Goal: Task Accomplishment & Management: Manage account settings

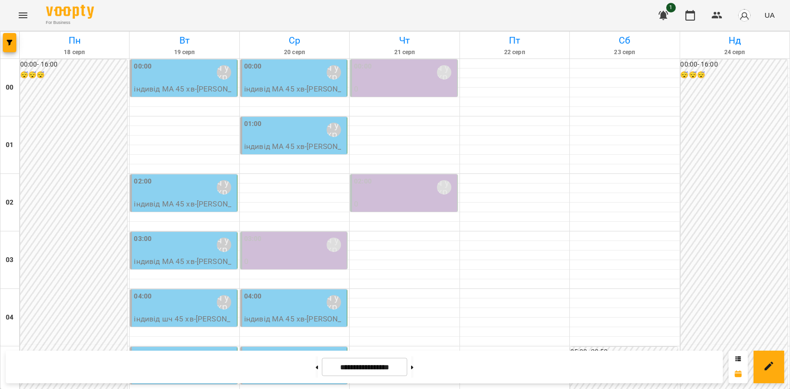
click at [13, 14] on button "Menu" at bounding box center [23, 15] width 23 height 23
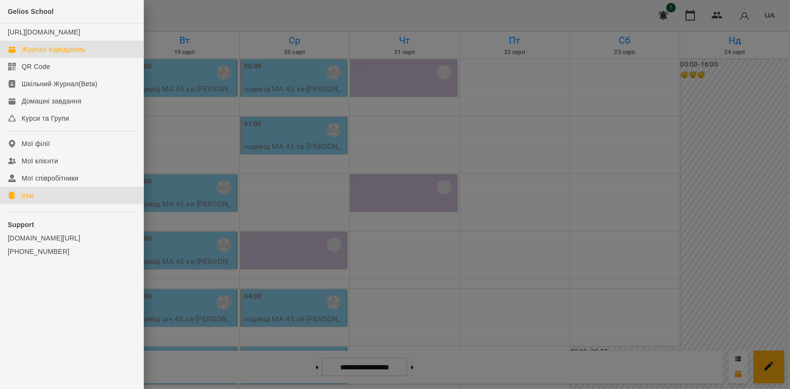
click at [36, 204] on link "Ігри" at bounding box center [71, 195] width 143 height 17
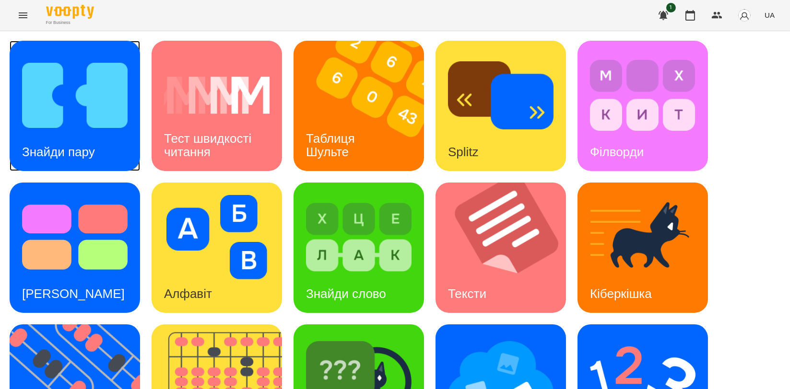
click at [89, 126] on img at bounding box center [74, 95] width 105 height 84
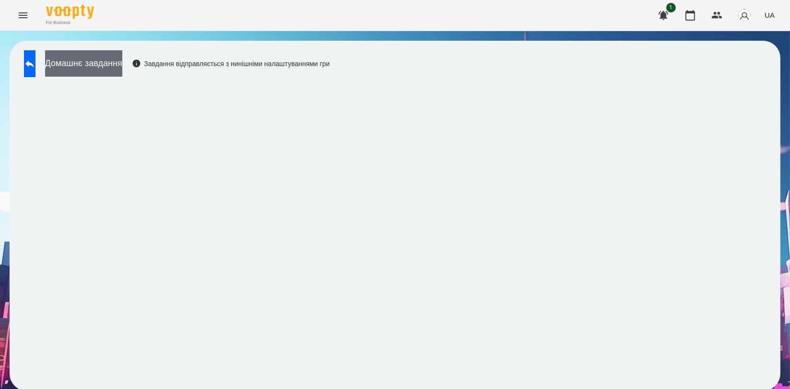
click at [92, 65] on button "Домашнє завдання" at bounding box center [83, 63] width 77 height 26
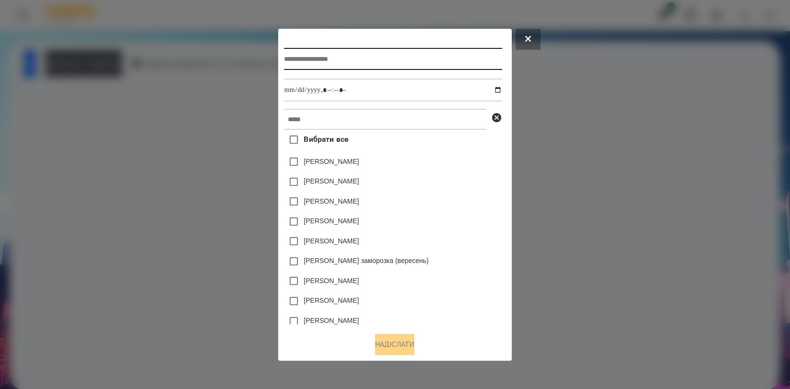
click at [360, 53] on input "text" at bounding box center [393, 59] width 218 height 22
type input "**********"
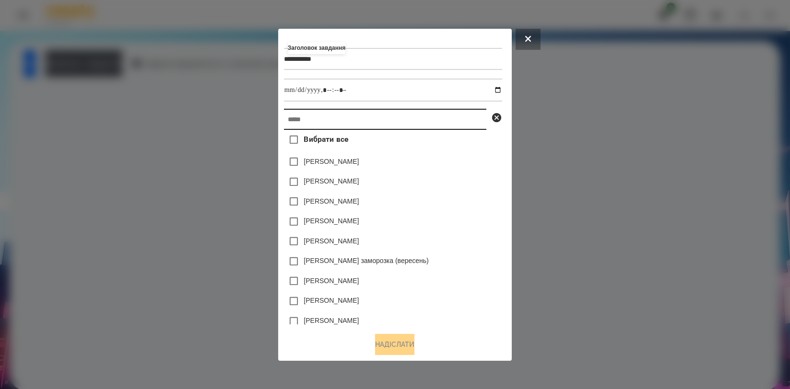
click at [367, 110] on input "text" at bounding box center [385, 119] width 202 height 21
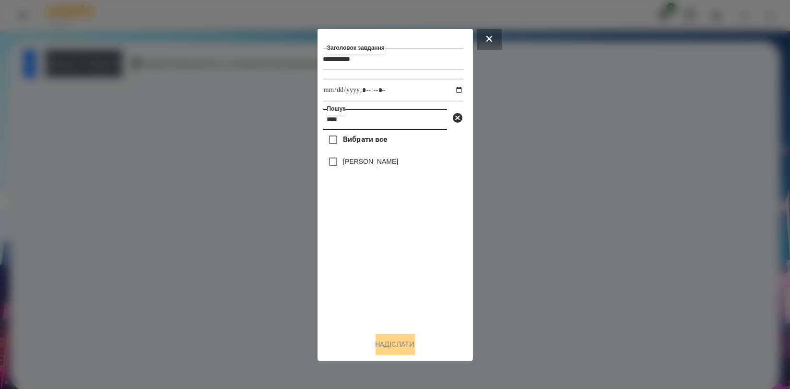
type input "****"
click at [348, 166] on label "[PERSON_NAME]" at bounding box center [370, 162] width 55 height 10
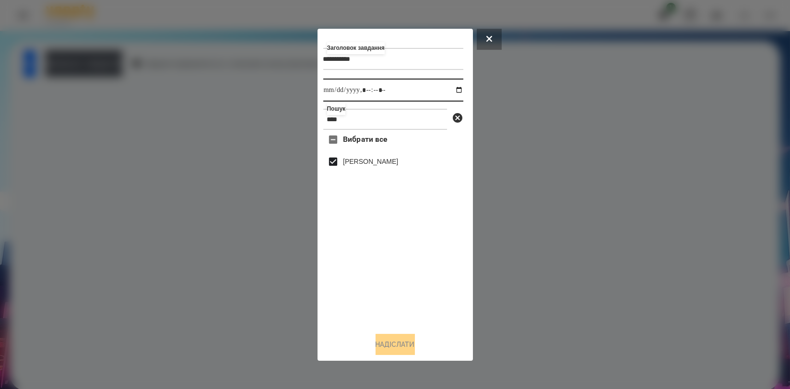
click at [452, 91] on input "datetime-local" at bounding box center [393, 90] width 140 height 23
drag, startPoint x: 389, startPoint y: 209, endPoint x: 383, endPoint y: 189, distance: 21.4
click at [389, 209] on div "Вибрати все Педько Олена" at bounding box center [393, 227] width 140 height 195
click at [453, 91] on input "datetime-local" at bounding box center [393, 90] width 140 height 23
type input "**********"
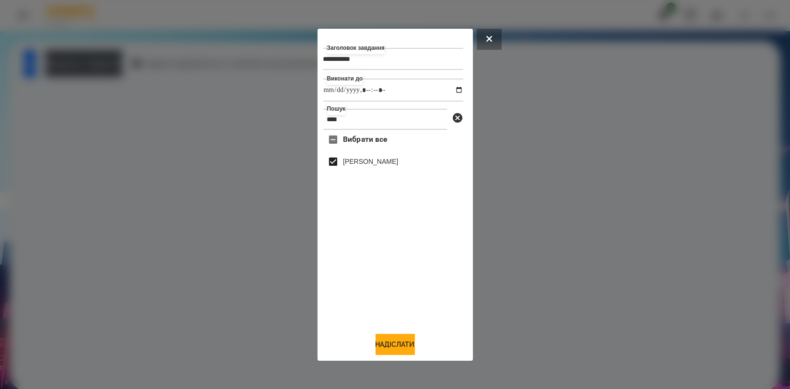
click at [365, 275] on div "Вибрати все Педько Олена" at bounding box center [393, 227] width 140 height 195
click at [384, 351] on button "Надіслати" at bounding box center [394, 344] width 39 height 21
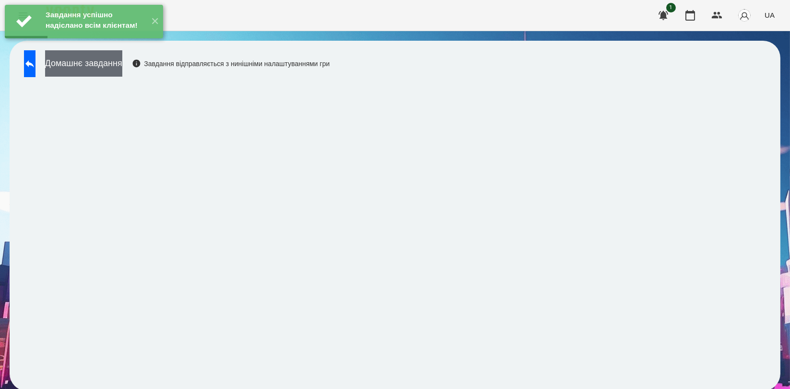
click at [91, 62] on button "Домашнє завдання" at bounding box center [83, 63] width 77 height 26
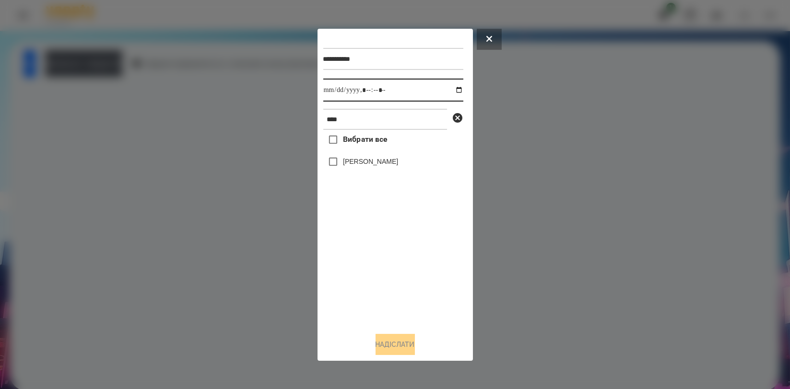
click at [451, 91] on input "datetime-local" at bounding box center [393, 90] width 140 height 23
type input "**********"
click at [354, 247] on div "Вибрати все Педько Олена" at bounding box center [393, 227] width 140 height 195
click at [376, 163] on label "[PERSON_NAME]" at bounding box center [370, 162] width 55 height 10
click at [390, 345] on button "Надіслати" at bounding box center [394, 344] width 39 height 21
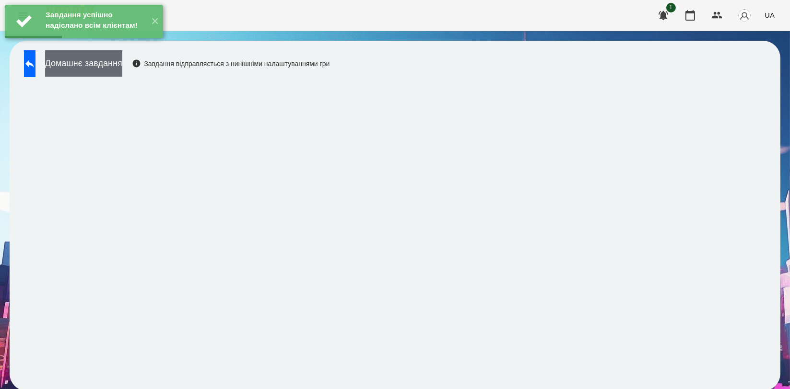
click at [99, 64] on button "Домашнє завдання" at bounding box center [83, 63] width 77 height 26
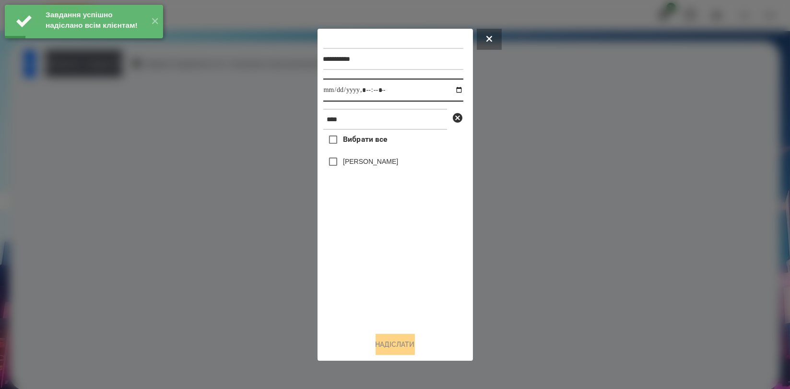
click at [449, 87] on input "datetime-local" at bounding box center [393, 90] width 140 height 23
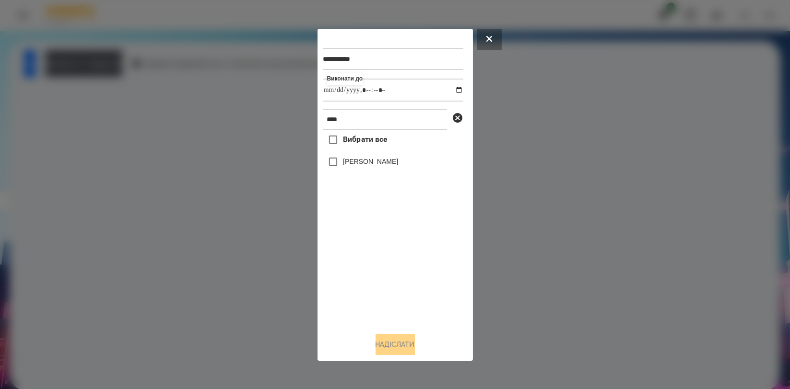
type input "**********"
drag, startPoint x: 371, startPoint y: 268, endPoint x: 371, endPoint y: 247, distance: 20.6
click at [371, 268] on div "Вибрати все Педько Олена" at bounding box center [393, 227] width 140 height 195
click at [386, 166] on label "[PERSON_NAME]" at bounding box center [370, 162] width 55 height 10
drag, startPoint x: 410, startPoint y: 350, endPoint x: 409, endPoint y: 345, distance: 5.3
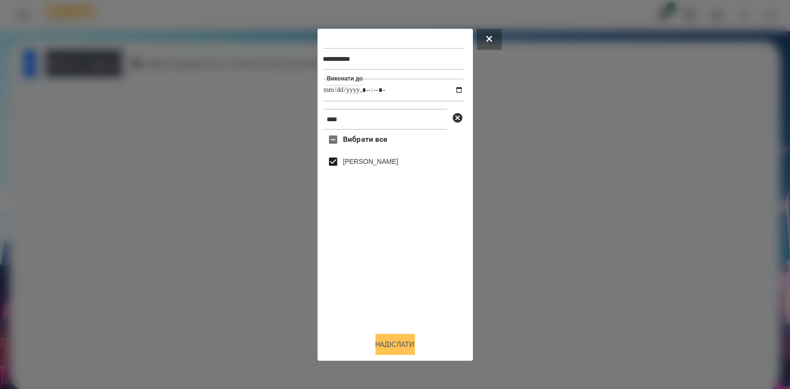
click at [410, 348] on button "Надіслати" at bounding box center [394, 344] width 39 height 21
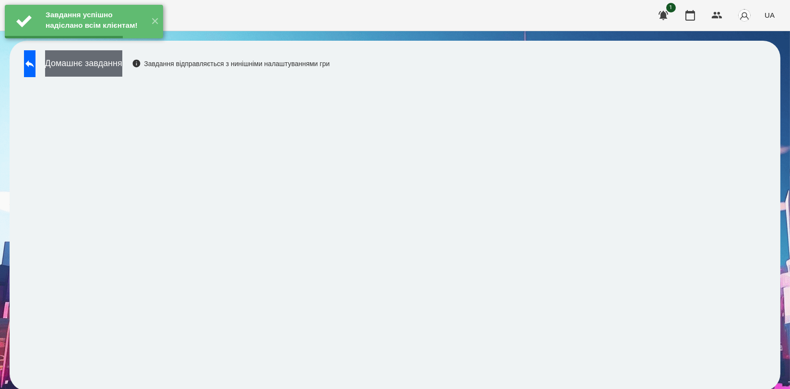
click at [122, 73] on button "Домашнє завдання" at bounding box center [83, 63] width 77 height 26
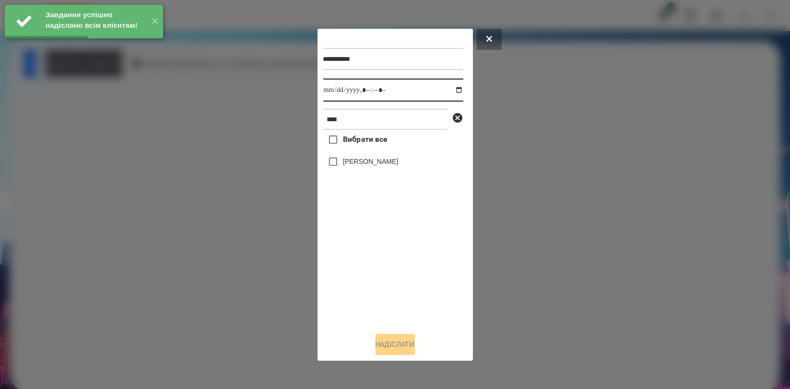
click at [451, 91] on input "datetime-local" at bounding box center [393, 90] width 140 height 23
type input "**********"
drag, startPoint x: 363, startPoint y: 263, endPoint x: 365, endPoint y: 213, distance: 49.9
click at [361, 260] on div "Вибрати все Педько Олена" at bounding box center [393, 227] width 140 height 195
click at [371, 160] on label "[PERSON_NAME]" at bounding box center [370, 162] width 55 height 10
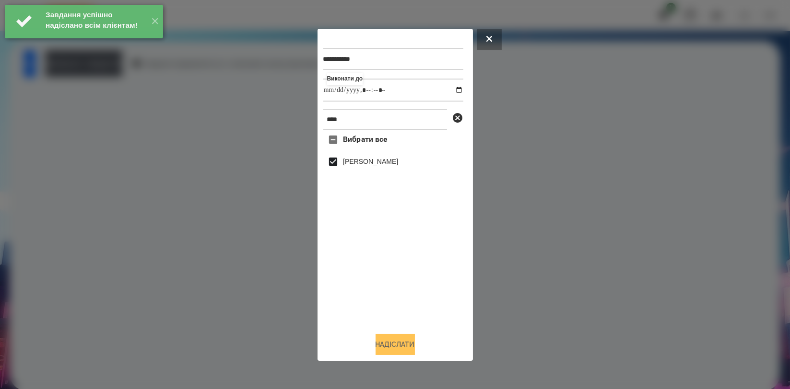
click at [390, 348] on button "Надіслати" at bounding box center [394, 344] width 39 height 21
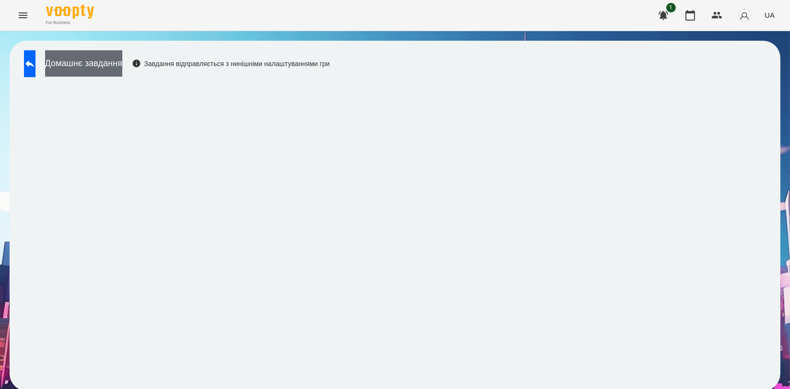
click at [122, 68] on button "Домашнє завдання" at bounding box center [83, 63] width 77 height 26
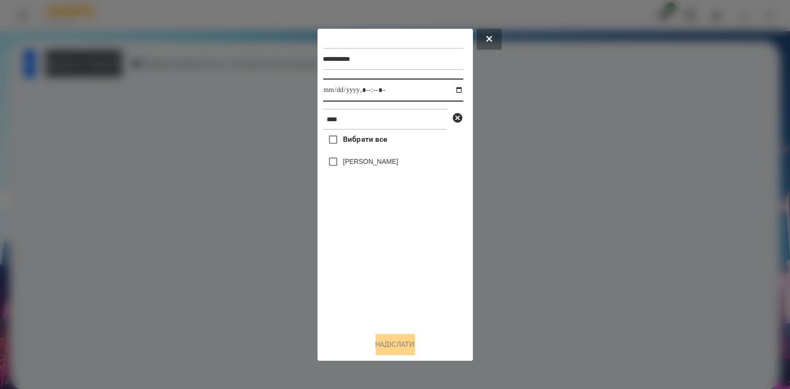
click at [452, 90] on input "datetime-local" at bounding box center [393, 90] width 140 height 23
type input "**********"
drag, startPoint x: 371, startPoint y: 282, endPoint x: 367, endPoint y: 240, distance: 42.8
click at [370, 282] on div "Вибрати все Педько Олена" at bounding box center [393, 227] width 140 height 195
click at [378, 161] on label "[PERSON_NAME]" at bounding box center [370, 162] width 55 height 10
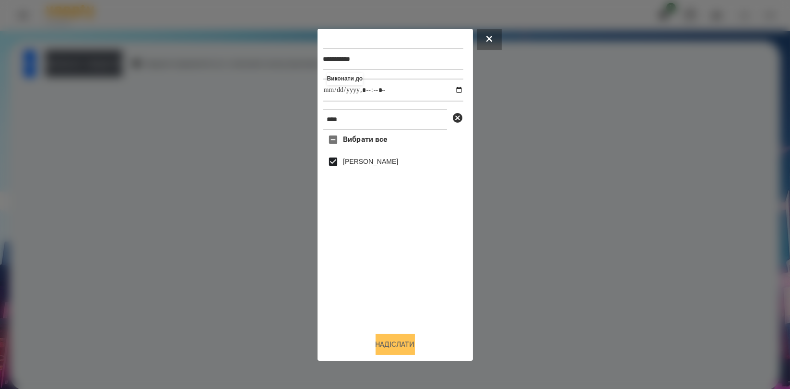
click at [403, 338] on button "Надіслати" at bounding box center [394, 344] width 39 height 21
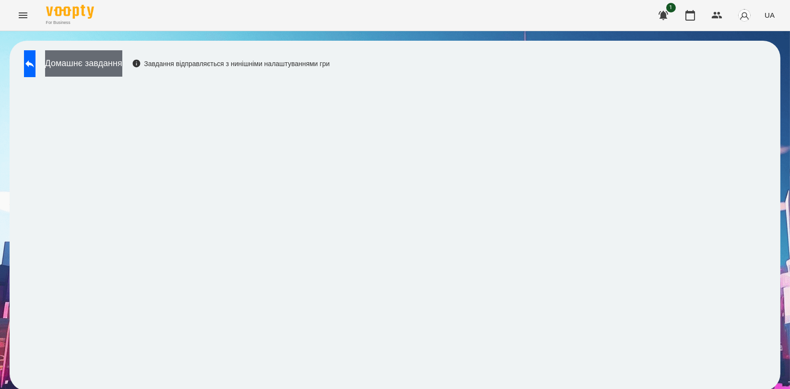
click at [122, 66] on button "Домашнє завдання" at bounding box center [83, 63] width 77 height 26
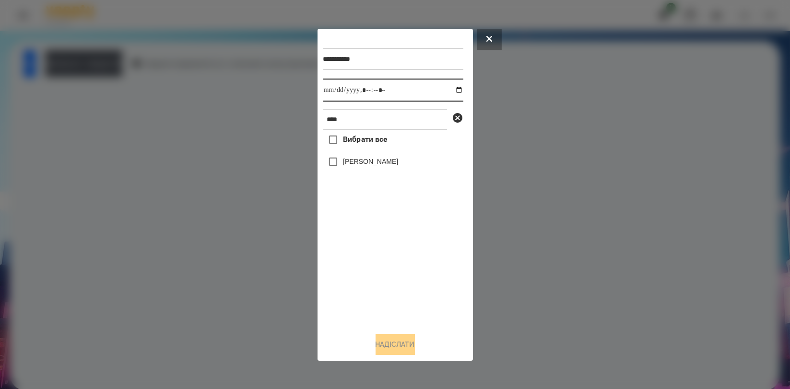
click at [452, 93] on input "datetime-local" at bounding box center [393, 90] width 140 height 23
type input "**********"
drag, startPoint x: 374, startPoint y: 292, endPoint x: 375, endPoint y: 246, distance: 45.6
click at [374, 291] on div "Вибрати все Педько Олена" at bounding box center [393, 227] width 140 height 195
click at [392, 153] on div "[PERSON_NAME]" at bounding box center [393, 162] width 140 height 20
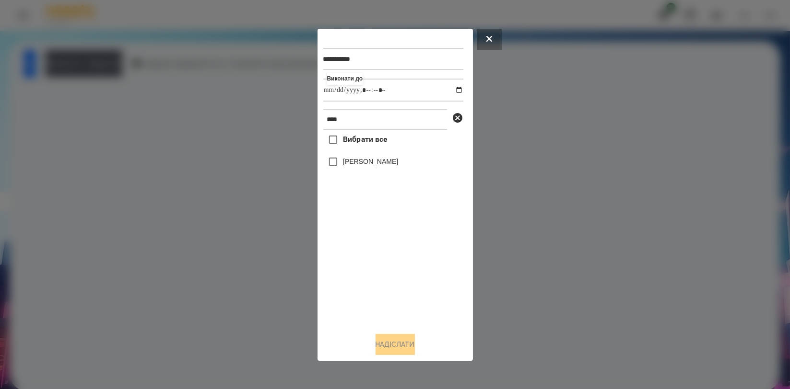
click at [386, 164] on label "[PERSON_NAME]" at bounding box center [370, 162] width 55 height 10
click at [396, 340] on button "Надіслати" at bounding box center [394, 344] width 39 height 21
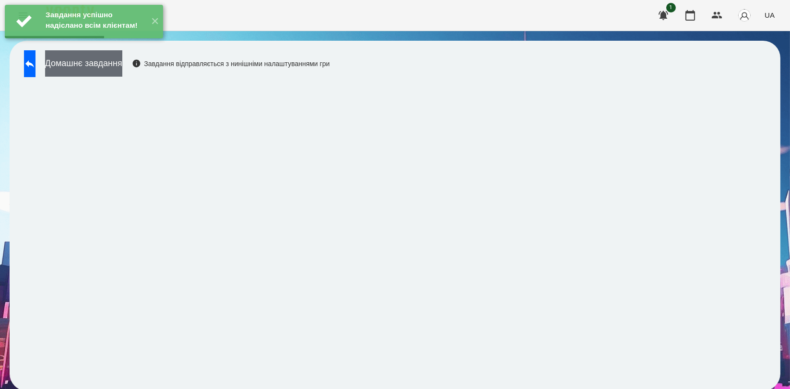
click at [110, 67] on button "Домашнє завдання" at bounding box center [83, 63] width 77 height 26
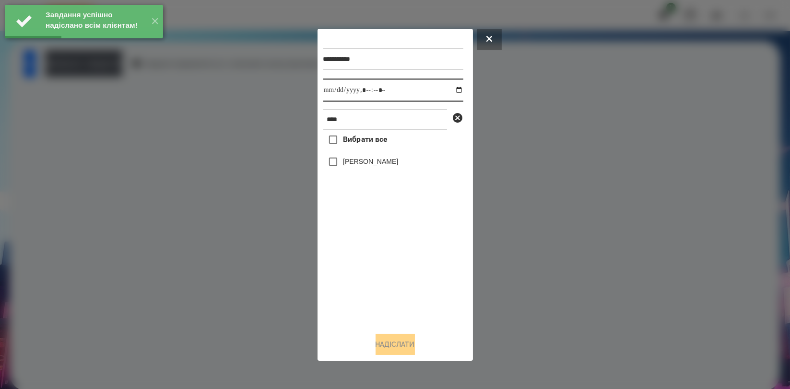
click at [449, 88] on input "datetime-local" at bounding box center [393, 90] width 140 height 23
type input "**********"
drag, startPoint x: 405, startPoint y: 276, endPoint x: 396, endPoint y: 225, distance: 52.0
click at [405, 276] on div "Вибрати все Педько Олена" at bounding box center [393, 227] width 140 height 195
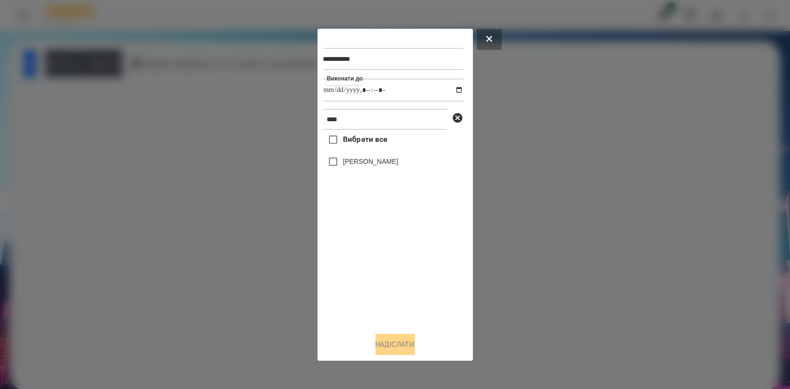
click at [387, 166] on label "[PERSON_NAME]" at bounding box center [370, 162] width 55 height 10
click at [383, 343] on button "Надіслати" at bounding box center [394, 344] width 39 height 21
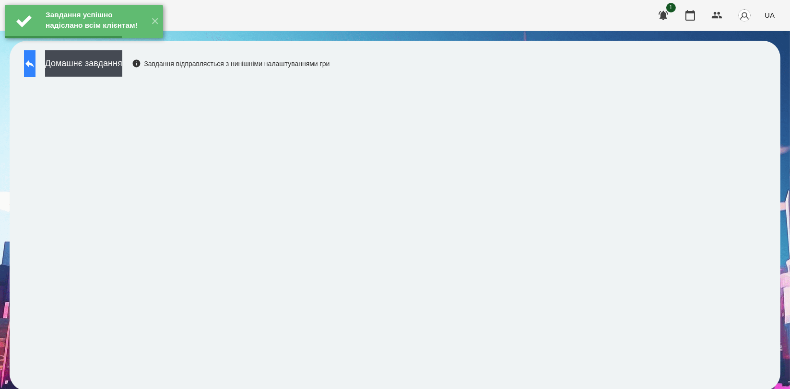
click at [35, 70] on button at bounding box center [30, 63] width 12 height 27
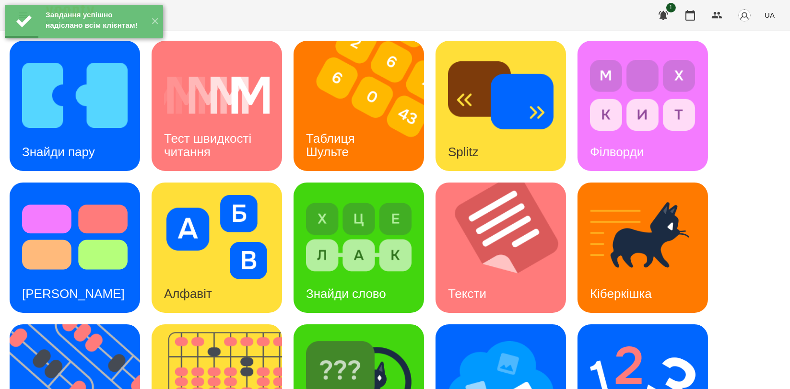
scroll to position [217, 0]
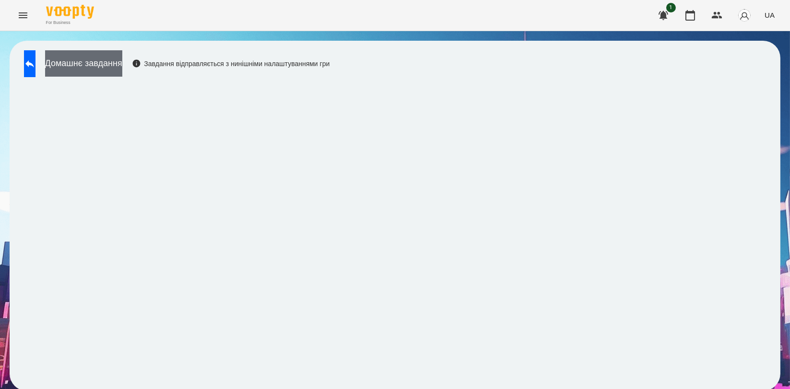
click at [112, 65] on button "Домашнє завдання" at bounding box center [83, 63] width 77 height 26
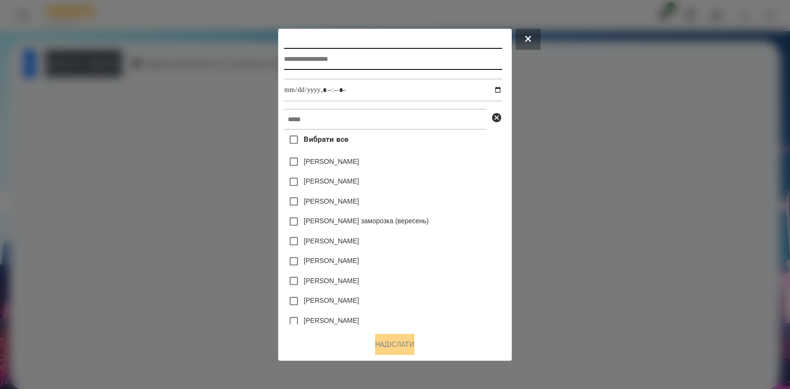
click at [455, 58] on input "text" at bounding box center [393, 59] width 218 height 22
type input "**********"
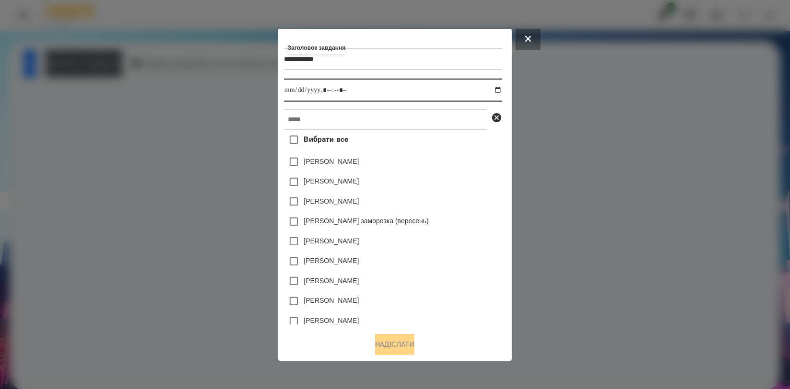
click at [450, 85] on input "datetime-local" at bounding box center [393, 90] width 218 height 23
click at [452, 248] on div "[PERSON_NAME]" at bounding box center [393, 242] width 218 height 20
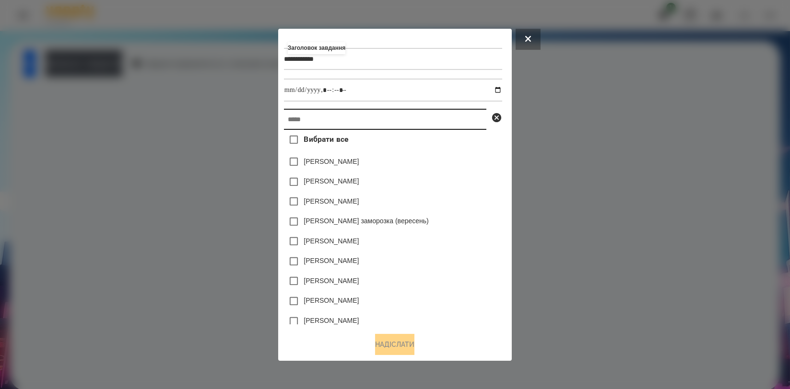
click at [362, 119] on input "text" at bounding box center [385, 119] width 202 height 21
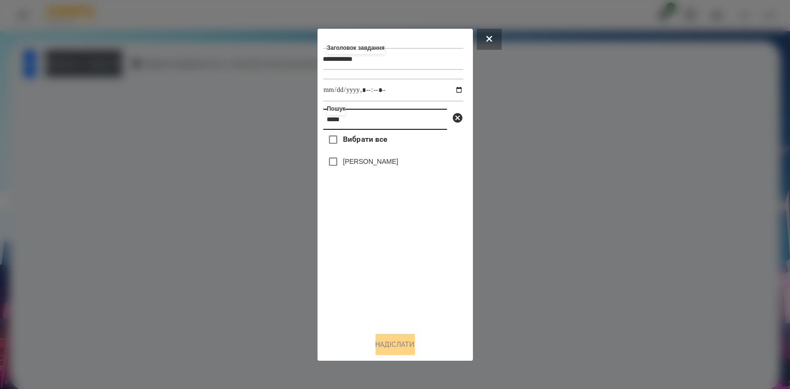
type input "*****"
click at [377, 165] on label "[PERSON_NAME]" at bounding box center [370, 162] width 55 height 10
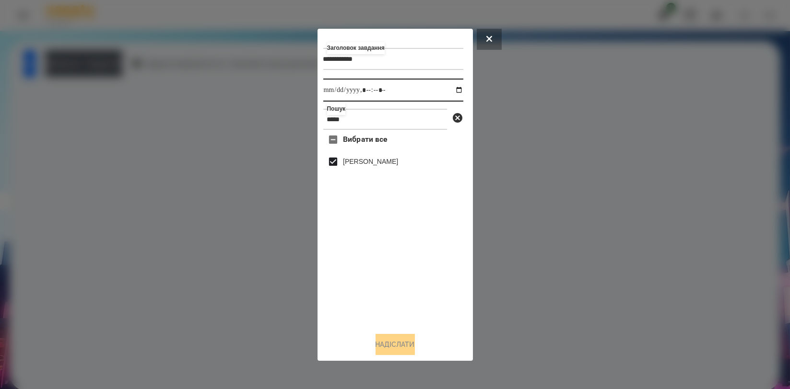
click at [454, 90] on input "datetime-local" at bounding box center [393, 90] width 140 height 23
type input "**********"
drag, startPoint x: 434, startPoint y: 276, endPoint x: 425, endPoint y: 292, distance: 18.0
click at [434, 277] on div "Вибрати все Педько Олена" at bounding box center [393, 227] width 140 height 195
drag, startPoint x: 413, startPoint y: 341, endPoint x: 386, endPoint y: 319, distance: 34.7
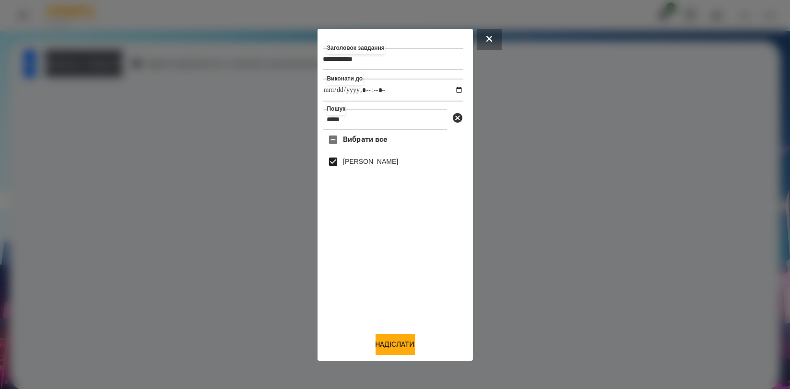
click at [413, 342] on button "Надіслати" at bounding box center [394, 344] width 39 height 21
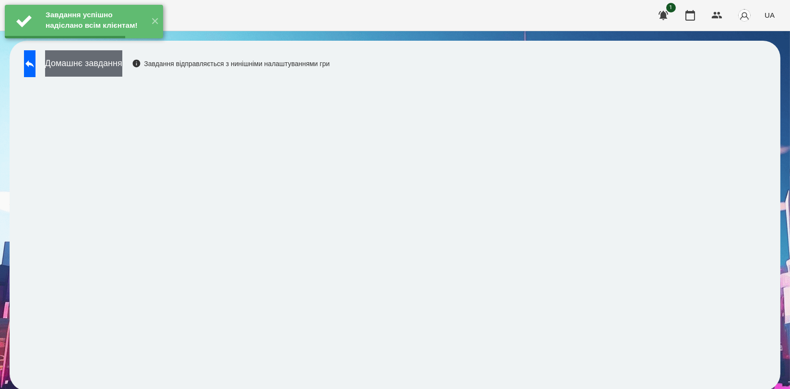
click at [114, 59] on button "Домашнє завдання" at bounding box center [83, 63] width 77 height 26
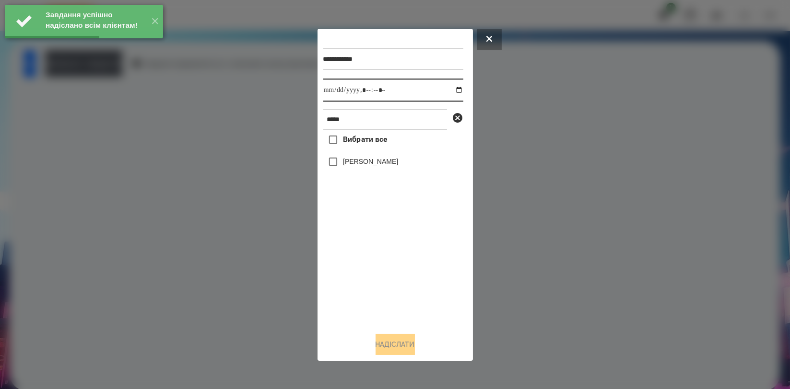
click at [452, 90] on input "datetime-local" at bounding box center [393, 90] width 140 height 23
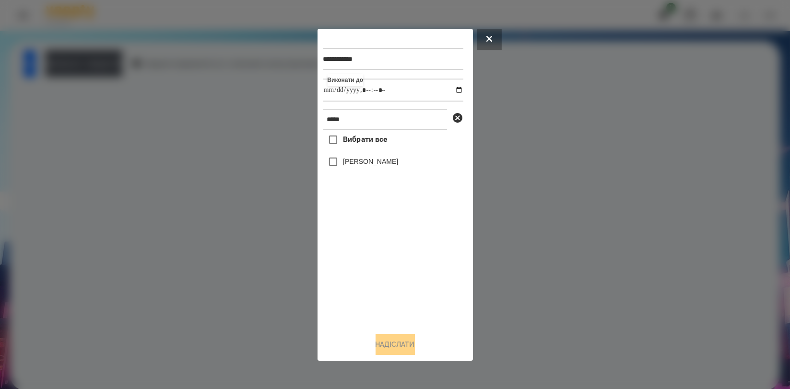
type input "**********"
drag, startPoint x: 371, startPoint y: 256, endPoint x: 371, endPoint y: 237, distance: 19.2
click at [371, 256] on div "Вибрати все Педько Олена" at bounding box center [393, 227] width 140 height 195
click at [377, 157] on div "[PERSON_NAME]" at bounding box center [393, 162] width 140 height 20
click at [376, 164] on label "[PERSON_NAME]" at bounding box center [370, 162] width 55 height 10
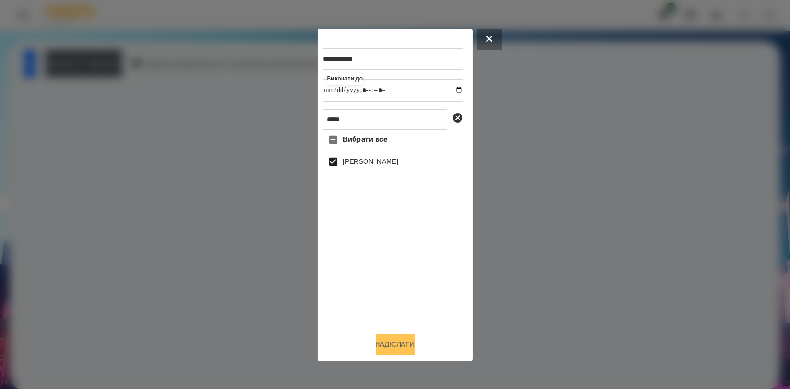
click at [393, 353] on button "Надіслати" at bounding box center [394, 344] width 39 height 21
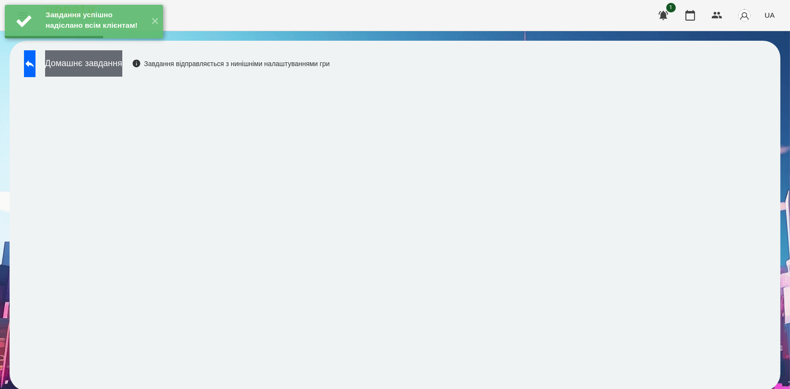
click at [122, 64] on button "Домашнє завдання" at bounding box center [83, 63] width 77 height 26
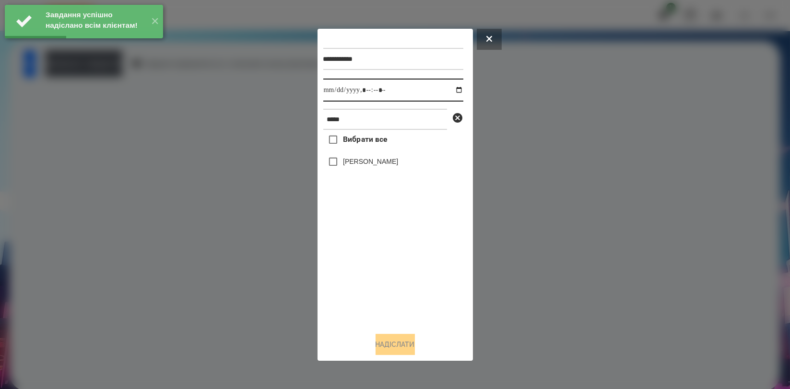
click at [449, 90] on input "datetime-local" at bounding box center [393, 90] width 140 height 23
type input "**********"
drag, startPoint x: 371, startPoint y: 287, endPoint x: 381, endPoint y: 190, distance: 97.3
click at [371, 286] on div "Вибрати все Педько Олена" at bounding box center [393, 227] width 140 height 195
click at [386, 165] on label "[PERSON_NAME]" at bounding box center [370, 162] width 55 height 10
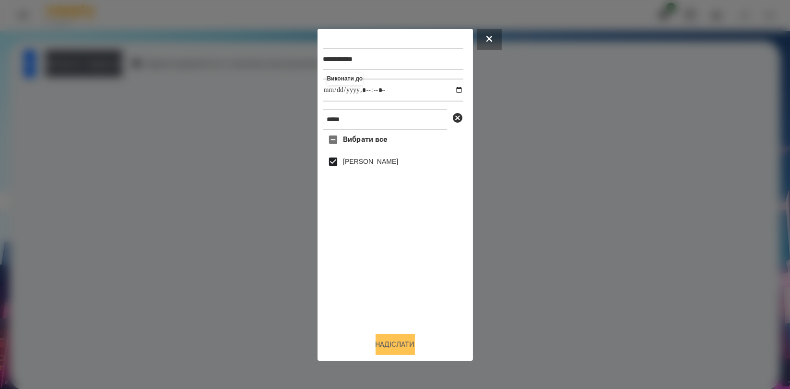
click at [391, 340] on button "Надіслати" at bounding box center [394, 344] width 39 height 21
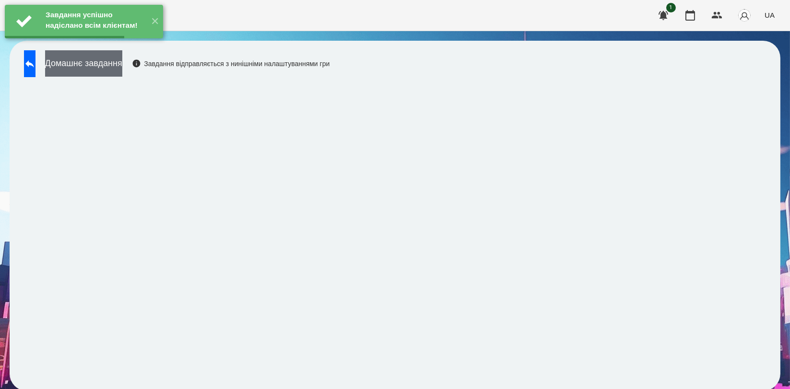
click at [122, 69] on button "Домашнє завдання" at bounding box center [83, 63] width 77 height 26
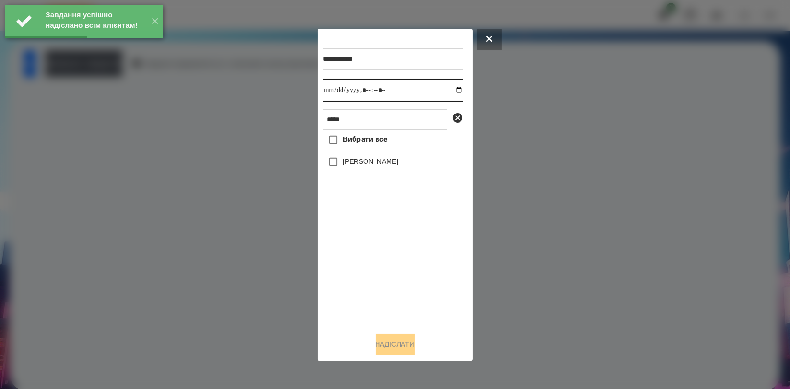
click at [453, 87] on input "datetime-local" at bounding box center [393, 90] width 140 height 23
type input "**********"
drag, startPoint x: 374, startPoint y: 264, endPoint x: 383, endPoint y: 200, distance: 64.3
click at [374, 265] on div "Вибрати все Педько Олена" at bounding box center [393, 227] width 140 height 195
click at [384, 164] on label "[PERSON_NAME]" at bounding box center [370, 162] width 55 height 10
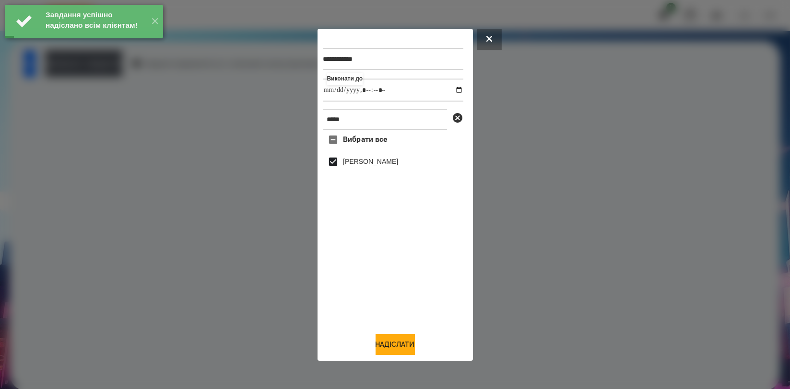
click at [403, 333] on div "**********" at bounding box center [395, 195] width 144 height 321
click at [403, 340] on button "Надіслати" at bounding box center [394, 344] width 39 height 21
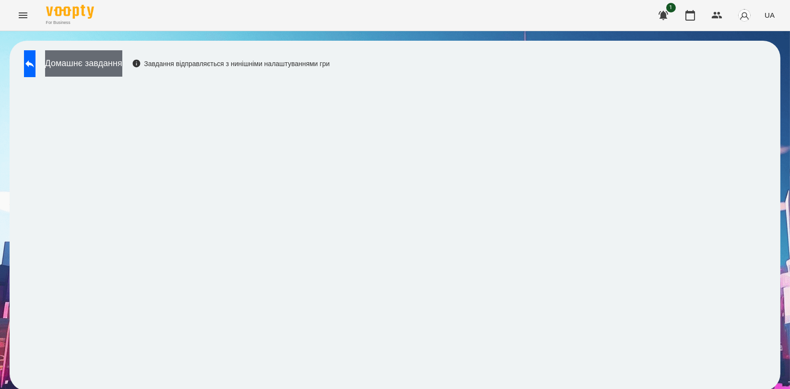
click at [122, 60] on button "Домашнє завдання" at bounding box center [83, 63] width 77 height 26
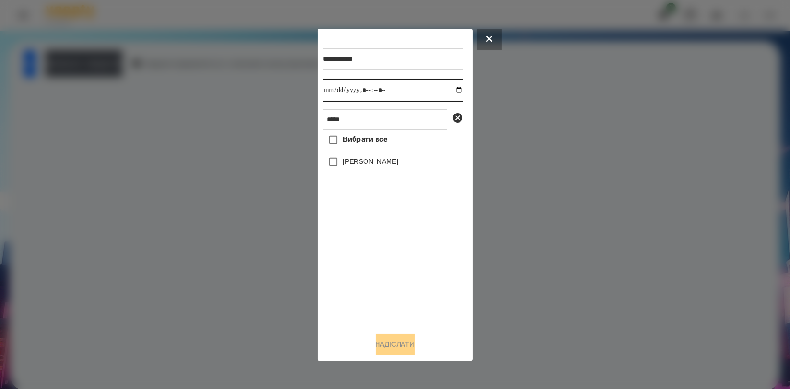
click at [455, 94] on input "datetime-local" at bounding box center [393, 90] width 140 height 23
type input "**********"
drag, startPoint x: 384, startPoint y: 268, endPoint x: 373, endPoint y: 195, distance: 74.1
click at [383, 269] on div "Вибрати все Педько Олена" at bounding box center [393, 227] width 140 height 195
click at [375, 163] on label "[PERSON_NAME]" at bounding box center [370, 162] width 55 height 10
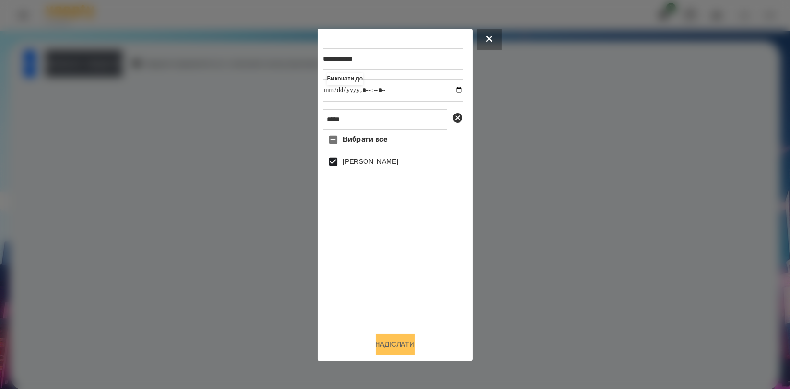
click at [386, 349] on button "Надіслати" at bounding box center [394, 344] width 39 height 21
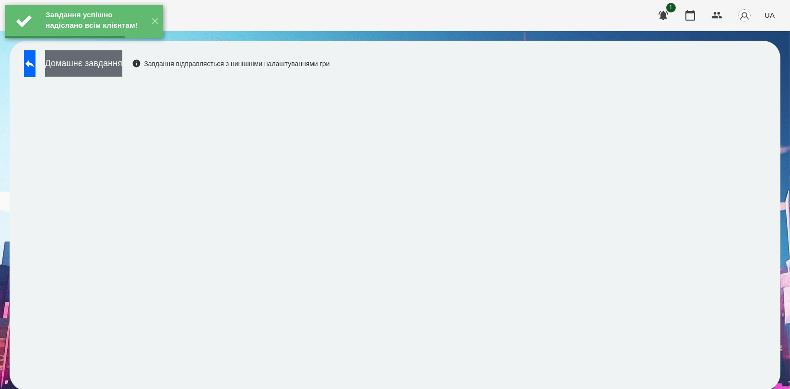
click at [122, 69] on button "Домашнє завдання" at bounding box center [83, 63] width 77 height 26
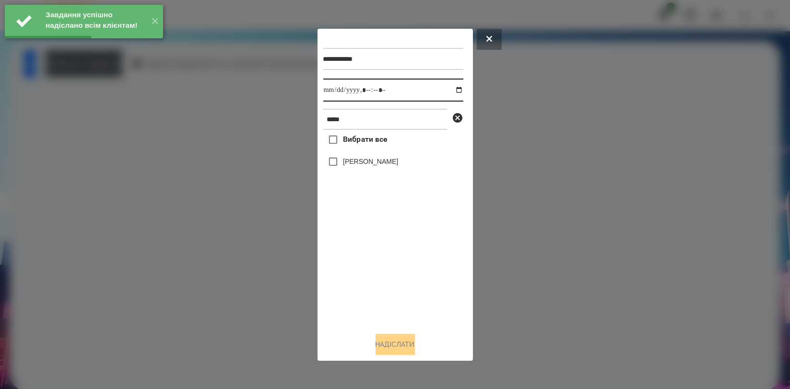
click at [453, 92] on input "datetime-local" at bounding box center [393, 90] width 140 height 23
type input "**********"
click at [394, 278] on div "Вибрати все Педько Олена" at bounding box center [393, 227] width 140 height 195
click at [383, 165] on label "[PERSON_NAME]" at bounding box center [370, 162] width 55 height 10
click at [396, 347] on button "Надіслати" at bounding box center [394, 344] width 39 height 21
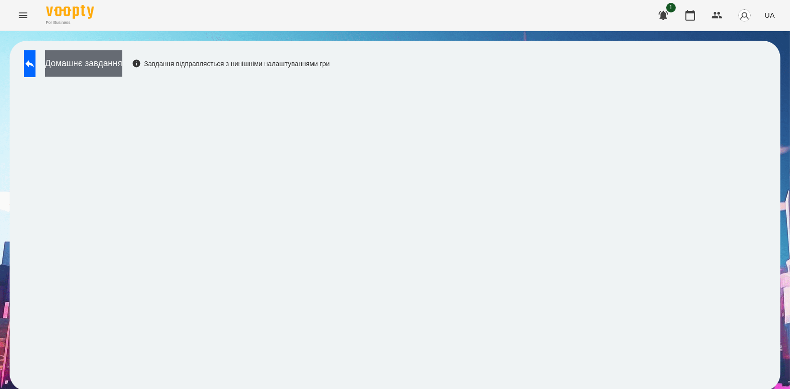
click at [122, 59] on button "Домашнє завдання" at bounding box center [83, 63] width 77 height 26
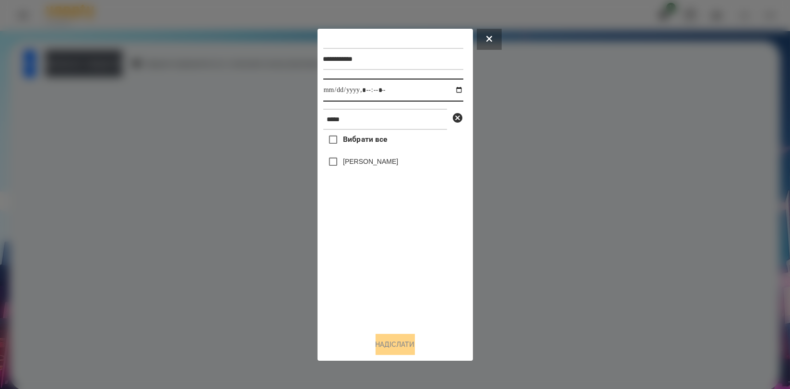
click at [453, 90] on input "datetime-local" at bounding box center [393, 90] width 140 height 23
type input "**********"
drag, startPoint x: 390, startPoint y: 294, endPoint x: 384, endPoint y: 266, distance: 29.4
click at [390, 295] on div "Вибрати все Педько Олена" at bounding box center [393, 227] width 140 height 195
click at [383, 166] on label "[PERSON_NAME]" at bounding box center [370, 162] width 55 height 10
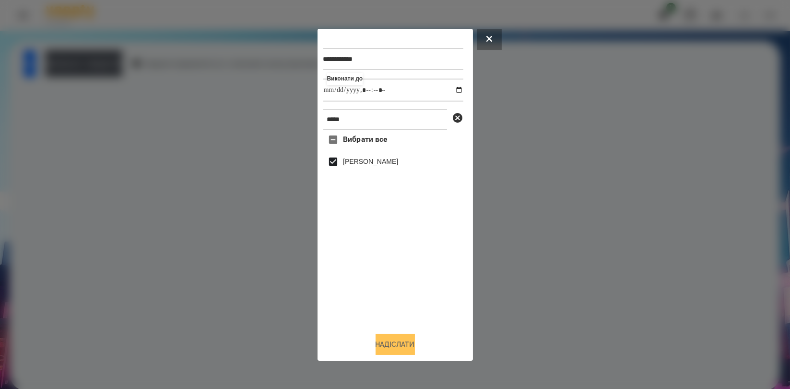
click at [392, 338] on button "Надіслати" at bounding box center [394, 344] width 39 height 21
click at [49, 121] on div at bounding box center [395, 194] width 790 height 389
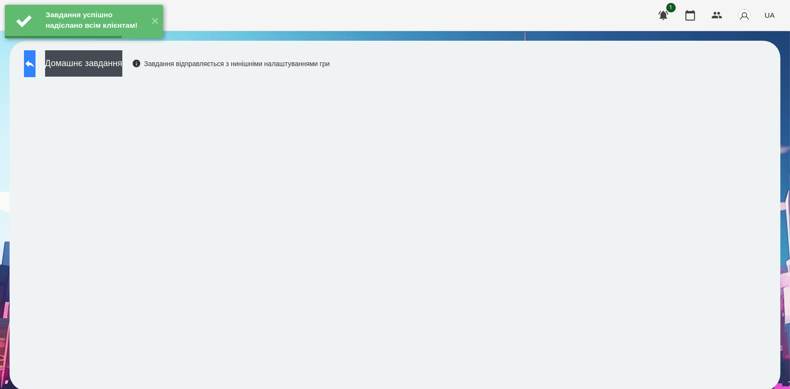
click at [35, 60] on button at bounding box center [30, 63] width 12 height 27
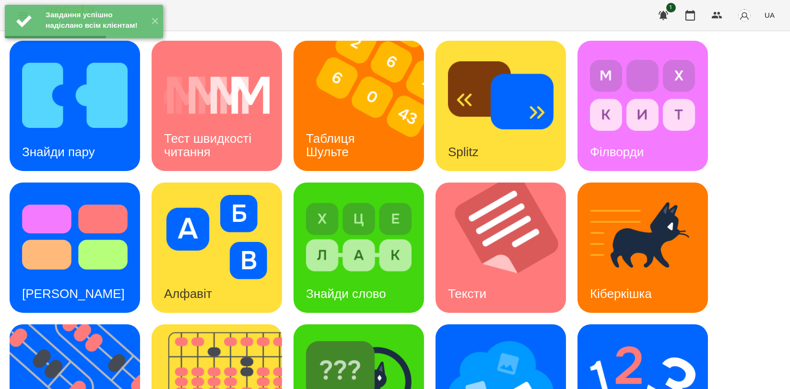
scroll to position [213, 0]
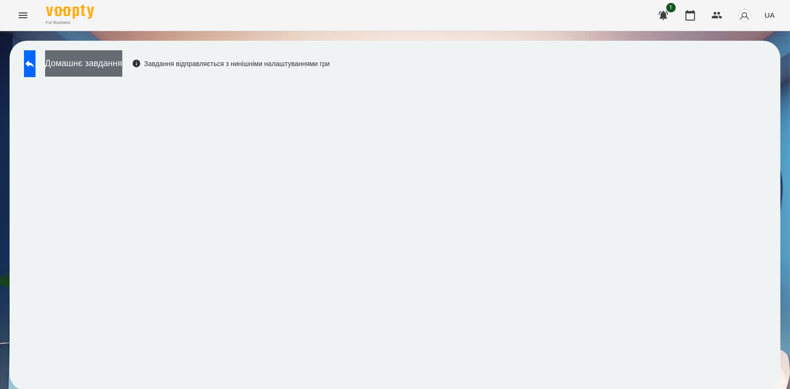
click at [122, 58] on button "Домашнє завдання" at bounding box center [83, 63] width 77 height 26
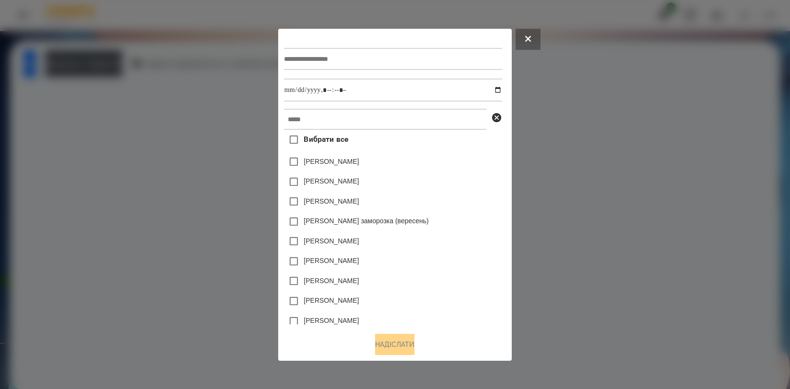
click at [396, 58] on input "text" at bounding box center [393, 59] width 218 height 22
type input "**********"
click at [385, 124] on input "text" at bounding box center [385, 119] width 202 height 21
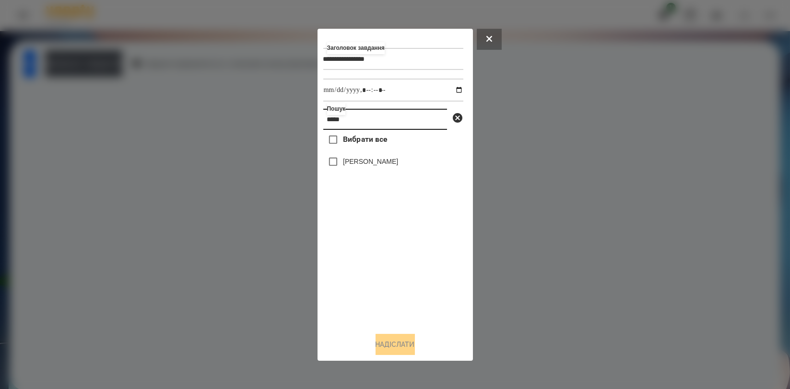
type input "*****"
click at [386, 164] on label "[PERSON_NAME]" at bounding box center [370, 162] width 55 height 10
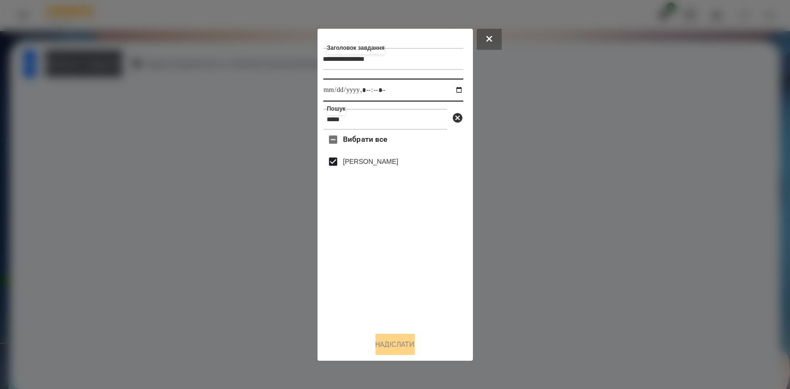
click at [454, 93] on input "datetime-local" at bounding box center [393, 90] width 140 height 23
type input "**********"
click at [400, 320] on div "Вибрати все Педько Олена" at bounding box center [393, 227] width 140 height 195
click at [391, 344] on button "Надіслати" at bounding box center [394, 344] width 39 height 21
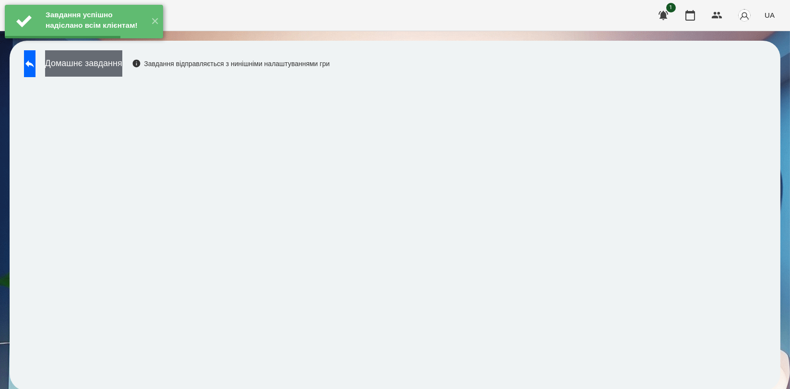
click at [122, 67] on button "Домашнє завдання" at bounding box center [83, 63] width 77 height 26
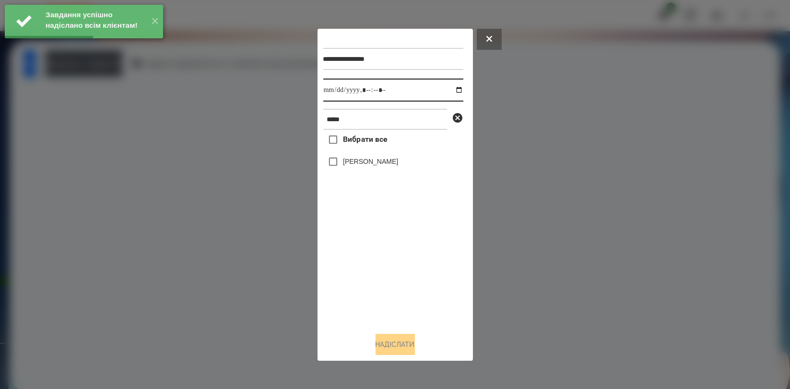
click at [451, 92] on input "datetime-local" at bounding box center [393, 90] width 140 height 23
type input "**********"
drag, startPoint x: 370, startPoint y: 272, endPoint x: 373, endPoint y: 210, distance: 61.9
click at [370, 268] on div "Вибрати все Педько Олена" at bounding box center [393, 227] width 140 height 195
click at [381, 164] on label "[PERSON_NAME]" at bounding box center [370, 162] width 55 height 10
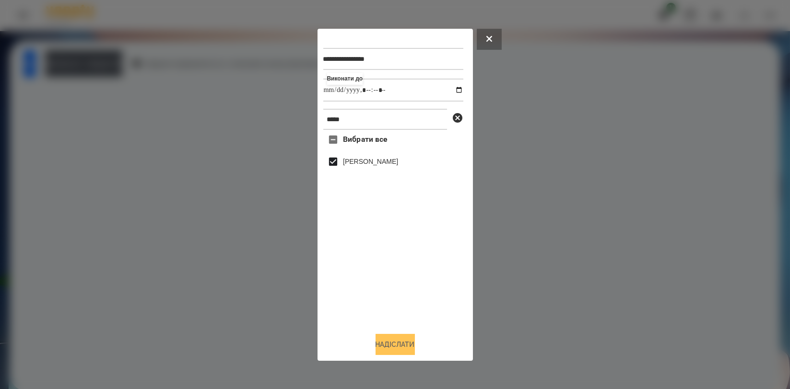
click at [398, 348] on button "Надіслати" at bounding box center [394, 344] width 39 height 21
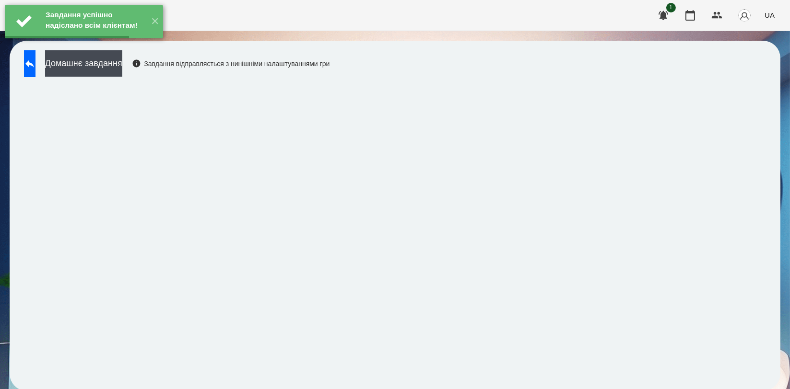
click at [122, 71] on button "Домашнє завдання" at bounding box center [83, 63] width 77 height 26
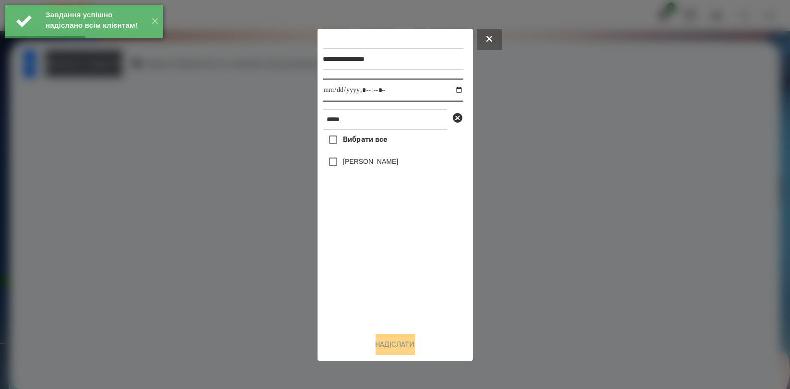
click at [452, 89] on input "datetime-local" at bounding box center [393, 90] width 140 height 23
type input "**********"
drag, startPoint x: 357, startPoint y: 255, endPoint x: 367, endPoint y: 182, distance: 74.0
click at [357, 253] on div "Вибрати все Педько Олена" at bounding box center [393, 227] width 140 height 195
click at [372, 164] on label "[PERSON_NAME]" at bounding box center [370, 162] width 55 height 10
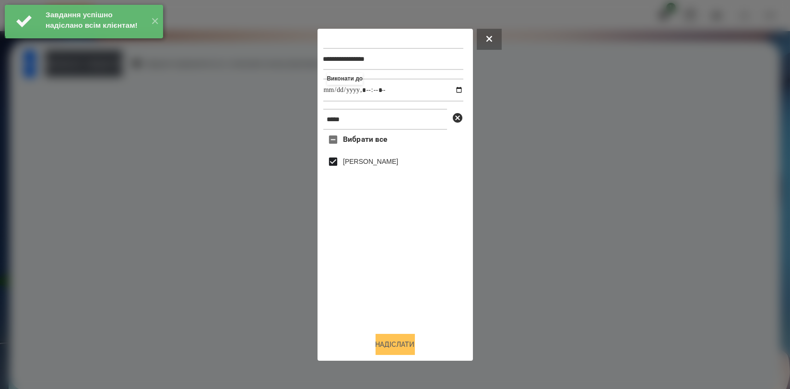
click at [394, 344] on button "Надіслати" at bounding box center [394, 344] width 39 height 21
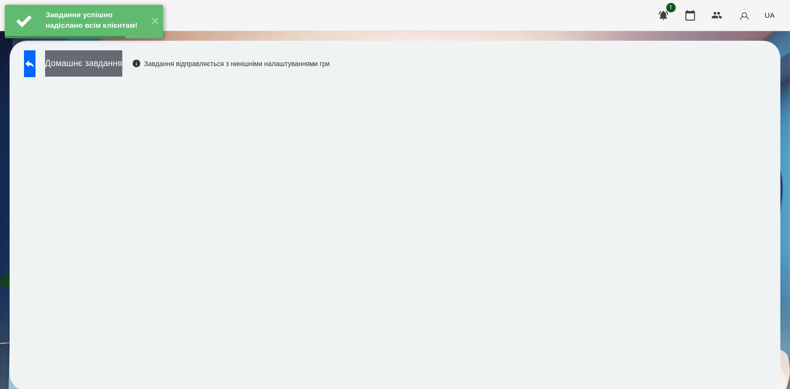
click at [122, 71] on button "Домашнє завдання" at bounding box center [83, 63] width 77 height 26
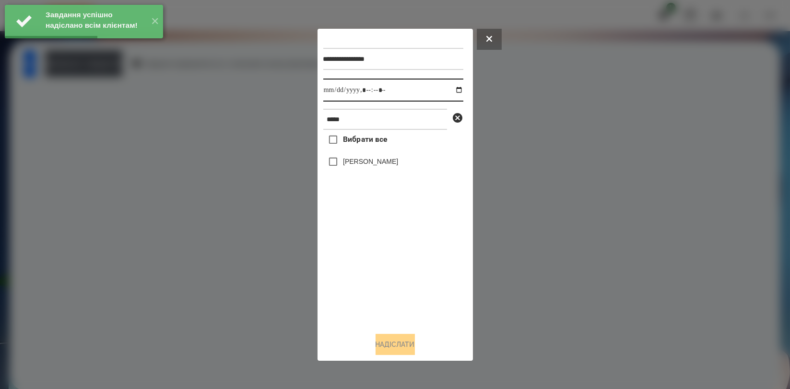
click at [450, 91] on input "datetime-local" at bounding box center [393, 90] width 140 height 23
type input "**********"
drag, startPoint x: 372, startPoint y: 268, endPoint x: 380, endPoint y: 173, distance: 95.3
click at [371, 260] on div "Вибрати все Педько Олена" at bounding box center [393, 227] width 140 height 195
click at [383, 163] on label "[PERSON_NAME]" at bounding box center [370, 162] width 55 height 10
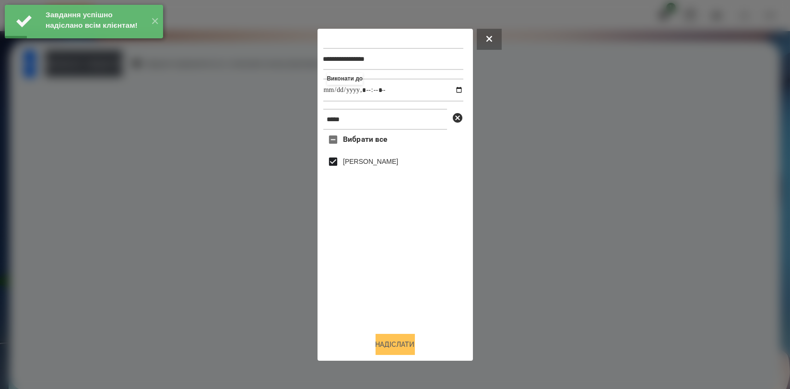
click at [398, 340] on button "Надіслати" at bounding box center [394, 344] width 39 height 21
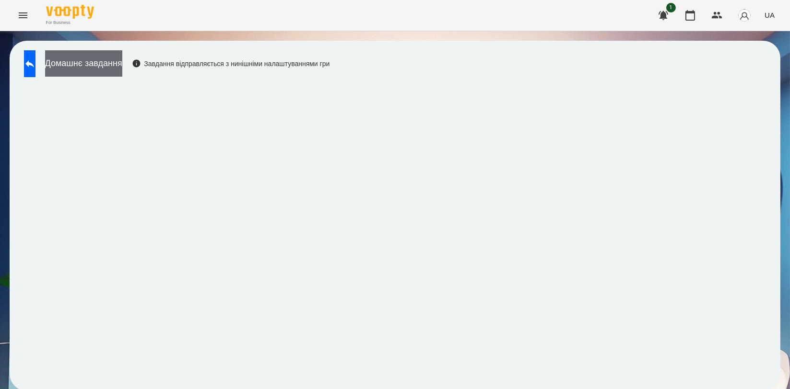
click at [89, 61] on button "Домашнє завдання" at bounding box center [83, 63] width 77 height 26
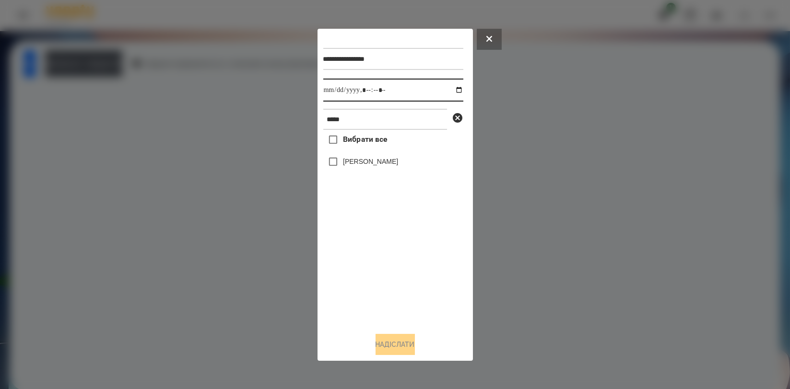
click at [457, 90] on input "datetime-local" at bounding box center [393, 90] width 140 height 23
click at [452, 94] on input "datetime-local" at bounding box center [393, 90] width 140 height 23
type input "**********"
drag, startPoint x: 402, startPoint y: 274, endPoint x: 394, endPoint y: 226, distance: 49.1
click at [402, 275] on div "Вибрати все Педько Олена" at bounding box center [393, 227] width 140 height 195
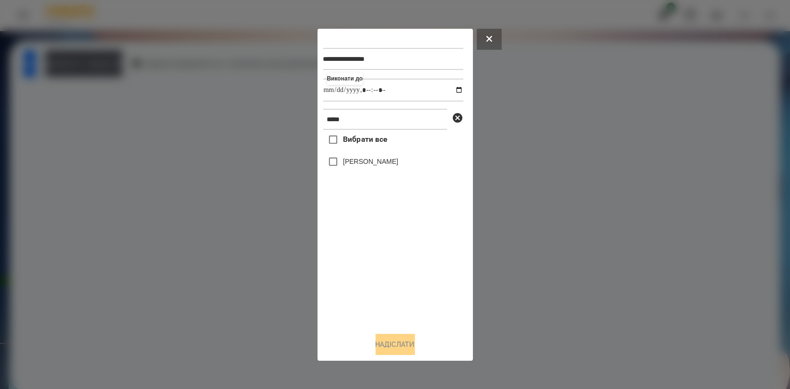
click at [391, 164] on label "[PERSON_NAME]" at bounding box center [370, 162] width 55 height 10
click at [374, 161] on label "[PERSON_NAME]" at bounding box center [370, 162] width 55 height 10
click at [400, 346] on button "Надіслати" at bounding box center [394, 344] width 39 height 21
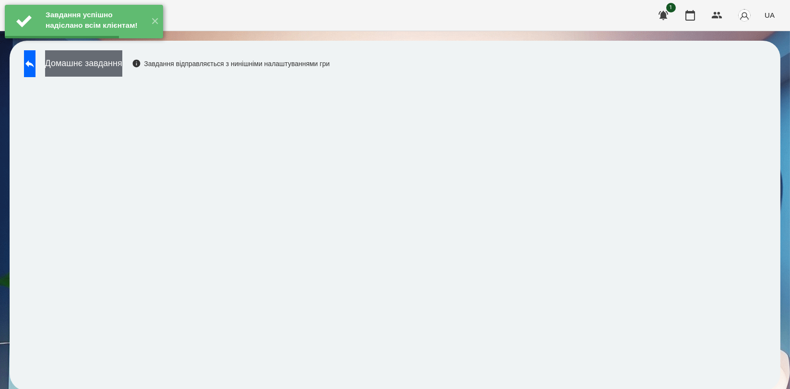
click at [122, 64] on button "Домашнє завдання" at bounding box center [83, 63] width 77 height 26
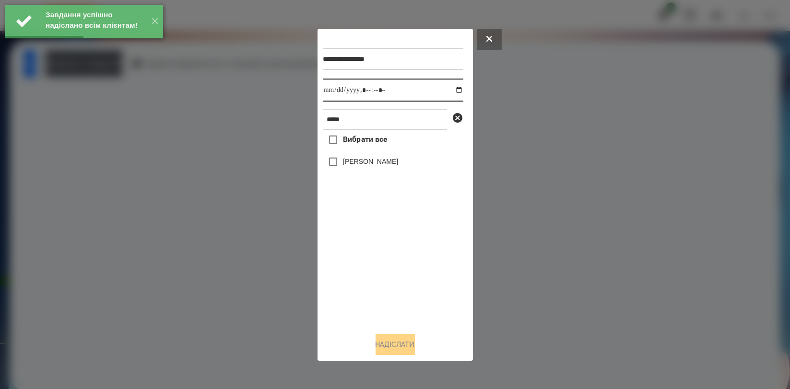
click at [447, 90] on input "datetime-local" at bounding box center [393, 90] width 140 height 23
click at [452, 92] on input "datetime-local" at bounding box center [393, 90] width 140 height 23
drag, startPoint x: 388, startPoint y: 221, endPoint x: 394, endPoint y: 177, distance: 43.9
click at [388, 221] on div "Вибрати все Педько Олена" at bounding box center [393, 227] width 140 height 195
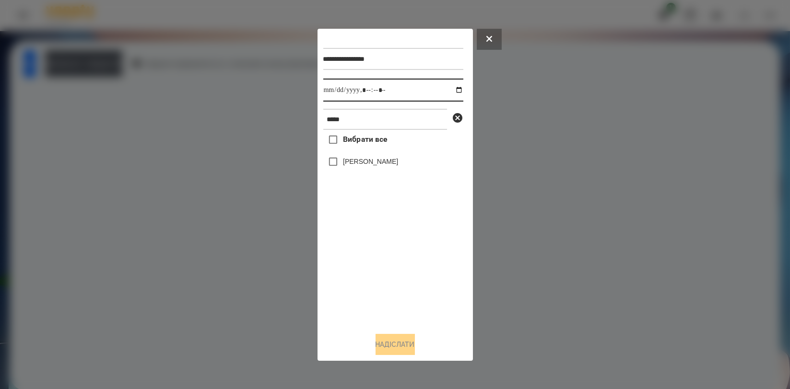
click at [452, 92] on input "datetime-local" at bounding box center [393, 90] width 140 height 23
type input "**********"
drag, startPoint x: 393, startPoint y: 254, endPoint x: 381, endPoint y: 208, distance: 47.6
click at [392, 253] on div "Вибрати все Педько Олена" at bounding box center [393, 227] width 140 height 195
click at [379, 166] on label "[PERSON_NAME]" at bounding box center [370, 162] width 55 height 10
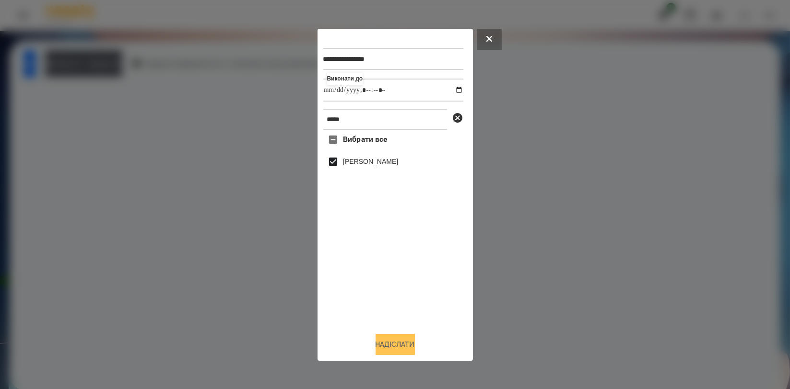
click at [397, 349] on button "Надіслати" at bounding box center [394, 344] width 39 height 21
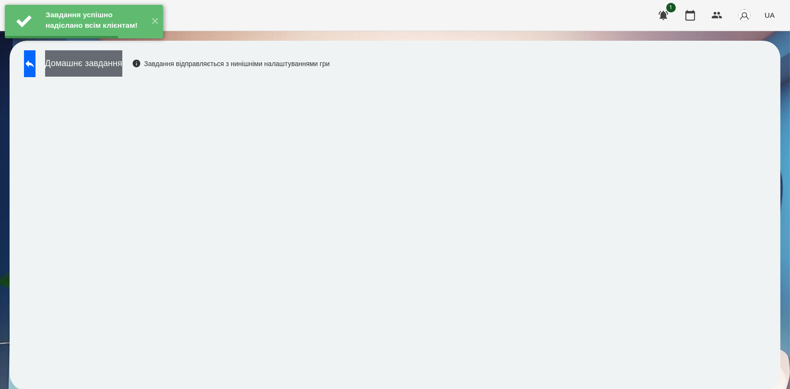
click at [122, 65] on button "Домашнє завдання" at bounding box center [83, 63] width 77 height 26
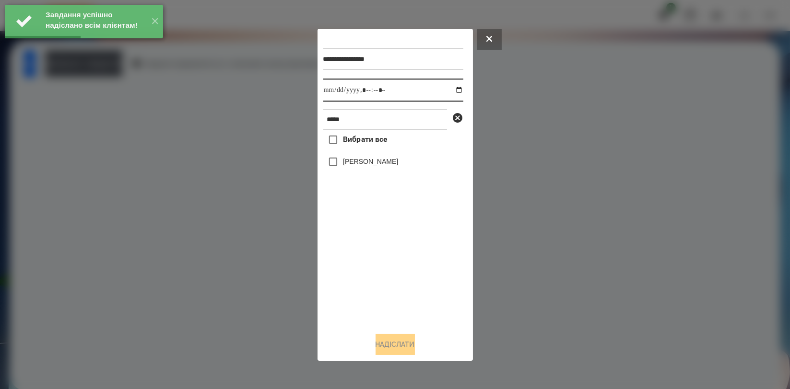
click at [452, 91] on input "datetime-local" at bounding box center [393, 90] width 140 height 23
type input "**********"
drag, startPoint x: 415, startPoint y: 268, endPoint x: 402, endPoint y: 195, distance: 74.1
click at [414, 269] on div "Вибрати все Педько Олена" at bounding box center [393, 227] width 140 height 195
drag, startPoint x: 386, startPoint y: 161, endPoint x: 384, endPoint y: 171, distance: 10.0
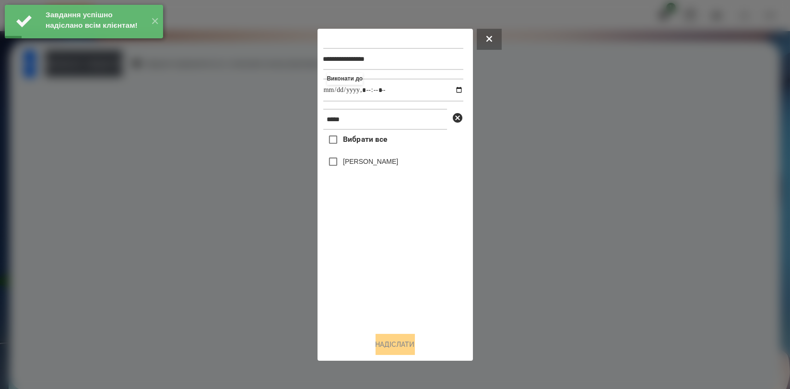
click at [386, 161] on label "[PERSON_NAME]" at bounding box center [370, 162] width 55 height 10
click at [398, 340] on button "Надіслати" at bounding box center [394, 344] width 39 height 21
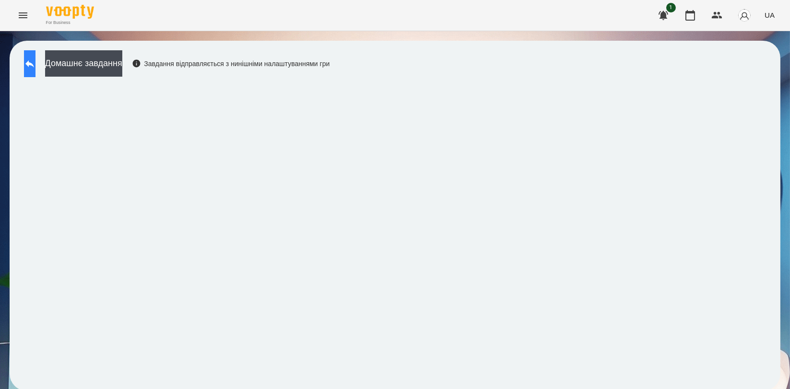
click at [35, 74] on button at bounding box center [30, 63] width 12 height 27
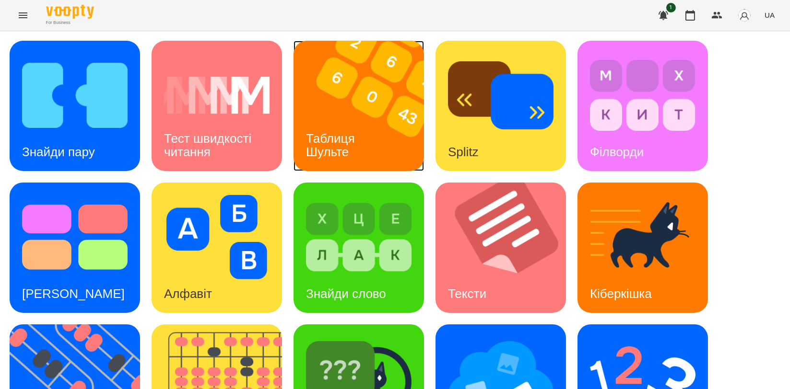
click at [373, 116] on img at bounding box center [364, 106] width 142 height 130
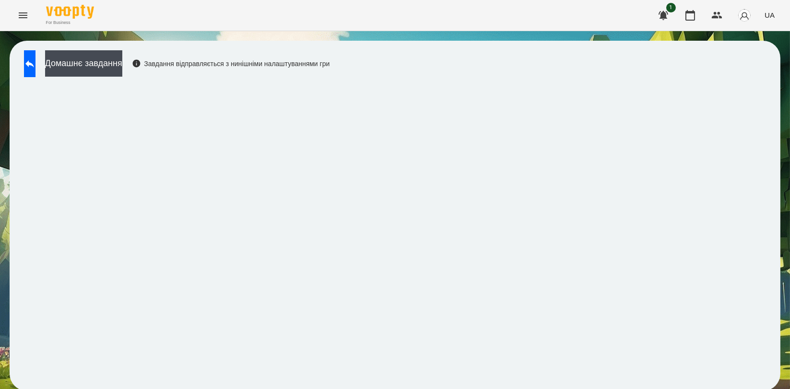
click at [557, 75] on div "Домашнє завдання Завдання відправляється з нинішніми налаштуваннями гри" at bounding box center [395, 216] width 770 height 350
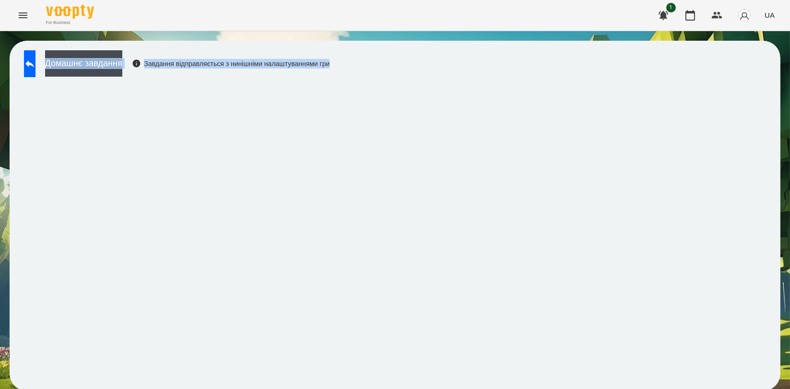
click at [557, 75] on div "Домашнє завдання Завдання відправляється з нинішніми налаштуваннями гри" at bounding box center [395, 216] width 770 height 350
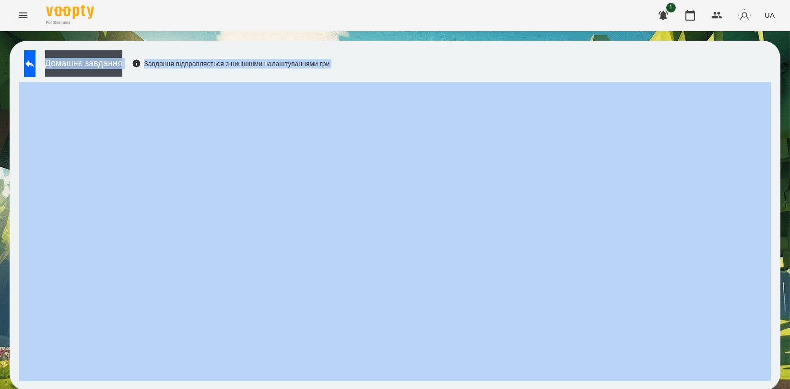
click at [557, 75] on div "Домашнє завдання Завдання відправляється з нинішніми налаштуваннями гри" at bounding box center [395, 216] width 770 height 350
click at [570, 76] on div "Домашнє завдання Завдання відправляється з нинішніми налаштуваннями гри" at bounding box center [395, 216] width 770 height 350
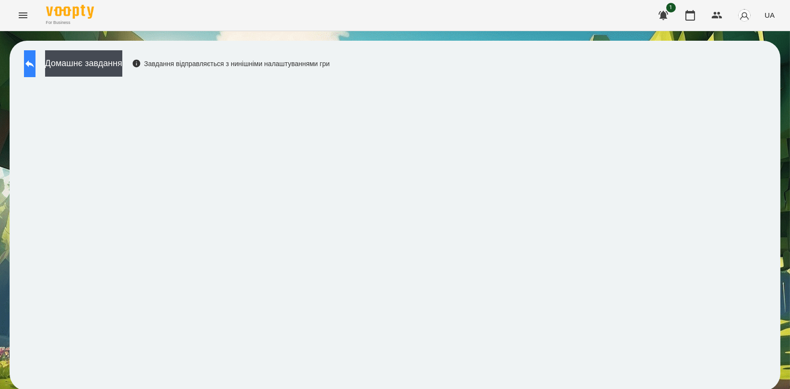
click at [28, 58] on button at bounding box center [30, 63] width 12 height 27
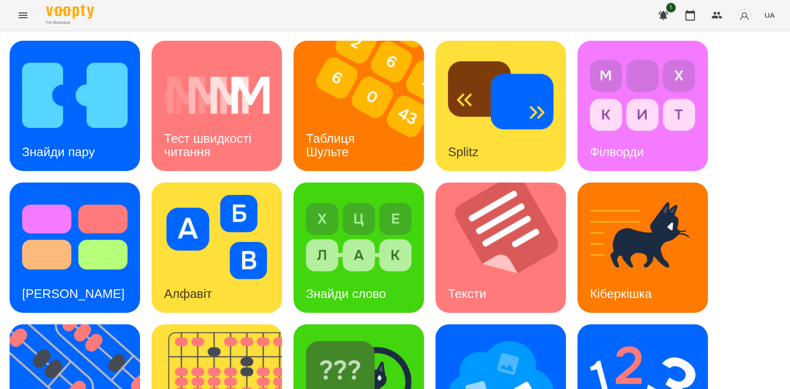
scroll to position [160, 0]
click at [39, 325] on img at bounding box center [81, 390] width 142 height 130
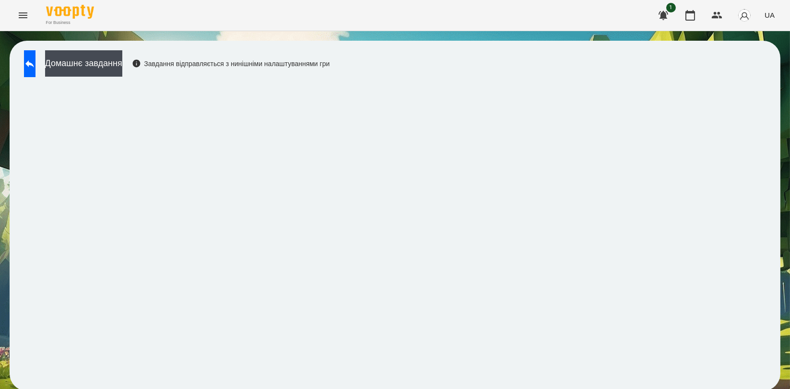
scroll to position [1, 0]
click at [35, 58] on icon at bounding box center [30, 64] width 12 height 12
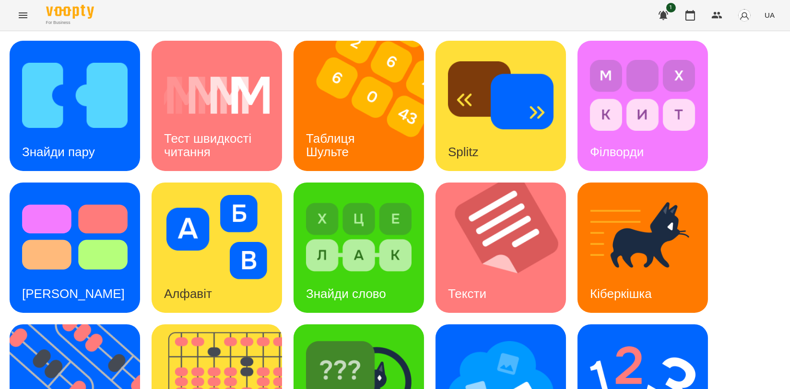
scroll to position [217, 0]
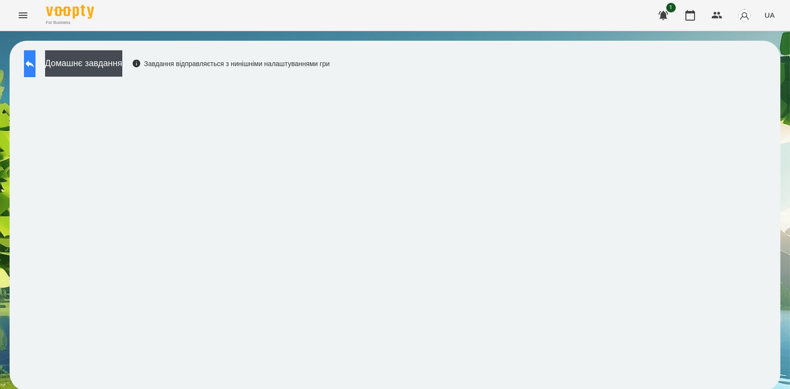
click at [35, 70] on button at bounding box center [30, 63] width 12 height 27
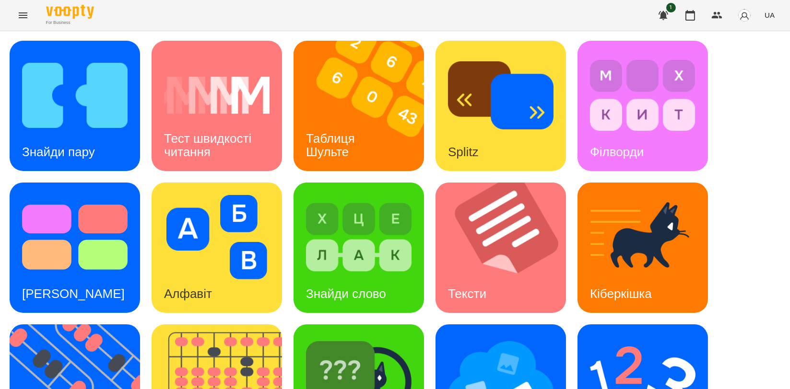
scroll to position [213, 0]
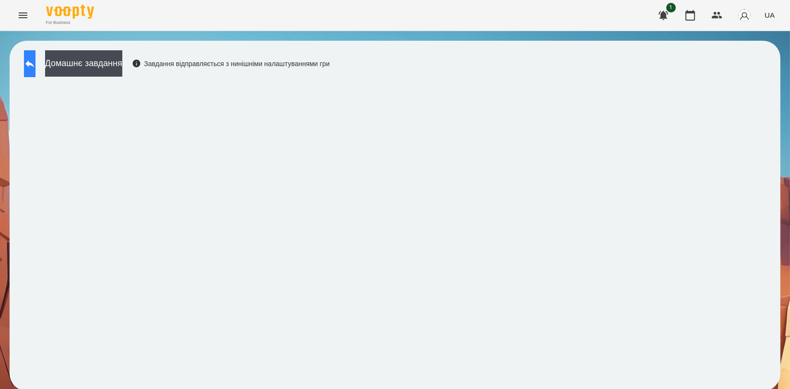
click at [35, 71] on button at bounding box center [30, 63] width 12 height 27
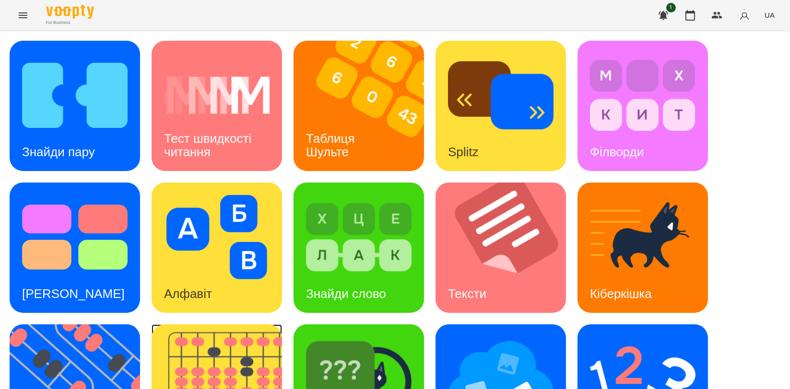
click at [214, 350] on img at bounding box center [222, 390] width 142 height 130
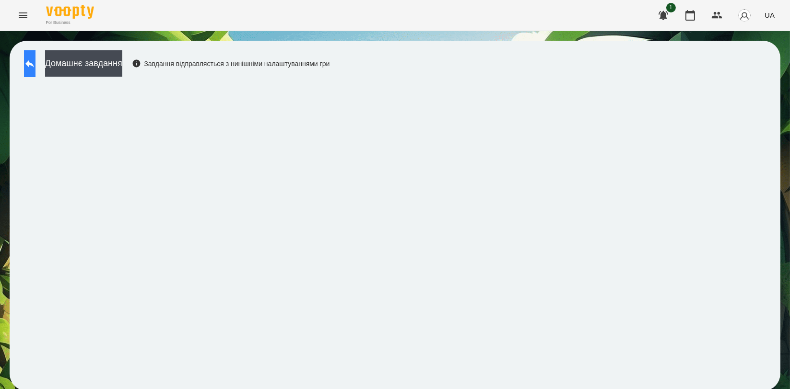
click at [35, 71] on button at bounding box center [30, 63] width 12 height 27
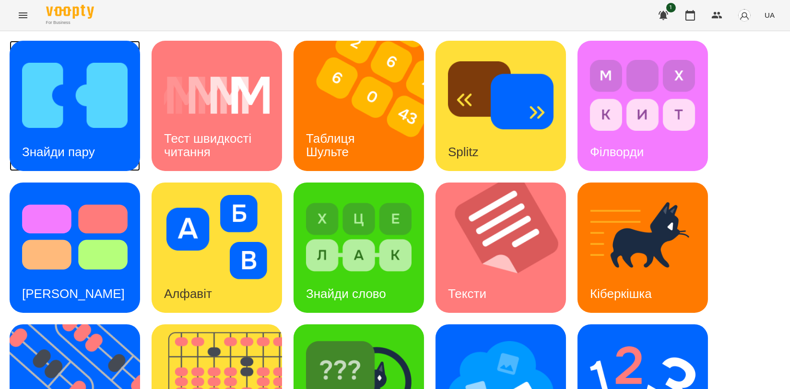
click at [88, 127] on img at bounding box center [74, 95] width 105 height 84
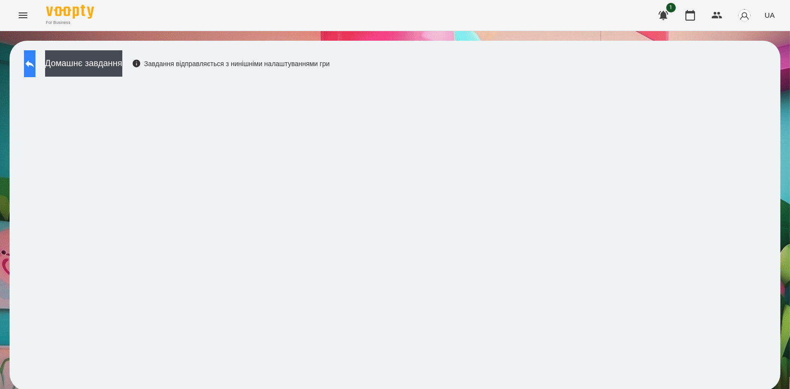
click at [35, 72] on button at bounding box center [30, 63] width 12 height 27
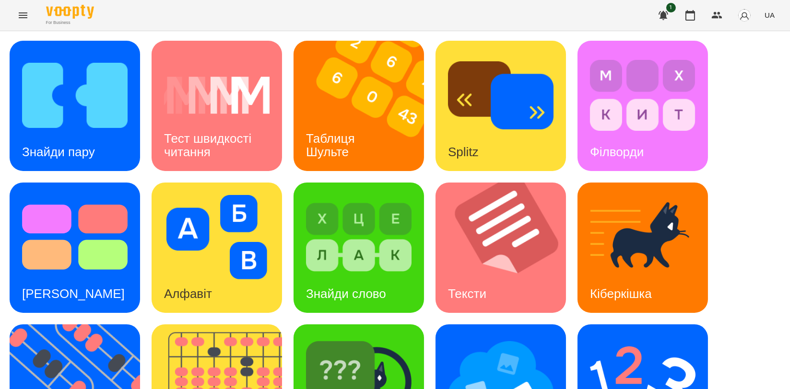
scroll to position [217, 0]
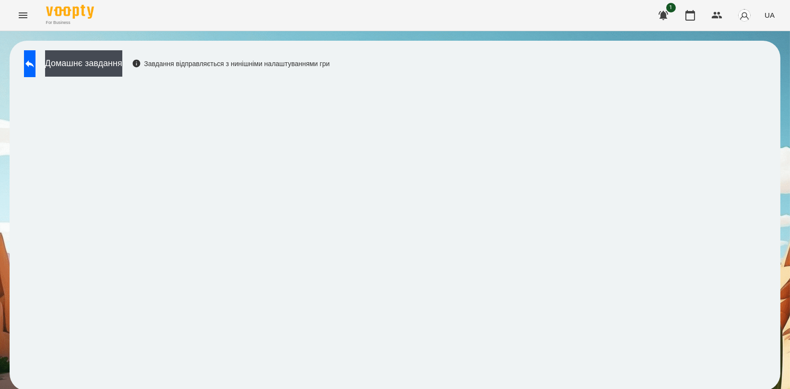
click at [459, 76] on div "Домашнє завдання Завдання відправляється з нинішніми налаштуваннями гри" at bounding box center [395, 216] width 770 height 350
click at [34, 60] on icon at bounding box center [29, 63] width 9 height 7
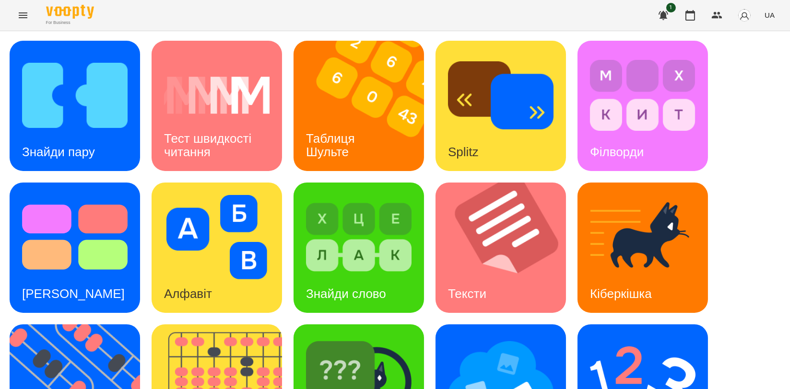
click at [743, 255] on div "Знайди пару Тест швидкості читання Таблиця Шульте Splitz Філворди Тест Струпа А…" at bounding box center [395, 319] width 770 height 556
click at [64, 179] on div "Знайди пару Тест швидкості читання Таблиця Шульте Splitz Філворди Тест Струпа А…" at bounding box center [395, 319] width 770 height 556
click at [636, 322] on div "Знайди пару Тест швидкості читання Таблиця Шульте Splitz Філворди Тест Струпа А…" at bounding box center [395, 319] width 770 height 556
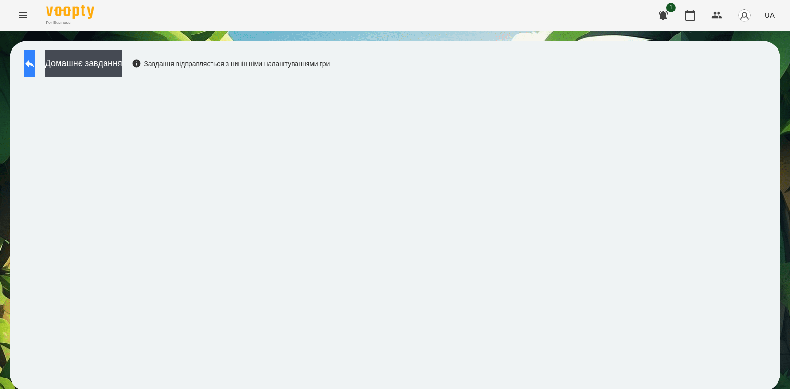
click at [35, 68] on button at bounding box center [30, 63] width 12 height 27
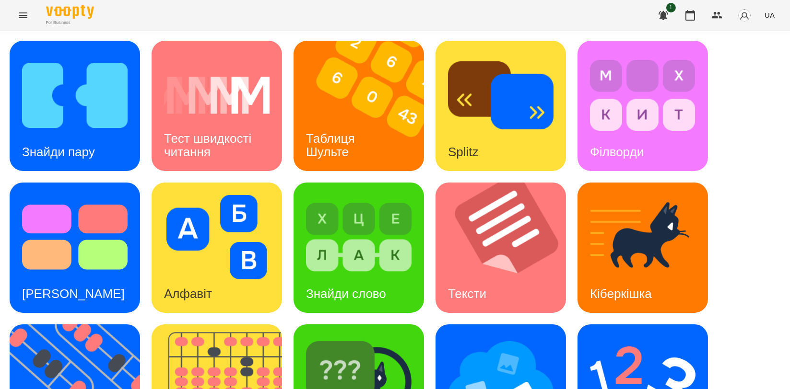
scroll to position [160, 0]
click at [42, 325] on img at bounding box center [81, 390] width 142 height 130
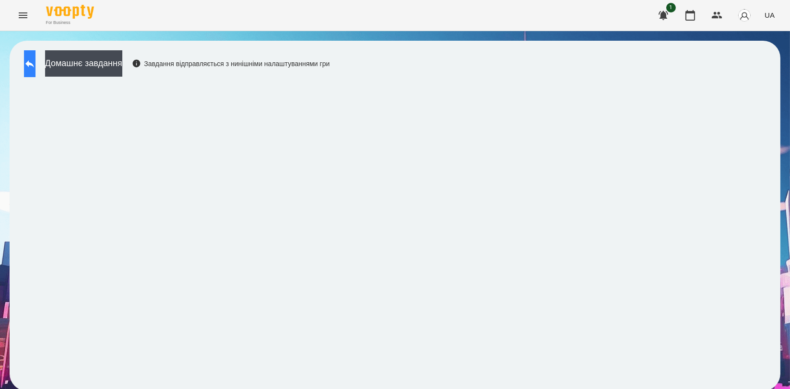
click at [35, 68] on icon at bounding box center [30, 64] width 12 height 12
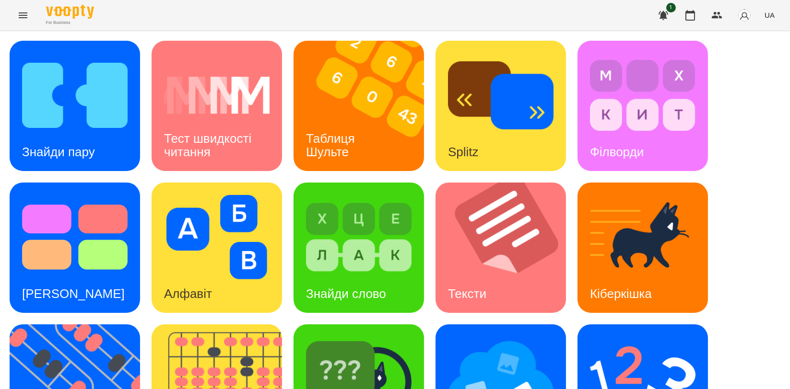
scroll to position [213, 0]
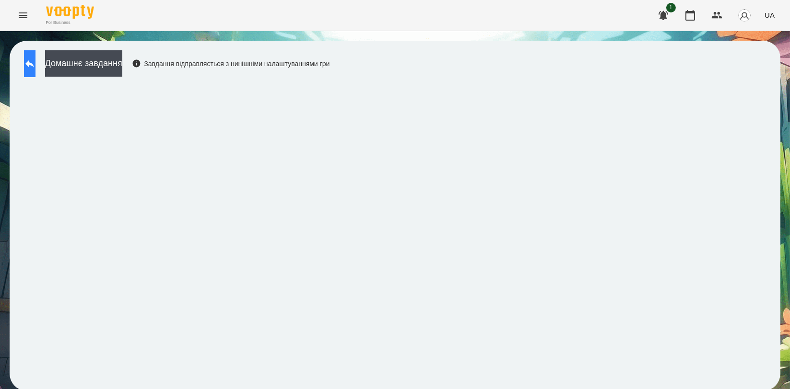
click at [35, 62] on icon at bounding box center [30, 64] width 12 height 12
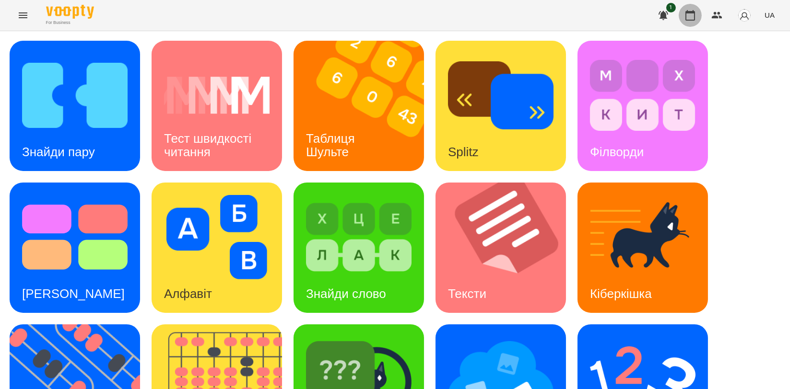
click at [685, 21] on button "button" at bounding box center [689, 15] width 23 height 23
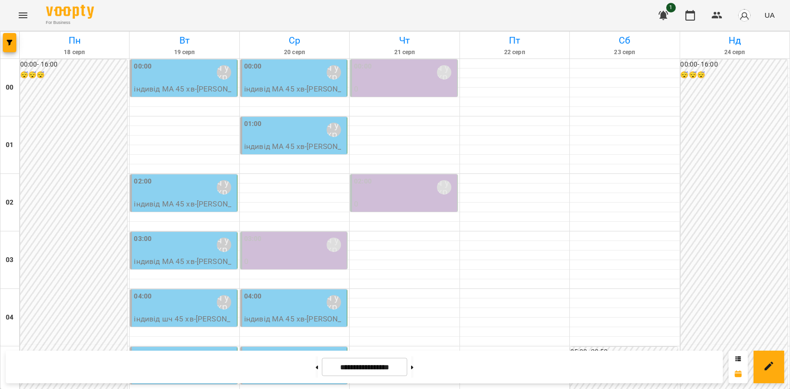
click at [149, 75] on div "00:00" at bounding box center [143, 72] width 18 height 22
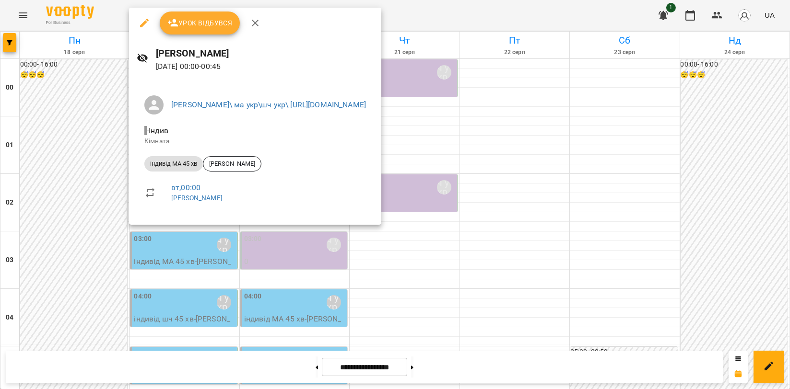
click at [218, 25] on span "Урок відбувся" at bounding box center [199, 23] width 65 height 12
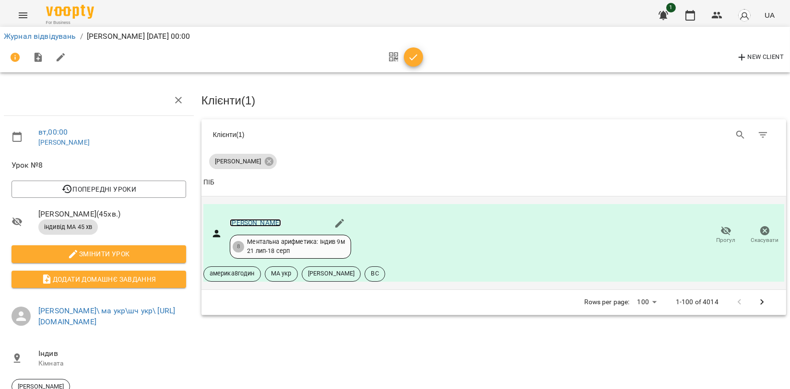
click at [260, 220] on link "[PERSON_NAME]" at bounding box center [255, 223] width 51 height 8
click at [409, 50] on button "button" at bounding box center [413, 56] width 19 height 19
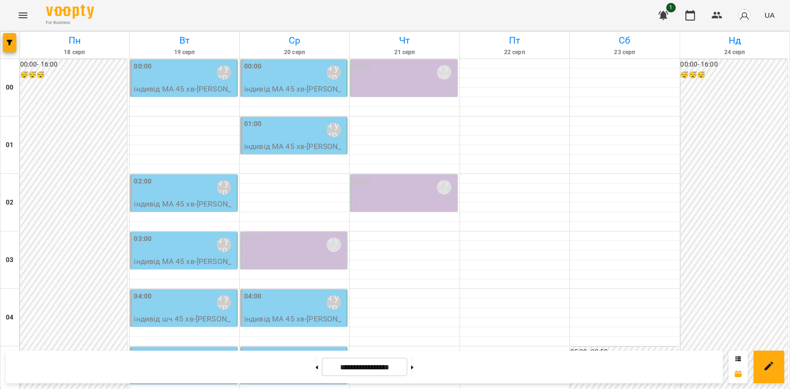
scroll to position [1094, 0]
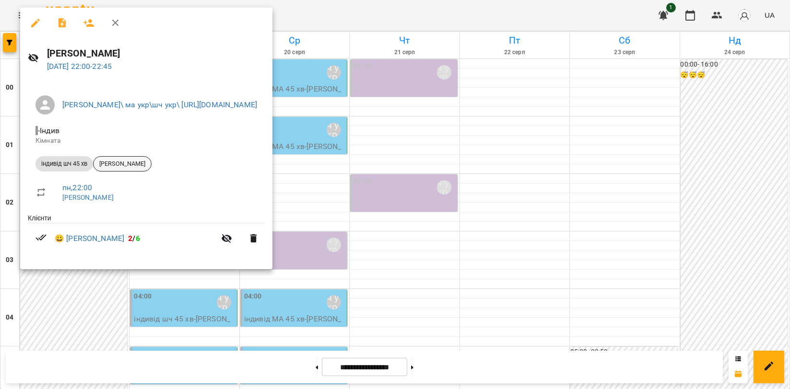
click at [110, 163] on span "[PERSON_NAME]" at bounding box center [122, 164] width 58 height 9
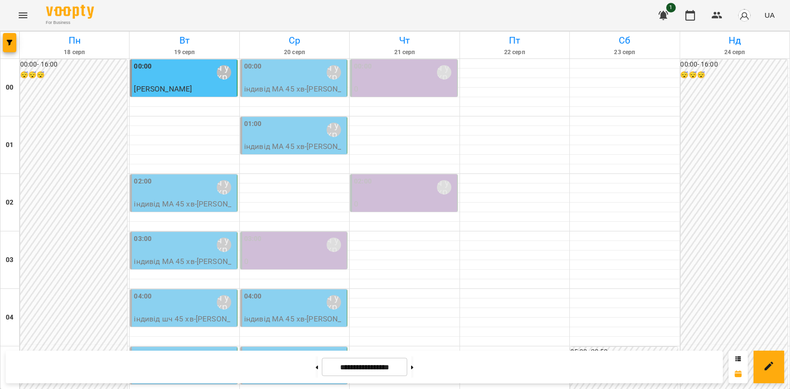
click at [264, 6] on div "For Business 1 UA" at bounding box center [395, 15] width 790 height 31
click at [200, 234] on div "03:00 [PERSON_NAME]\ ма укр\шч укр\ [URL][DOMAIN_NAME]" at bounding box center [184, 245] width 101 height 22
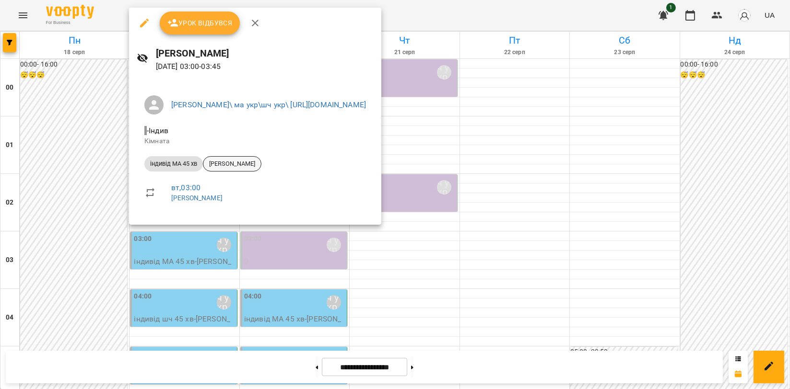
click at [242, 163] on span "[PERSON_NAME]" at bounding box center [232, 164] width 58 height 9
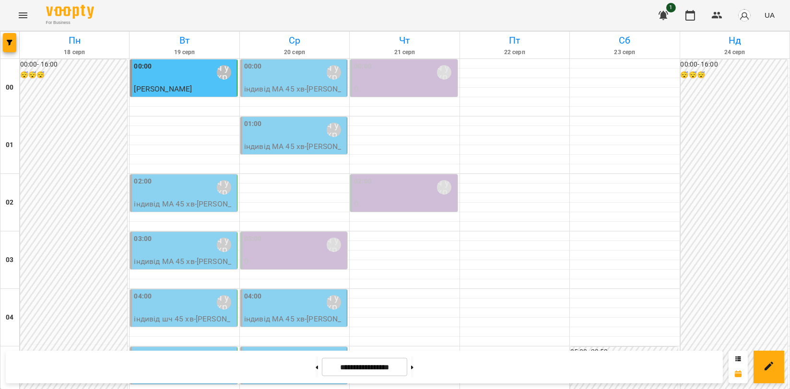
click at [174, 204] on p "індивід МА 45 хв - Амірханов Олександр" at bounding box center [184, 209] width 101 height 23
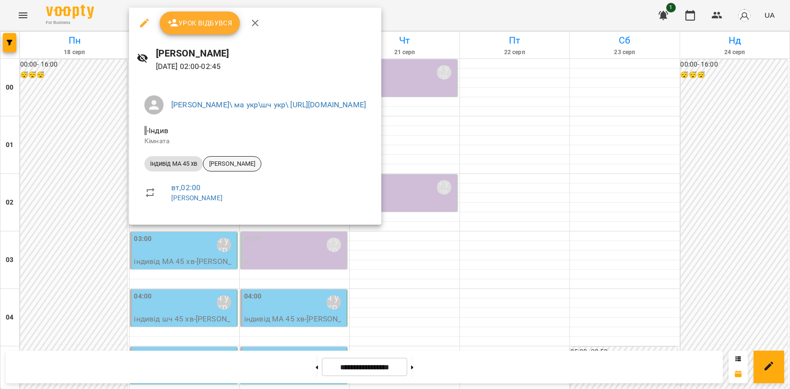
click at [246, 169] on div "[PERSON_NAME]" at bounding box center [232, 163] width 58 height 15
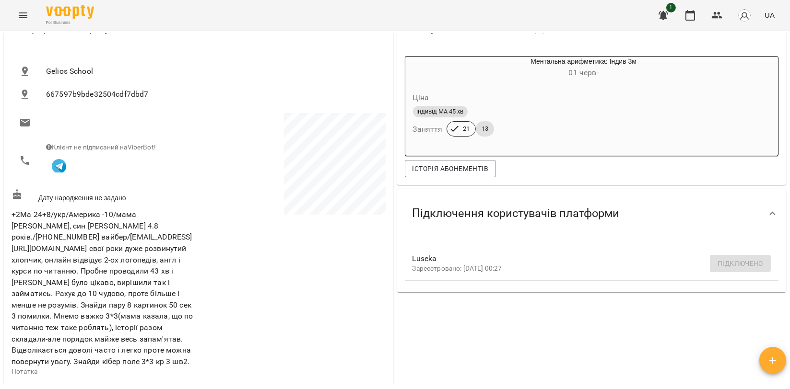
scroll to position [319, 0]
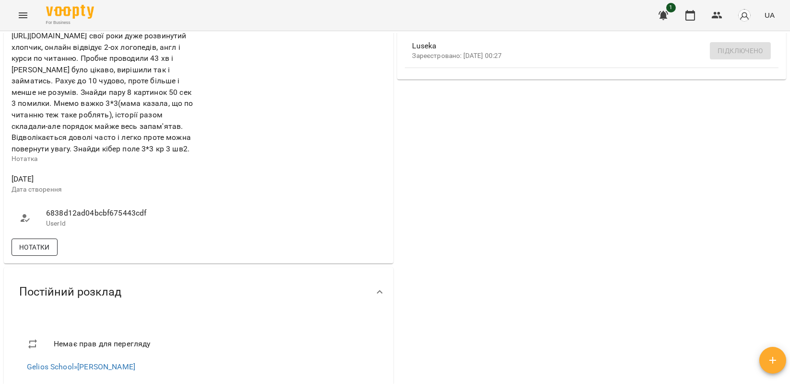
click at [32, 242] on span "Нотатки" at bounding box center [34, 248] width 31 height 12
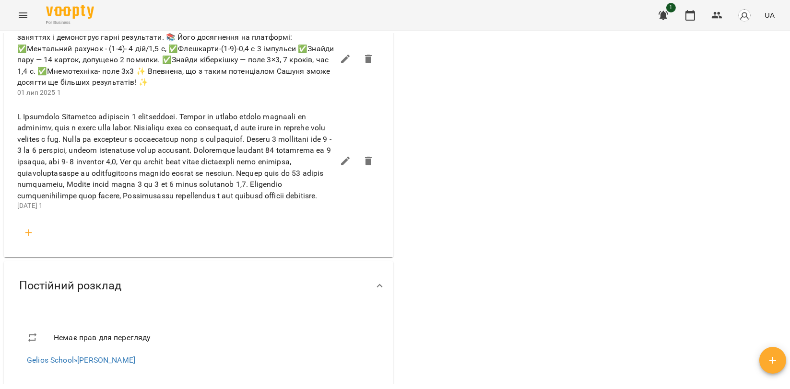
scroll to position [586, 0]
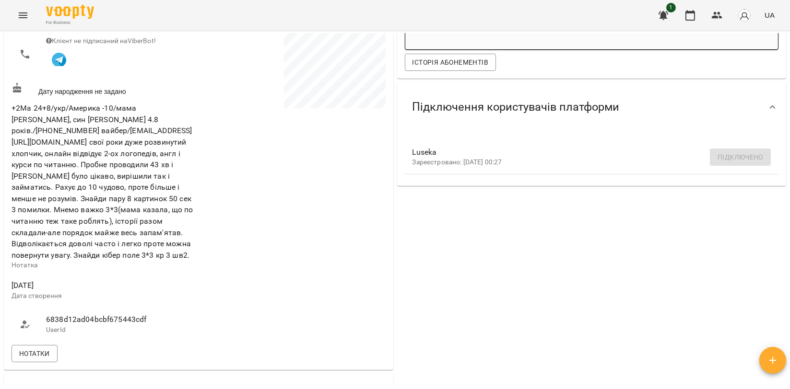
scroll to position [479, 0]
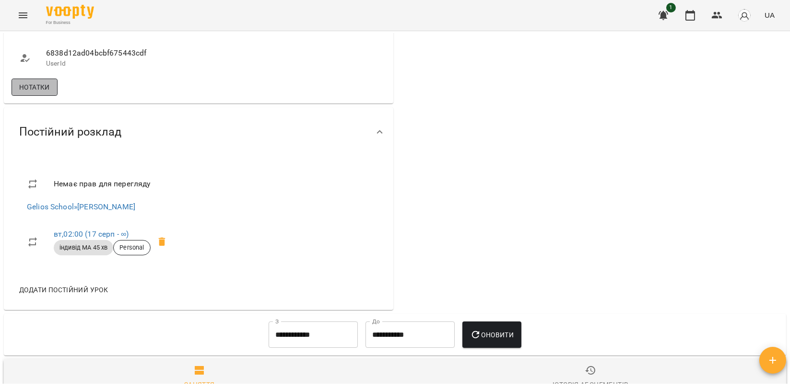
click at [40, 88] on button "Нотатки" at bounding box center [35, 87] width 46 height 17
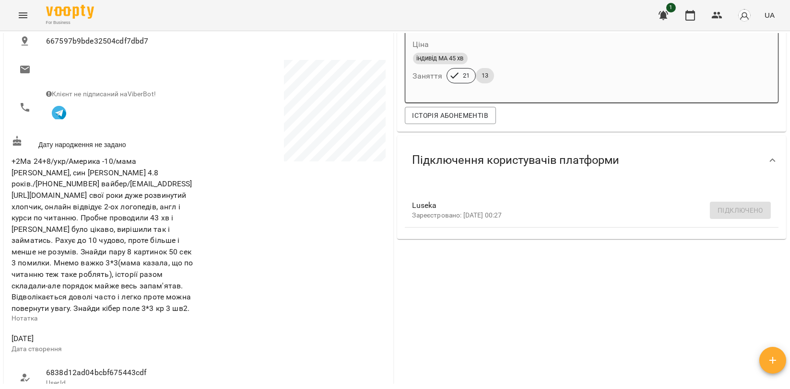
scroll to position [426, 0]
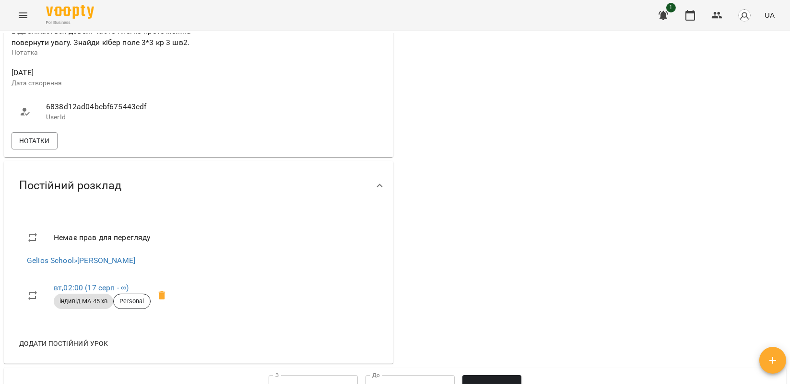
click at [43, 142] on div "Нотатки" at bounding box center [199, 140] width 378 height 21
click at [46, 135] on span "Нотатки" at bounding box center [34, 141] width 31 height 12
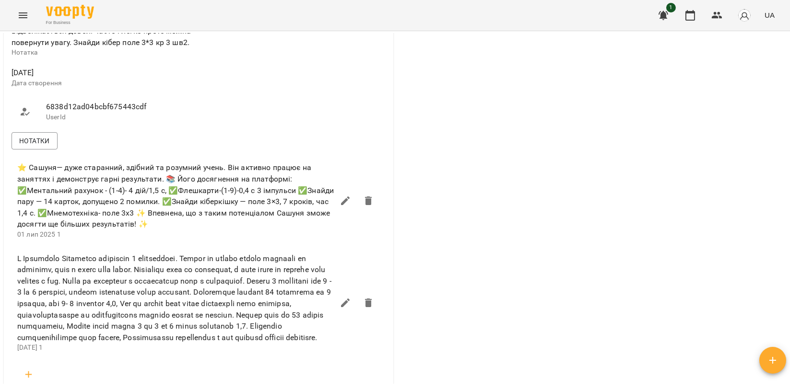
scroll to position [479, 0]
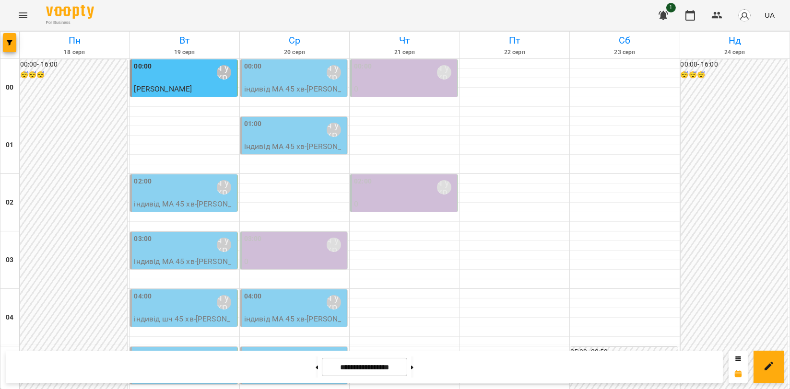
scroll to position [106, 0]
click at [433, 356] on div at bounding box center [403, 361] width 109 height 10
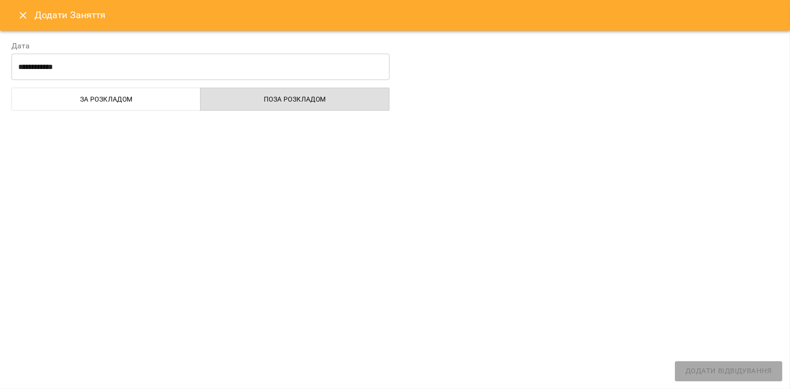
select select "**********"
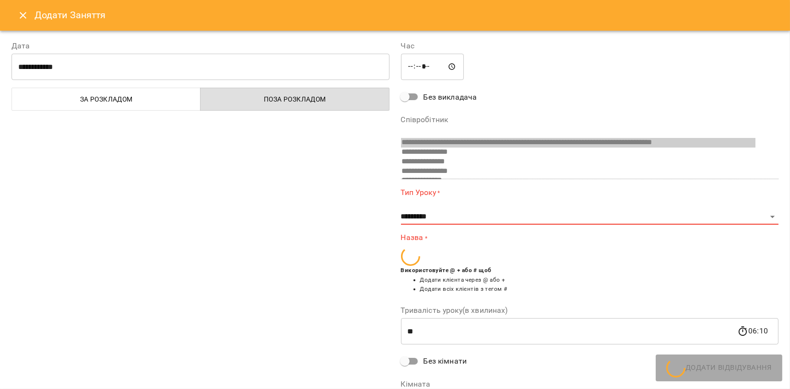
scroll to position [415, 0]
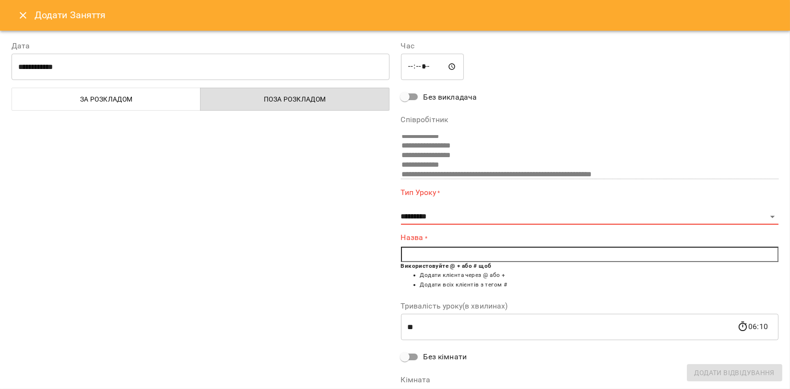
click at [22, 15] on icon "Close" at bounding box center [23, 16] width 12 height 12
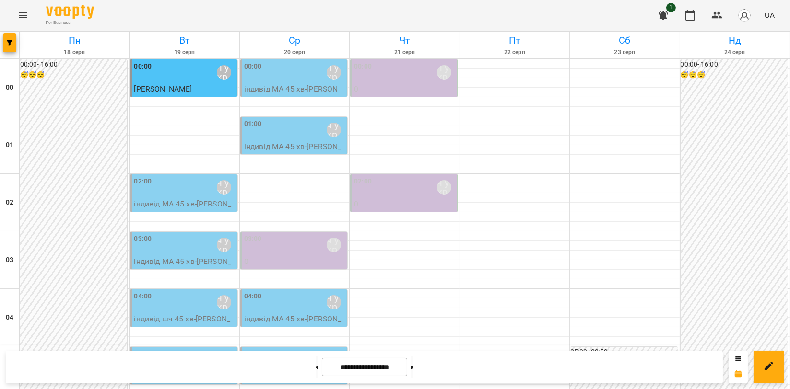
scroll to position [0, 0]
click at [399, 204] on p "0" at bounding box center [404, 204] width 101 height 12
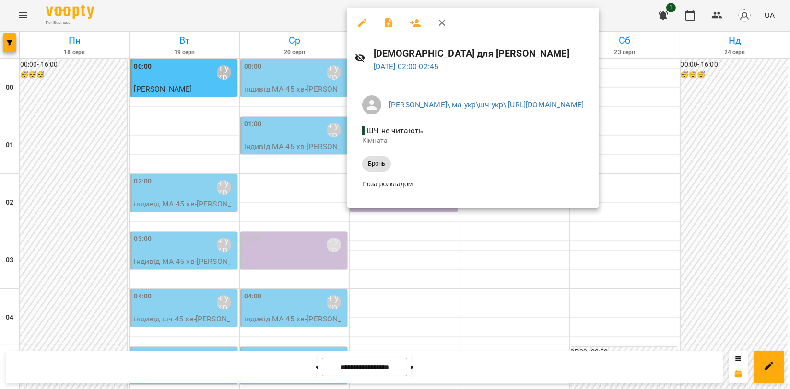
click at [440, 28] on icon "button" at bounding box center [442, 23] width 12 height 12
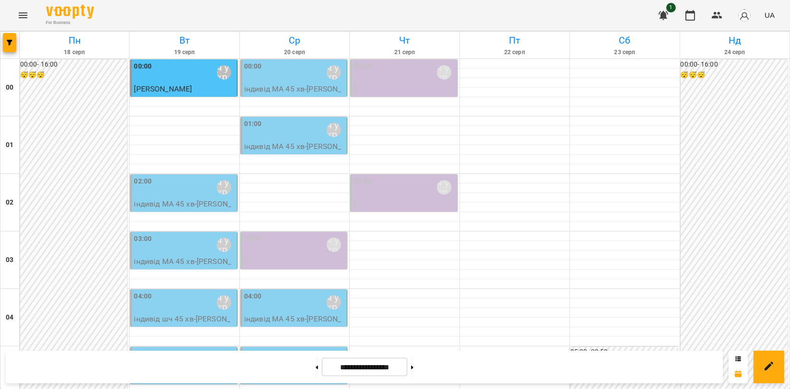
click at [307, 258] on p "0" at bounding box center [294, 262] width 101 height 12
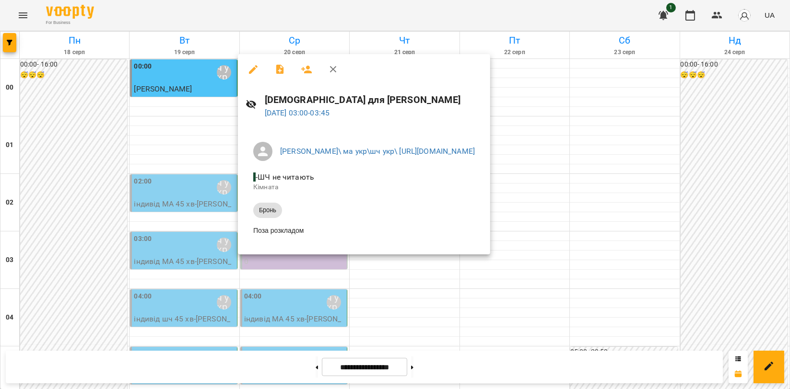
click at [327, 66] on icon "button" at bounding box center [333, 70] width 12 height 12
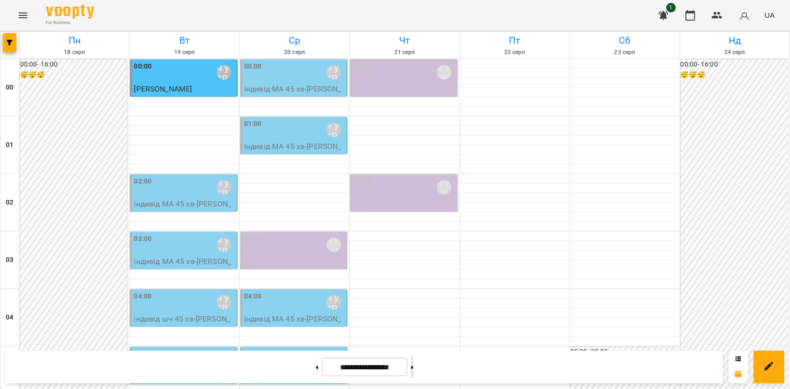
click at [413, 374] on button at bounding box center [412, 367] width 2 height 21
type input "**********"
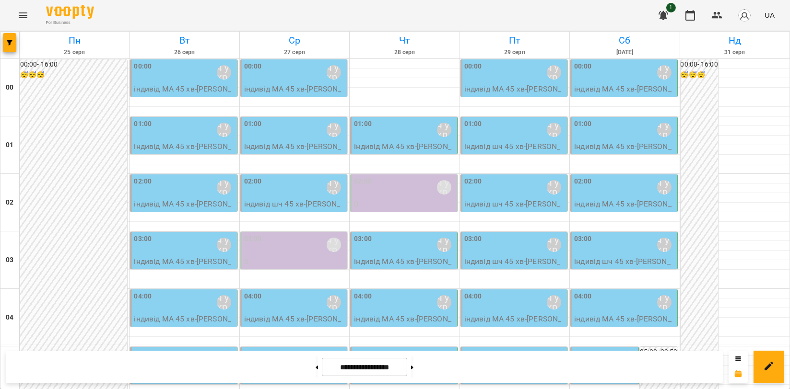
click at [480, 202] on p "індивід шч 45 хв - Єва Кольт" at bounding box center [514, 209] width 101 height 23
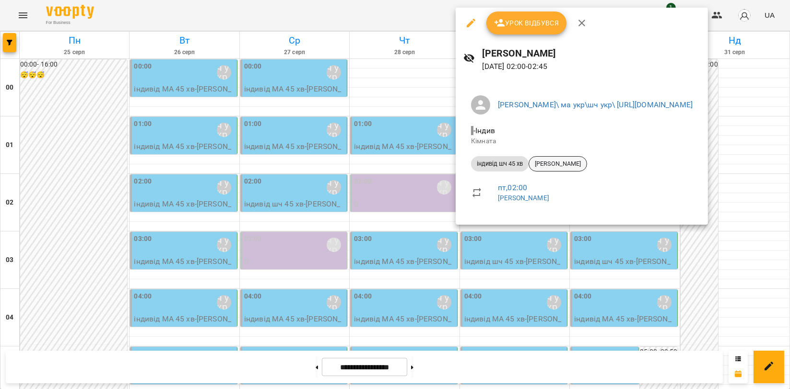
click at [549, 161] on span "[PERSON_NAME]" at bounding box center [558, 164] width 58 height 9
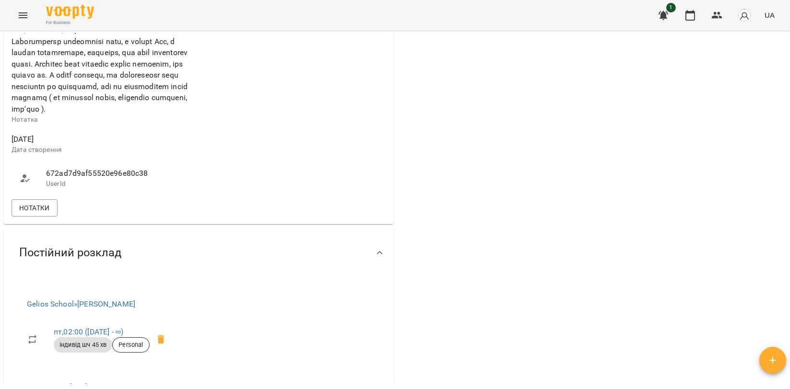
scroll to position [479, 0]
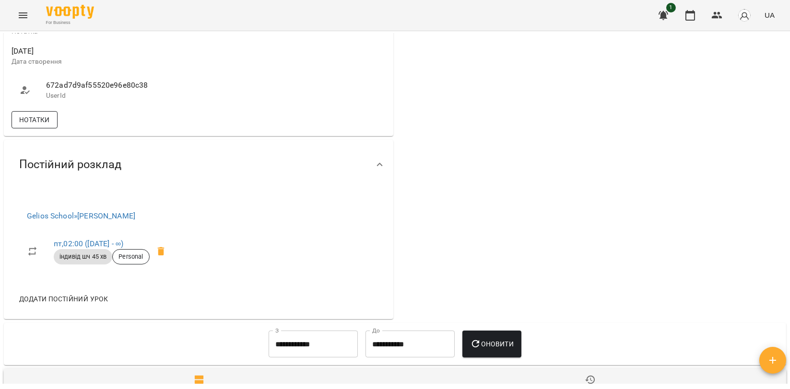
click at [42, 126] on span "Нотатки" at bounding box center [34, 120] width 31 height 12
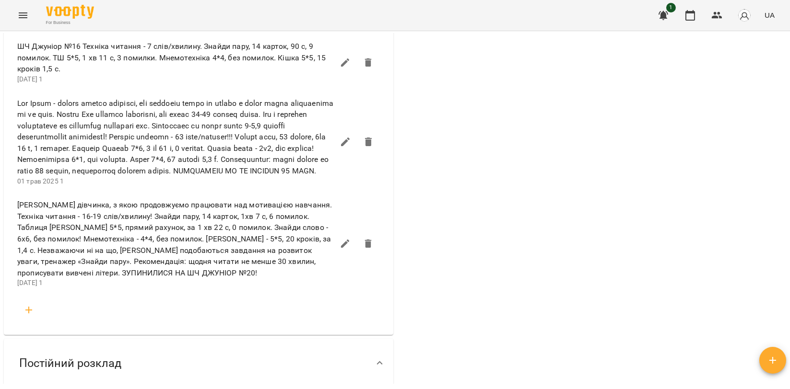
scroll to position [1331, 0]
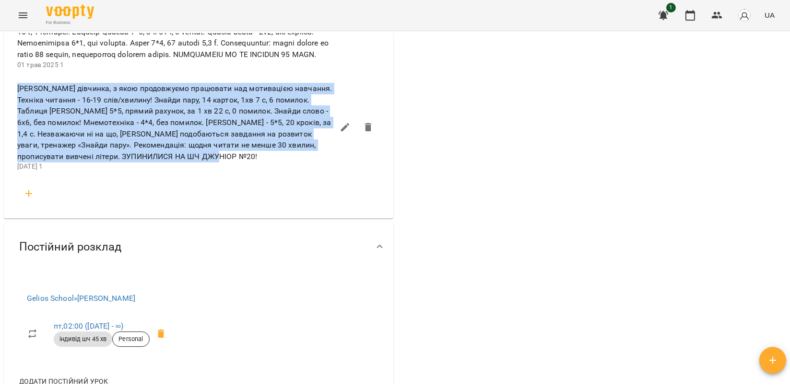
drag, startPoint x: 17, startPoint y: 113, endPoint x: 255, endPoint y: 180, distance: 246.9
click at [255, 162] on span "Єва Кольт - хороша дівчинка, з якою продовжуємо працювати над мотивацією навчан…" at bounding box center [175, 122] width 316 height 79
copy span "Єва Кольт - хороша дівчинка, з якою продовжуємо працювати над мотивацією навчан…"
click at [30, 199] on icon "button" at bounding box center [29, 194] width 12 height 12
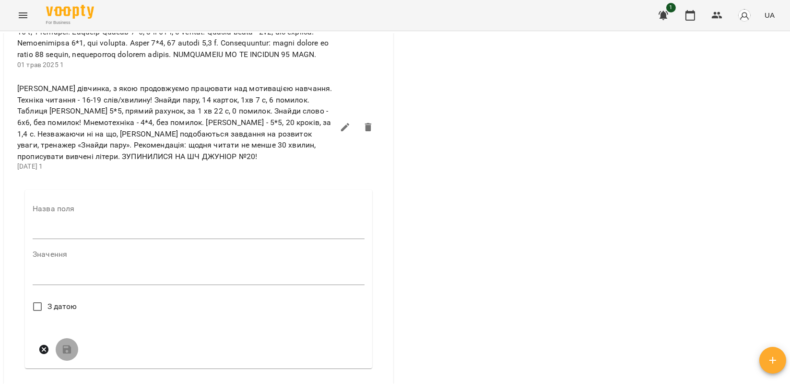
click at [54, 240] on input "text" at bounding box center [199, 231] width 332 height 15
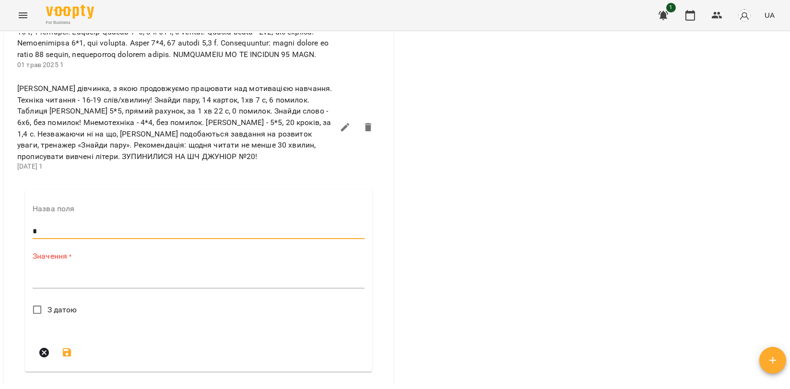
type input "*"
click at [56, 292] on div "Значення * *" at bounding box center [199, 272] width 332 height 42
click at [52, 285] on textarea at bounding box center [199, 280] width 332 height 9
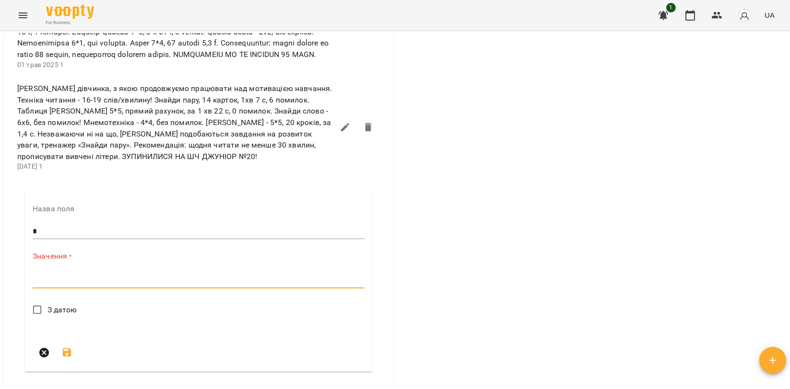
paste textarea "**********"
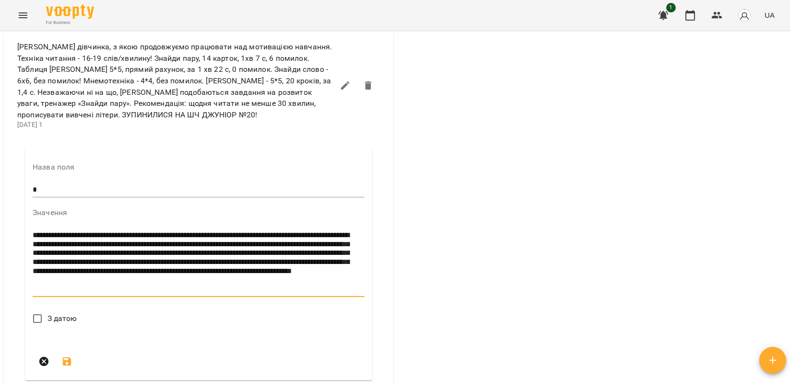
scroll to position [1438, 0]
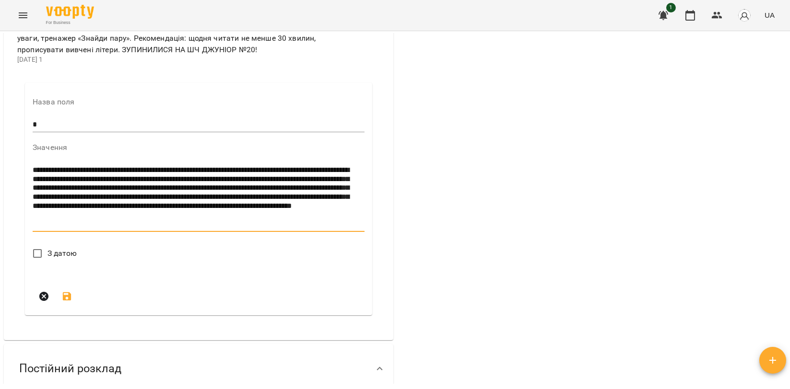
type textarea "**********"
click at [63, 259] on span "З датою" at bounding box center [62, 254] width 30 height 12
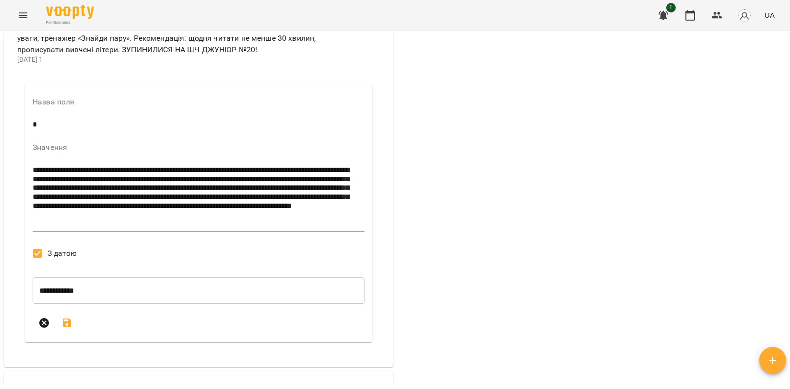
click at [77, 304] on input "**********" at bounding box center [199, 291] width 332 height 27
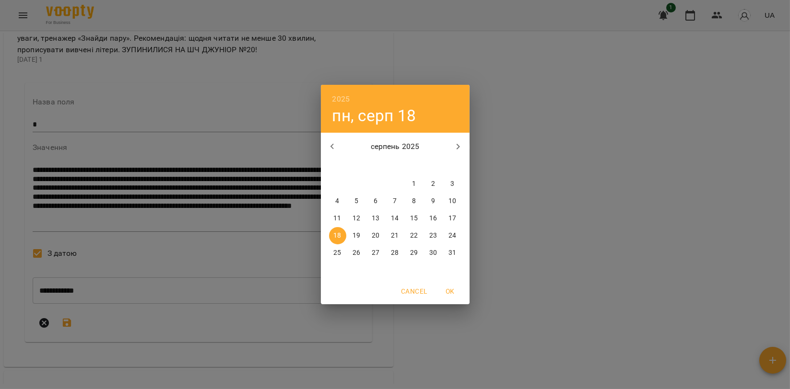
click at [417, 212] on button "15" at bounding box center [414, 218] width 17 height 17
type input "**********"
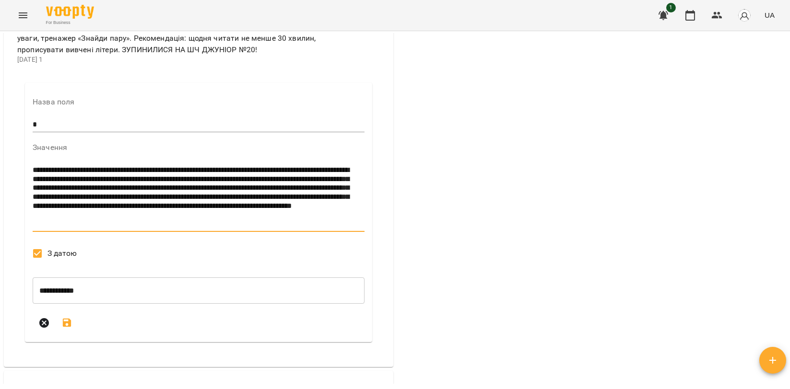
click at [103, 197] on textarea "**********" at bounding box center [197, 197] width 328 height 63
drag, startPoint x: 122, startPoint y: 241, endPoint x: 86, endPoint y: 234, distance: 37.0
click at [86, 229] on textarea "**********" at bounding box center [197, 197] width 328 height 63
click at [251, 229] on textarea "**********" at bounding box center [197, 197] width 328 height 63
type textarea "**********"
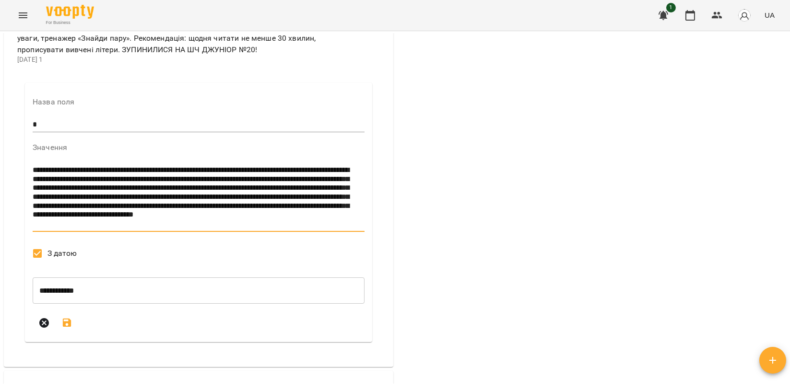
click at [61, 329] on icon "submit" at bounding box center [67, 323] width 12 height 12
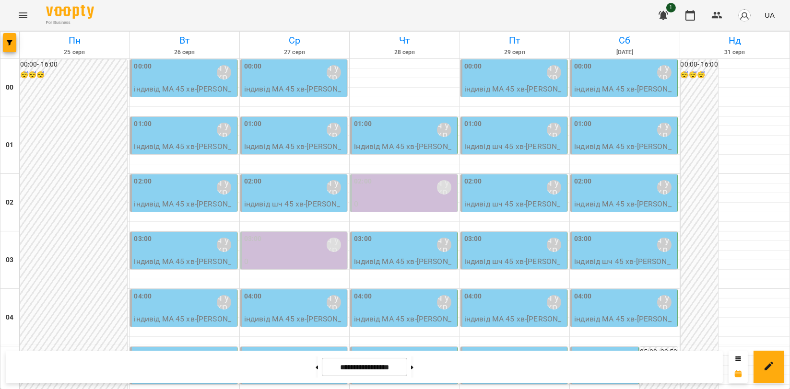
click at [503, 263] on p "індивід шч 45 хв - Ніколь Кольт" at bounding box center [514, 267] width 101 height 23
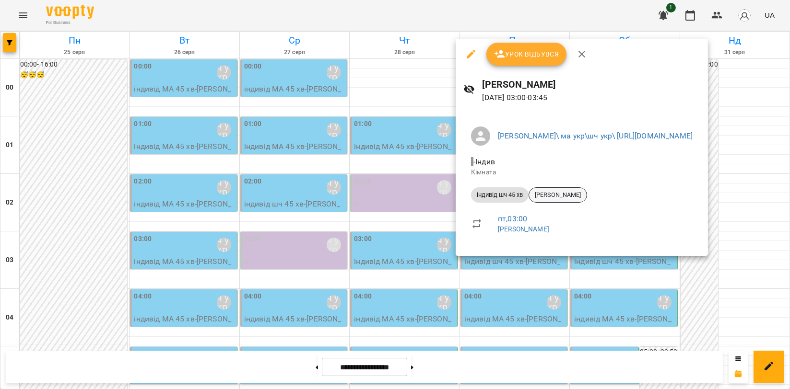
click at [544, 191] on span "[PERSON_NAME]" at bounding box center [558, 195] width 58 height 9
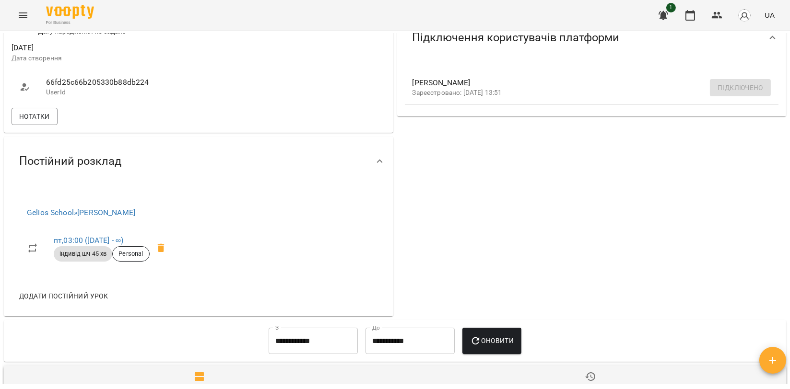
scroll to position [319, 0]
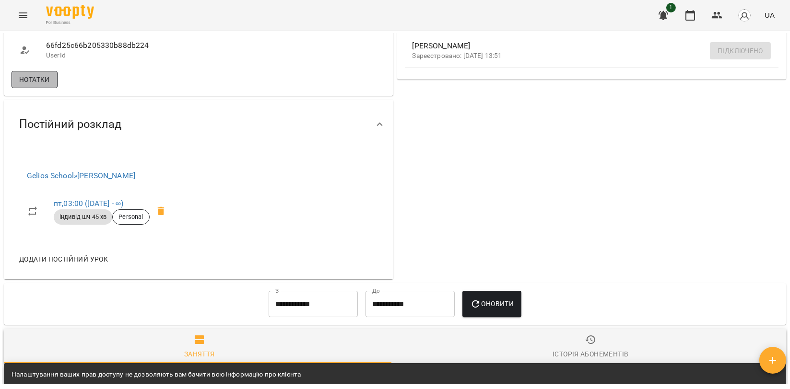
click at [53, 86] on button "Нотатки" at bounding box center [35, 79] width 46 height 17
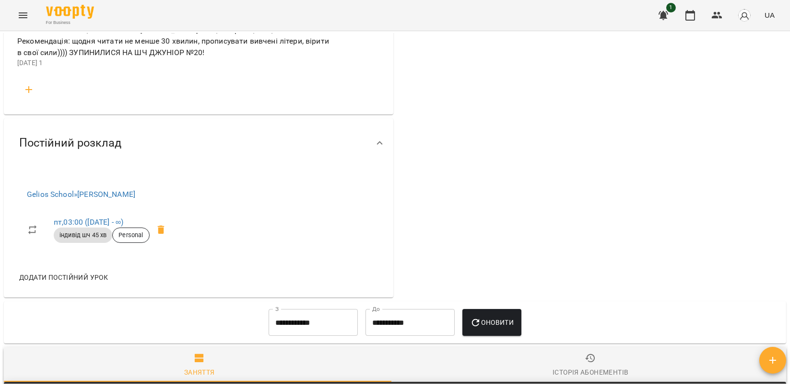
scroll to position [1278, 0]
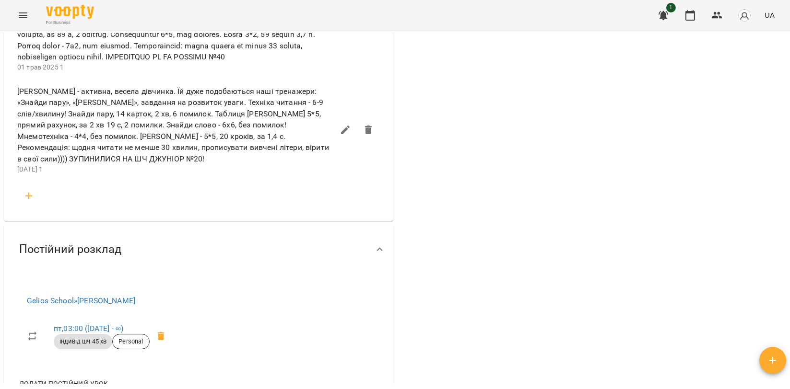
click at [16, 83] on li "Ніколь Кольт - активна, весела дівчинка. Їй дуже подобаються наші тренажери: «З…" at bounding box center [199, 130] width 378 height 102
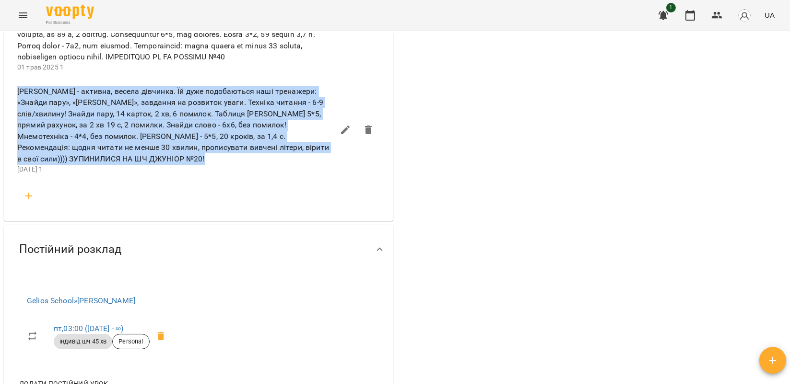
drag, startPoint x: 18, startPoint y: 83, endPoint x: 104, endPoint y: 151, distance: 109.6
click at [104, 151] on span "Ніколь Кольт - активна, весела дівчинка. Їй дуже подобаються наші тренажери: «З…" at bounding box center [175, 125] width 316 height 79
copy span "Ніколь Кольт - активна, весела дівчинка. Їй дуже подобаються наші тренажери: «З…"
click at [33, 198] on button "button" at bounding box center [28, 196] width 23 height 23
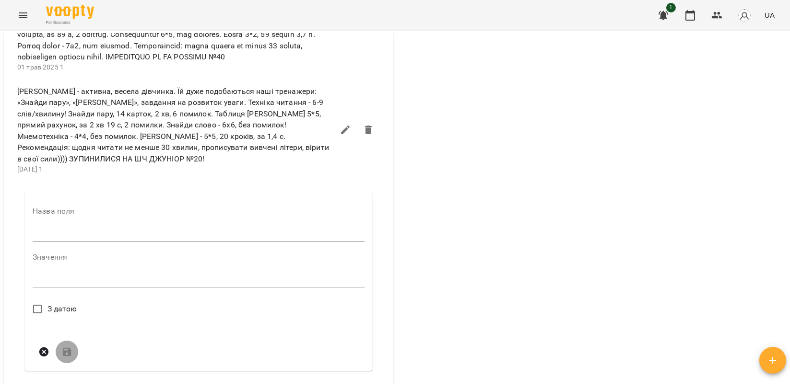
click at [42, 220] on div "Назва поля" at bounding box center [199, 227] width 332 height 38
click at [41, 229] on input "text" at bounding box center [199, 234] width 332 height 15
type input "*"
click at [57, 282] on div "*" at bounding box center [199, 283] width 332 height 15
paste textarea "**********"
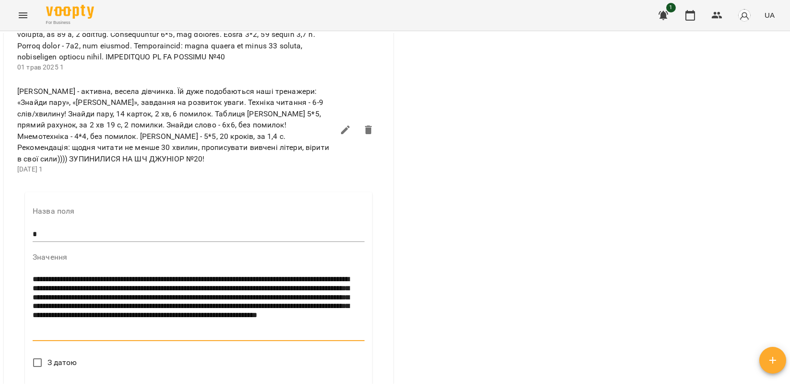
type textarea "**********"
click at [54, 357] on span "З датою" at bounding box center [62, 363] width 30 height 12
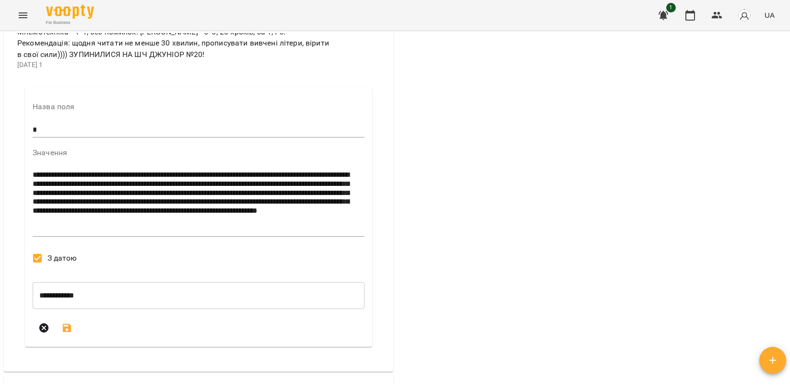
scroll to position [1384, 0]
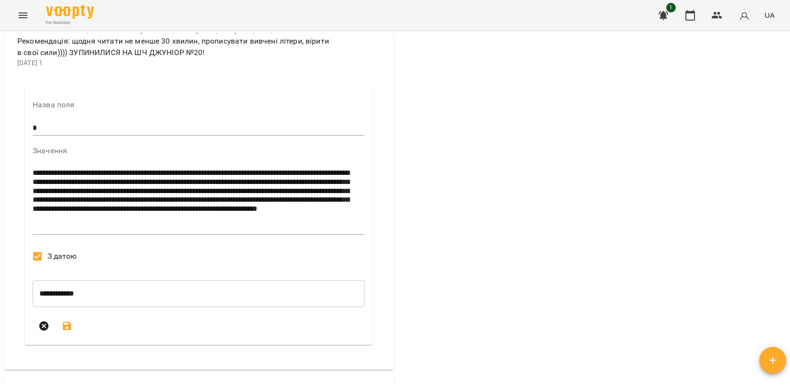
click at [60, 280] on input "**********" at bounding box center [199, 293] width 332 height 27
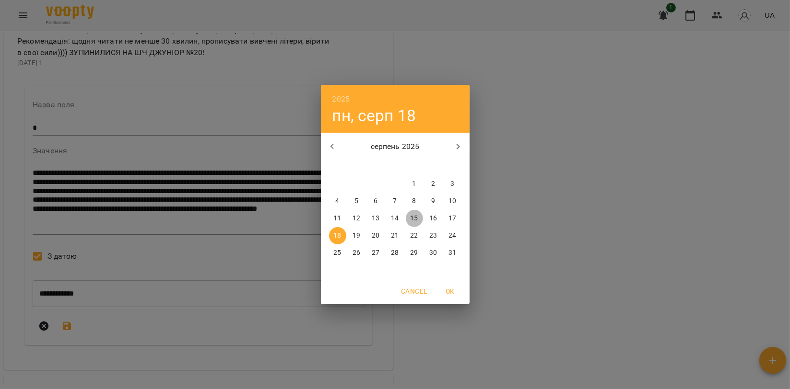
click at [412, 215] on p "15" at bounding box center [414, 219] width 8 height 10
type input "**********"
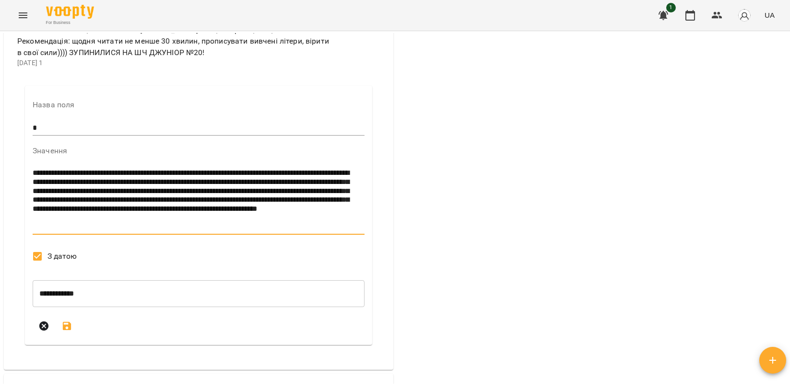
click at [143, 169] on textarea "**********" at bounding box center [197, 200] width 328 height 63
drag, startPoint x: 238, startPoint y: 177, endPoint x: 186, endPoint y: 160, distance: 54.9
click at [186, 166] on div "**********" at bounding box center [199, 200] width 332 height 69
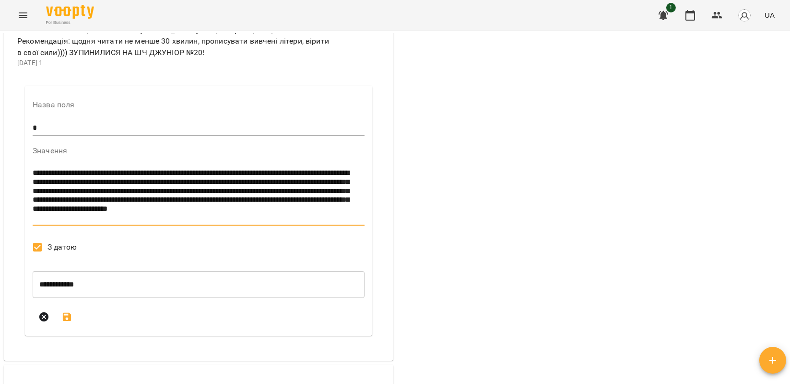
click at [295, 169] on textarea "**********" at bounding box center [197, 196] width 328 height 54
type textarea "**********"
click at [66, 313] on icon "submit" at bounding box center [67, 317] width 9 height 9
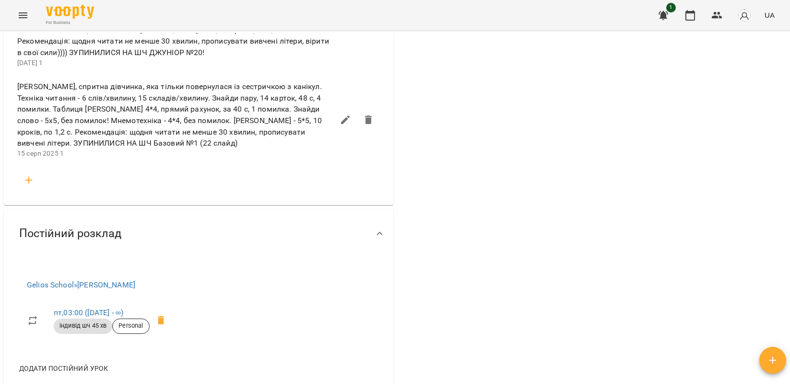
drag, startPoint x: 5, startPoint y: 0, endPoint x: 251, endPoint y: 168, distance: 297.3
click at [251, 168] on li at bounding box center [199, 180] width 378 height 31
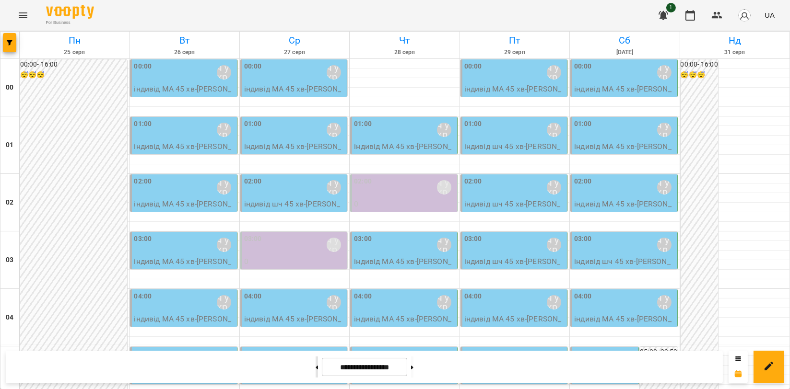
click at [315, 371] on button at bounding box center [316, 367] width 2 height 21
type input "**********"
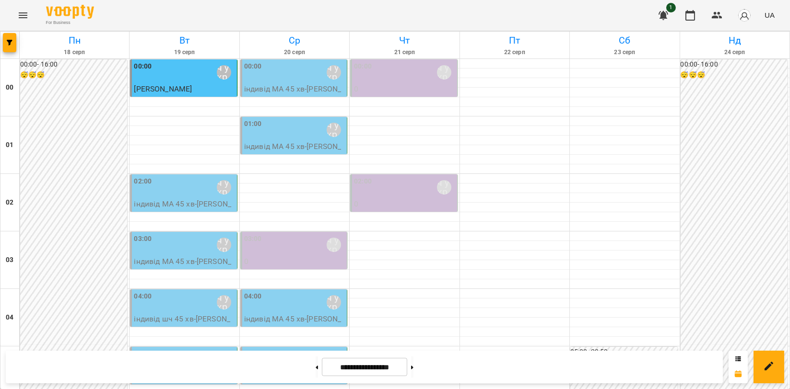
click at [19, 12] on icon "Menu" at bounding box center [23, 15] width 9 height 6
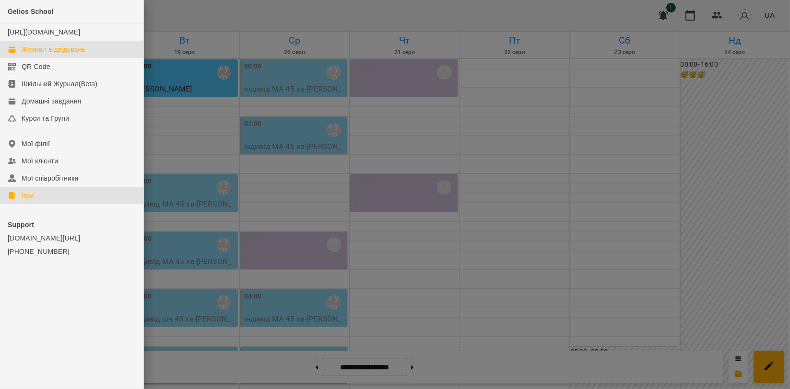
click at [51, 204] on link "Ігри" at bounding box center [71, 195] width 143 height 17
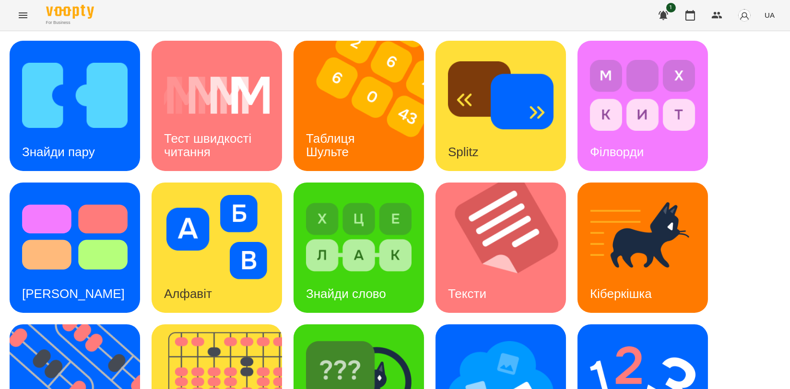
scroll to position [213, 0]
click at [232, 325] on img at bounding box center [222, 390] width 142 height 130
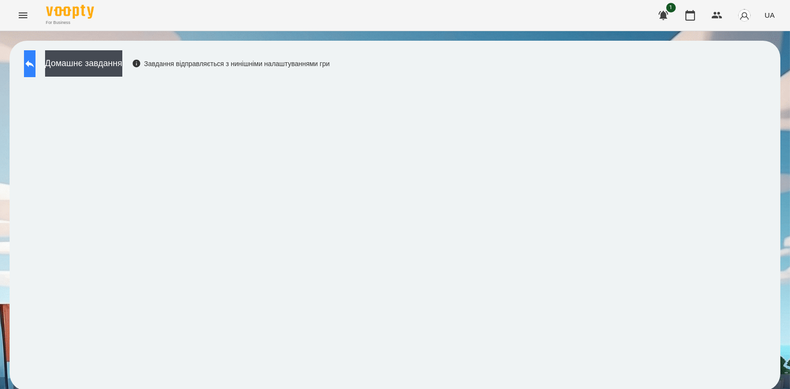
click at [35, 63] on icon at bounding box center [30, 64] width 12 height 12
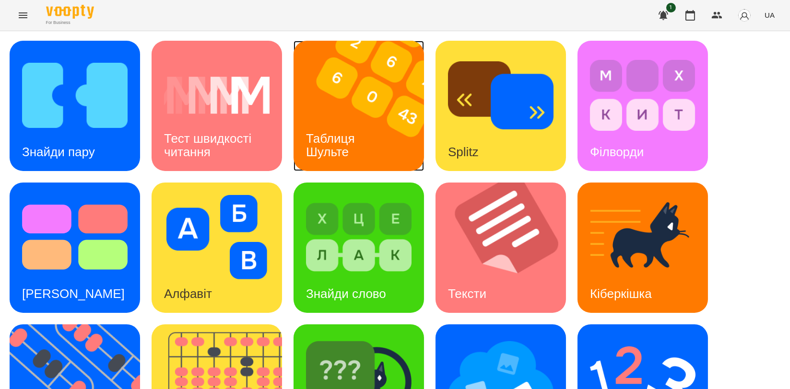
click at [352, 149] on div "Таблиця Шульте" at bounding box center [331, 145] width 77 height 51
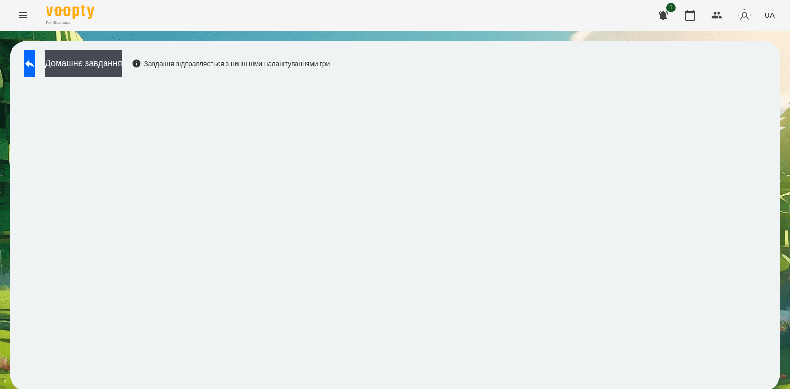
scroll to position [1, 0]
click at [34, 62] on icon at bounding box center [29, 63] width 9 height 7
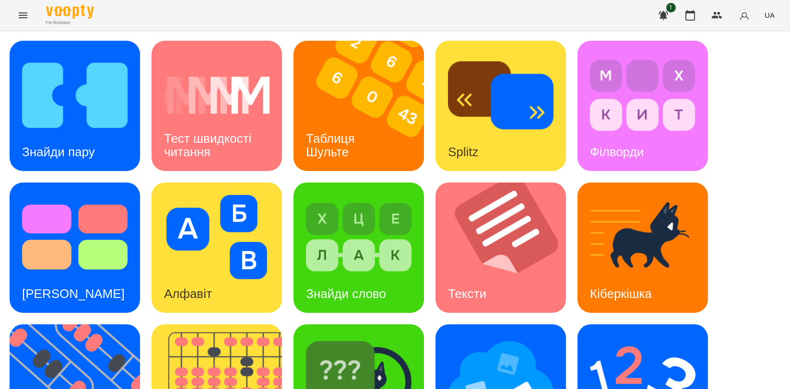
scroll to position [213, 0]
click at [34, 325] on img at bounding box center [81, 390] width 142 height 130
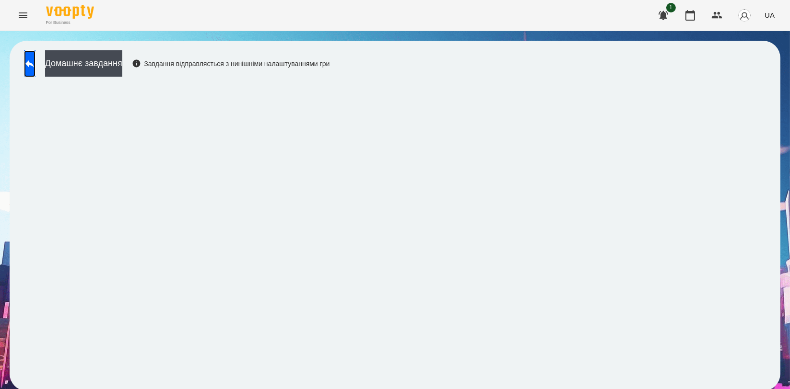
click at [35, 72] on link at bounding box center [30, 63] width 12 height 27
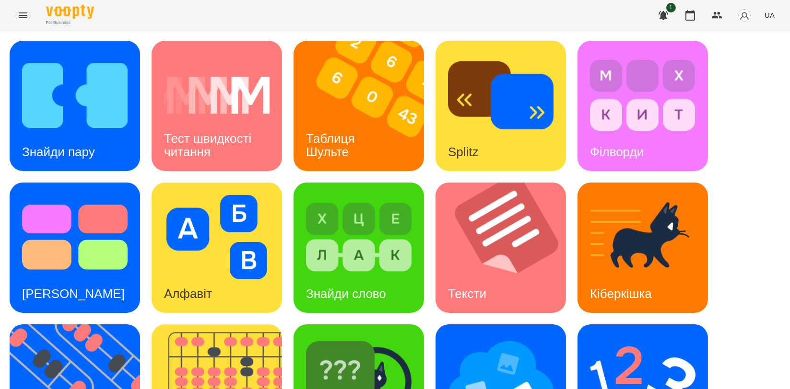
scroll to position [217, 0]
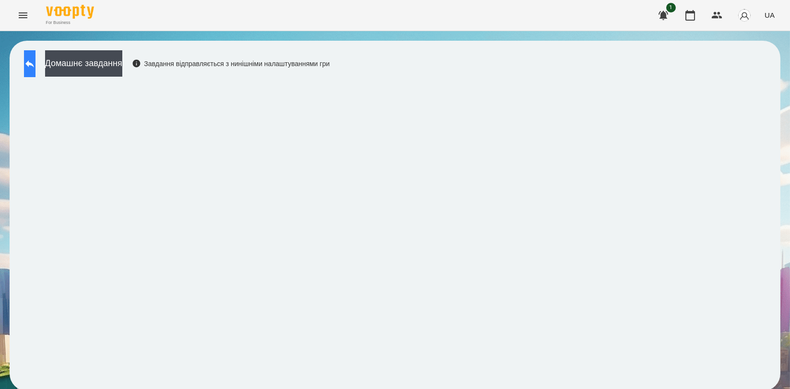
click at [33, 57] on button at bounding box center [30, 63] width 12 height 27
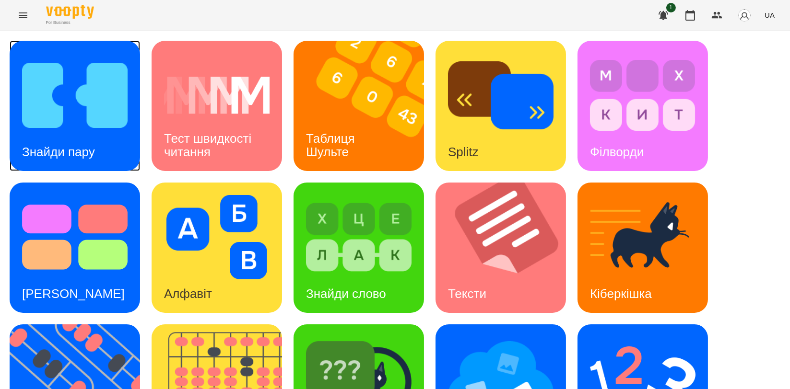
click at [105, 116] on img at bounding box center [74, 95] width 105 height 84
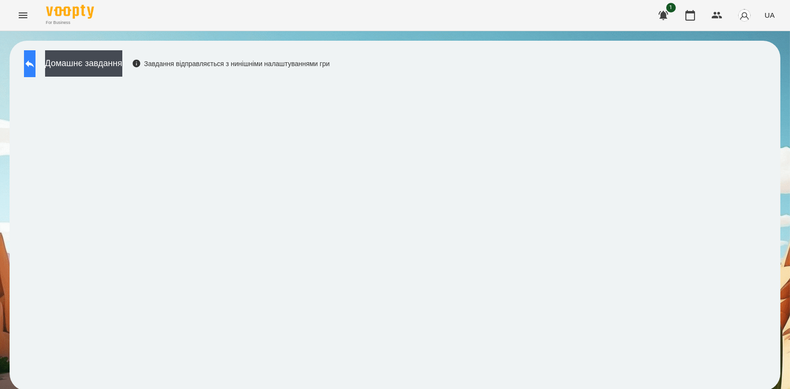
click at [35, 64] on button at bounding box center [30, 63] width 12 height 27
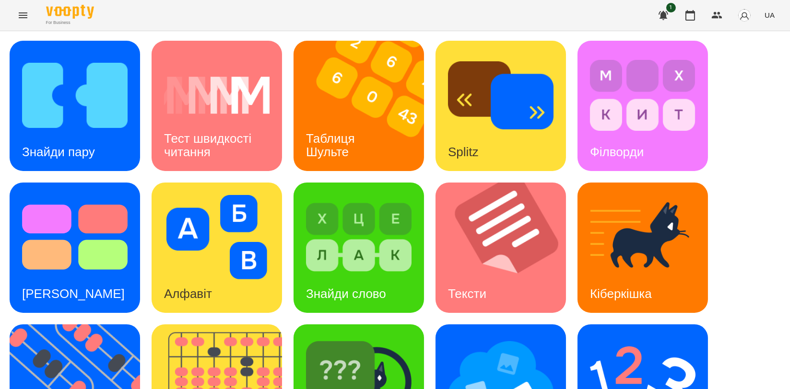
scroll to position [217, 0]
click at [697, 325] on div "Ментальний рахунок" at bounding box center [642, 390] width 130 height 130
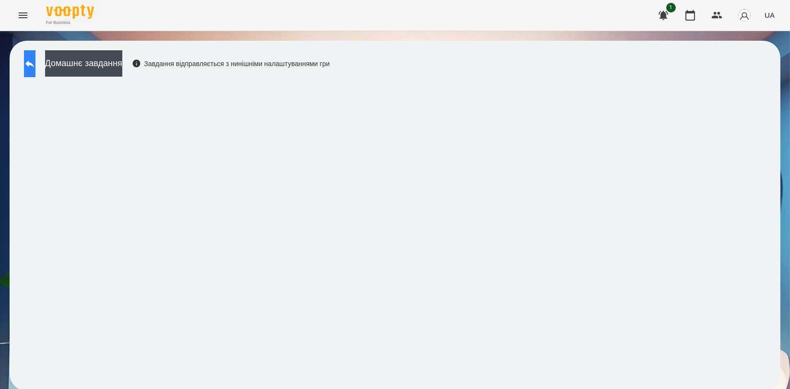
click at [31, 66] on button at bounding box center [30, 63] width 12 height 27
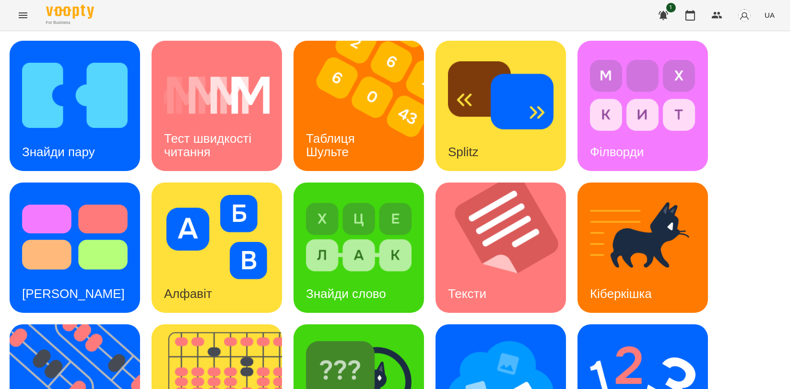
scroll to position [53, 0]
click at [477, 337] on img at bounding box center [500, 379] width 105 height 84
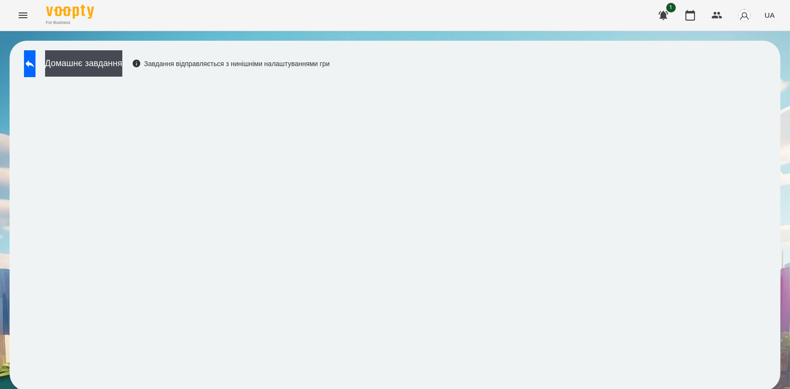
scroll to position [1, 0]
click at [34, 62] on icon at bounding box center [29, 63] width 9 height 7
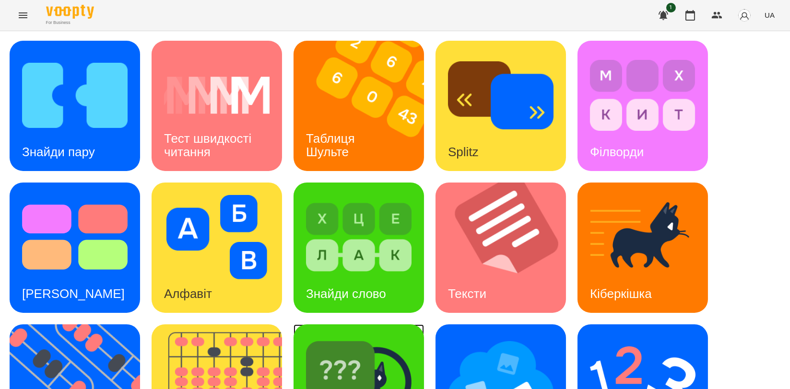
click at [374, 363] on img at bounding box center [358, 379] width 105 height 84
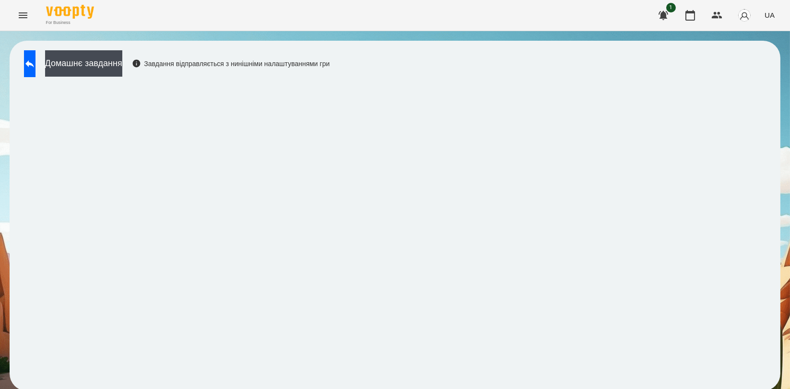
scroll to position [1, 0]
click at [28, 58] on button at bounding box center [30, 63] width 12 height 27
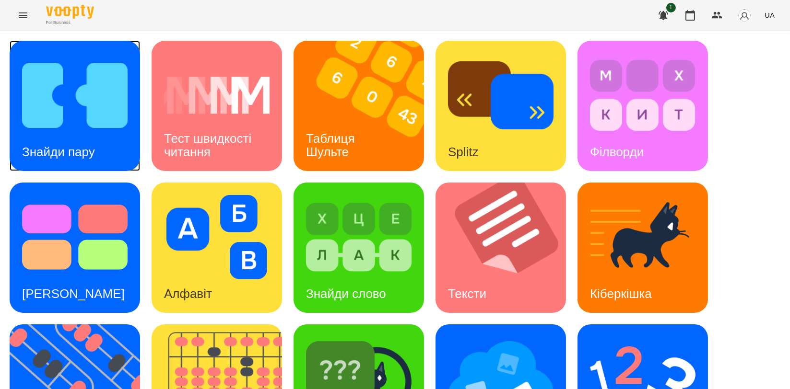
click at [87, 99] on img at bounding box center [74, 95] width 105 height 84
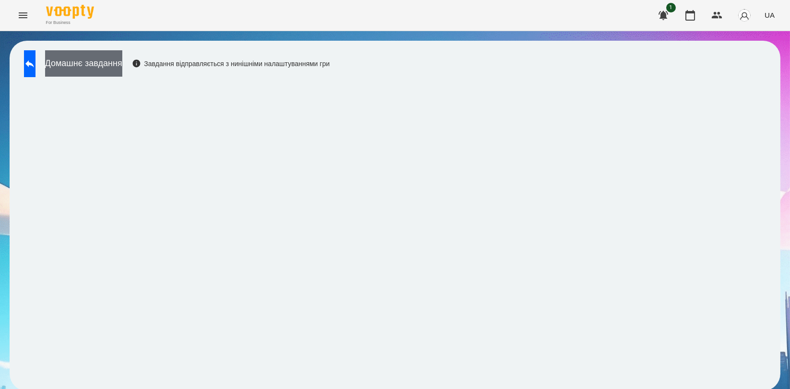
click at [122, 72] on button "Домашнє завдання" at bounding box center [83, 63] width 77 height 26
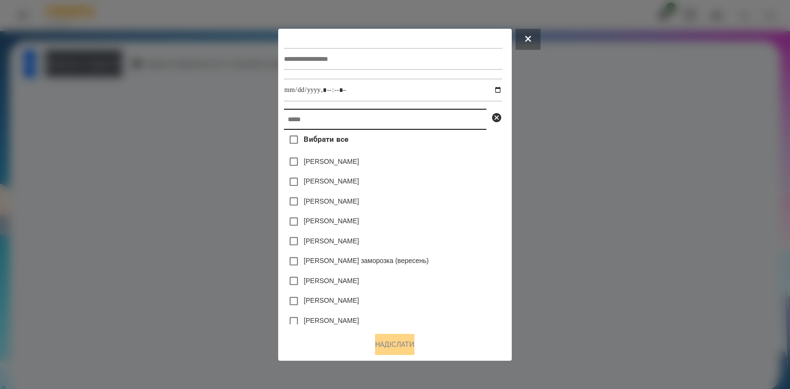
click at [284, 121] on input "text" at bounding box center [385, 119] width 202 height 21
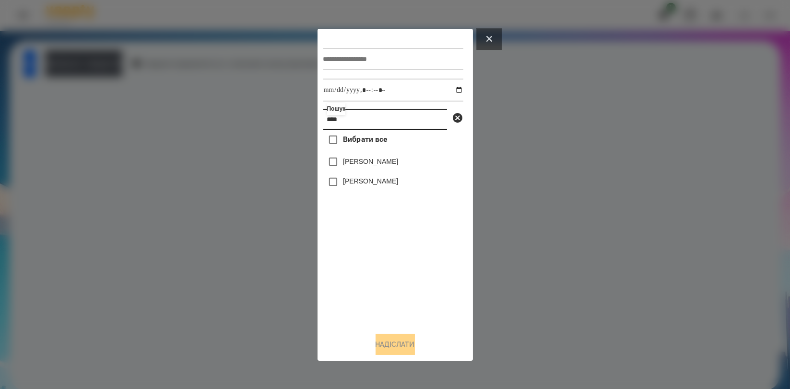
type input "****"
click at [486, 36] on icon at bounding box center [489, 39] width 6 height 6
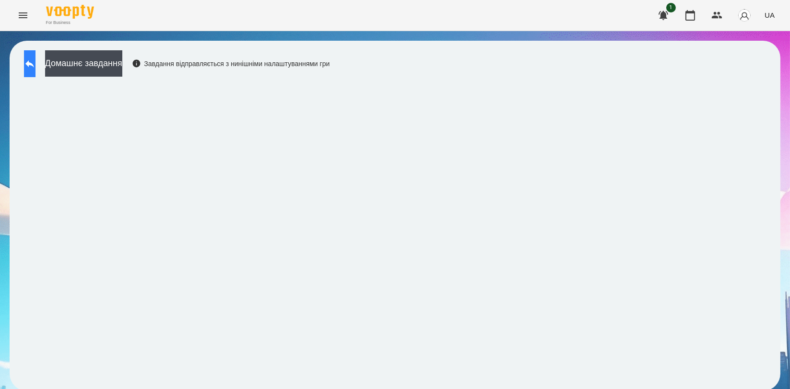
click at [32, 64] on button at bounding box center [30, 63] width 12 height 27
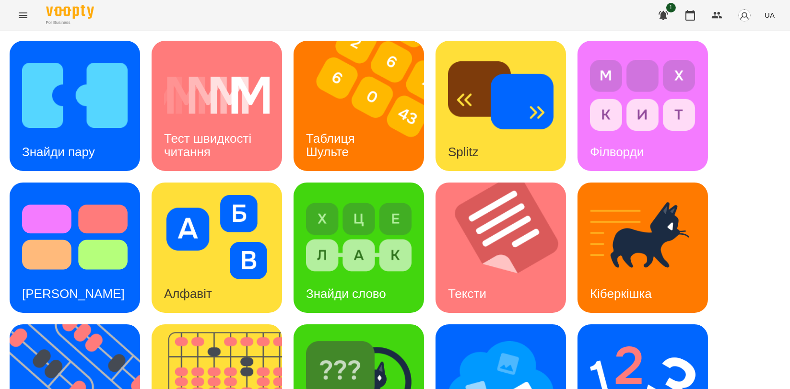
scroll to position [160, 0]
click at [220, 325] on img at bounding box center [222, 390] width 142 height 130
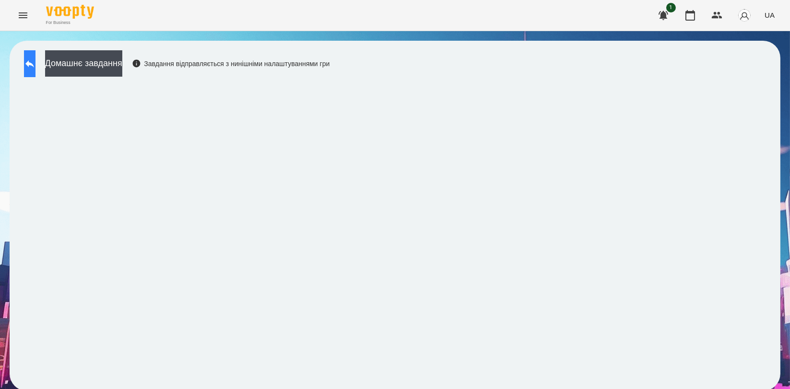
click at [35, 67] on icon at bounding box center [30, 64] width 12 height 12
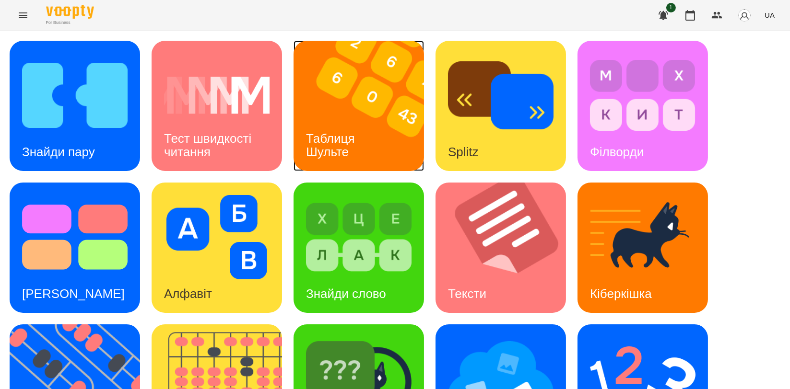
click at [339, 114] on img at bounding box center [364, 106] width 142 height 130
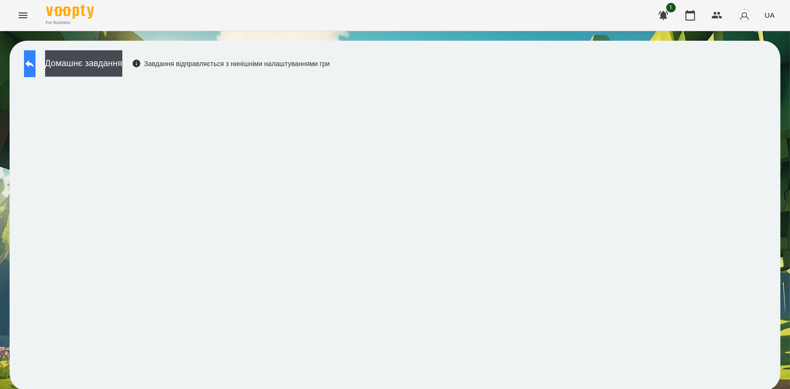
click at [35, 69] on icon at bounding box center [30, 64] width 12 height 12
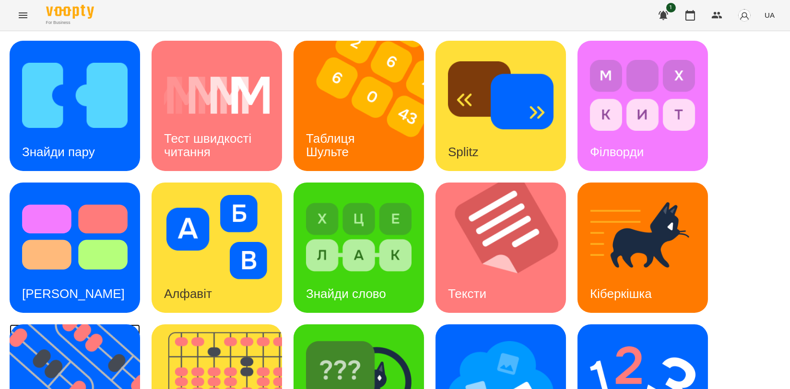
click at [52, 326] on img at bounding box center [81, 390] width 142 height 130
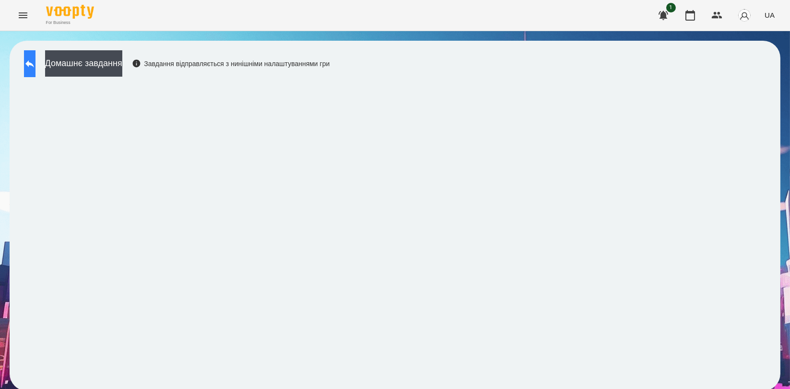
click at [34, 66] on icon at bounding box center [29, 63] width 9 height 7
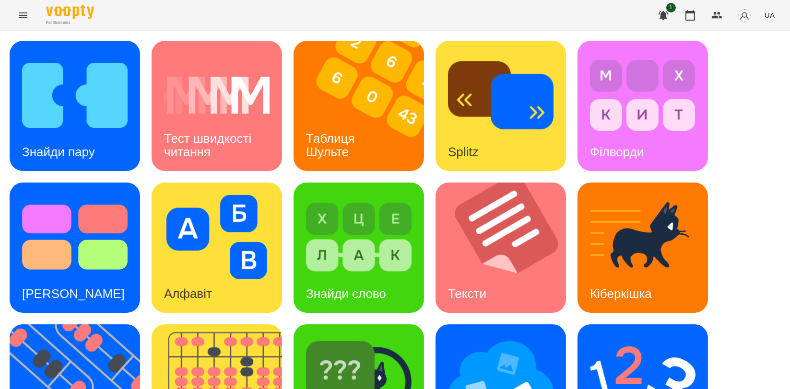
scroll to position [217, 0]
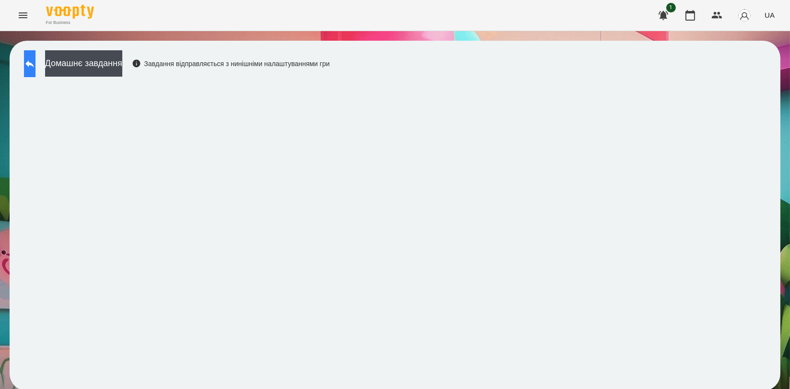
click at [33, 64] on button at bounding box center [30, 63] width 12 height 27
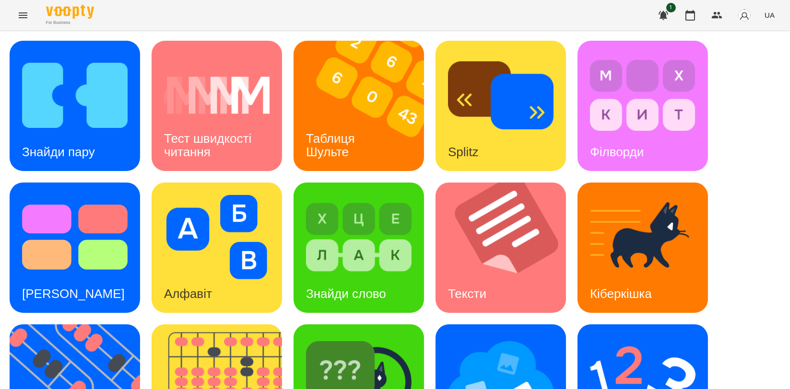
scroll to position [160, 0]
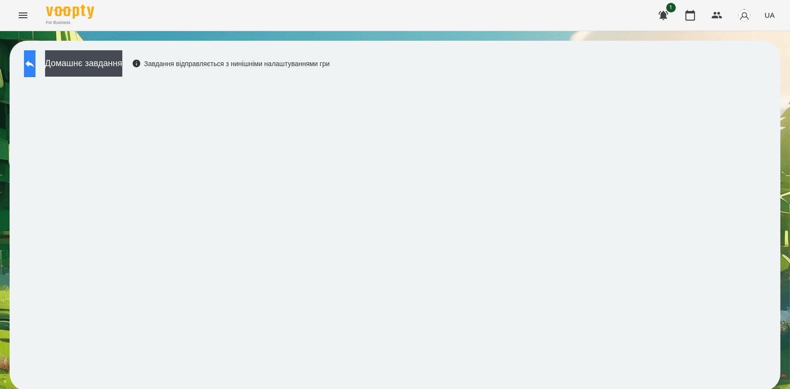
click at [35, 61] on button at bounding box center [30, 63] width 12 height 27
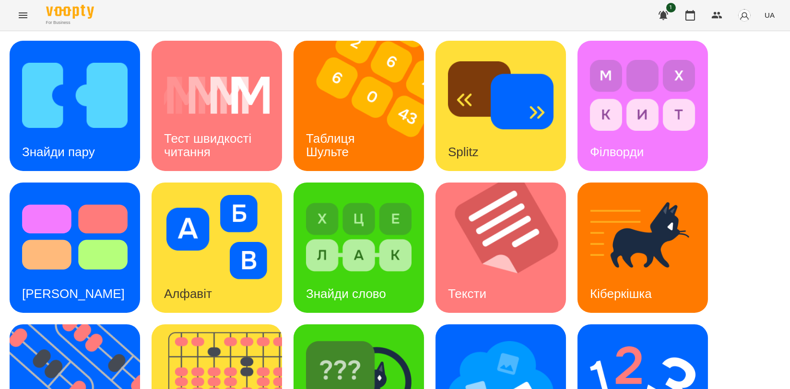
scroll to position [217, 0]
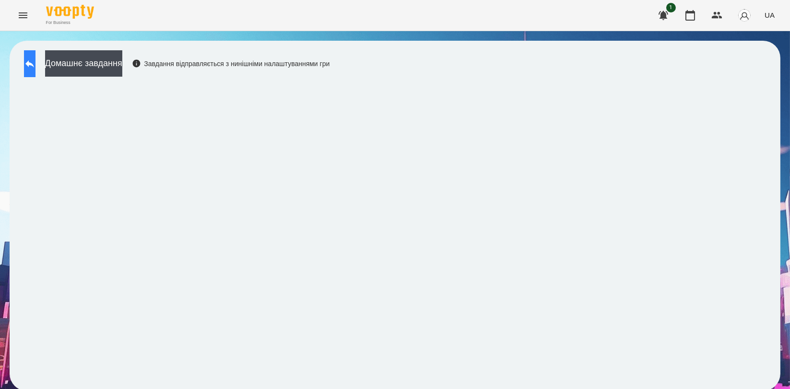
click at [35, 66] on icon at bounding box center [30, 64] width 12 height 12
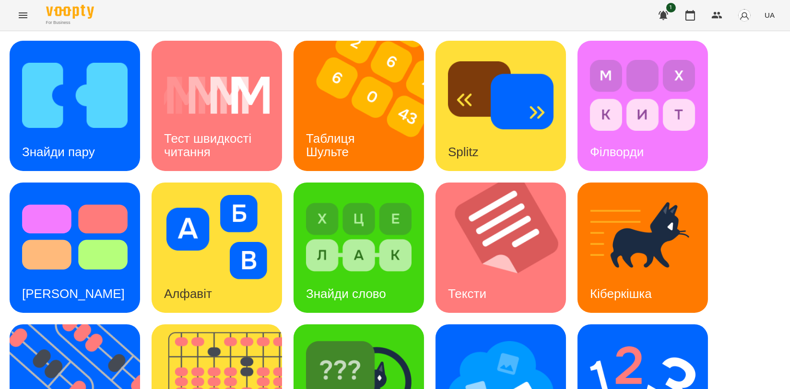
scroll to position [160, 0]
click at [412, 325] on div "[PERSON_NAME]" at bounding box center [358, 390] width 130 height 130
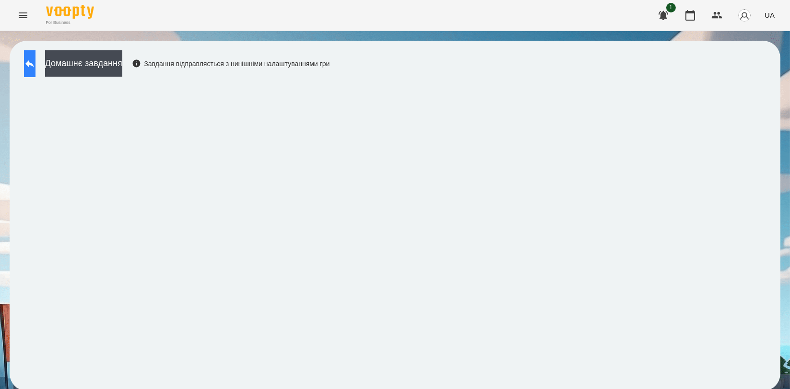
click at [34, 60] on icon at bounding box center [30, 64] width 12 height 12
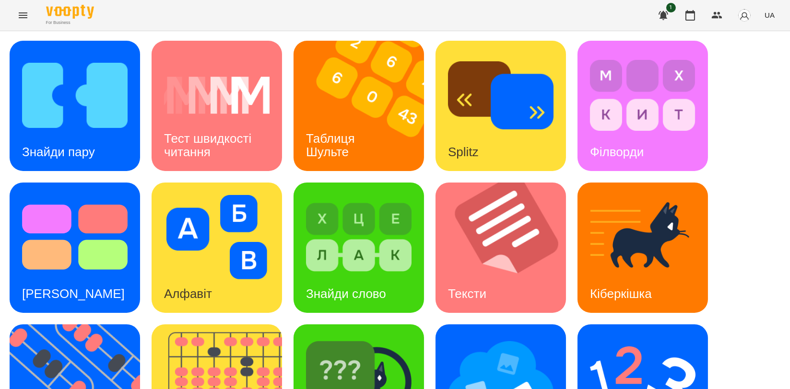
scroll to position [213, 0]
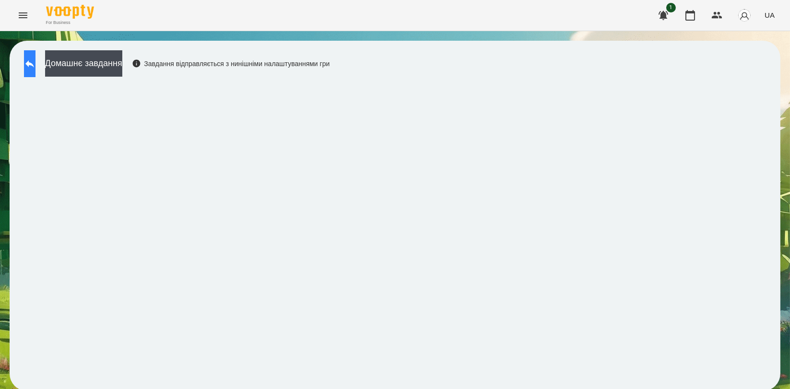
click at [34, 65] on icon at bounding box center [30, 64] width 12 height 12
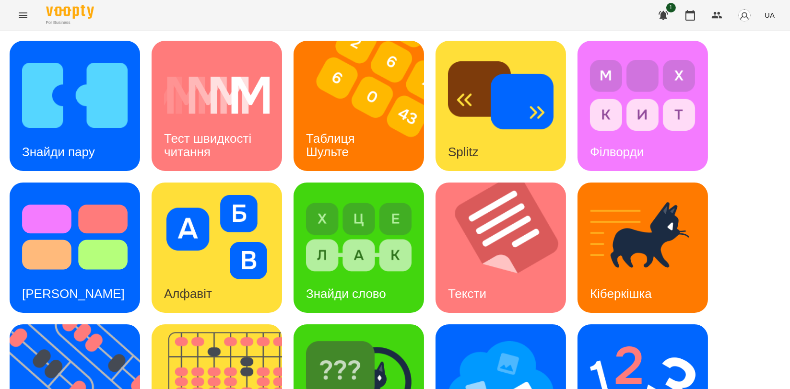
scroll to position [106, 0]
click at [105, 325] on img at bounding box center [81, 390] width 142 height 130
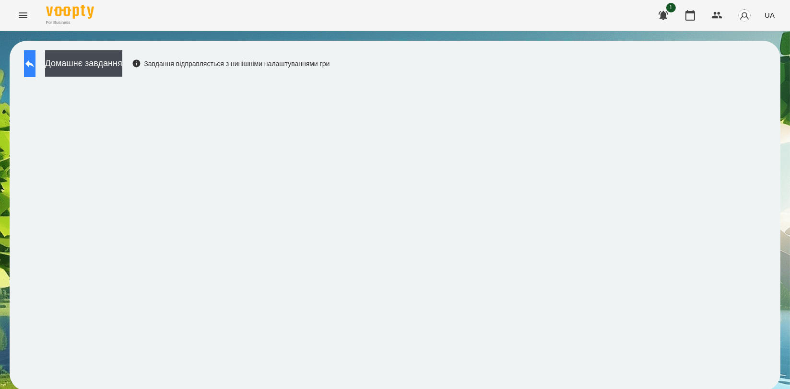
click at [34, 64] on icon at bounding box center [29, 63] width 9 height 7
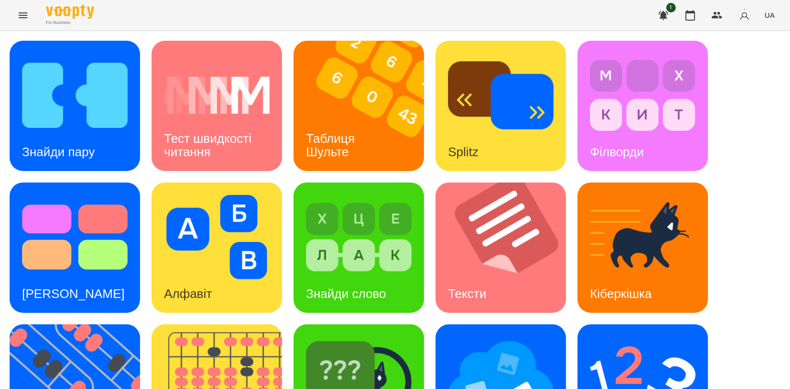
scroll to position [160, 0]
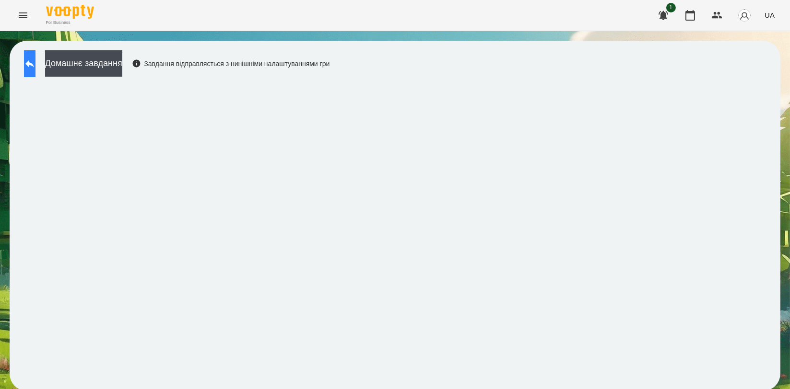
click at [34, 64] on icon at bounding box center [29, 63] width 9 height 7
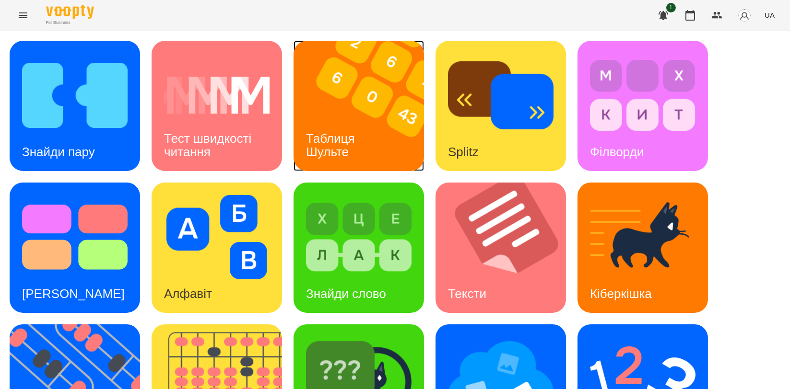
click at [343, 147] on h3 "Таблиця Шульте" at bounding box center [332, 144] width 52 height 27
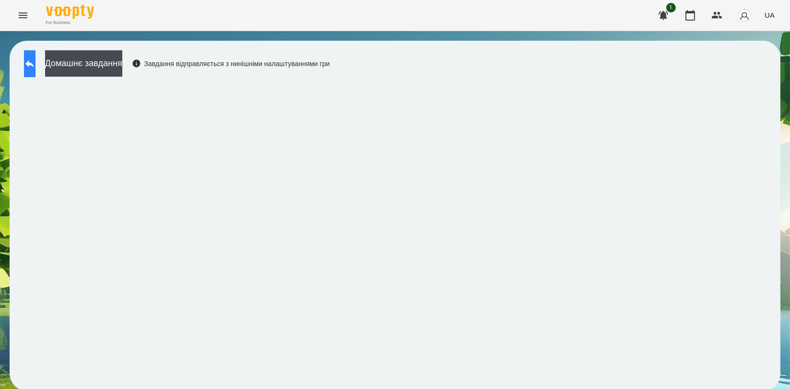
click at [33, 60] on button at bounding box center [30, 63] width 12 height 27
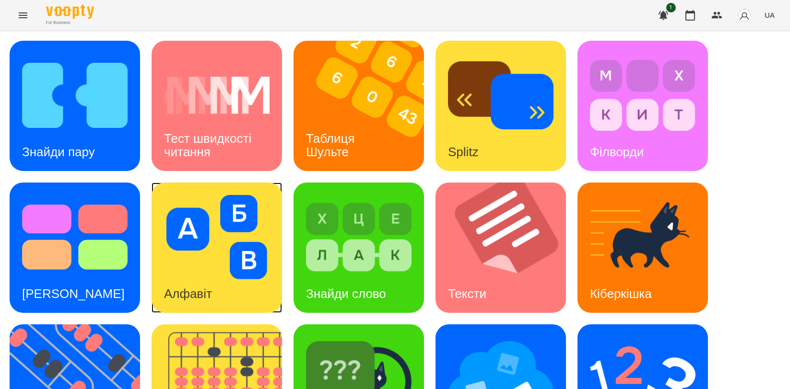
click at [247, 217] on img at bounding box center [216, 237] width 105 height 84
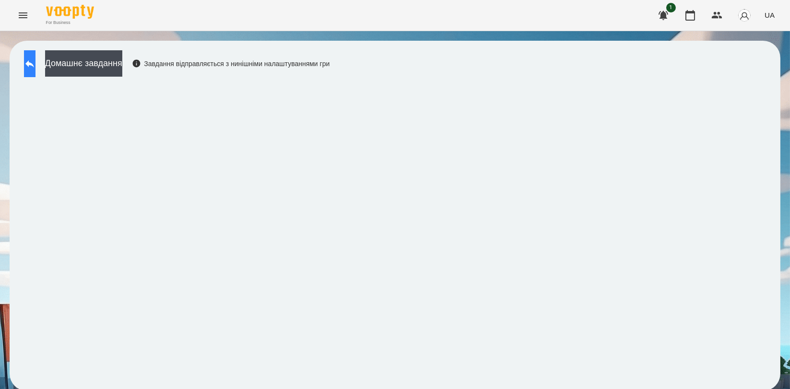
click at [35, 69] on button at bounding box center [30, 63] width 12 height 27
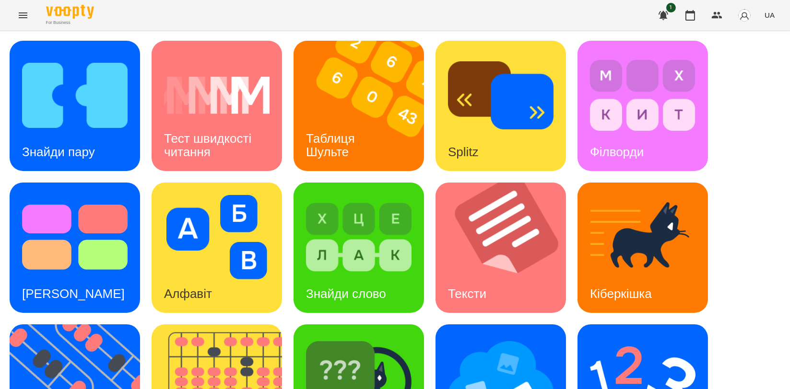
scroll to position [106, 0]
click at [363, 275] on div "Знайди слово" at bounding box center [345, 294] width 105 height 38
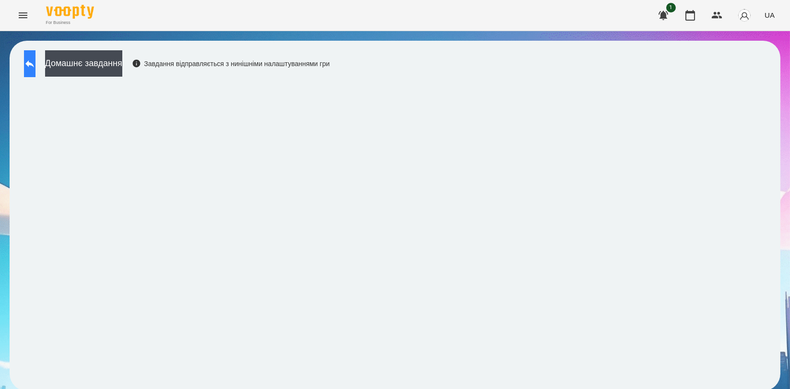
click at [35, 68] on icon at bounding box center [30, 64] width 12 height 12
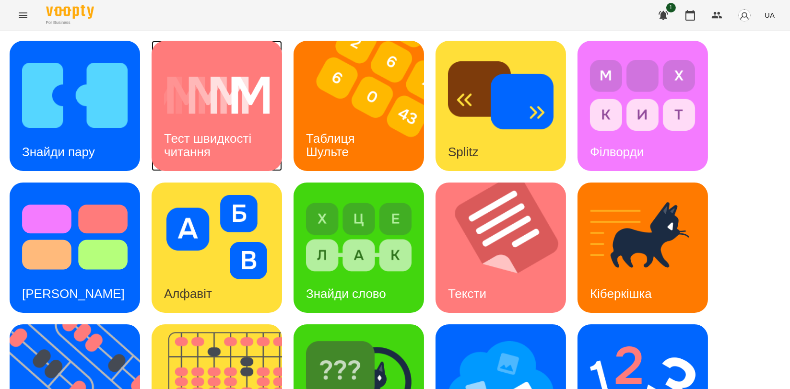
click at [244, 149] on div "Тест швидкості читання" at bounding box center [216, 145] width 130 height 51
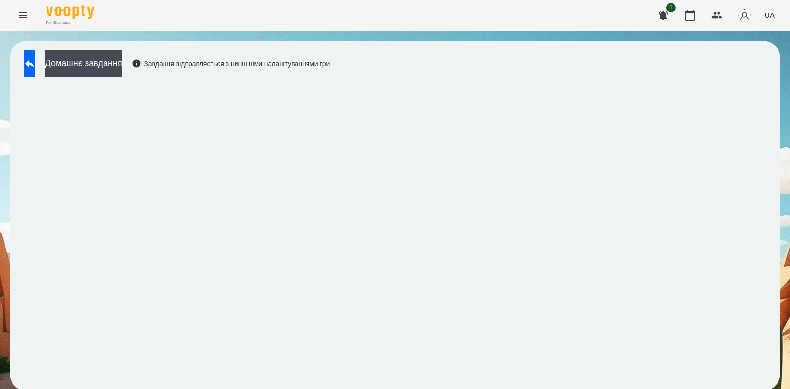
scroll to position [1, 0]
click at [34, 59] on icon at bounding box center [30, 64] width 12 height 12
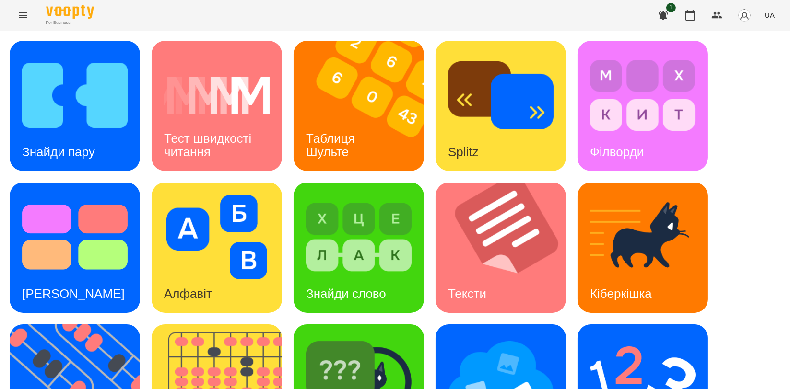
scroll to position [213, 0]
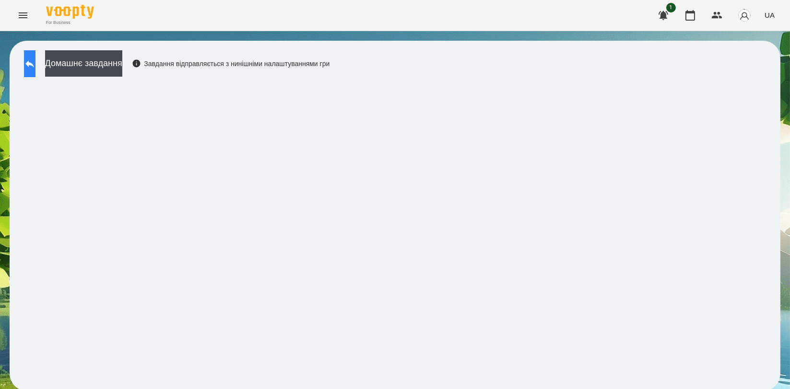
click at [27, 57] on button at bounding box center [30, 63] width 12 height 27
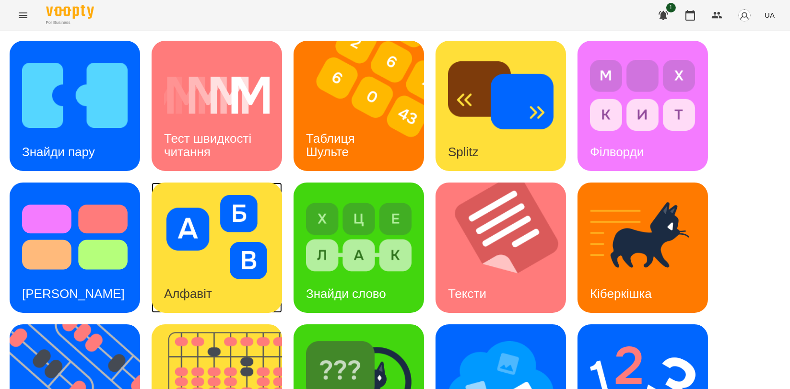
click at [244, 262] on img at bounding box center [216, 237] width 105 height 84
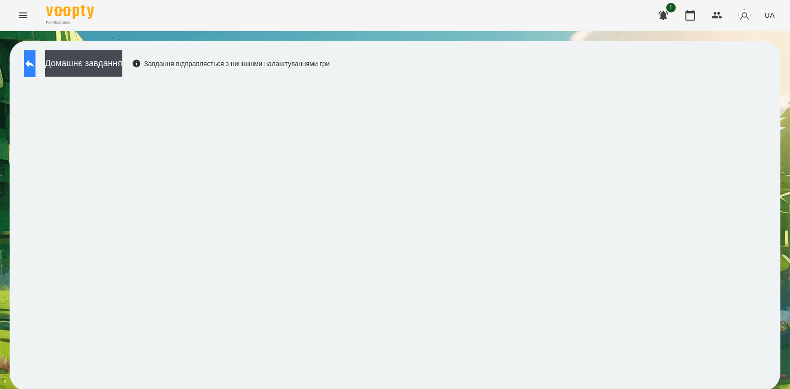
click at [35, 64] on icon at bounding box center [30, 64] width 12 height 12
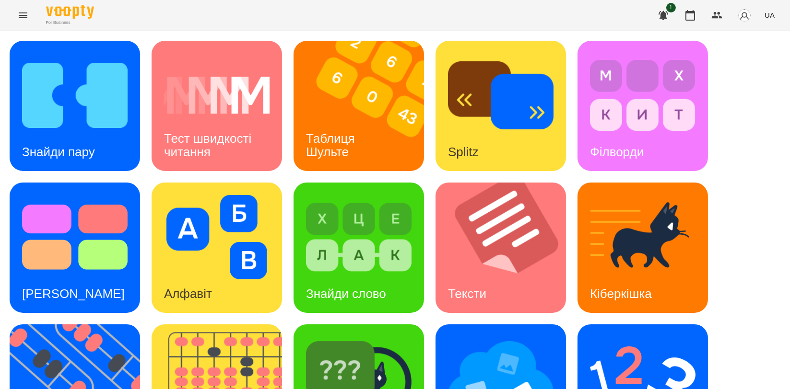
scroll to position [213, 0]
click at [211, 325] on img at bounding box center [222, 390] width 142 height 130
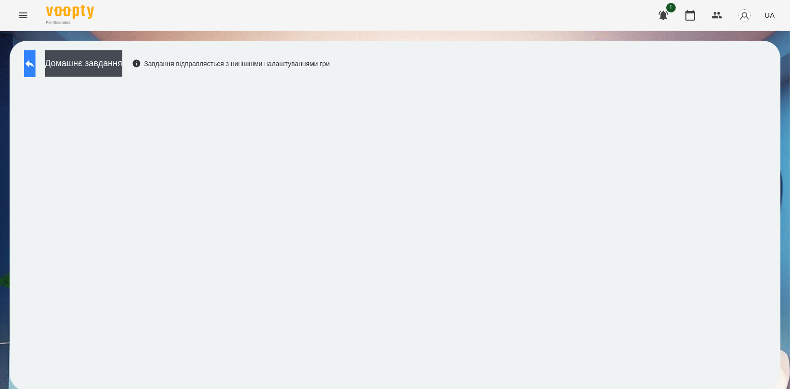
click at [34, 63] on icon at bounding box center [29, 63] width 9 height 7
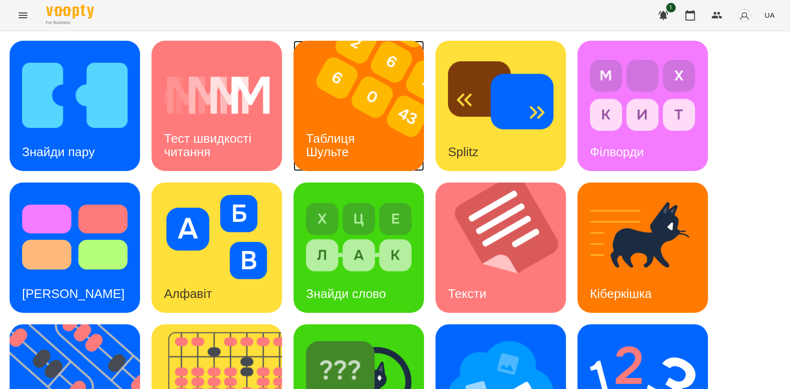
click at [368, 126] on div "Таблиця Шульте" at bounding box center [331, 145] width 77 height 51
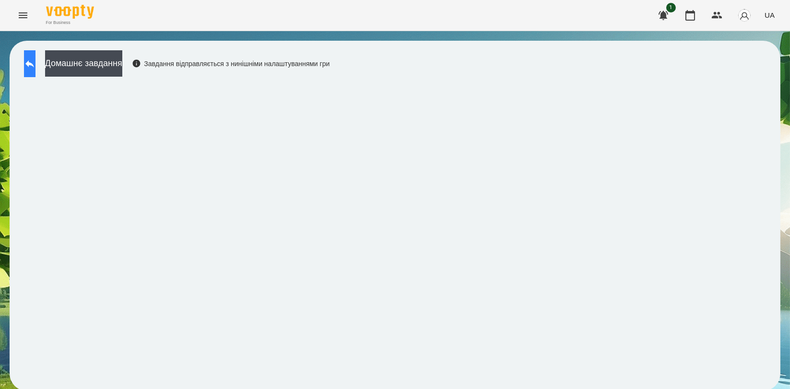
click at [35, 72] on button at bounding box center [30, 63] width 12 height 27
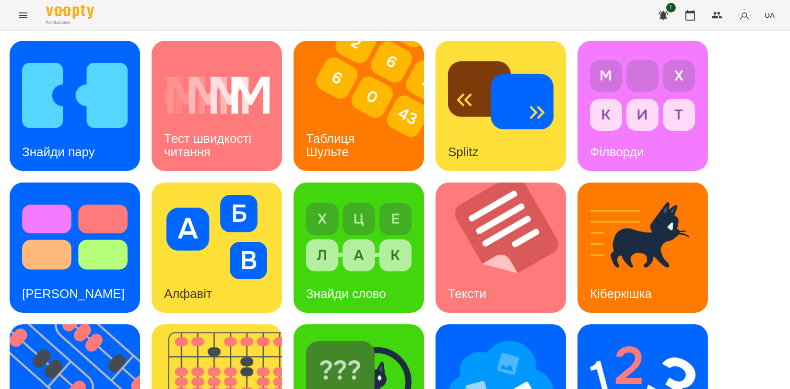
scroll to position [213, 0]
click at [61, 325] on img at bounding box center [81, 390] width 142 height 130
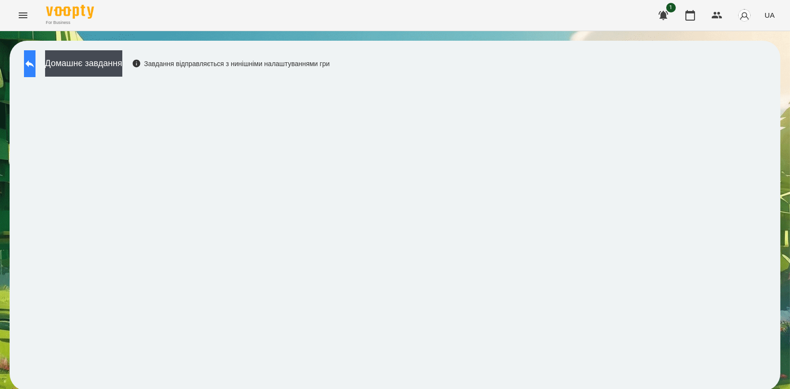
click at [35, 53] on button at bounding box center [30, 63] width 12 height 27
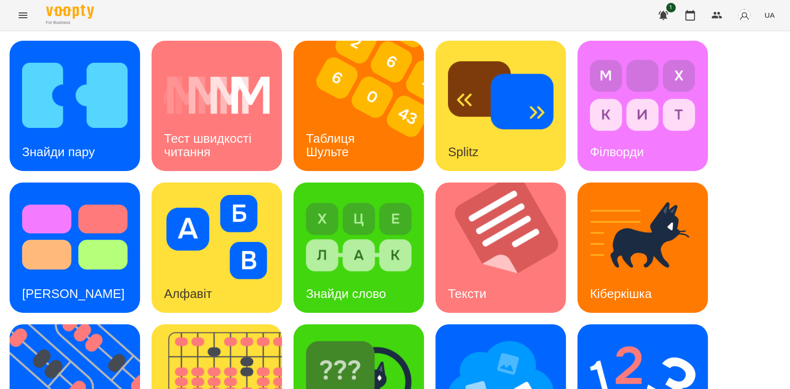
scroll to position [213, 0]
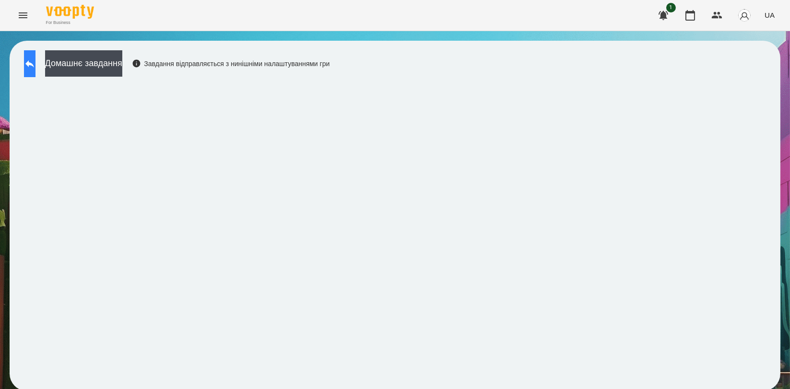
click at [31, 66] on button at bounding box center [30, 63] width 12 height 27
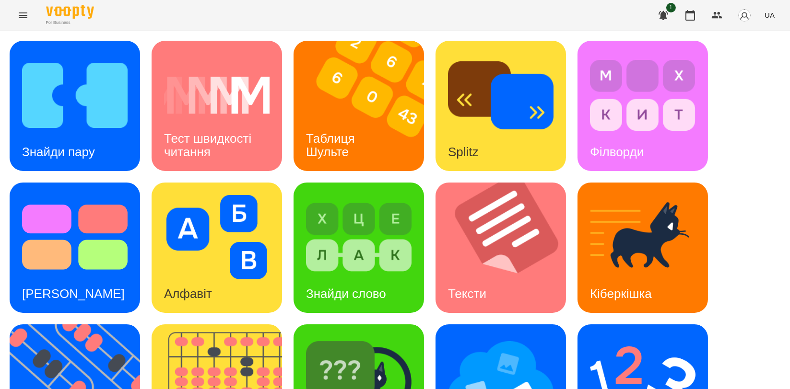
scroll to position [213, 0]
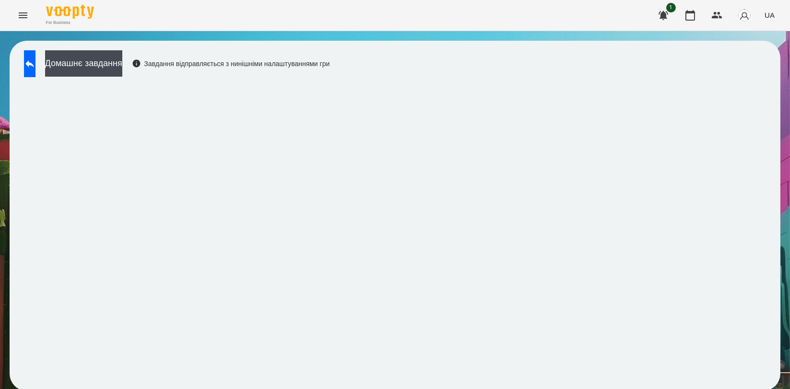
scroll to position [1, 0]
click at [35, 68] on button at bounding box center [30, 63] width 12 height 27
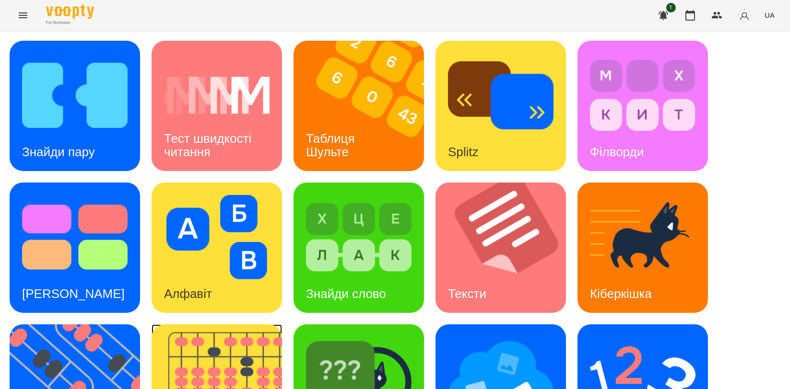
click at [200, 343] on img at bounding box center [222, 390] width 142 height 130
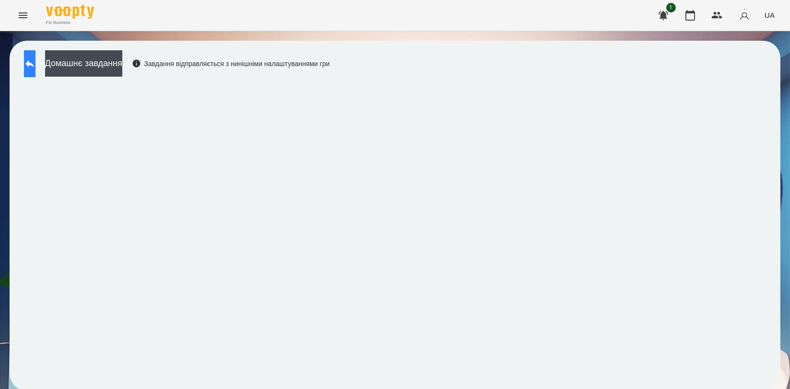
click at [34, 60] on icon at bounding box center [29, 63] width 9 height 7
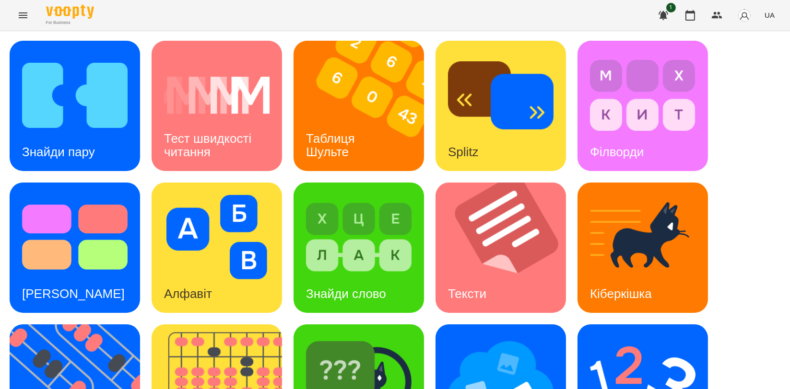
scroll to position [160, 0]
click at [261, 325] on img at bounding box center [222, 390] width 142 height 130
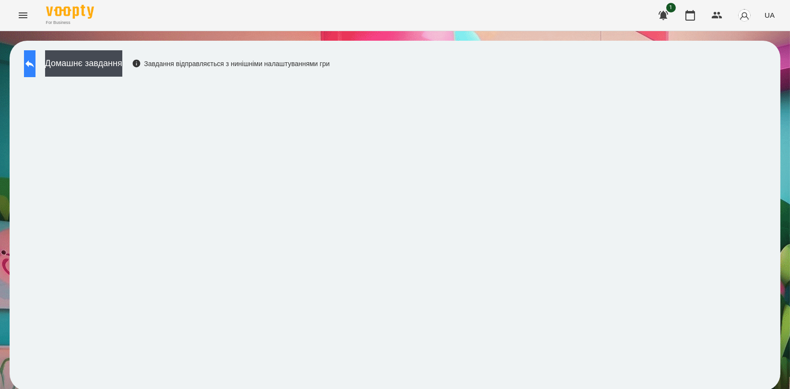
click at [35, 66] on button at bounding box center [30, 63] width 12 height 27
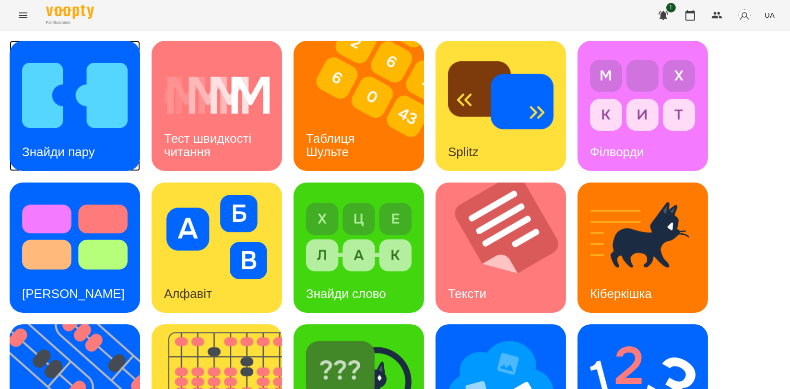
click at [57, 109] on img at bounding box center [74, 95] width 105 height 84
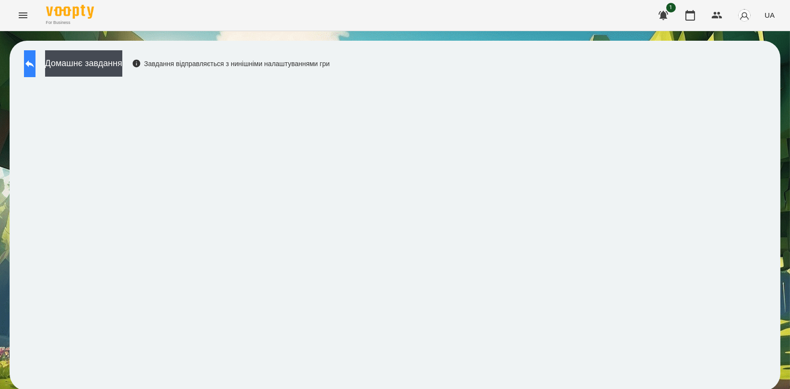
click at [34, 65] on icon at bounding box center [29, 63] width 9 height 7
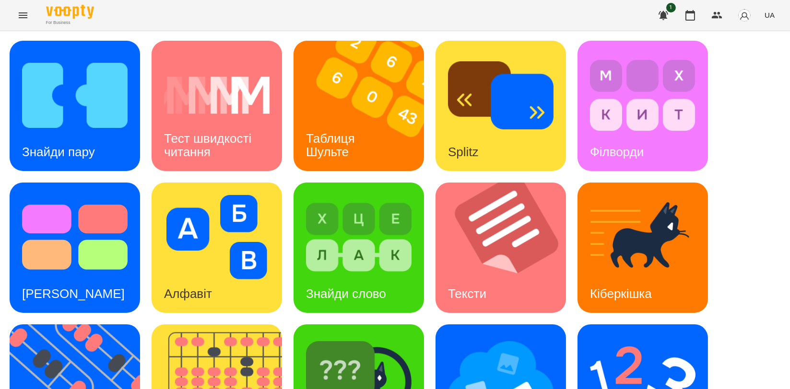
scroll to position [213, 0]
click at [339, 337] on img at bounding box center [358, 379] width 105 height 84
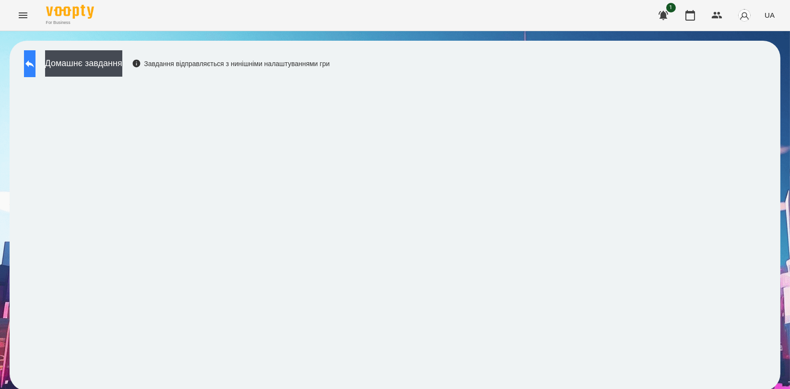
click at [35, 68] on icon at bounding box center [30, 64] width 12 height 12
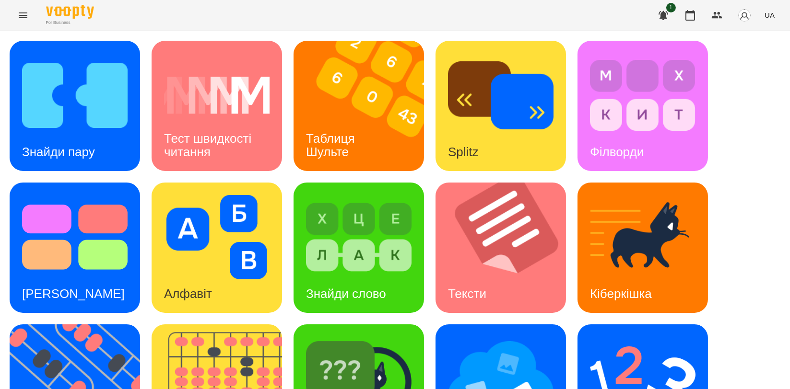
scroll to position [164, 0]
click at [307, 337] on img at bounding box center [358, 379] width 105 height 84
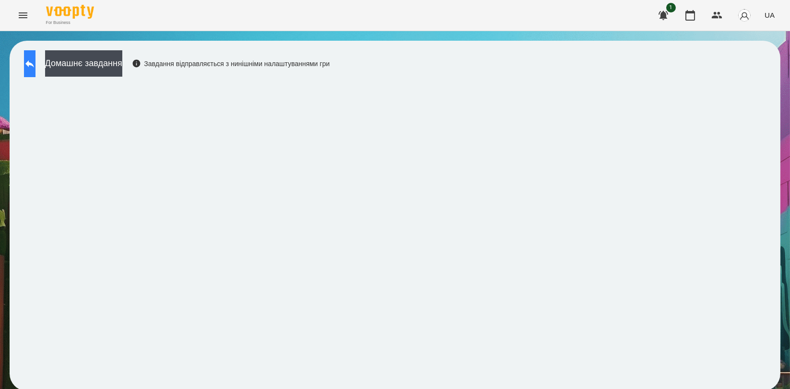
click at [35, 67] on icon at bounding box center [30, 64] width 12 height 12
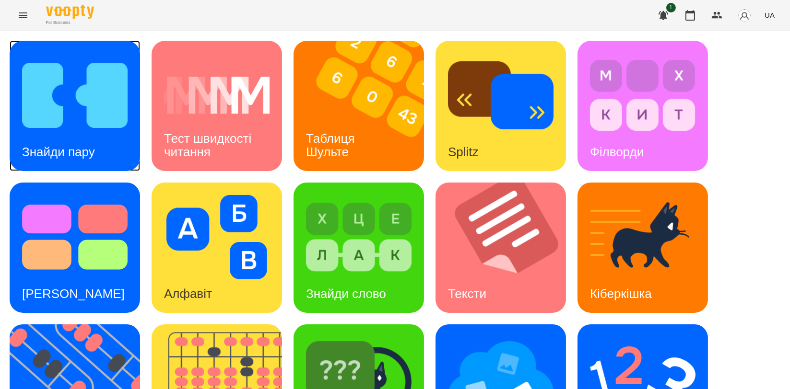
click at [91, 141] on div "Знайди пару" at bounding box center [59, 152] width 98 height 38
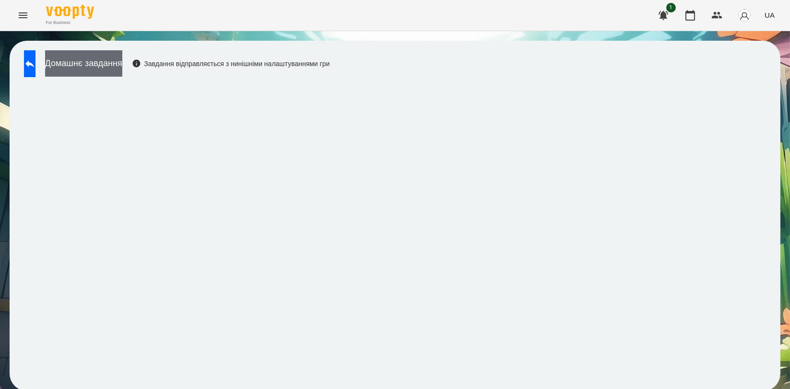
click at [119, 58] on button "Домашнє завдання" at bounding box center [83, 63] width 77 height 26
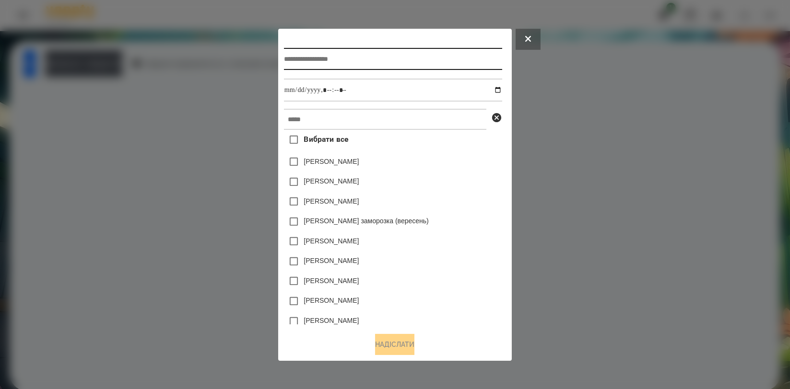
click at [330, 53] on input "text" at bounding box center [393, 59] width 218 height 22
type input "**********"
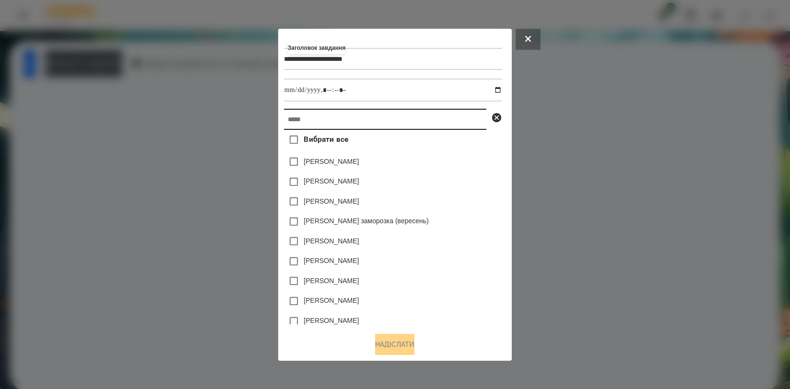
click at [344, 116] on input "text" at bounding box center [385, 119] width 202 height 21
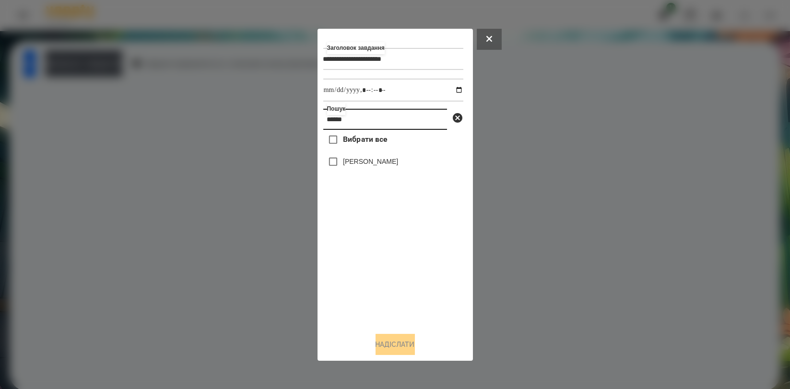
type input "******"
click at [358, 166] on label "[PERSON_NAME]" at bounding box center [370, 162] width 55 height 10
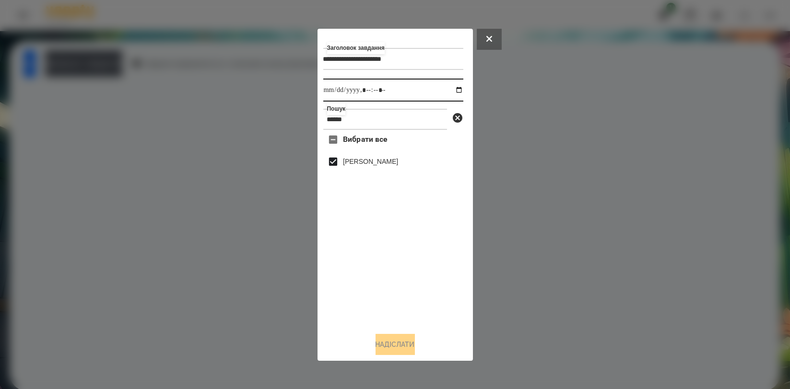
click at [450, 87] on input "datetime-local" at bounding box center [393, 90] width 140 height 23
type input "**********"
click at [441, 264] on div "Вибрати все [PERSON_NAME]" at bounding box center [393, 227] width 140 height 195
click at [402, 340] on button "Надіслати" at bounding box center [394, 344] width 39 height 21
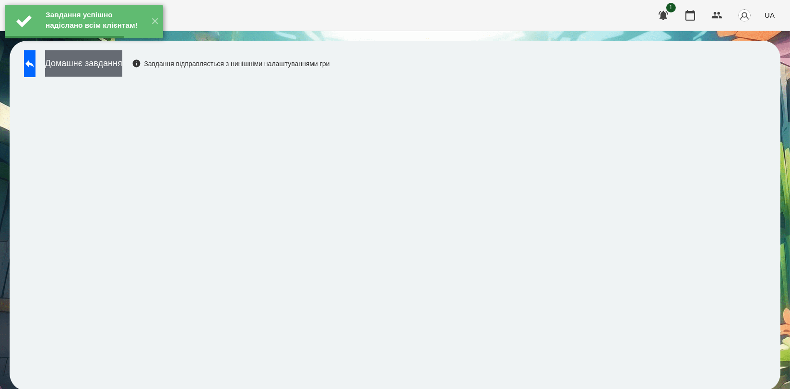
click at [122, 58] on button "Домашнє завдання" at bounding box center [83, 63] width 77 height 26
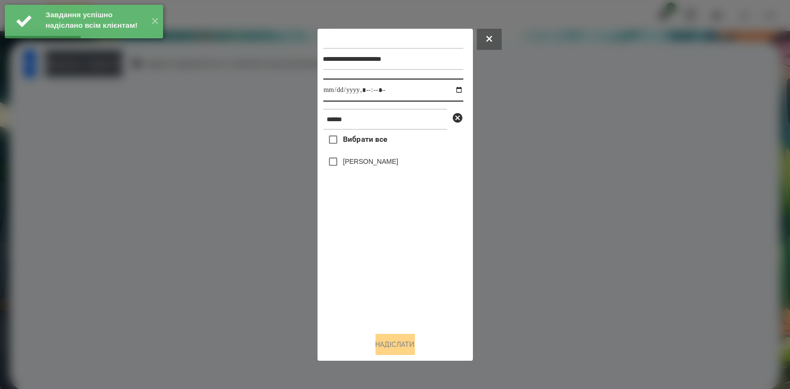
click at [453, 91] on input "datetime-local" at bounding box center [393, 90] width 140 height 23
type input "**********"
drag, startPoint x: 371, startPoint y: 252, endPoint x: 371, endPoint y: 192, distance: 60.4
click at [371, 245] on div "Вибрати все [PERSON_NAME]" at bounding box center [393, 227] width 140 height 195
click at [376, 163] on label "[PERSON_NAME]" at bounding box center [370, 162] width 55 height 10
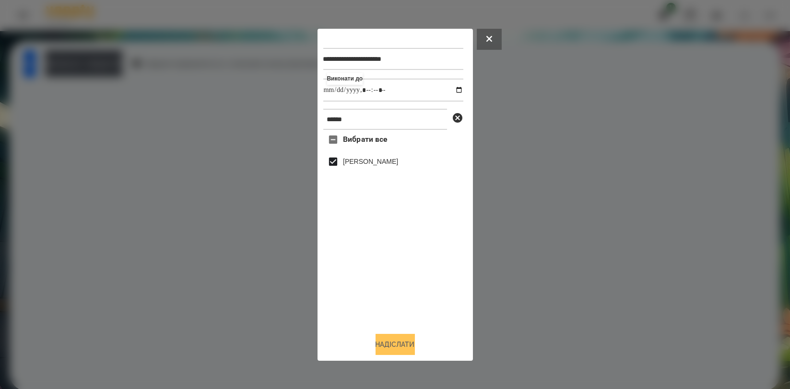
click at [389, 349] on button "Надіслати" at bounding box center [394, 344] width 39 height 21
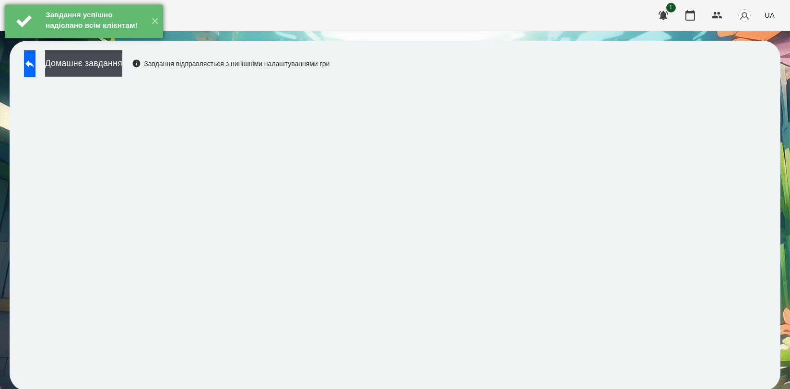
click at [126, 38] on div "Завдання успішно надіслано всім клієнтам!" at bounding box center [94, 21] width 103 height 33
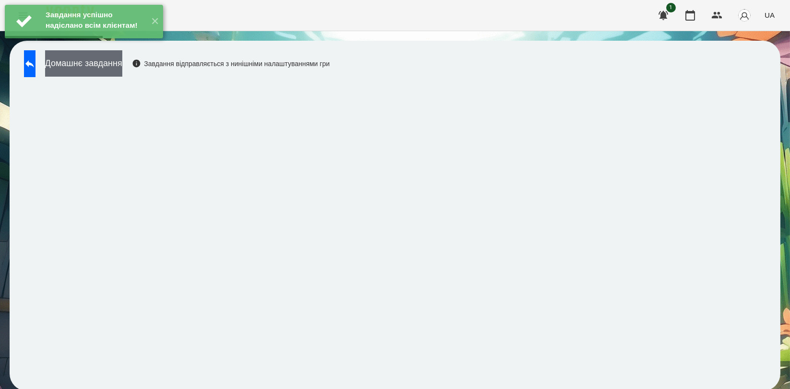
click at [122, 61] on button "Домашнє завдання" at bounding box center [83, 63] width 77 height 26
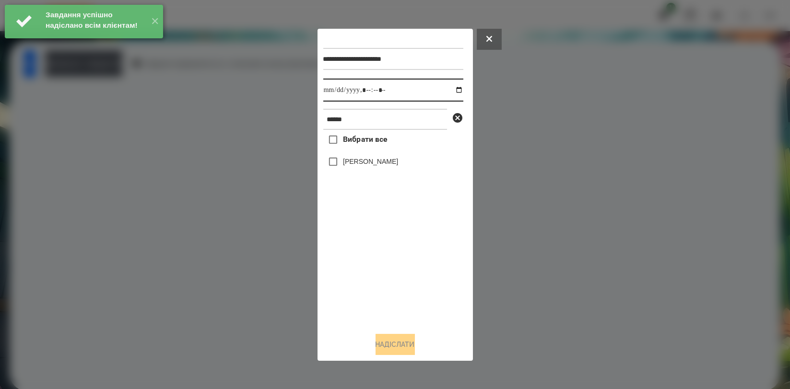
click at [450, 93] on input "datetime-local" at bounding box center [393, 90] width 140 height 23
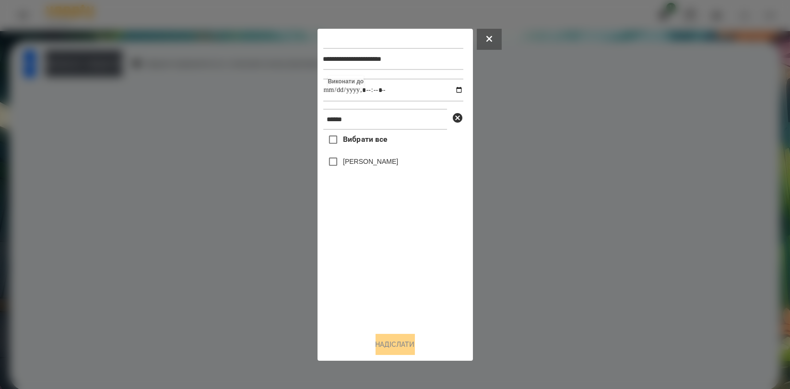
type input "**********"
click at [382, 240] on div "Вибрати все [PERSON_NAME]" at bounding box center [393, 227] width 140 height 195
click at [372, 166] on label "[PERSON_NAME]" at bounding box center [370, 162] width 55 height 10
click at [390, 340] on button "Надіслати" at bounding box center [394, 344] width 39 height 21
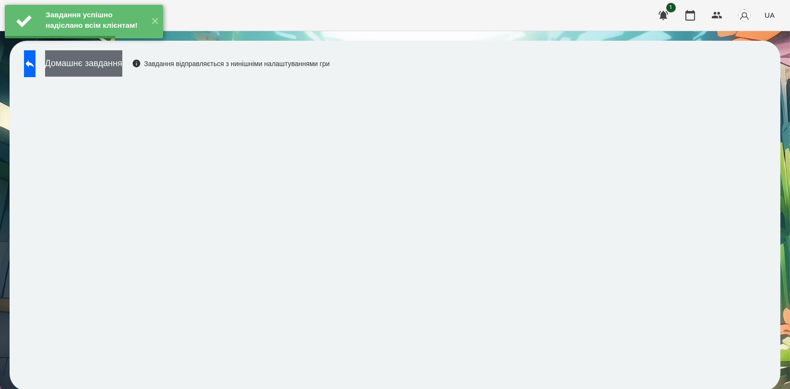
click at [122, 65] on button "Домашнє завдання" at bounding box center [83, 63] width 77 height 26
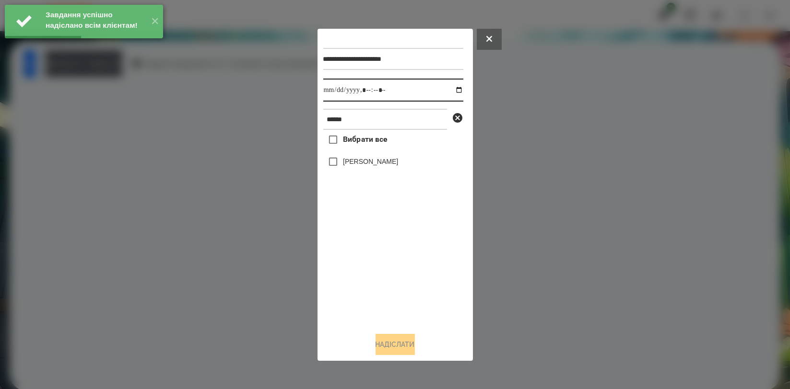
click at [455, 91] on input "datetime-local" at bounding box center [393, 90] width 140 height 23
type input "**********"
click at [396, 264] on div "Вибрати все [PERSON_NAME]" at bounding box center [393, 227] width 140 height 195
click at [387, 160] on label "[PERSON_NAME]" at bounding box center [370, 162] width 55 height 10
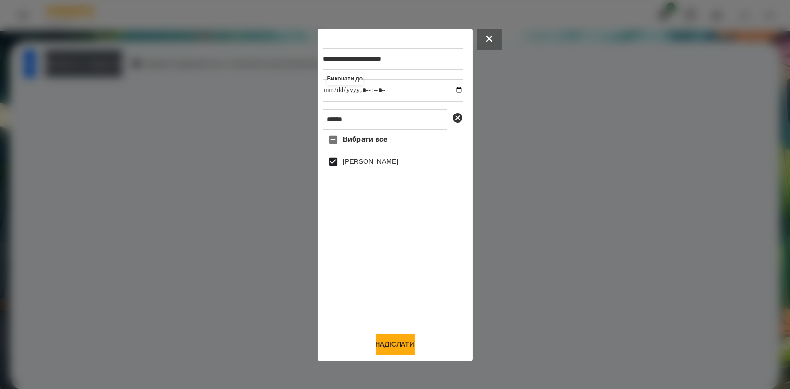
drag, startPoint x: 389, startPoint y: 344, endPoint x: 419, endPoint y: 326, distance: 35.3
click at [388, 346] on button "Надіслати" at bounding box center [394, 344] width 39 height 21
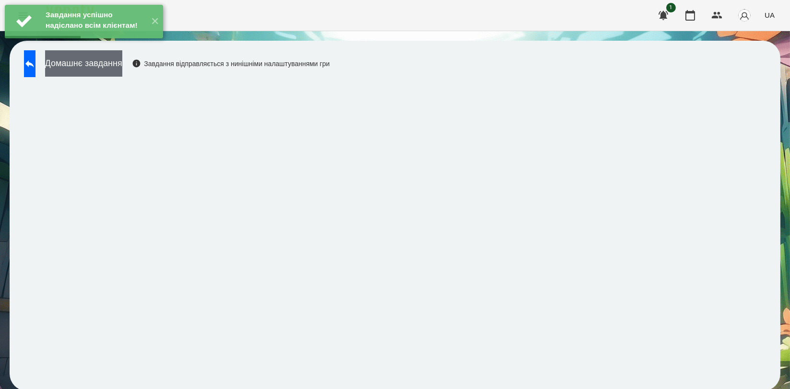
click at [122, 70] on button "Домашнє завдання" at bounding box center [83, 63] width 77 height 26
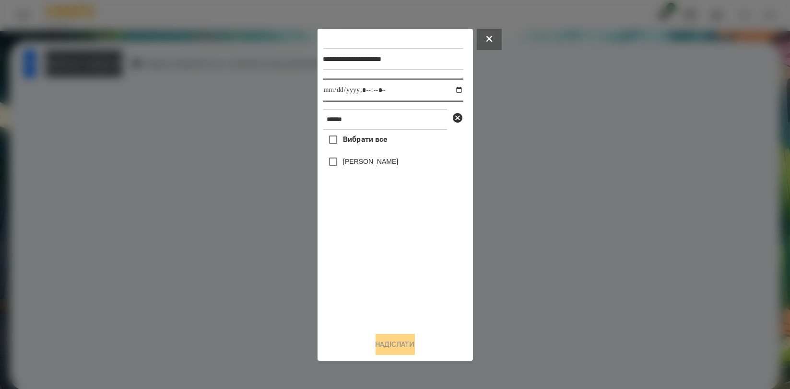
click at [450, 91] on input "datetime-local" at bounding box center [393, 90] width 140 height 23
click at [413, 248] on div "Вибрати все [PERSON_NAME]" at bounding box center [393, 227] width 140 height 195
click at [449, 91] on input "datetime-local" at bounding box center [393, 90] width 140 height 23
type input "**********"
click at [400, 251] on div "Вибрати все [PERSON_NAME]" at bounding box center [393, 227] width 140 height 195
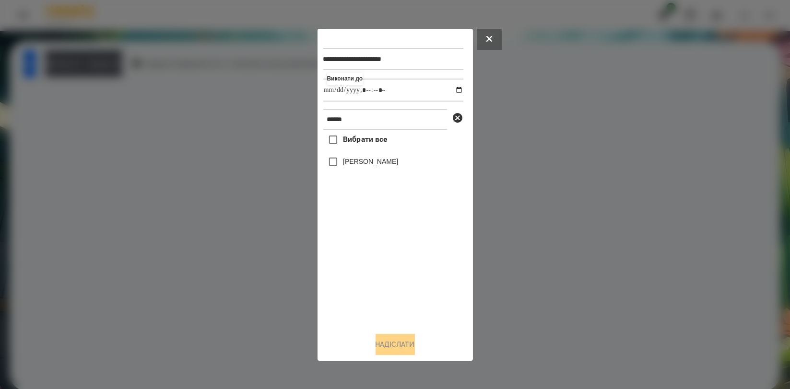
click at [388, 163] on label "[PERSON_NAME]" at bounding box center [370, 162] width 55 height 10
click at [394, 341] on button "Надіслати" at bounding box center [394, 344] width 39 height 21
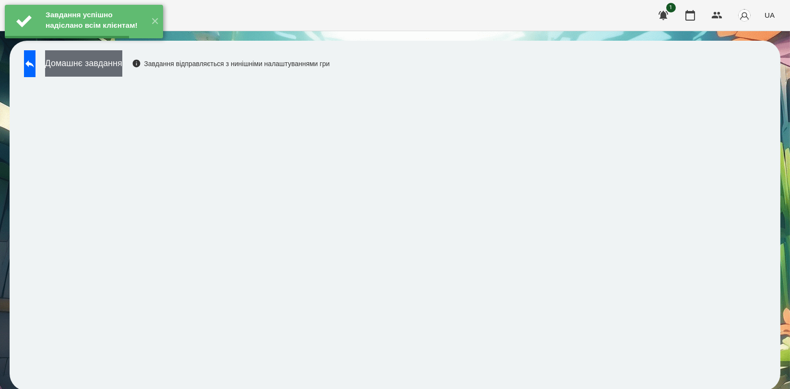
click at [122, 75] on button "Домашнє завдання" at bounding box center [83, 63] width 77 height 26
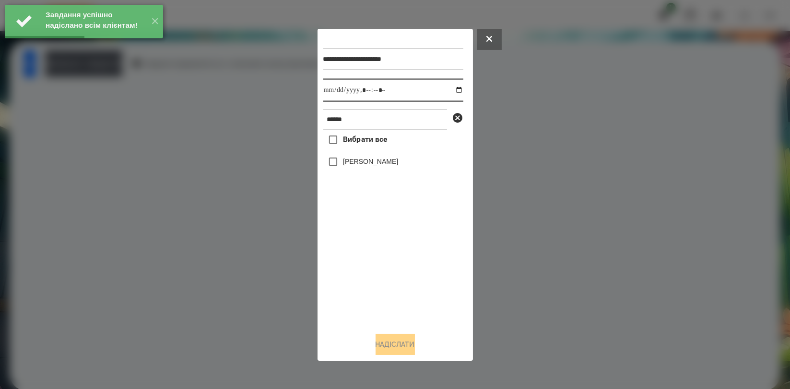
click at [454, 91] on input "datetime-local" at bounding box center [393, 90] width 140 height 23
type input "**********"
click at [402, 253] on div "Вибрати все [PERSON_NAME]" at bounding box center [393, 227] width 140 height 195
click at [379, 166] on label "[PERSON_NAME]" at bounding box center [370, 162] width 55 height 10
click at [388, 346] on button "Надіслати" at bounding box center [394, 344] width 39 height 21
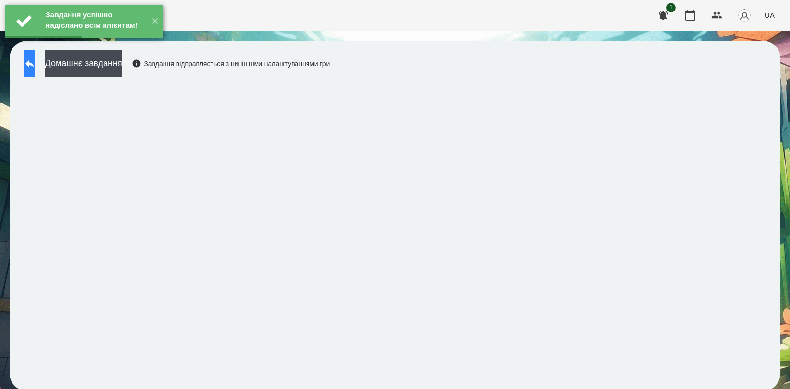
click at [35, 60] on button at bounding box center [30, 63] width 12 height 27
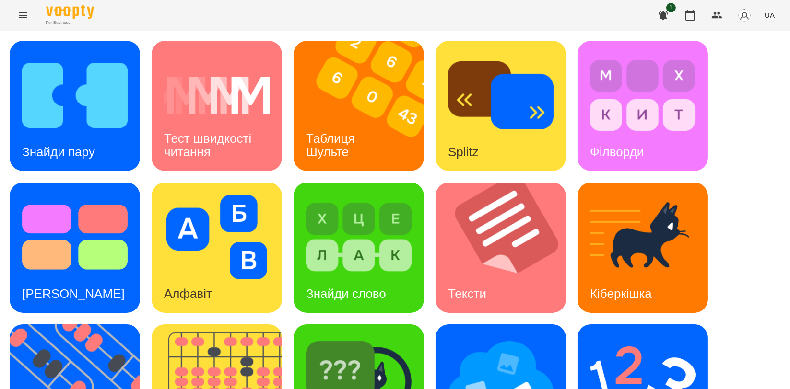
scroll to position [213, 0]
click at [209, 195] on img at bounding box center [216, 237] width 105 height 84
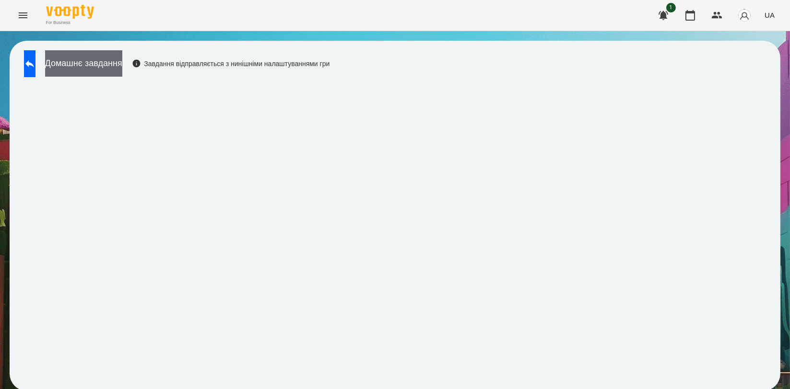
click at [122, 74] on button "Домашнє завдання" at bounding box center [83, 63] width 77 height 26
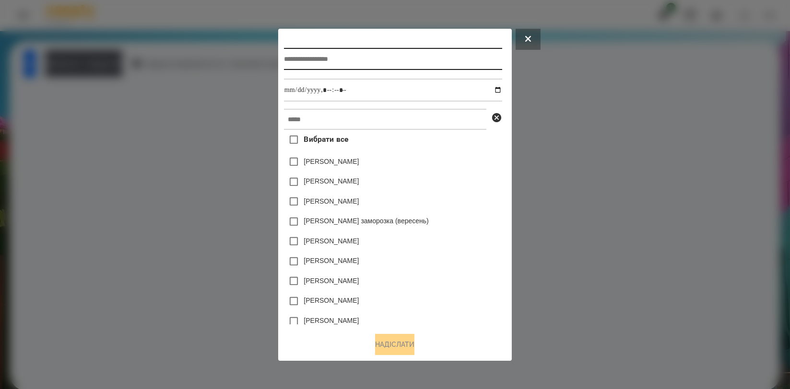
click at [314, 63] on input "text" at bounding box center [393, 59] width 218 height 22
type input "*******"
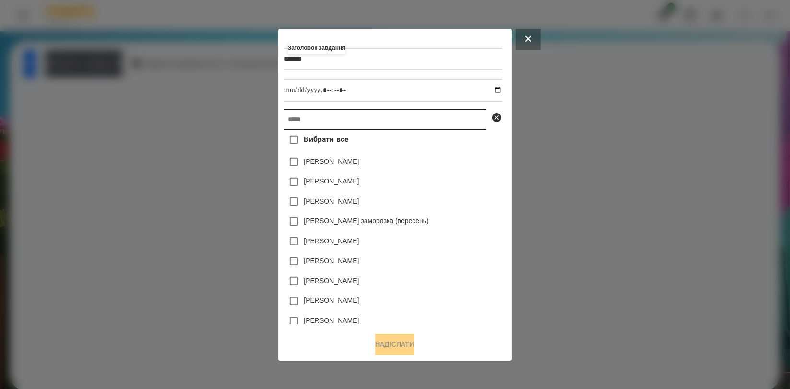
click at [315, 122] on input "text" at bounding box center [385, 119] width 202 height 21
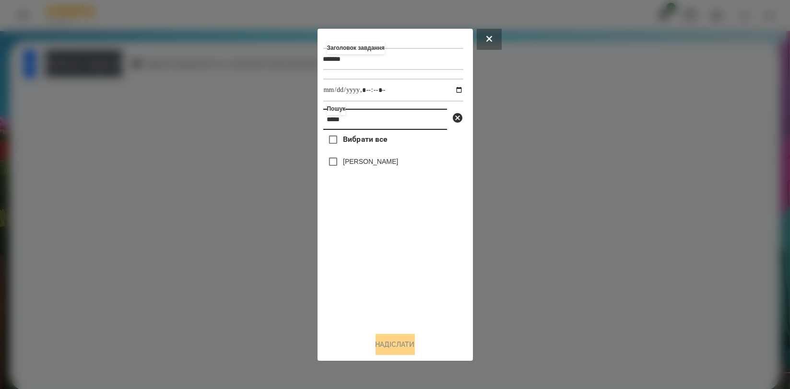
type input "*****"
click at [372, 163] on label "[PERSON_NAME]" at bounding box center [370, 162] width 55 height 10
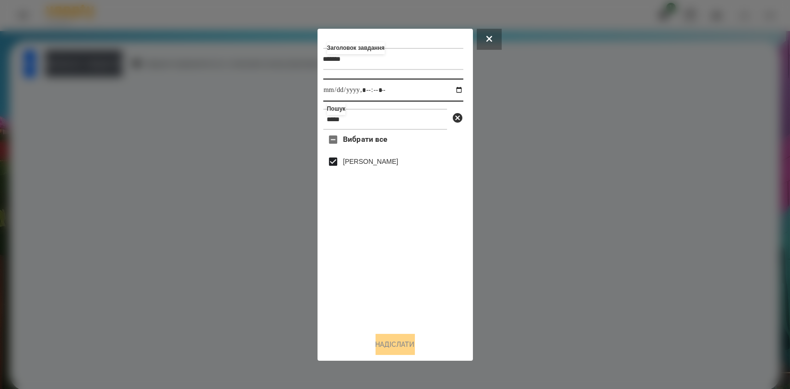
click at [451, 88] on input "datetime-local" at bounding box center [393, 90] width 140 height 23
type input "**********"
drag, startPoint x: 437, startPoint y: 279, endPoint x: 432, endPoint y: 288, distance: 10.3
click at [437, 279] on div "Вибрати все [PERSON_NAME]" at bounding box center [393, 227] width 140 height 195
click at [406, 339] on button "Надіслати" at bounding box center [394, 344] width 39 height 21
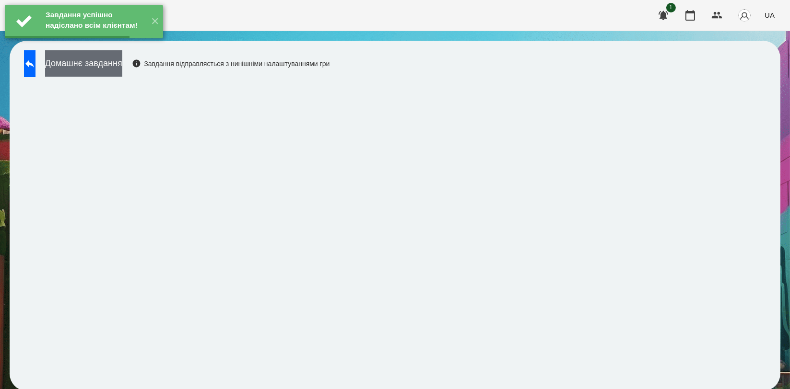
click at [122, 69] on button "Домашнє завдання" at bounding box center [83, 63] width 77 height 26
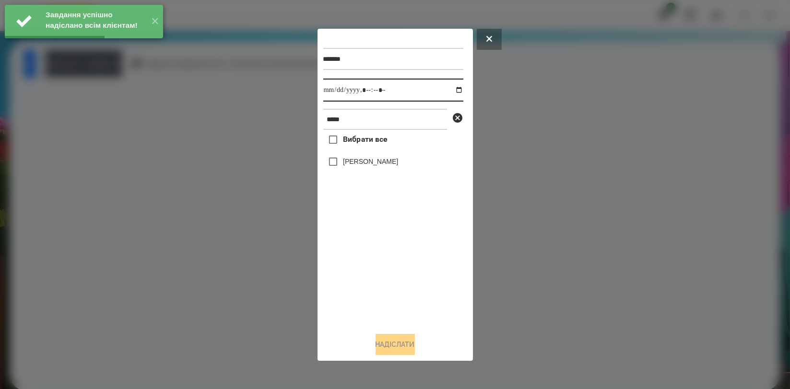
click at [446, 93] on input "datetime-local" at bounding box center [393, 90] width 140 height 23
type input "**********"
drag, startPoint x: 366, startPoint y: 249, endPoint x: 375, endPoint y: 180, distance: 70.0
click at [366, 246] on div "Вибрати все [PERSON_NAME]" at bounding box center [393, 227] width 140 height 195
click at [384, 160] on label "[PERSON_NAME]" at bounding box center [370, 162] width 55 height 10
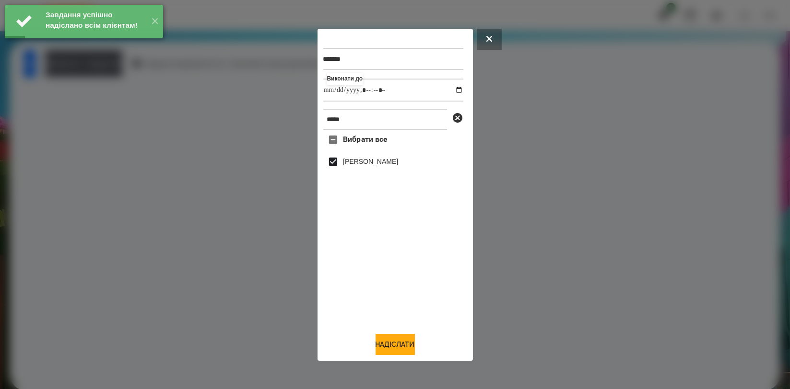
drag, startPoint x: 402, startPoint y: 348, endPoint x: 401, endPoint y: 321, distance: 26.9
click at [402, 348] on button "Надіслати" at bounding box center [394, 344] width 39 height 21
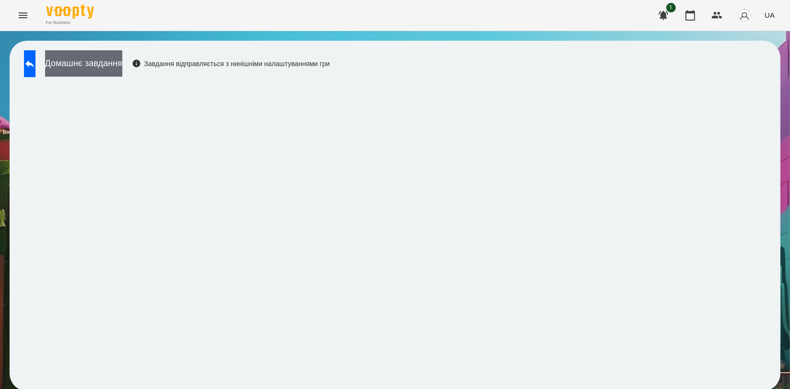
click at [122, 59] on button "Домашнє завдання" at bounding box center [83, 63] width 77 height 26
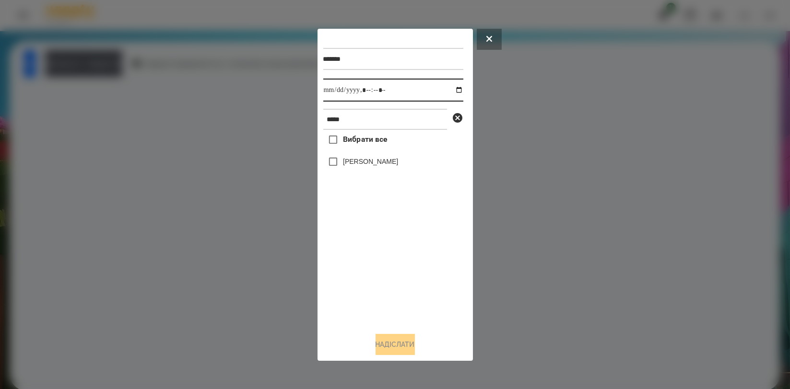
click at [450, 93] on input "datetime-local" at bounding box center [393, 90] width 140 height 23
type input "**********"
click at [375, 269] on div "Вибрати все [PERSON_NAME]" at bounding box center [393, 227] width 140 height 195
click at [385, 166] on label "[PERSON_NAME]" at bounding box center [370, 162] width 55 height 10
click at [412, 340] on button "Надіслати" at bounding box center [394, 344] width 39 height 21
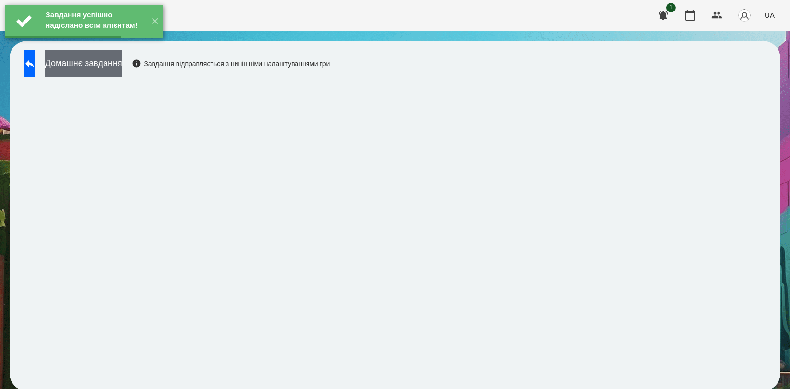
click at [122, 72] on button "Домашнє завдання" at bounding box center [83, 63] width 77 height 26
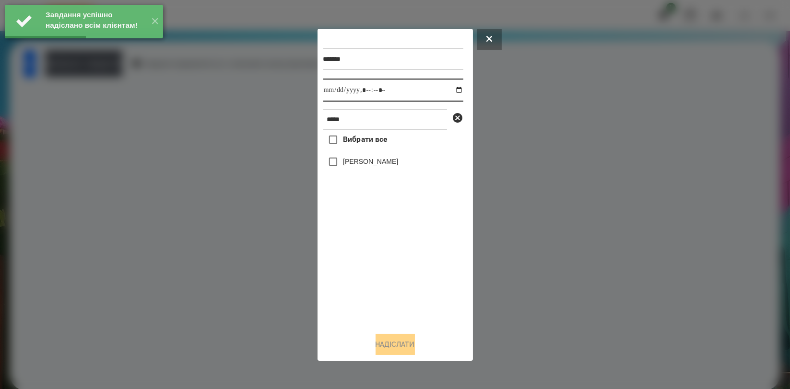
click at [453, 89] on input "datetime-local" at bounding box center [393, 90] width 140 height 23
type input "**********"
drag, startPoint x: 386, startPoint y: 262, endPoint x: 378, endPoint y: 231, distance: 32.2
click at [385, 261] on div "Вибрати все [PERSON_NAME]" at bounding box center [393, 227] width 140 height 195
click at [366, 165] on label "[PERSON_NAME]" at bounding box center [370, 162] width 55 height 10
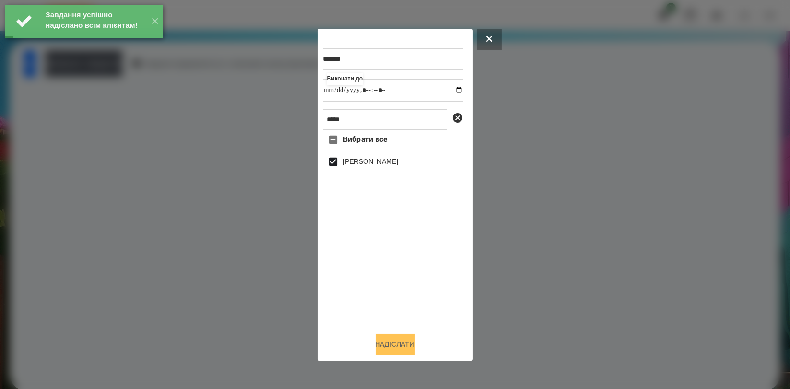
click at [397, 340] on button "Надіслати" at bounding box center [394, 344] width 39 height 21
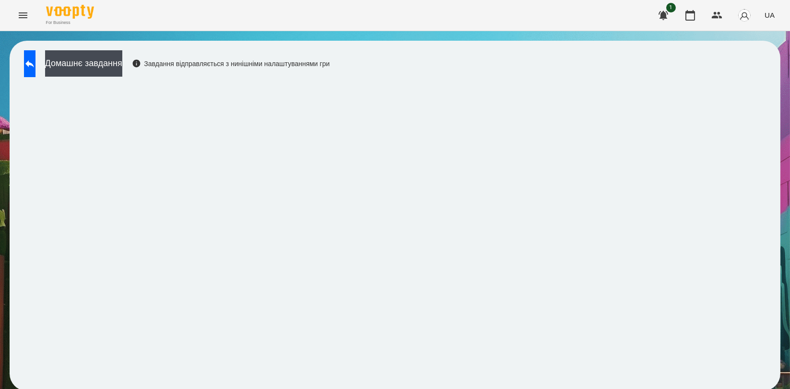
click at [150, 78] on div "Домашнє завдання Завдання відправляється з нинішніми налаштуваннями гри" at bounding box center [174, 66] width 310 height 32
click at [122, 69] on button "Домашнє завдання" at bounding box center [83, 63] width 77 height 26
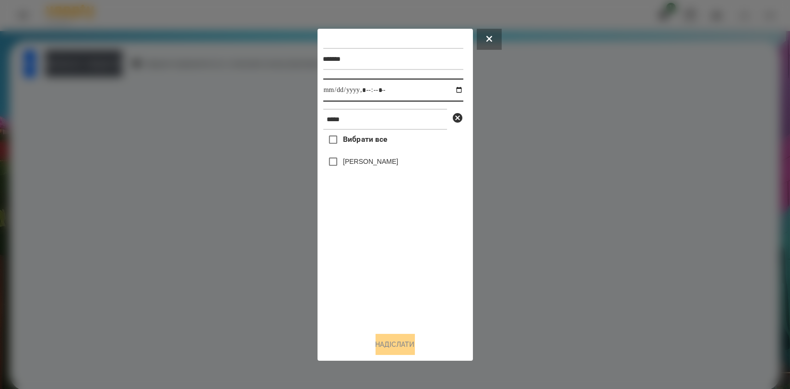
click at [452, 87] on input "datetime-local" at bounding box center [393, 90] width 140 height 23
type input "**********"
drag, startPoint x: 396, startPoint y: 254, endPoint x: 382, endPoint y: 186, distance: 69.5
click at [395, 255] on div "Вибрати все [PERSON_NAME]" at bounding box center [393, 227] width 140 height 195
click at [383, 157] on div "[PERSON_NAME]" at bounding box center [393, 162] width 140 height 20
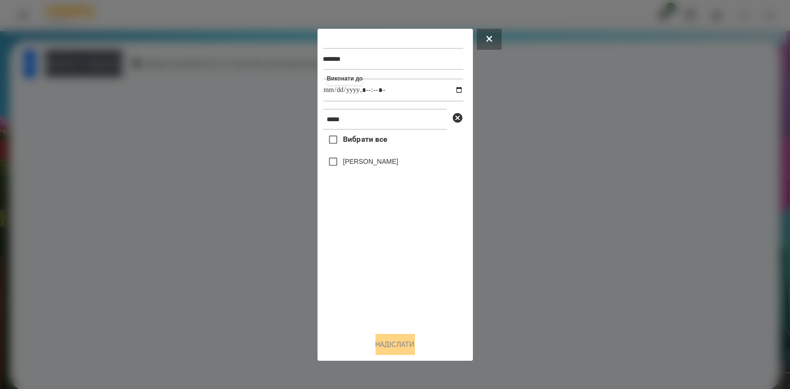
click at [384, 161] on label "[PERSON_NAME]" at bounding box center [370, 162] width 55 height 10
click at [400, 343] on button "Надіслати" at bounding box center [394, 344] width 39 height 21
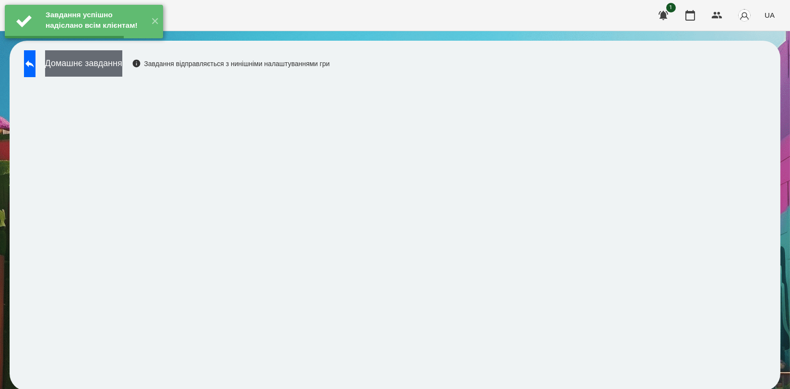
click at [122, 69] on button "Домашнє завдання" at bounding box center [83, 63] width 77 height 26
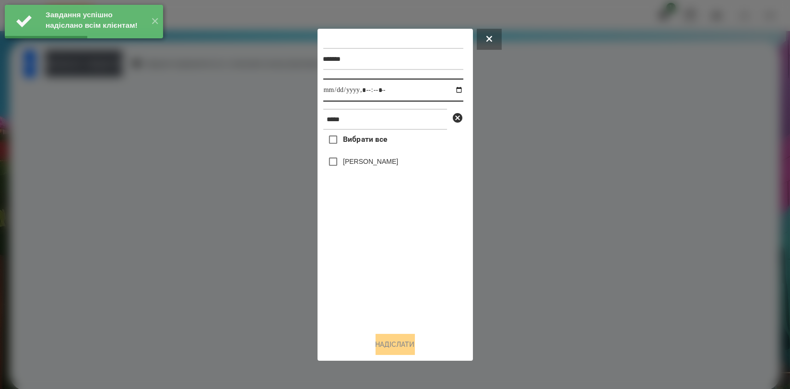
click at [450, 87] on input "datetime-local" at bounding box center [393, 90] width 140 height 23
type input "**********"
click at [395, 261] on div "Вибрати все [PERSON_NAME]" at bounding box center [393, 227] width 140 height 195
click at [376, 158] on label "[PERSON_NAME]" at bounding box center [370, 162] width 55 height 10
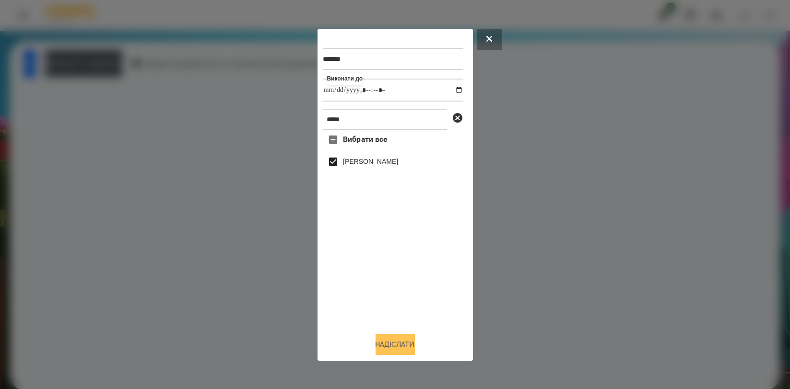
click at [386, 349] on button "Надіслати" at bounding box center [394, 344] width 39 height 21
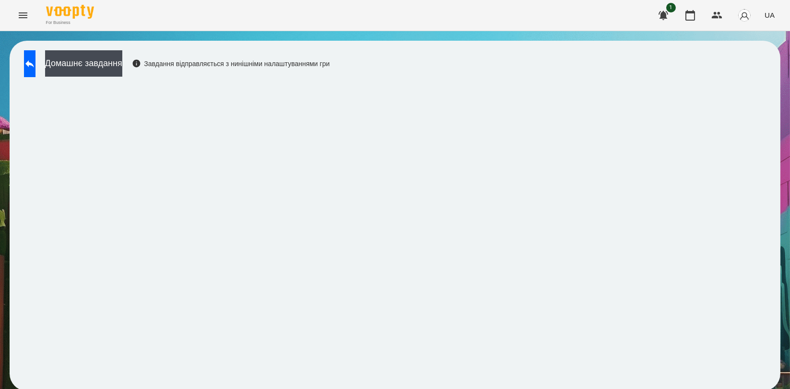
click at [57, 72] on div "Домашнє завдання Завдання відправляється з нинішніми налаштуваннями гри" at bounding box center [174, 66] width 310 height 32
click at [35, 68] on button at bounding box center [30, 63] width 12 height 27
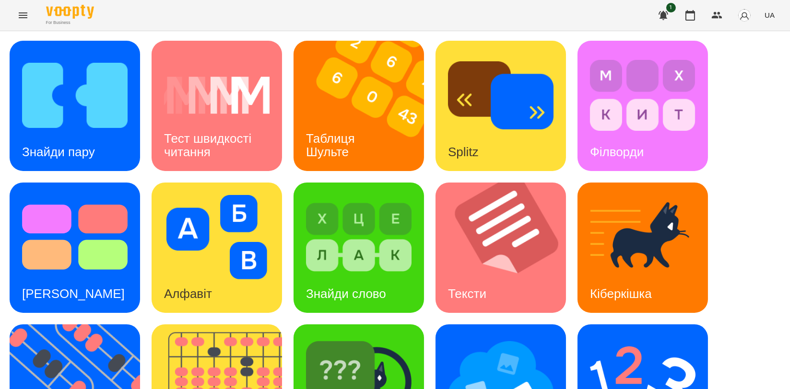
scroll to position [160, 0]
click at [520, 183] on img at bounding box center [506, 248] width 142 height 130
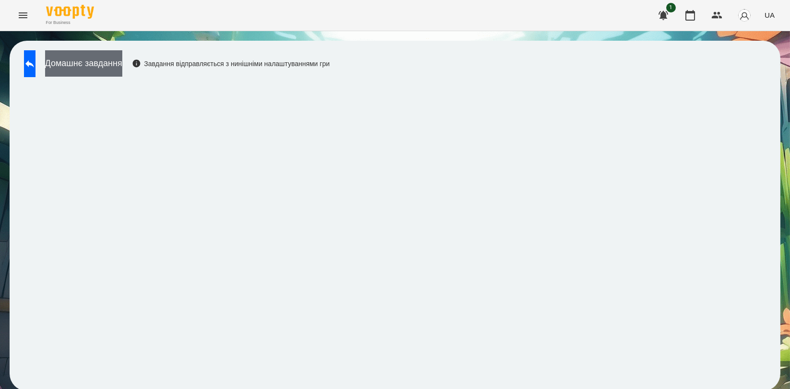
click at [120, 61] on button "Домашнє завдання" at bounding box center [83, 63] width 77 height 26
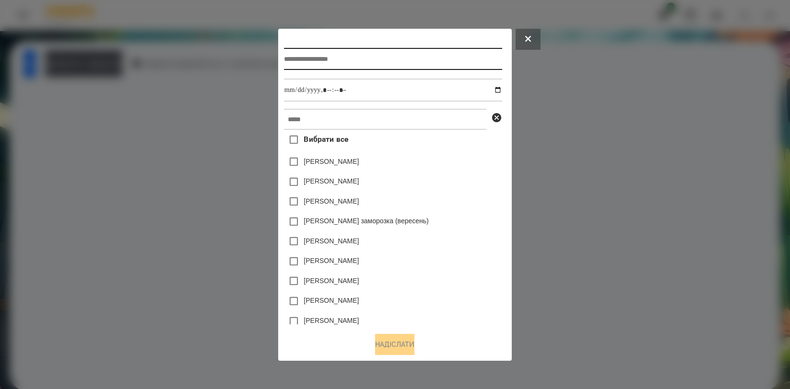
click at [291, 58] on input "text" at bounding box center [393, 59] width 218 height 22
type input "*****"
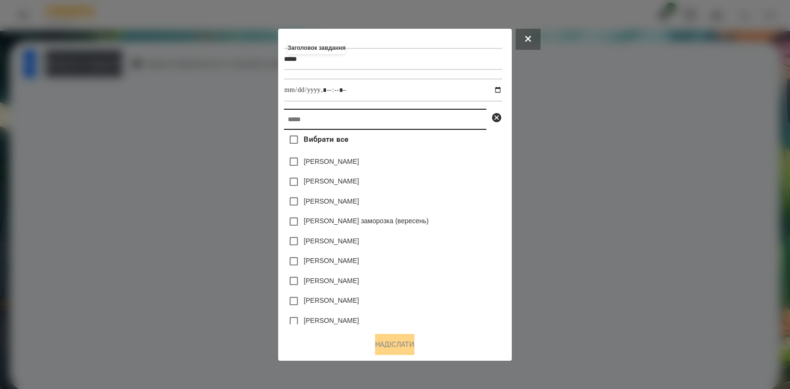
click at [328, 124] on input "text" at bounding box center [385, 119] width 202 height 21
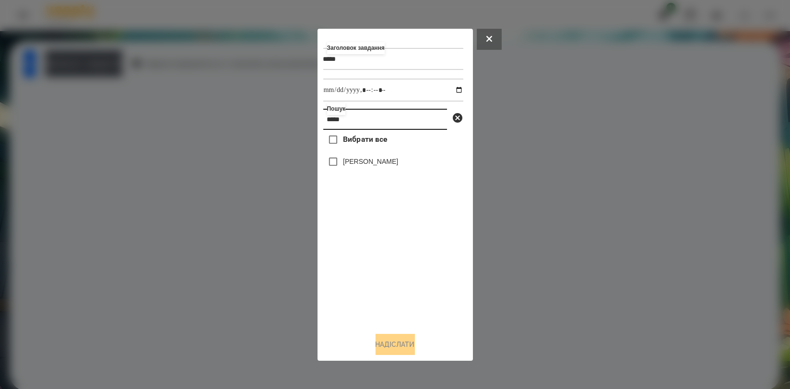
type input "*****"
click at [350, 161] on label "[PERSON_NAME]" at bounding box center [370, 162] width 55 height 10
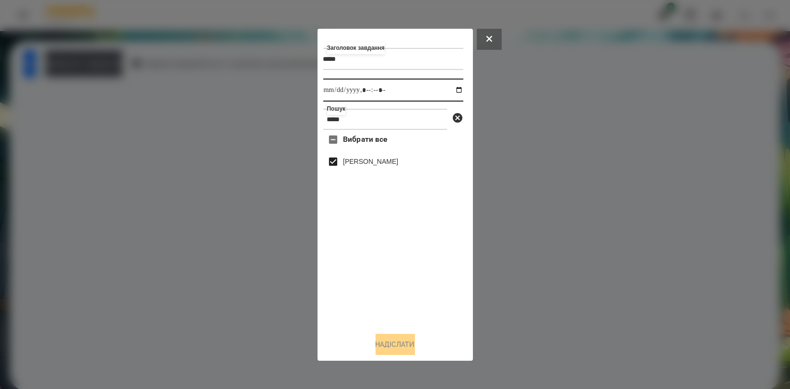
click at [448, 88] on input "datetime-local" at bounding box center [393, 90] width 140 height 23
type input "**********"
drag, startPoint x: 432, startPoint y: 270, endPoint x: 427, endPoint y: 284, distance: 15.5
click at [432, 271] on div "Вибрати все [PERSON_NAME]" at bounding box center [393, 227] width 140 height 195
click at [406, 343] on button "Надіслати" at bounding box center [394, 344] width 39 height 21
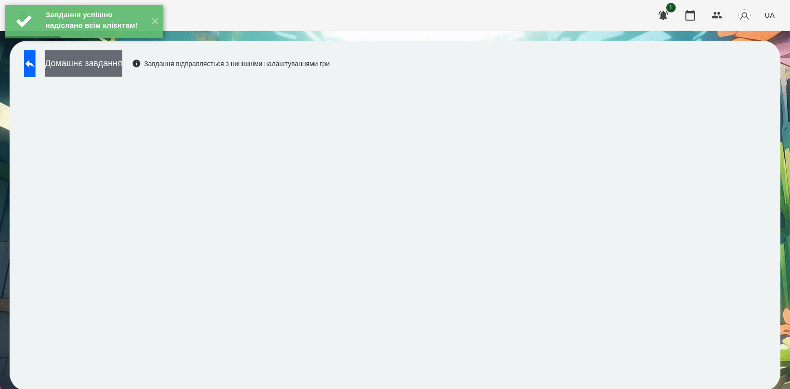
click at [122, 69] on button "Домашнє завдання" at bounding box center [83, 63] width 77 height 26
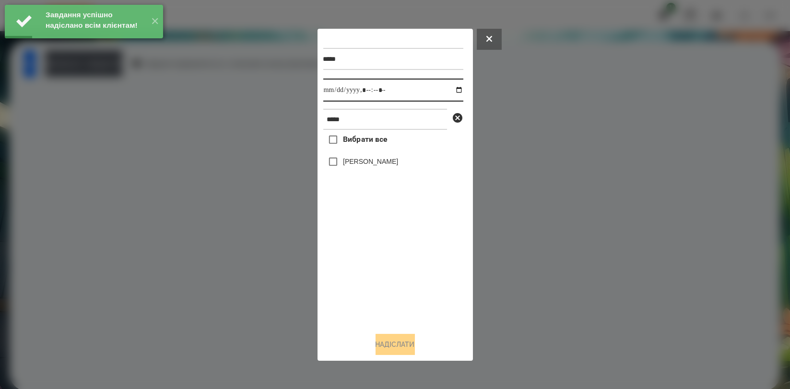
click at [452, 91] on input "datetime-local" at bounding box center [393, 90] width 140 height 23
type input "**********"
click at [361, 256] on div "Вибрати все [PERSON_NAME]" at bounding box center [393, 227] width 140 height 195
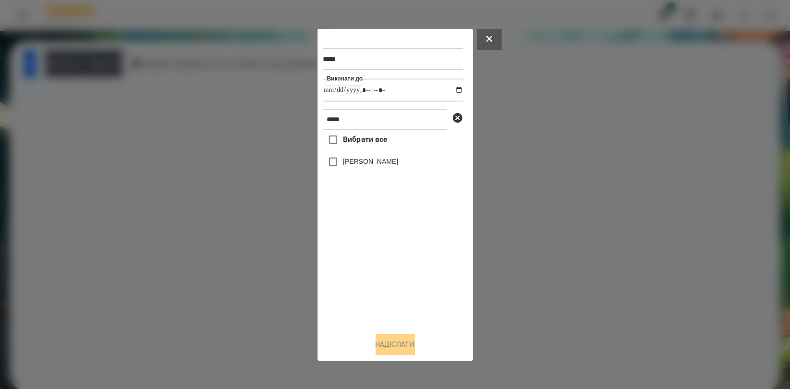
click at [360, 164] on label "[PERSON_NAME]" at bounding box center [370, 162] width 55 height 10
click at [392, 339] on button "Надіслати" at bounding box center [394, 344] width 39 height 21
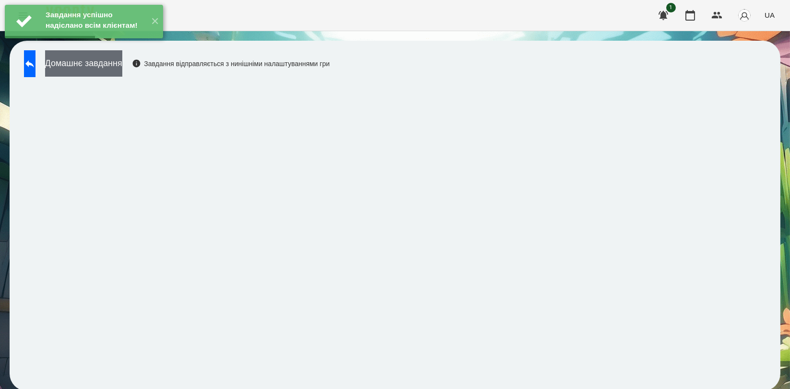
click at [122, 66] on button "Домашнє завдання" at bounding box center [83, 63] width 77 height 26
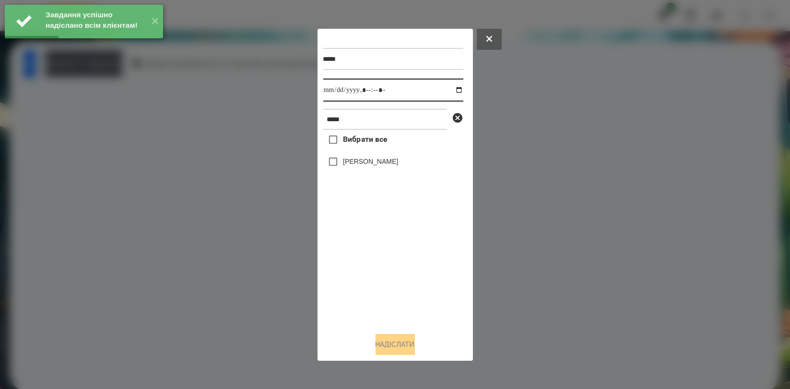
click at [449, 91] on input "datetime-local" at bounding box center [393, 90] width 140 height 23
type input "**********"
click at [373, 255] on div "Вибрати все [PERSON_NAME]" at bounding box center [393, 227] width 140 height 195
click at [388, 163] on label "[PERSON_NAME]" at bounding box center [370, 162] width 55 height 10
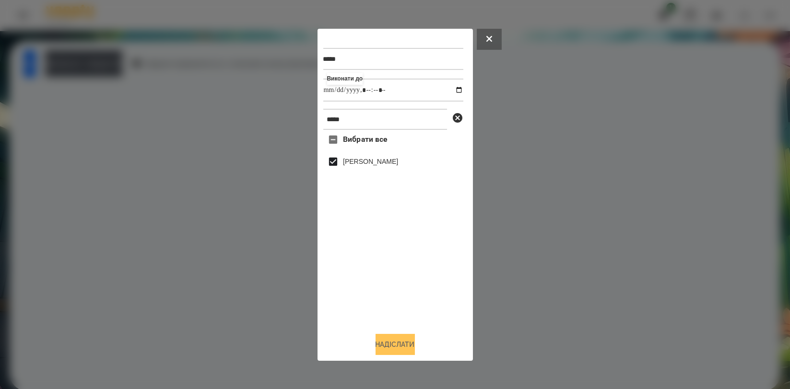
click at [402, 340] on button "Надіслати" at bounding box center [394, 344] width 39 height 21
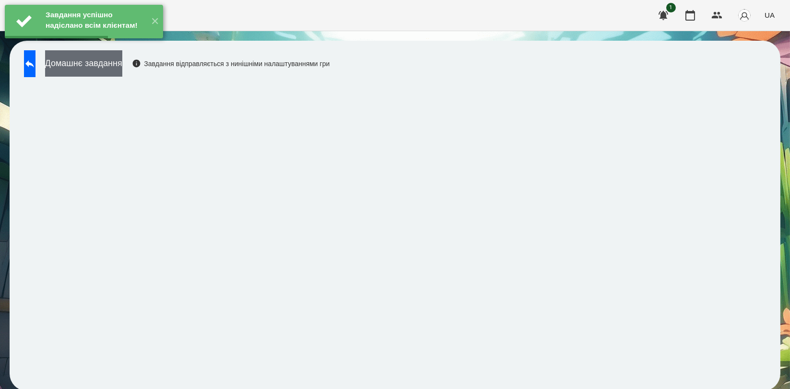
click at [110, 64] on button "Домашнє завдання" at bounding box center [83, 63] width 77 height 26
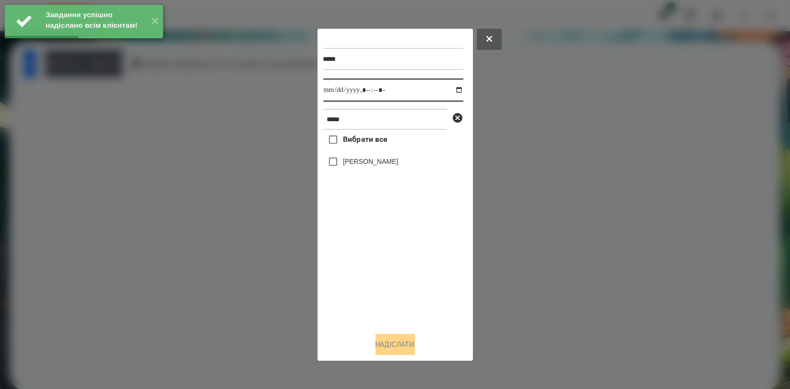
click at [451, 89] on input "datetime-local" at bounding box center [393, 90] width 140 height 23
type input "**********"
click at [381, 263] on div "Вибрати все [PERSON_NAME]" at bounding box center [393, 227] width 140 height 195
click at [382, 164] on label "[PERSON_NAME]" at bounding box center [370, 162] width 55 height 10
click at [405, 344] on button "Надіслати" at bounding box center [394, 344] width 39 height 21
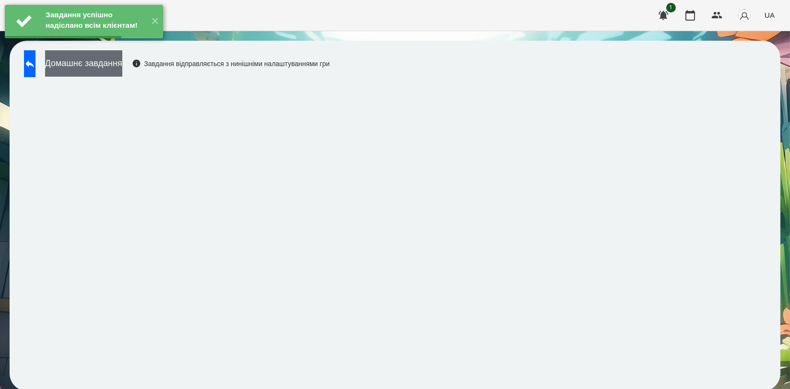
click at [122, 58] on button "Домашнє завдання" at bounding box center [83, 63] width 77 height 26
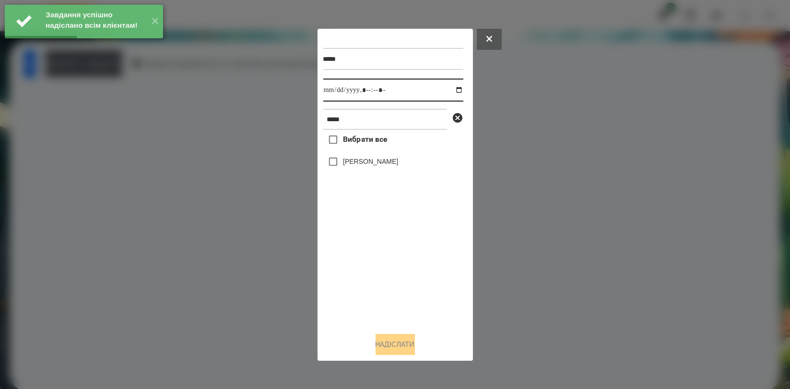
click at [452, 90] on input "datetime-local" at bounding box center [393, 90] width 140 height 23
type input "**********"
drag, startPoint x: 400, startPoint y: 259, endPoint x: 392, endPoint y: 222, distance: 37.9
click at [399, 256] on div "Вибрати все [PERSON_NAME]" at bounding box center [393, 227] width 140 height 195
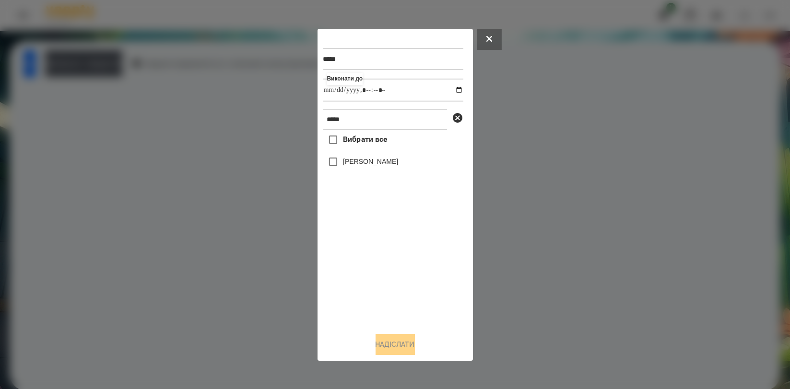
drag, startPoint x: 395, startPoint y: 257, endPoint x: 390, endPoint y: 238, distance: 20.4
click at [394, 258] on div "Вибрати все [PERSON_NAME]" at bounding box center [393, 227] width 140 height 195
click at [368, 155] on div "[PERSON_NAME]" at bounding box center [393, 162] width 140 height 20
click at [368, 161] on label "[PERSON_NAME]" at bounding box center [370, 162] width 55 height 10
click at [396, 342] on button "Надіслати" at bounding box center [394, 344] width 39 height 21
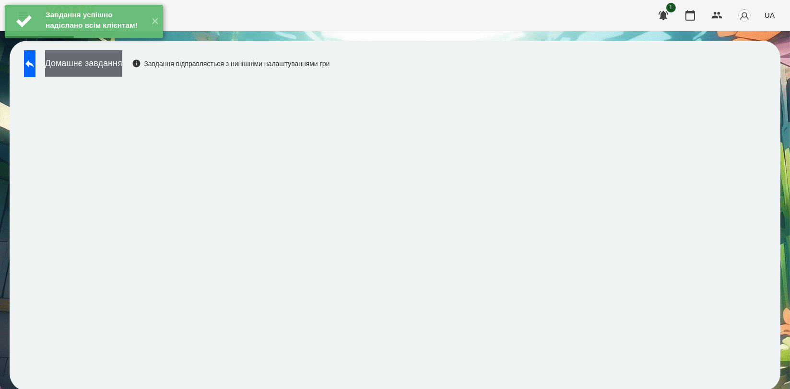
click at [122, 65] on button "Домашнє завдання" at bounding box center [83, 63] width 77 height 26
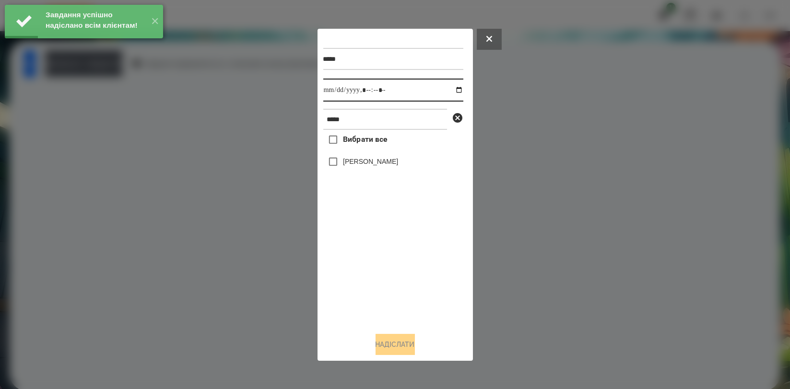
click at [448, 89] on input "datetime-local" at bounding box center [393, 90] width 140 height 23
type input "**********"
click at [402, 269] on div "Вибрати все [PERSON_NAME]" at bounding box center [393, 227] width 140 height 195
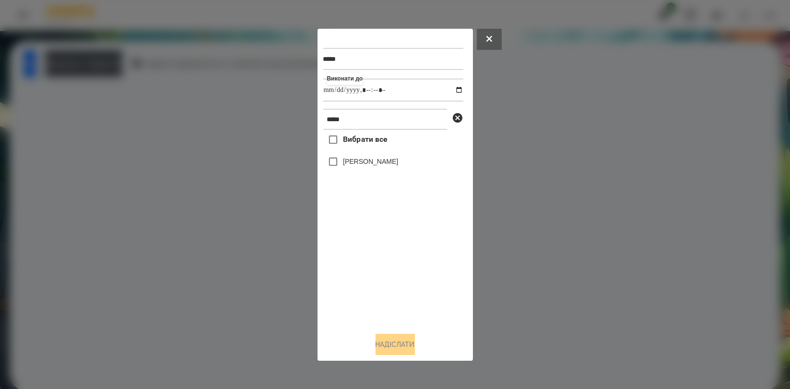
click at [370, 166] on label "[PERSON_NAME]" at bounding box center [370, 162] width 55 height 10
click at [394, 345] on button "Надіслати" at bounding box center [394, 344] width 39 height 21
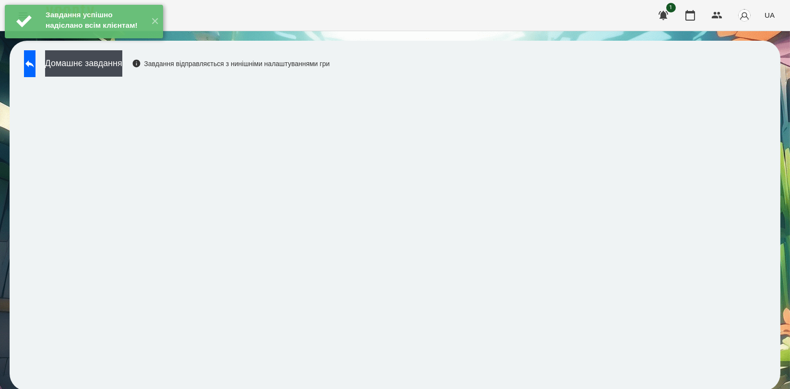
click at [37, 43] on div "Завдання успішно надіслано всім клієнтам! ✕" at bounding box center [84, 21] width 168 height 43
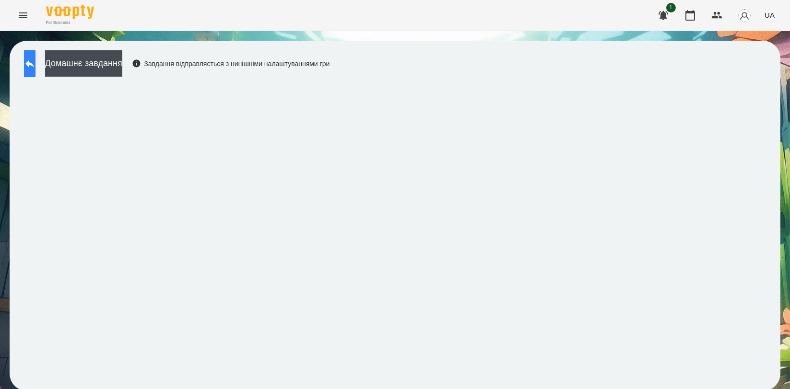
click at [35, 63] on icon at bounding box center [30, 64] width 12 height 12
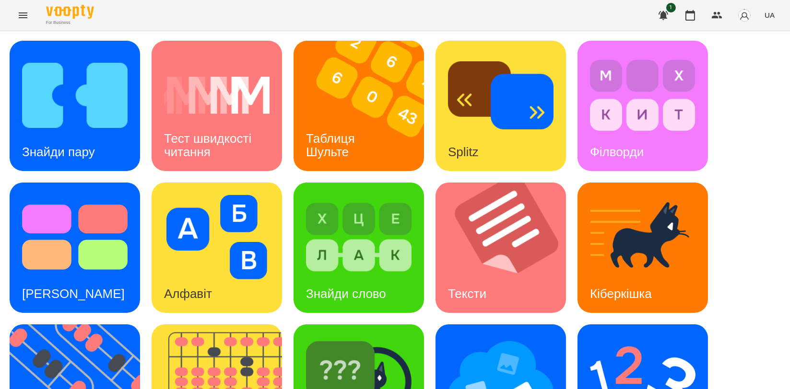
scroll to position [160, 0]
click at [364, 337] on img at bounding box center [358, 379] width 105 height 84
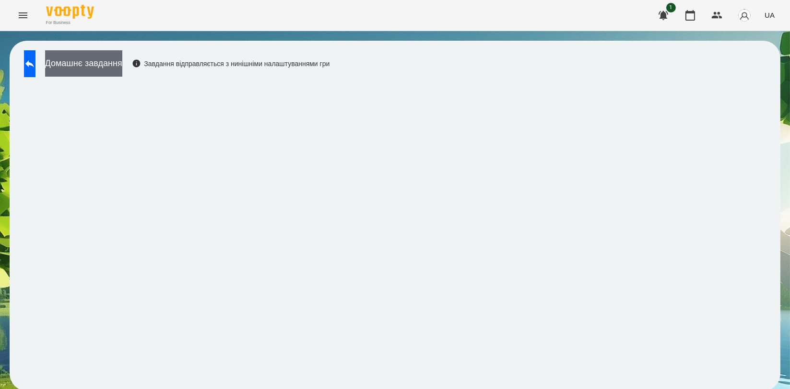
click at [122, 59] on button "Домашнє завдання" at bounding box center [83, 63] width 77 height 26
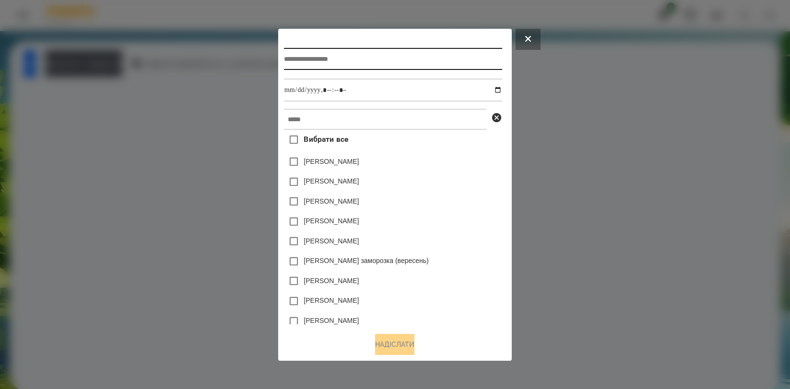
click at [325, 61] on input "text" at bounding box center [393, 59] width 218 height 22
type input "**********"
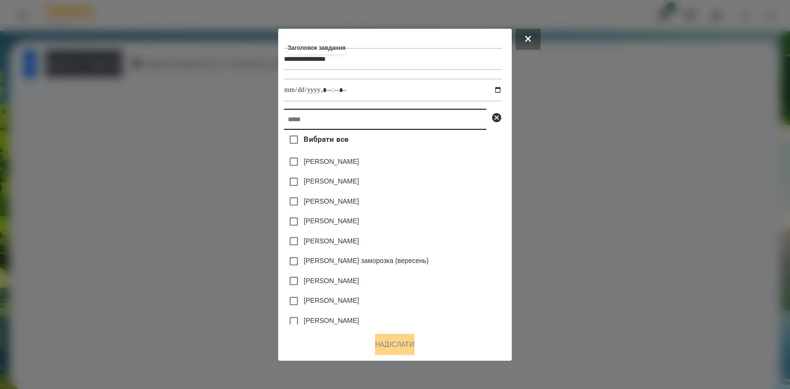
click at [336, 114] on input "text" at bounding box center [385, 119] width 202 height 21
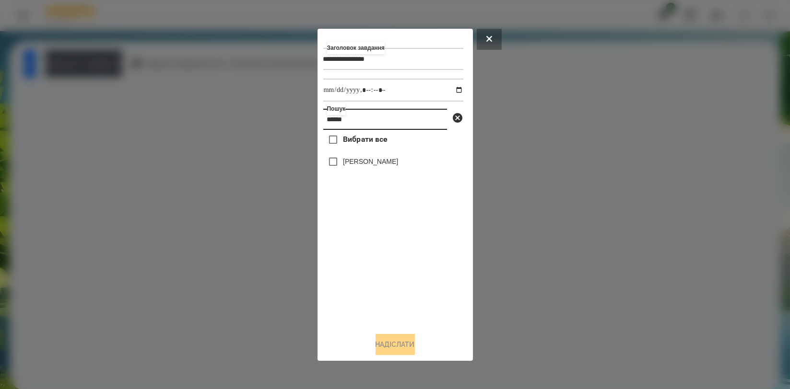
type input "******"
click at [343, 163] on label "[PERSON_NAME]" at bounding box center [370, 162] width 55 height 10
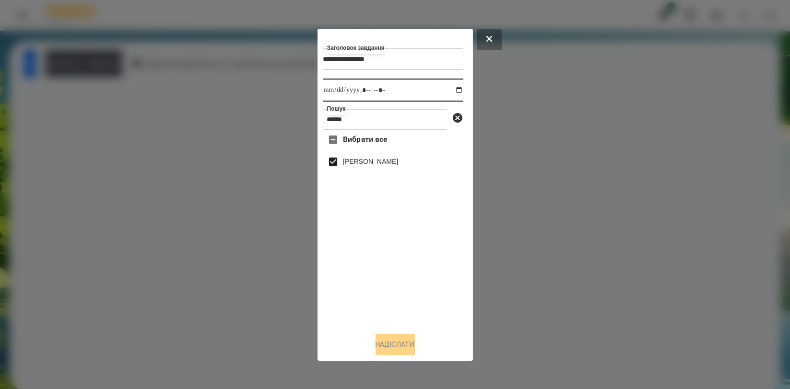
click at [454, 92] on input "datetime-local" at bounding box center [393, 90] width 140 height 23
type input "**********"
click at [417, 314] on div "Вибрати все [PERSON_NAME]" at bounding box center [393, 227] width 140 height 195
click at [392, 343] on button "Надіслати" at bounding box center [394, 344] width 39 height 21
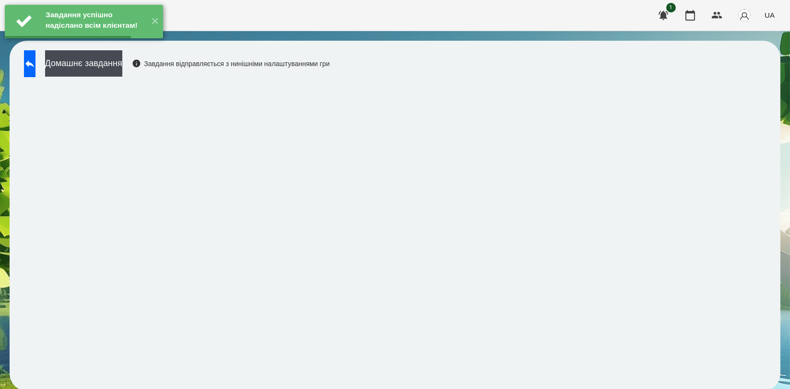
click at [122, 64] on button "Домашнє завдання" at bounding box center [83, 63] width 77 height 26
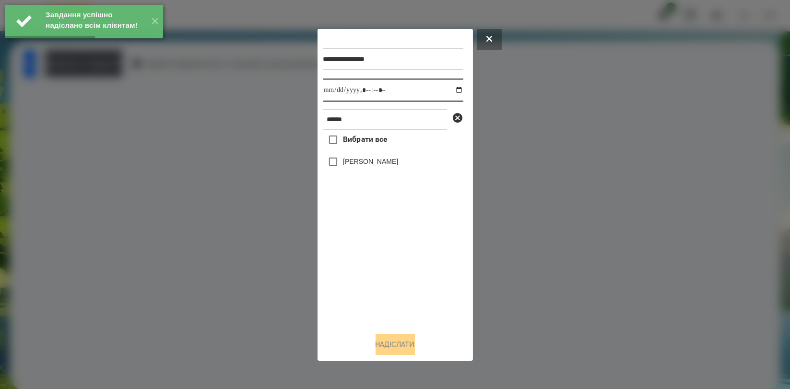
click at [454, 87] on input "datetime-local" at bounding box center [393, 90] width 140 height 23
type input "**********"
click at [362, 242] on div "Вибрати все [PERSON_NAME]" at bounding box center [393, 227] width 140 height 195
click at [380, 165] on label "[PERSON_NAME]" at bounding box center [370, 162] width 55 height 10
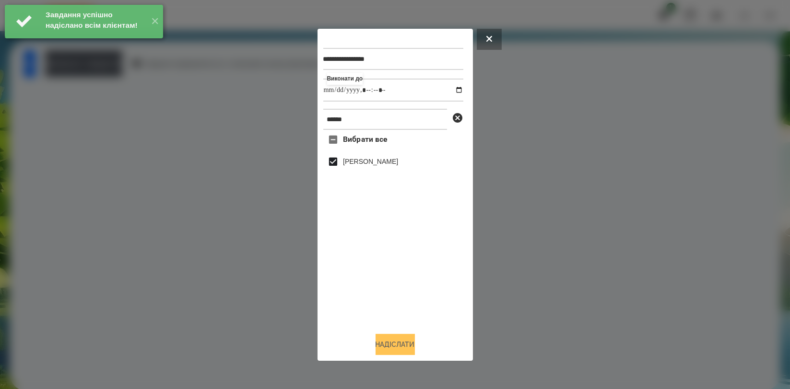
click at [398, 344] on button "Надіслати" at bounding box center [394, 344] width 39 height 21
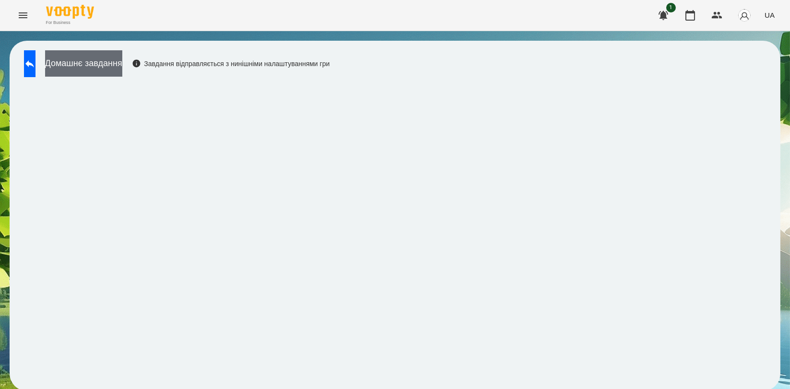
click at [122, 71] on button "Домашнє завдання" at bounding box center [83, 63] width 77 height 26
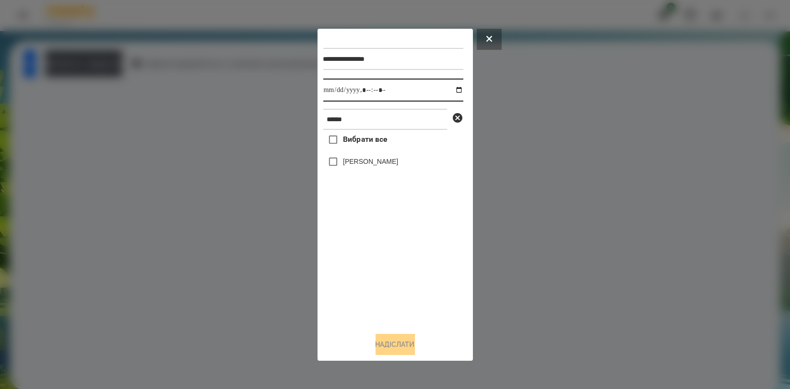
click at [453, 91] on input "datetime-local" at bounding box center [393, 90] width 140 height 23
type input "**********"
drag, startPoint x: 379, startPoint y: 256, endPoint x: 382, endPoint y: 218, distance: 38.0
click at [379, 254] on div "Вибрати все [PERSON_NAME]" at bounding box center [393, 227] width 140 height 195
click at [383, 166] on label "[PERSON_NAME]" at bounding box center [370, 162] width 55 height 10
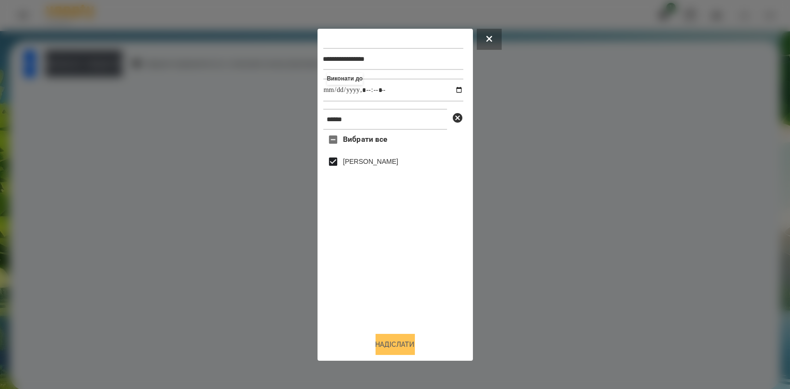
drag, startPoint x: 392, startPoint y: 344, endPoint x: 398, endPoint y: 337, distance: 9.5
click at [392, 344] on button "Надіслати" at bounding box center [394, 344] width 39 height 21
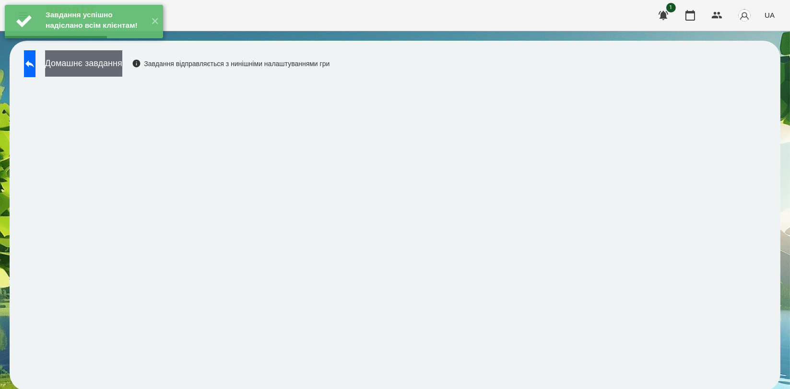
click at [115, 62] on button "Домашнє завдання" at bounding box center [83, 63] width 77 height 26
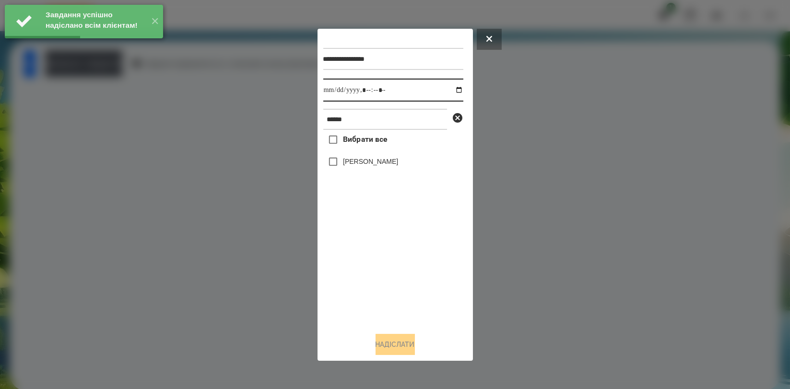
click at [452, 90] on input "datetime-local" at bounding box center [393, 90] width 140 height 23
type input "**********"
click at [371, 260] on div "Вибрати все [PERSON_NAME]" at bounding box center [393, 227] width 140 height 195
click at [374, 163] on label "[PERSON_NAME]" at bounding box center [370, 162] width 55 height 10
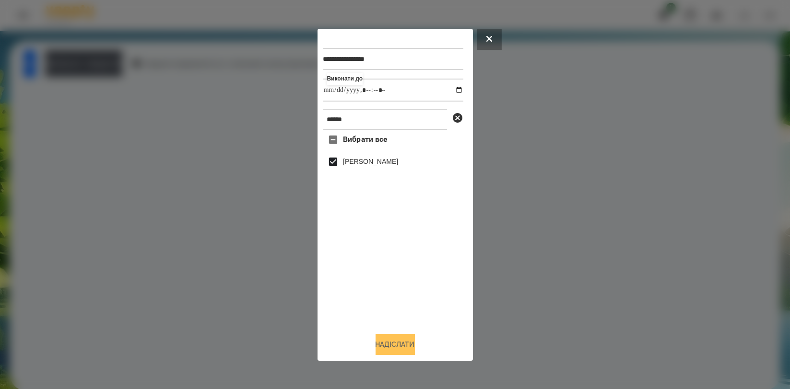
click at [387, 342] on button "Надіслати" at bounding box center [394, 344] width 39 height 21
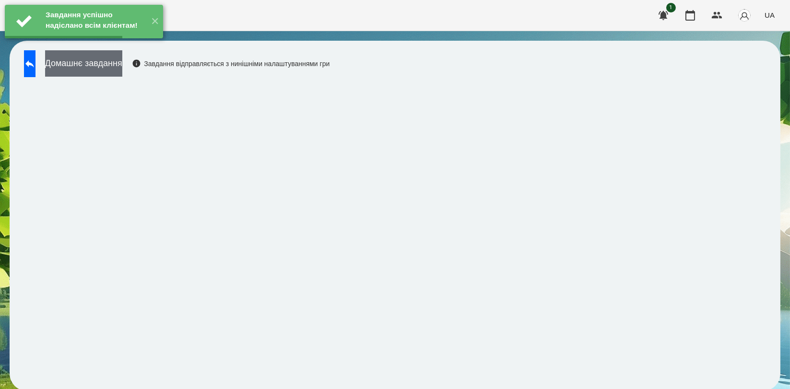
click at [122, 75] on button "Домашнє завдання" at bounding box center [83, 63] width 77 height 26
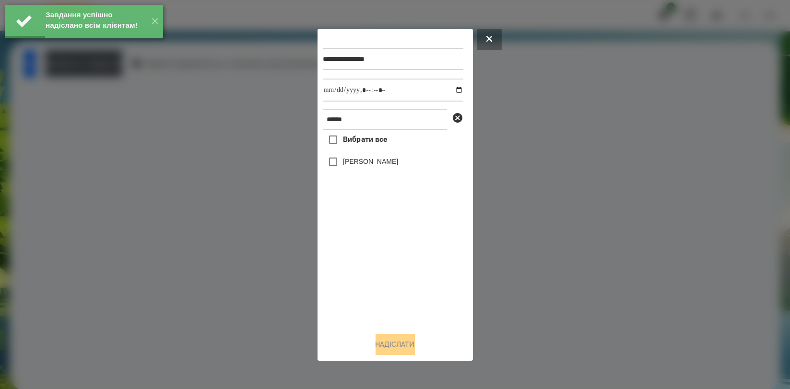
click at [407, 257] on div "Вибрати все [PERSON_NAME]" at bounding box center [393, 227] width 140 height 195
click at [449, 91] on input "datetime-local" at bounding box center [393, 90] width 140 height 23
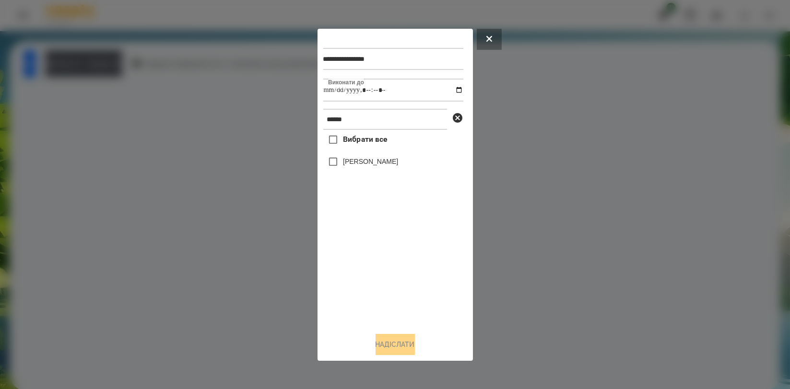
type input "**********"
click at [392, 254] on div "Вибрати все [PERSON_NAME]" at bounding box center [393, 227] width 140 height 195
click at [384, 163] on label "[PERSON_NAME]" at bounding box center [370, 162] width 55 height 10
click at [404, 339] on button "Надіслати" at bounding box center [394, 344] width 39 height 21
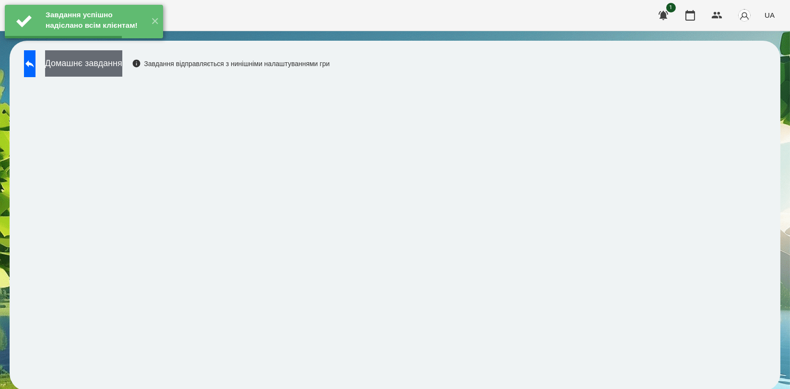
click at [122, 69] on button "Домашнє завдання" at bounding box center [83, 63] width 77 height 26
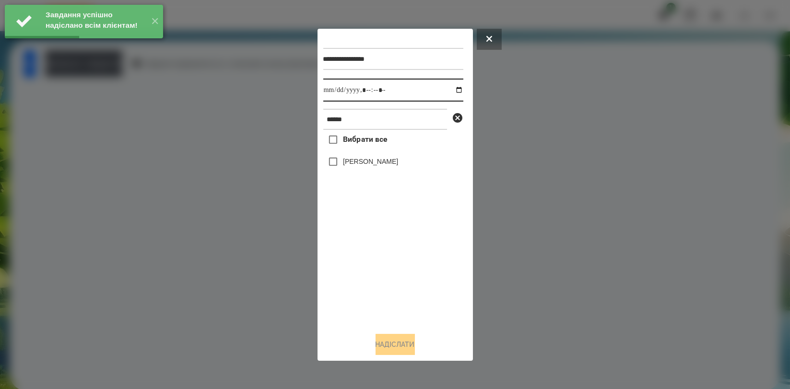
click at [455, 87] on input "datetime-local" at bounding box center [393, 90] width 140 height 23
type input "**********"
click at [398, 248] on div "Вибрати все [PERSON_NAME]" at bounding box center [393, 227] width 140 height 195
click at [391, 166] on label "[PERSON_NAME]" at bounding box center [370, 162] width 55 height 10
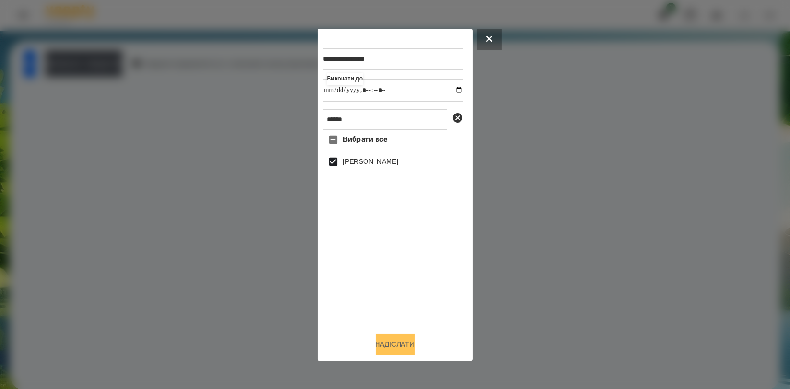
click at [406, 337] on button "Надіслати" at bounding box center [394, 344] width 39 height 21
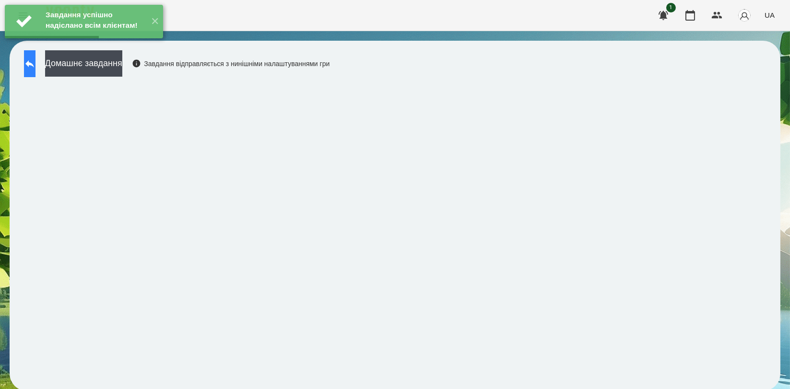
click at [35, 61] on icon at bounding box center [30, 64] width 12 height 12
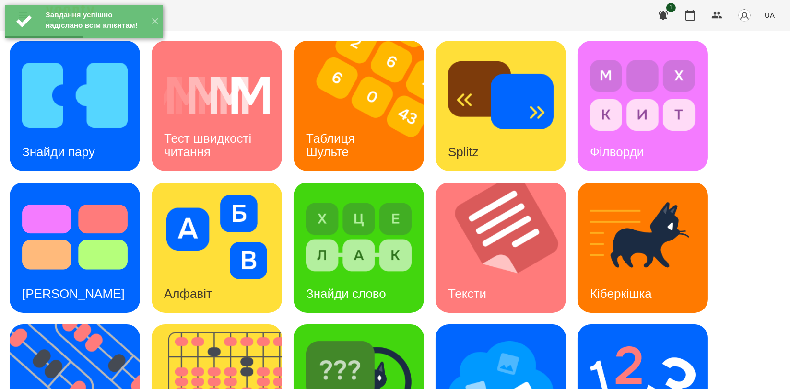
scroll to position [160, 0]
click at [489, 337] on img at bounding box center [500, 379] width 105 height 84
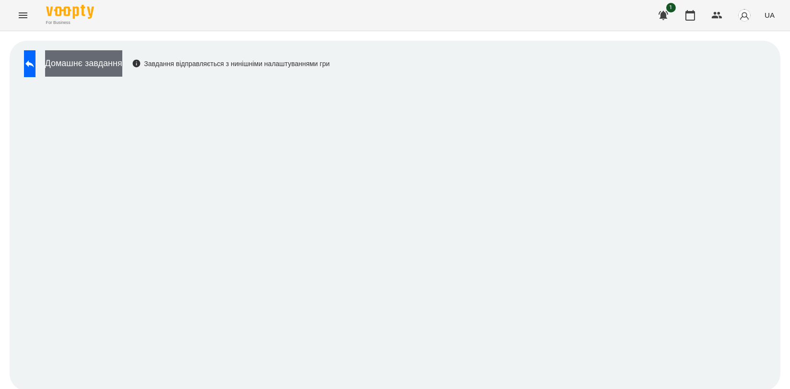
click at [122, 60] on button "Домашнє завдання" at bounding box center [83, 63] width 77 height 26
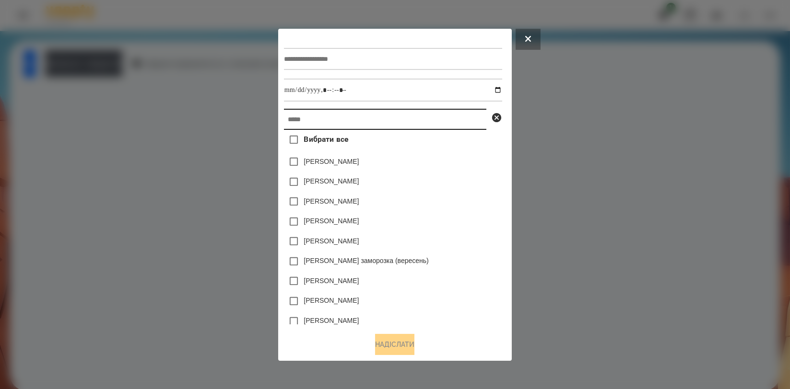
click at [303, 125] on input "text" at bounding box center [385, 119] width 202 height 21
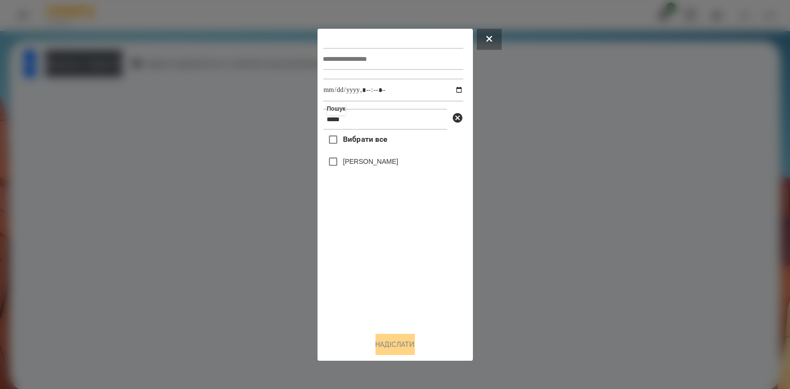
type input "*****"
click at [348, 55] on input "text" at bounding box center [393, 59] width 140 height 22
type input "**********"
click at [450, 88] on input "datetime-local" at bounding box center [393, 90] width 140 height 23
type input "**********"
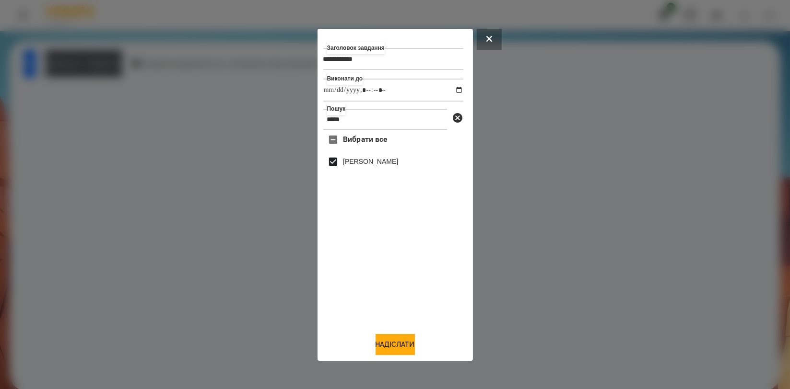
click at [435, 270] on div "Вибрати все [PERSON_NAME]" at bounding box center [393, 227] width 140 height 195
click at [392, 350] on button "Надіслати" at bounding box center [394, 344] width 39 height 21
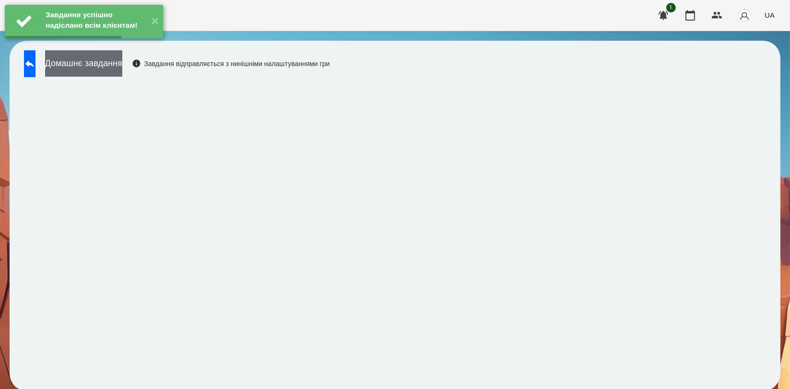
click at [119, 75] on button "Домашнє завдання" at bounding box center [83, 63] width 77 height 26
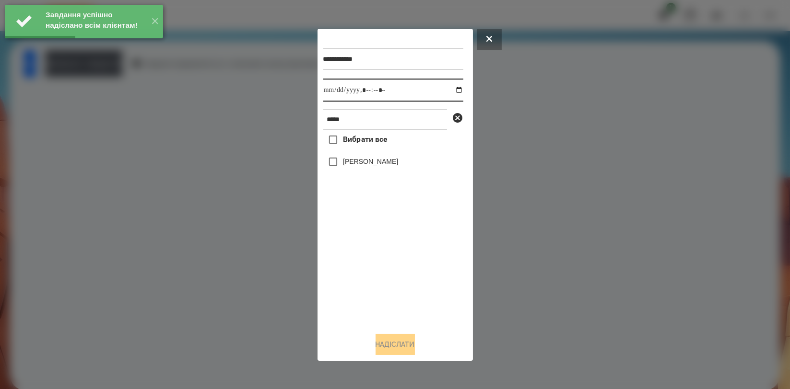
click at [453, 93] on input "datetime-local" at bounding box center [393, 90] width 140 height 23
type input "**********"
click at [371, 282] on div "Вибрати все [PERSON_NAME]" at bounding box center [393, 227] width 140 height 195
click at [371, 163] on label "[PERSON_NAME]" at bounding box center [370, 162] width 55 height 10
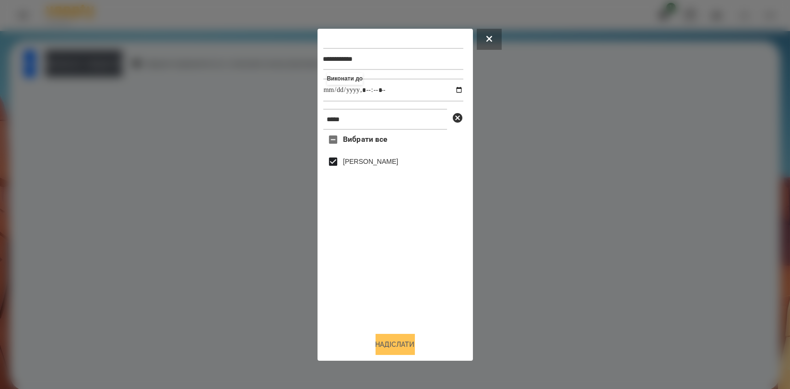
click at [397, 347] on button "Надіслати" at bounding box center [394, 344] width 39 height 21
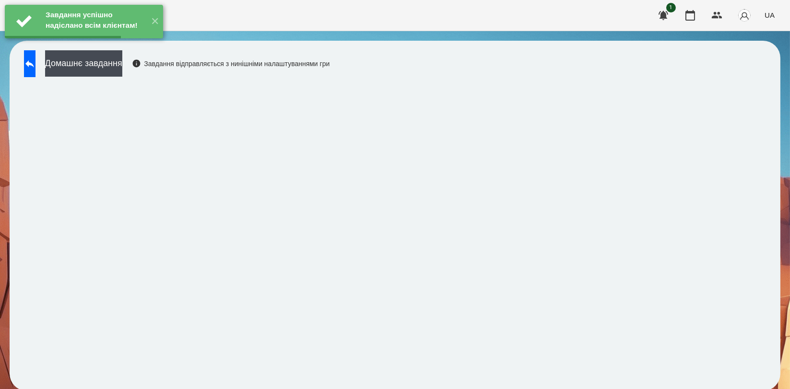
click at [111, 43] on div "Завдання успішно надіслано всім клієнтам! ✕" at bounding box center [84, 21] width 168 height 43
click at [130, 43] on div "Завдання успішно надіслано всім клієнтам! ✕" at bounding box center [84, 21] width 168 height 43
click at [122, 70] on button "Домашнє завдання" at bounding box center [83, 63] width 77 height 26
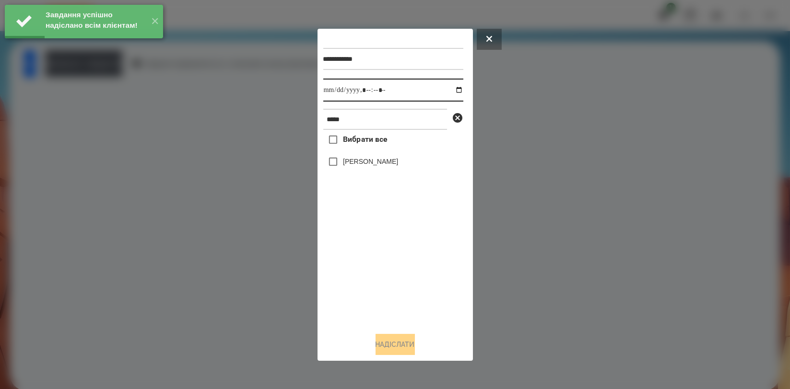
click at [452, 90] on input "datetime-local" at bounding box center [393, 90] width 140 height 23
type input "**********"
click at [367, 264] on div "Вибрати все [PERSON_NAME]" at bounding box center [393, 227] width 140 height 195
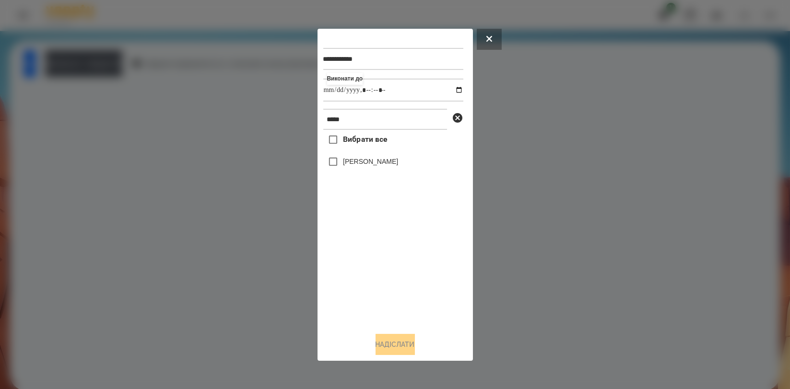
click at [381, 166] on label "[PERSON_NAME]" at bounding box center [370, 162] width 55 height 10
click at [375, 340] on button "Надіслати" at bounding box center [394, 344] width 39 height 21
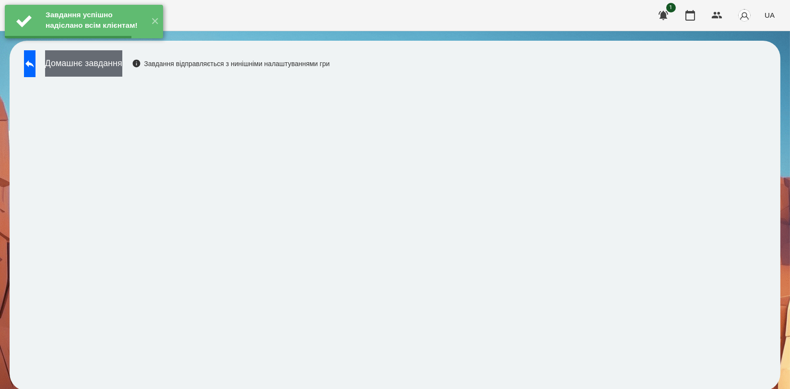
click at [122, 65] on button "Домашнє завдання" at bounding box center [83, 63] width 77 height 26
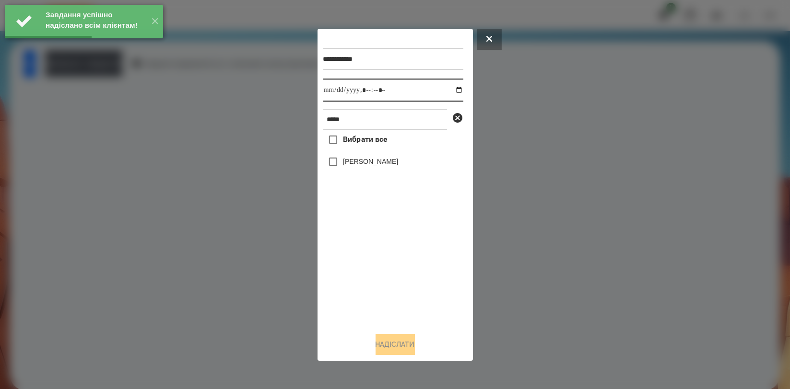
click at [450, 89] on input "datetime-local" at bounding box center [393, 90] width 140 height 23
type input "**********"
drag, startPoint x: 379, startPoint y: 256, endPoint x: 379, endPoint y: 248, distance: 8.1
click at [379, 256] on div "Вибрати все [PERSON_NAME]" at bounding box center [393, 227] width 140 height 195
click at [379, 153] on div "[PERSON_NAME]" at bounding box center [393, 162] width 140 height 20
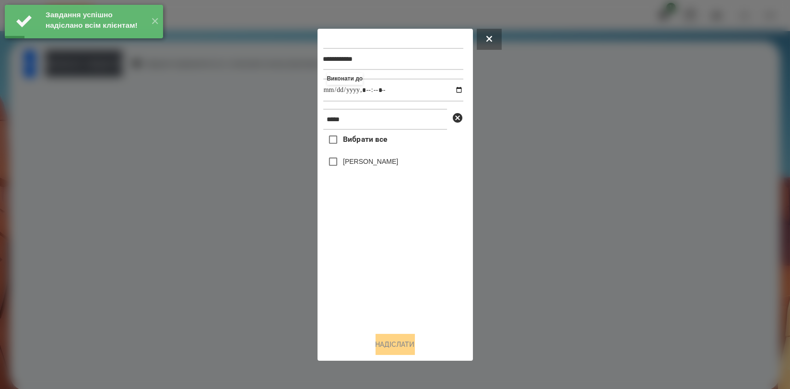
click at [379, 161] on label "[PERSON_NAME]" at bounding box center [370, 162] width 55 height 10
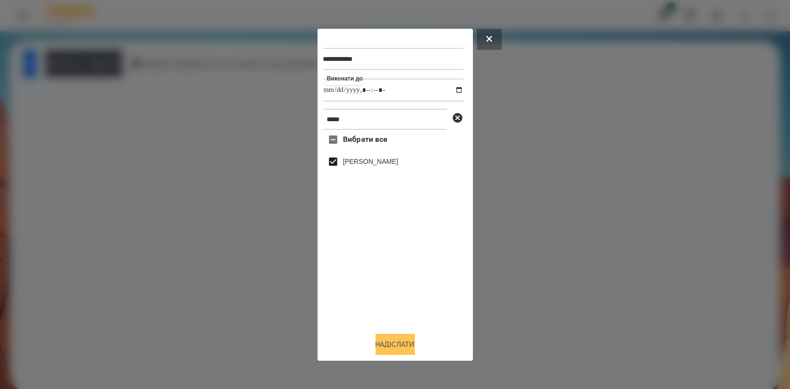
click at [391, 347] on button "Надіслати" at bounding box center [394, 344] width 39 height 21
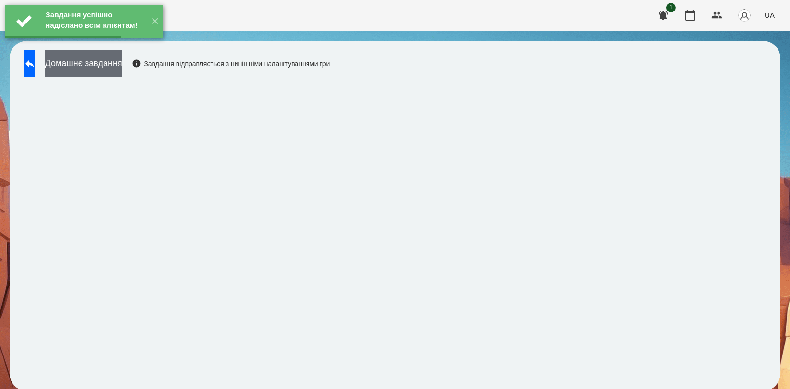
click at [116, 60] on button "Домашнє завдання" at bounding box center [83, 63] width 77 height 26
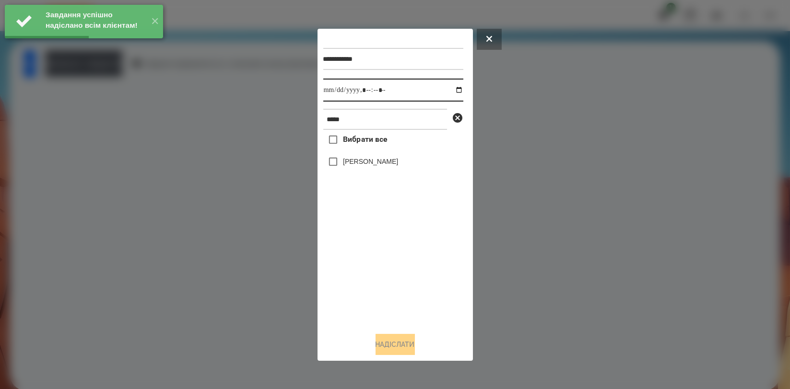
click at [449, 87] on input "datetime-local" at bounding box center [393, 90] width 140 height 23
type input "**********"
click at [391, 254] on div "Вибрати все [PERSON_NAME]" at bounding box center [393, 227] width 140 height 195
click at [388, 164] on label "[PERSON_NAME]" at bounding box center [370, 162] width 55 height 10
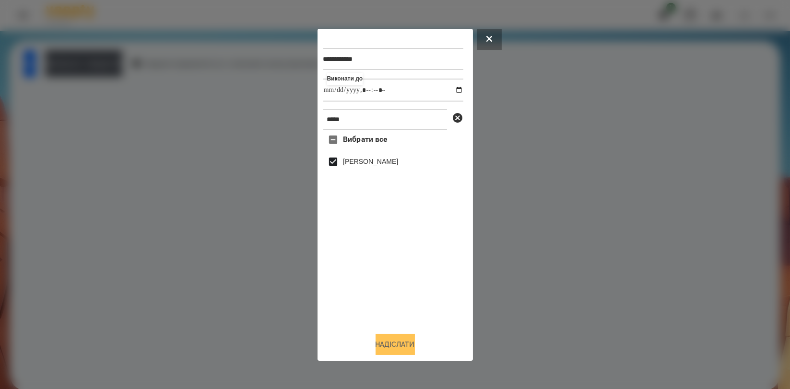
click at [407, 344] on button "Надіслати" at bounding box center [394, 344] width 39 height 21
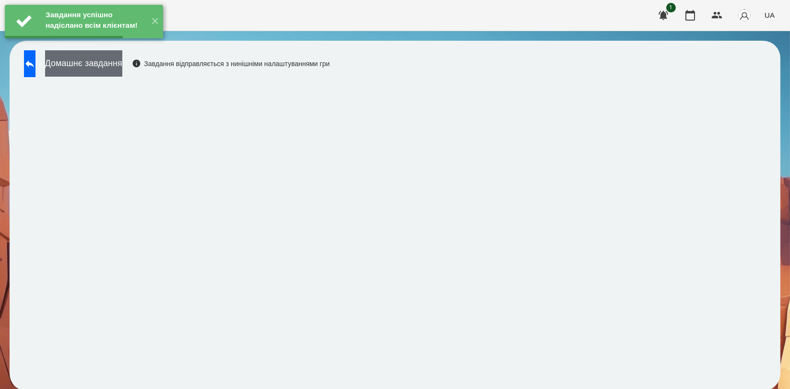
click at [122, 66] on button "Домашнє завдання" at bounding box center [83, 63] width 77 height 26
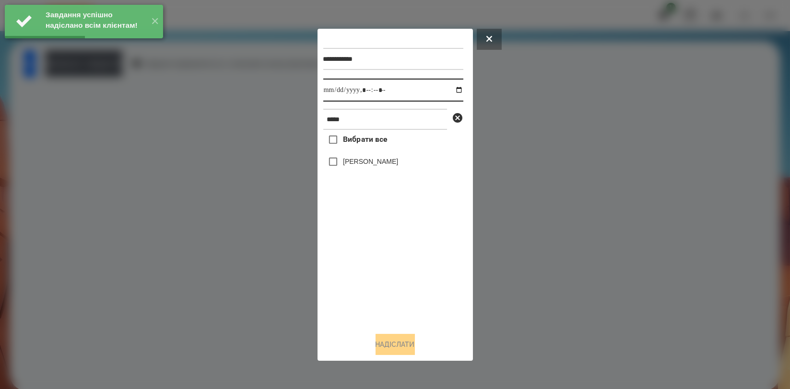
click at [453, 90] on input "datetime-local" at bounding box center [393, 90] width 140 height 23
type input "**********"
drag, startPoint x: 409, startPoint y: 265, endPoint x: 385, endPoint y: 184, distance: 84.4
click at [408, 259] on div "Вибрати все [PERSON_NAME]" at bounding box center [393, 227] width 140 height 195
click at [381, 161] on label "[PERSON_NAME]" at bounding box center [370, 162] width 55 height 10
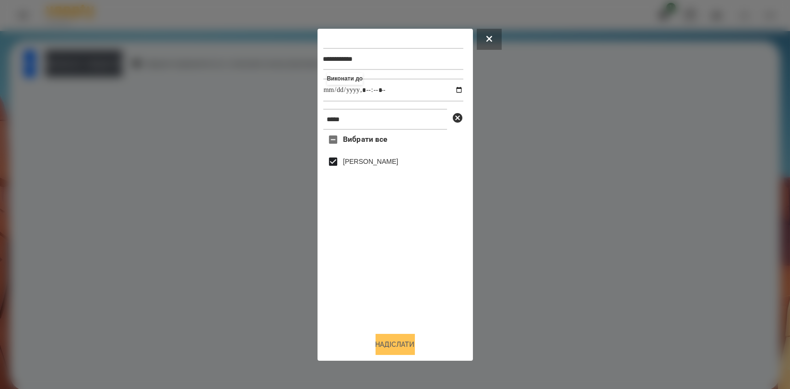
click at [392, 344] on button "Надіслати" at bounding box center [394, 344] width 39 height 21
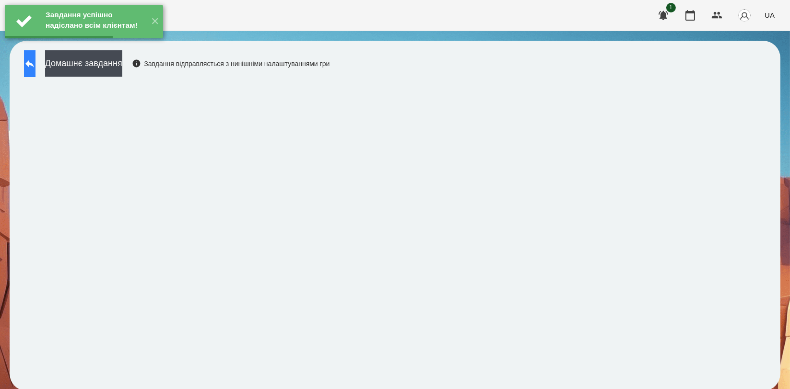
click at [34, 65] on icon at bounding box center [29, 63] width 9 height 7
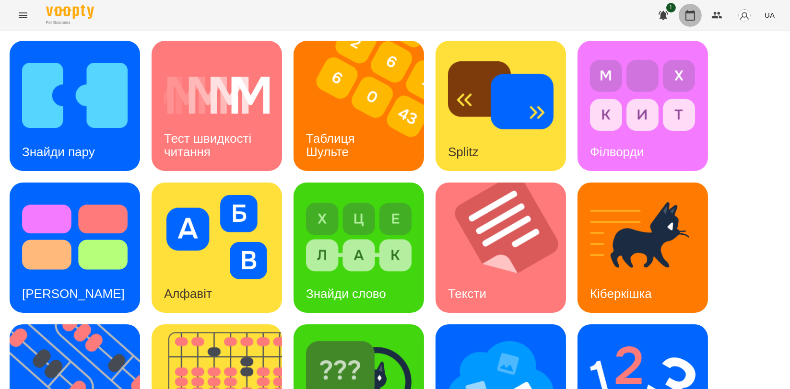
click at [692, 16] on icon "button" at bounding box center [690, 16] width 12 height 12
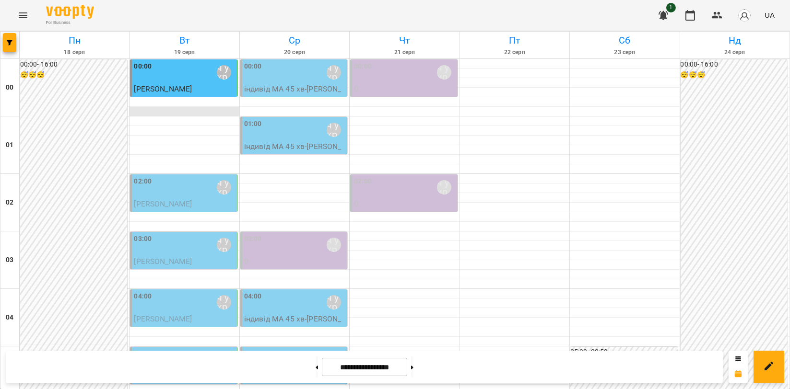
scroll to position [53, 0]
click at [171, 199] on span "[PERSON_NAME]" at bounding box center [163, 203] width 58 height 9
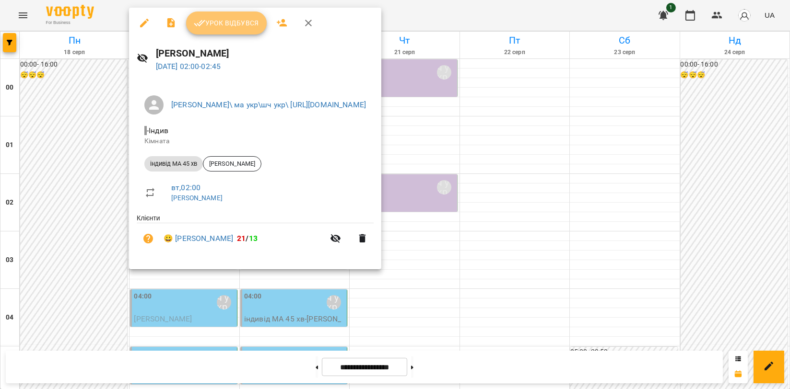
click at [245, 23] on span "Урок відбувся" at bounding box center [226, 23] width 65 height 12
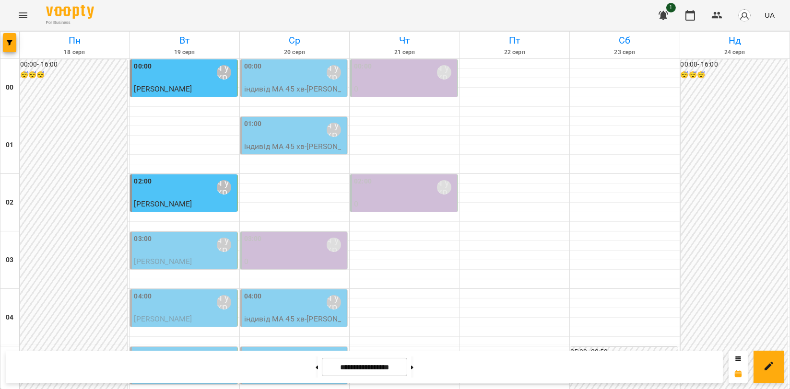
click at [167, 248] on div "03:00 [PERSON_NAME]\ ма укр\шч укр\ [URL][DOMAIN_NAME]" at bounding box center [184, 245] width 101 height 22
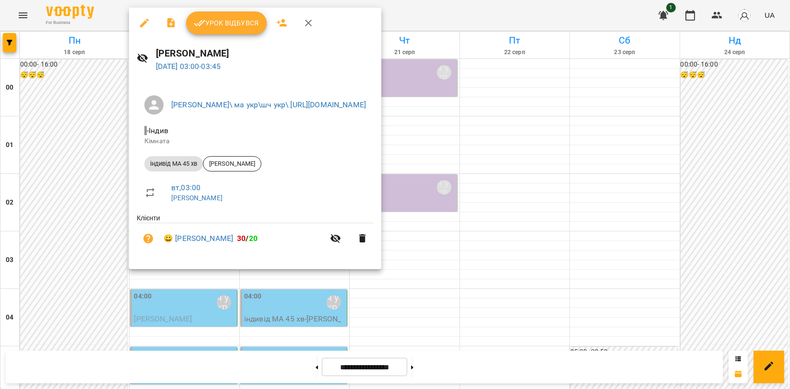
click at [239, 32] on button "Урок відбувся" at bounding box center [226, 23] width 81 height 23
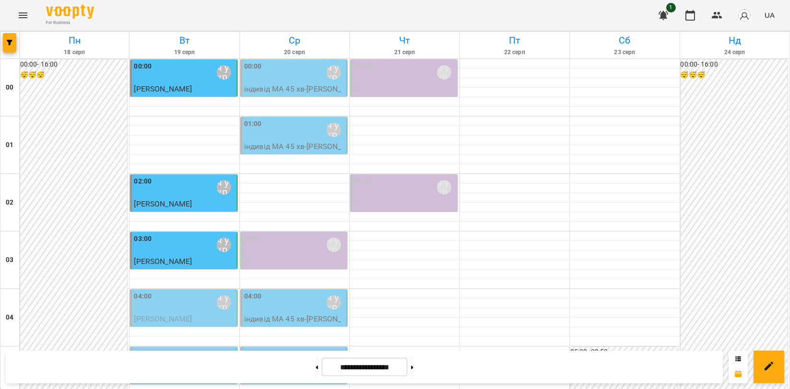
scroll to position [106, 0]
click at [159, 314] on p "[PERSON_NAME]" at bounding box center [184, 320] width 101 height 12
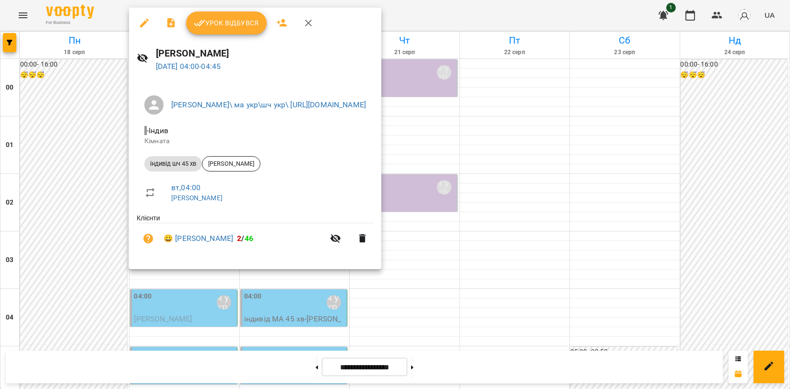
click at [235, 27] on span "Урок відбувся" at bounding box center [226, 23] width 65 height 12
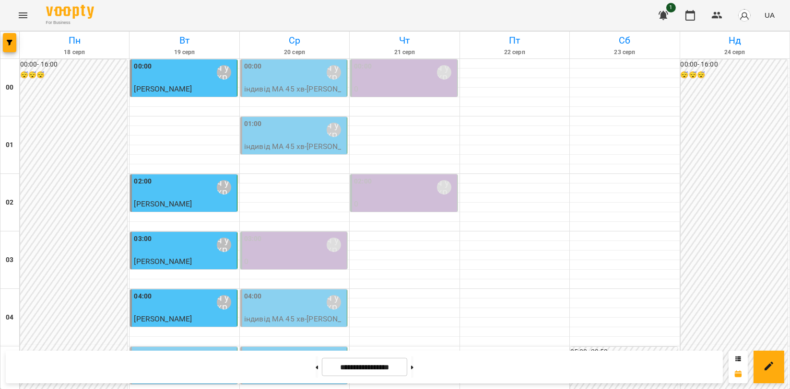
scroll to position [213, 0]
click at [214, 371] on p "[PERSON_NAME]" at bounding box center [184, 377] width 101 height 12
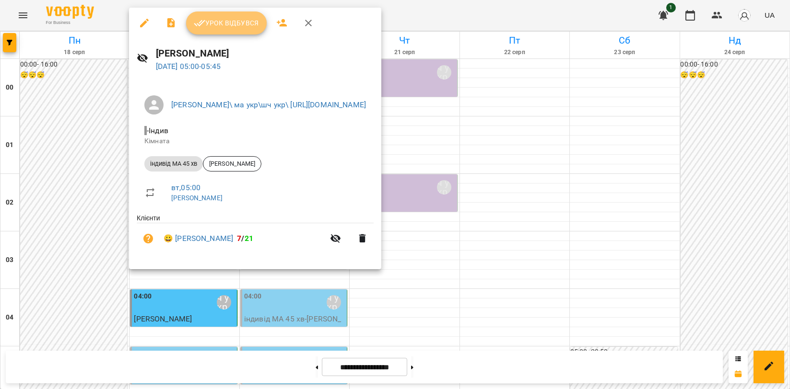
click at [244, 27] on span "Урок відбувся" at bounding box center [226, 23] width 65 height 12
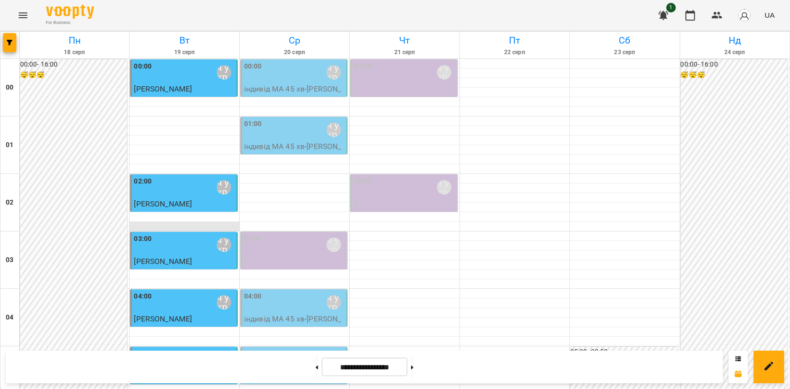
scroll to position [160, 0]
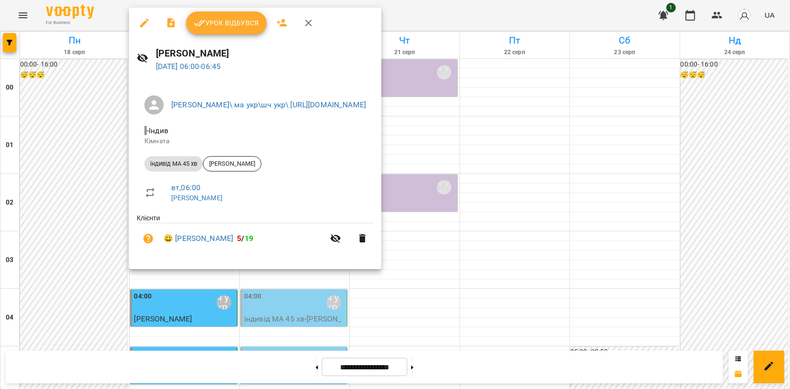
click at [230, 27] on span "Урок відбувся" at bounding box center [226, 23] width 65 height 12
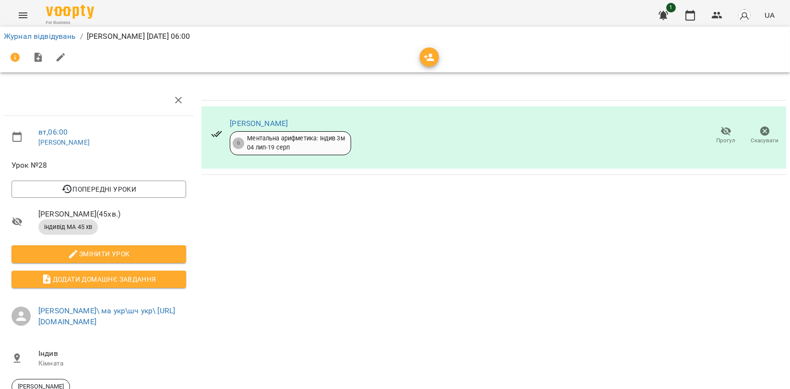
click at [720, 135] on icon "button" at bounding box center [726, 132] width 12 height 12
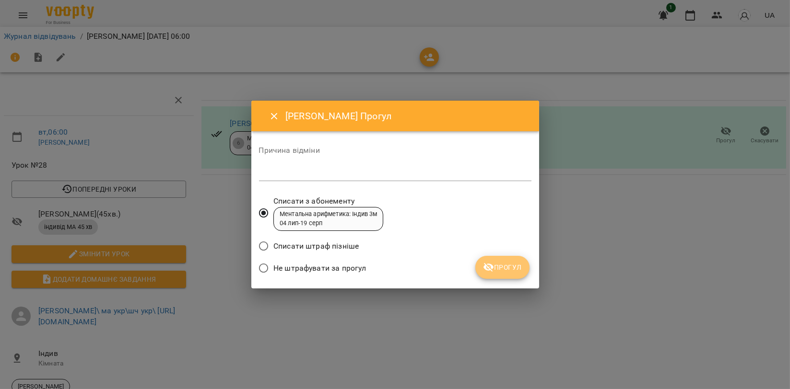
click at [499, 262] on span "Прогул" at bounding box center [502, 268] width 39 height 12
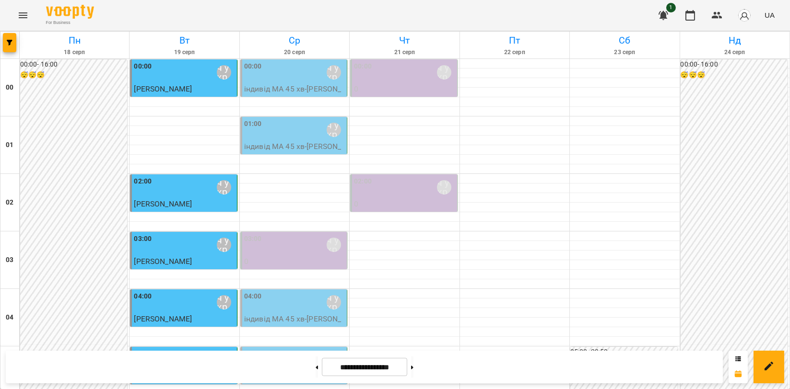
scroll to position [721, 0]
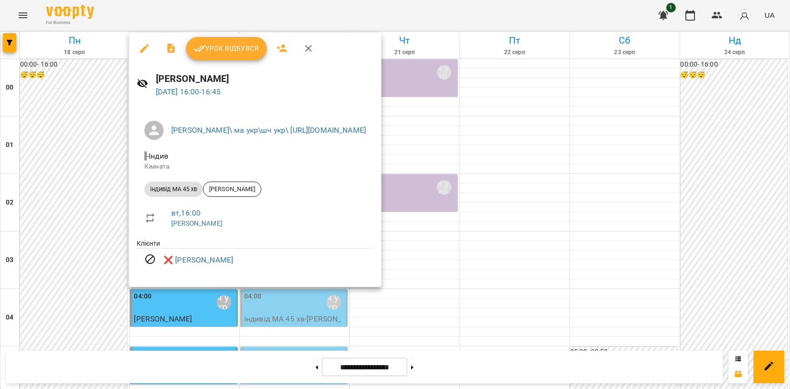
click at [306, 50] on icon "button" at bounding box center [308, 48] width 7 height 7
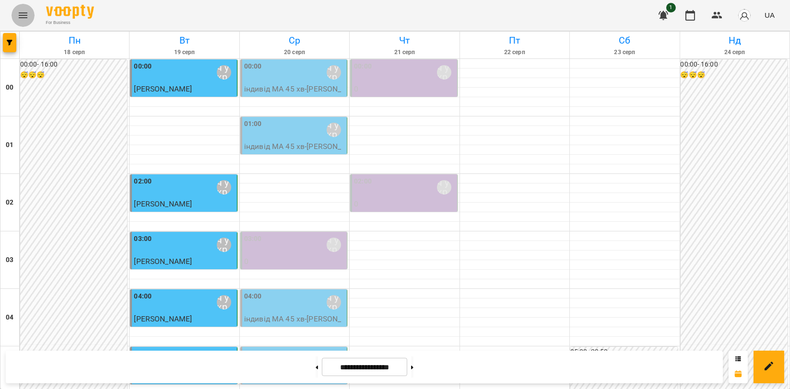
click at [24, 21] on icon "Menu" at bounding box center [23, 16] width 12 height 12
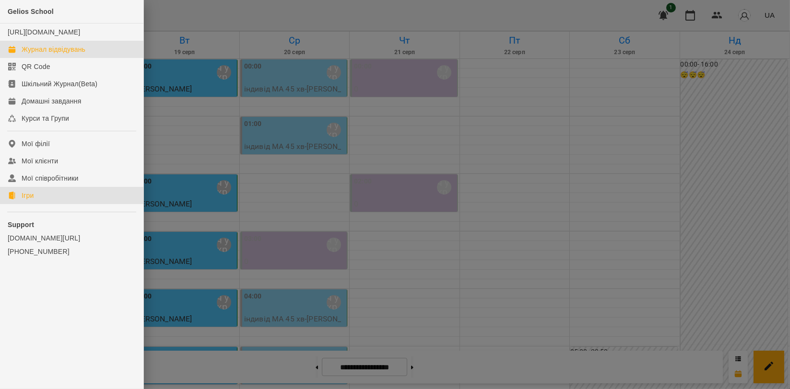
click at [61, 201] on link "Ігри" at bounding box center [71, 195] width 143 height 17
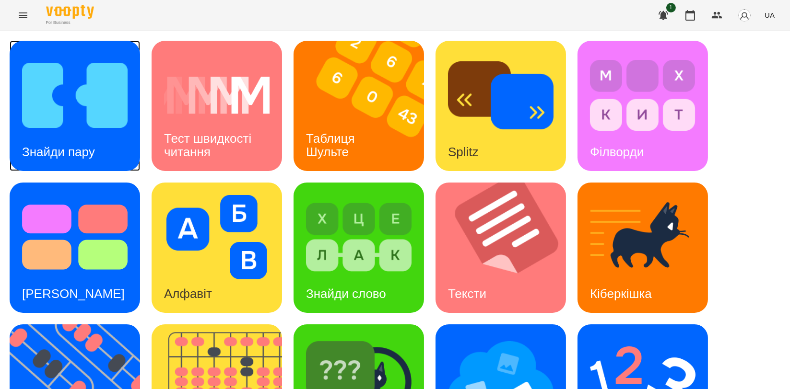
click at [66, 102] on img at bounding box center [74, 95] width 105 height 84
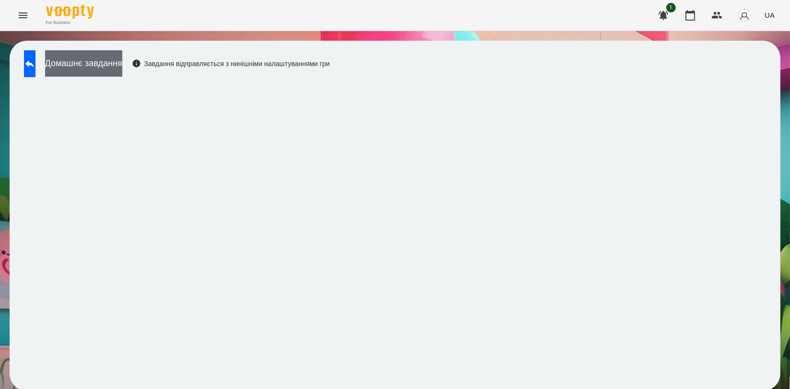
click at [97, 60] on button "Домашнє завдання" at bounding box center [83, 63] width 77 height 26
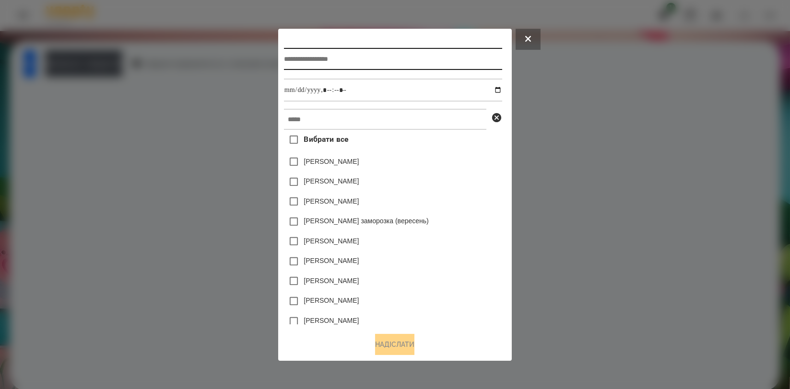
click at [354, 58] on input "text" at bounding box center [393, 59] width 218 height 22
type input "**********"
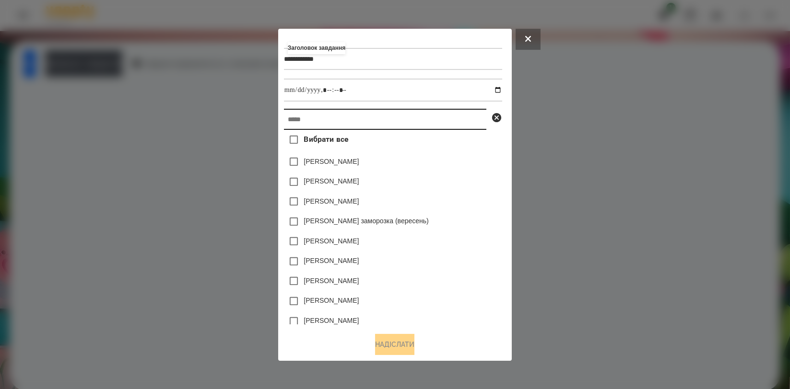
click at [337, 117] on input "text" at bounding box center [385, 119] width 202 height 21
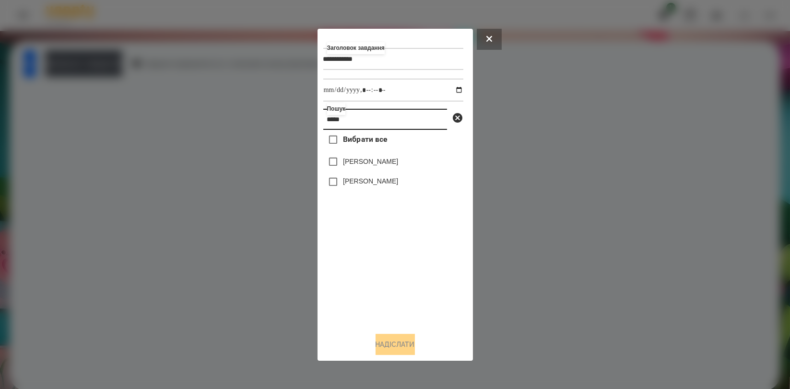
type input "*****"
click at [348, 165] on label "[PERSON_NAME]" at bounding box center [370, 162] width 55 height 10
click at [350, 179] on label "[PERSON_NAME]" at bounding box center [370, 181] width 55 height 10
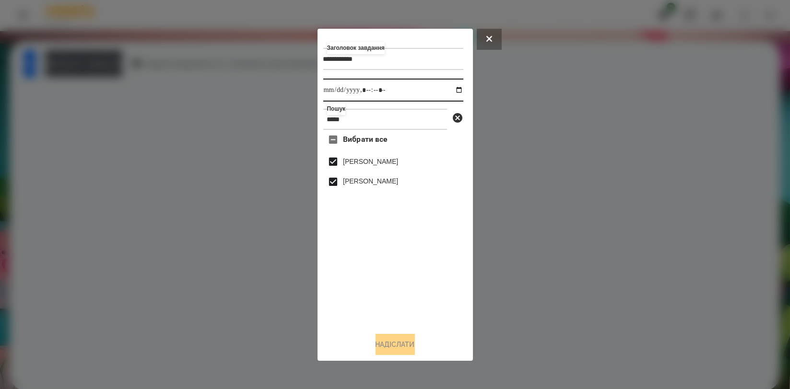
click at [449, 87] on input "datetime-local" at bounding box center [393, 90] width 140 height 23
type input "**********"
drag, startPoint x: 453, startPoint y: 272, endPoint x: 447, endPoint y: 282, distance: 11.6
click at [453, 272] on div "Вибрати все [PERSON_NAME]" at bounding box center [393, 227] width 140 height 195
click at [412, 337] on button "Надіслати" at bounding box center [394, 344] width 39 height 21
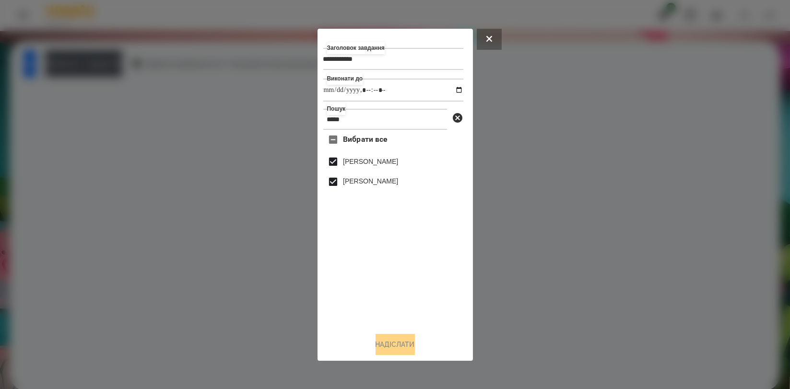
click at [145, 68] on div at bounding box center [395, 194] width 790 height 389
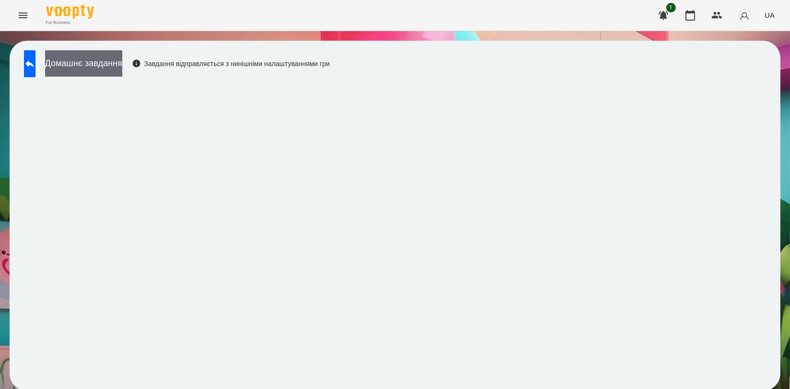
click at [122, 68] on button "Домашнє завдання" at bounding box center [83, 63] width 77 height 26
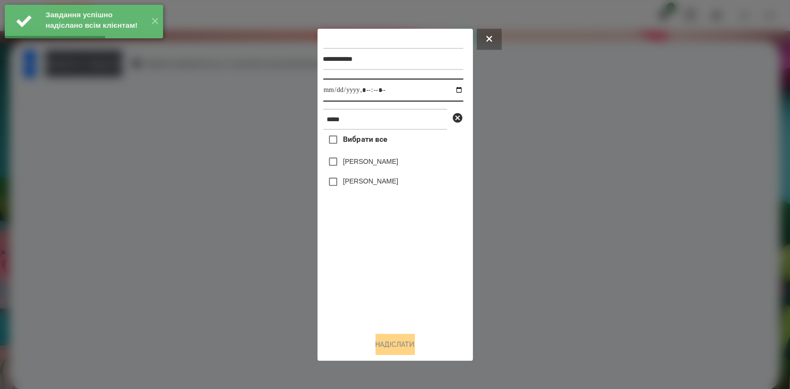
click at [449, 86] on input "datetime-local" at bounding box center [393, 90] width 140 height 23
type input "**********"
drag, startPoint x: 368, startPoint y: 260, endPoint x: 367, endPoint y: 210, distance: 49.4
click at [368, 260] on div "Вибрати все [PERSON_NAME]" at bounding box center [393, 227] width 140 height 195
click at [366, 179] on label "[PERSON_NAME]" at bounding box center [370, 181] width 55 height 10
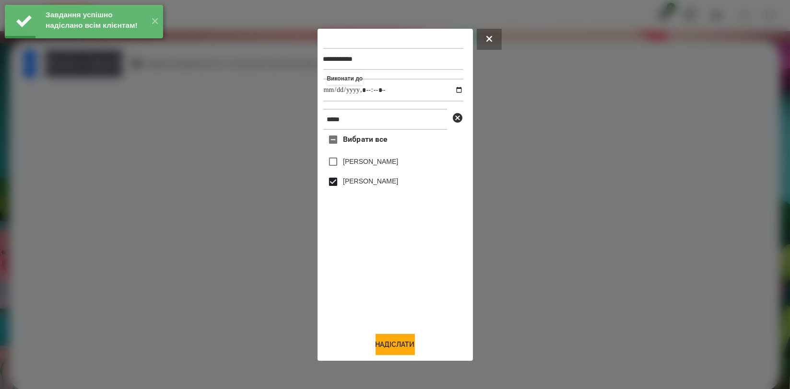
click at [366, 164] on label "[PERSON_NAME]" at bounding box center [370, 162] width 55 height 10
click at [397, 347] on button "Надіслати" at bounding box center [394, 344] width 39 height 21
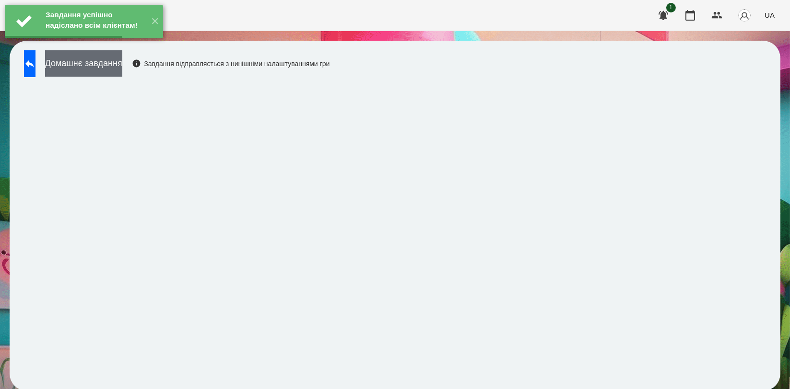
click at [122, 68] on button "Домашнє завдання" at bounding box center [83, 63] width 77 height 26
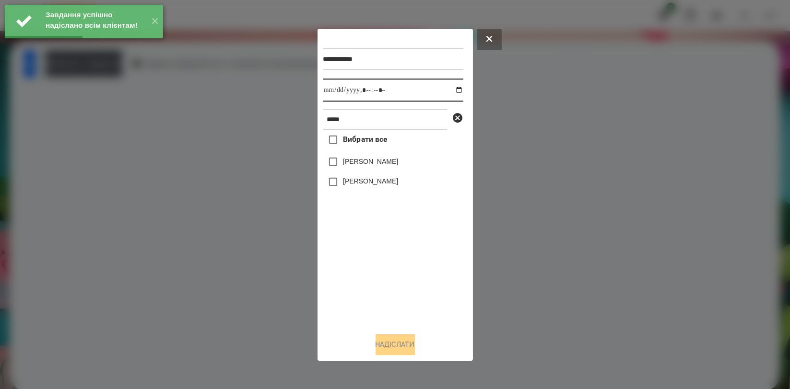
click at [452, 90] on input "datetime-local" at bounding box center [393, 90] width 140 height 23
type input "**********"
click at [374, 250] on div "Вибрати все [PERSON_NAME]" at bounding box center [393, 227] width 140 height 195
click at [369, 180] on label "[PERSON_NAME]" at bounding box center [370, 181] width 55 height 10
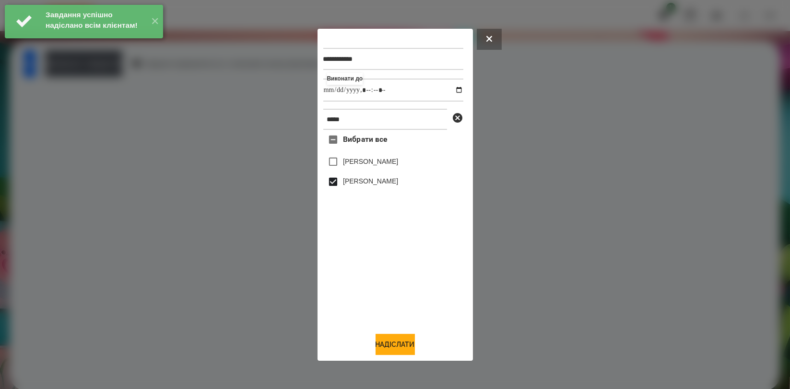
click at [369, 164] on label "[PERSON_NAME]" at bounding box center [370, 162] width 55 height 10
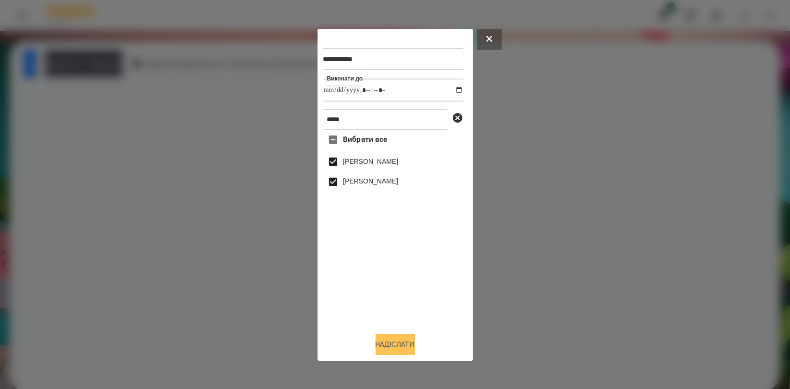
click at [400, 340] on button "Надіслати" at bounding box center [394, 344] width 39 height 21
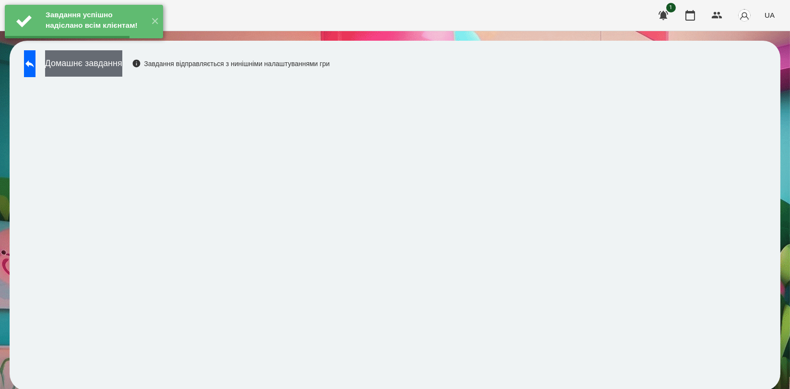
click at [122, 60] on button "Домашнє завдання" at bounding box center [83, 63] width 77 height 26
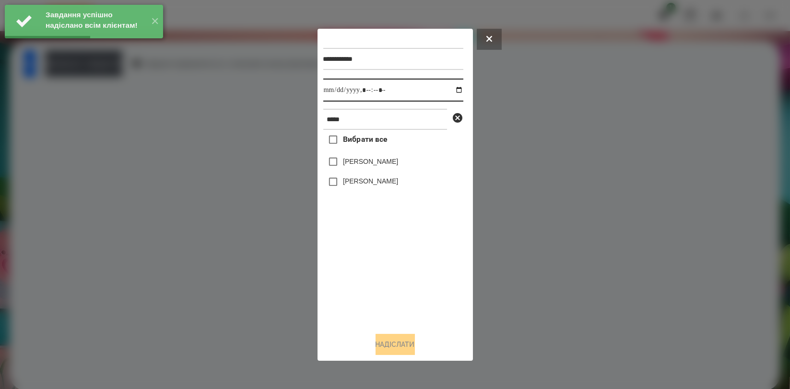
click at [454, 91] on input "datetime-local" at bounding box center [393, 90] width 140 height 23
type input "**********"
drag, startPoint x: 386, startPoint y: 258, endPoint x: 386, endPoint y: 253, distance: 5.3
click at [386, 257] on div "Вибрати все [PERSON_NAME]" at bounding box center [393, 227] width 140 height 195
click at [376, 183] on label "[PERSON_NAME]" at bounding box center [370, 181] width 55 height 10
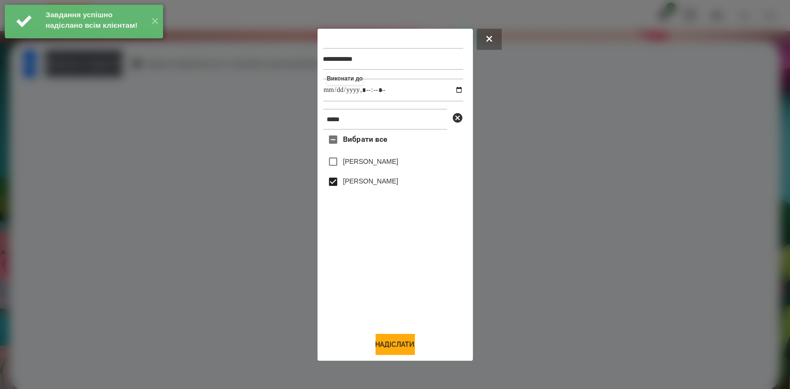
click at [373, 166] on label "[PERSON_NAME]" at bounding box center [370, 162] width 55 height 10
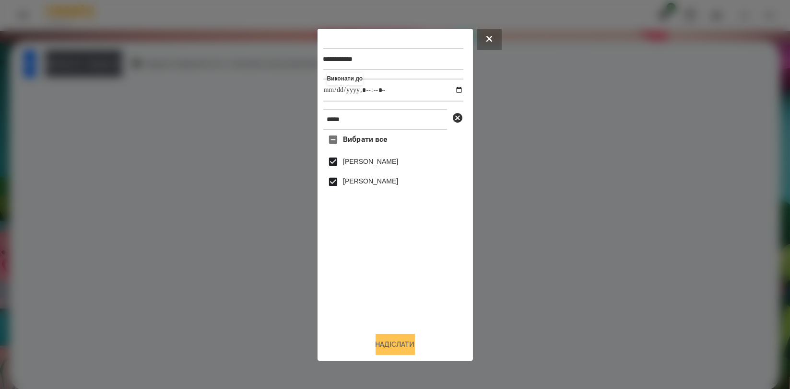
click at [397, 354] on button "Надіслати" at bounding box center [394, 344] width 39 height 21
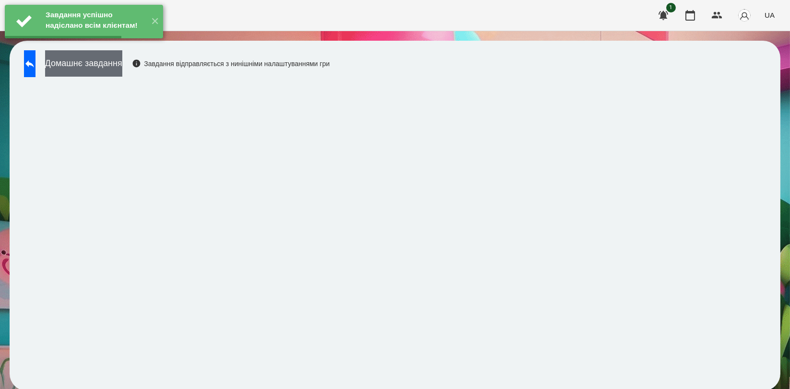
click at [122, 69] on button "Домашнє завдання" at bounding box center [83, 63] width 77 height 26
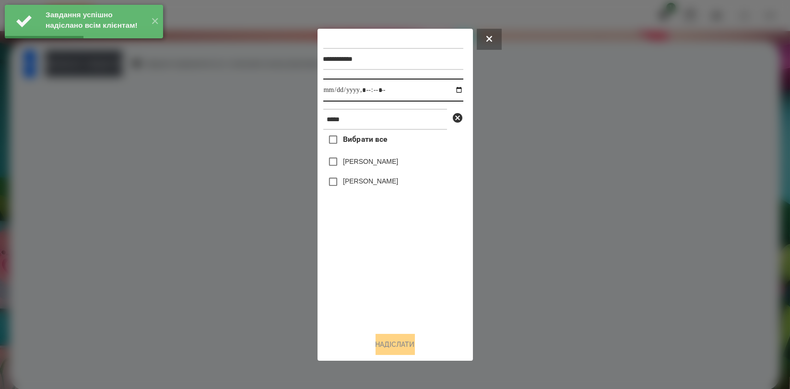
click at [451, 89] on input "datetime-local" at bounding box center [393, 90] width 140 height 23
type input "**********"
click at [380, 257] on div "Вибрати все [PERSON_NAME]" at bounding box center [393, 227] width 140 height 195
click at [362, 177] on label "[PERSON_NAME]" at bounding box center [370, 181] width 55 height 10
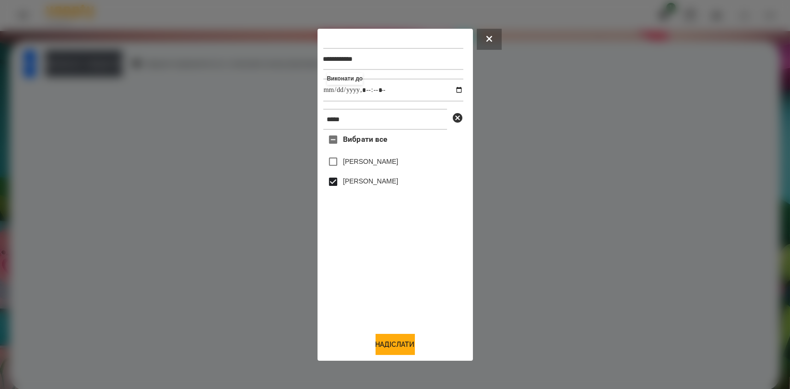
click at [361, 166] on label "[PERSON_NAME]" at bounding box center [370, 162] width 55 height 10
click at [384, 344] on button "Надіслати" at bounding box center [394, 344] width 39 height 21
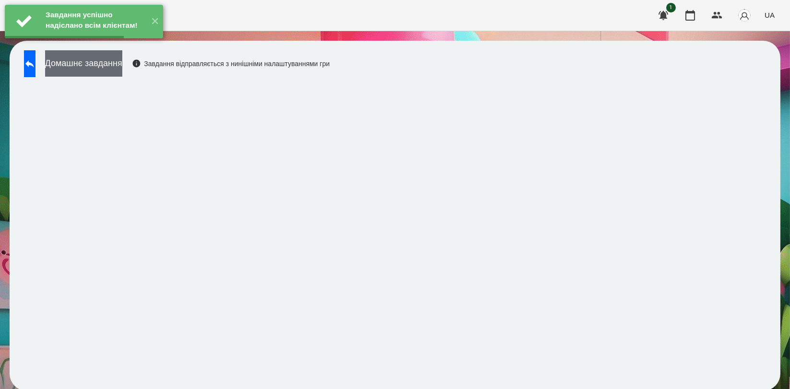
click at [122, 69] on button "Домашнє завдання" at bounding box center [83, 63] width 77 height 26
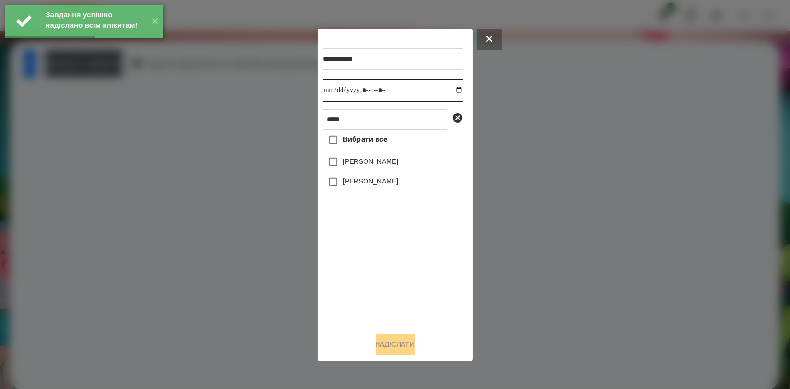
click at [448, 90] on input "datetime-local" at bounding box center [393, 90] width 140 height 23
type input "**********"
drag, startPoint x: 402, startPoint y: 258, endPoint x: 377, endPoint y: 206, distance: 57.7
click at [402, 258] on div "Вибрати все [PERSON_NAME]" at bounding box center [393, 227] width 140 height 195
click at [374, 186] on label "[PERSON_NAME]" at bounding box center [370, 181] width 55 height 10
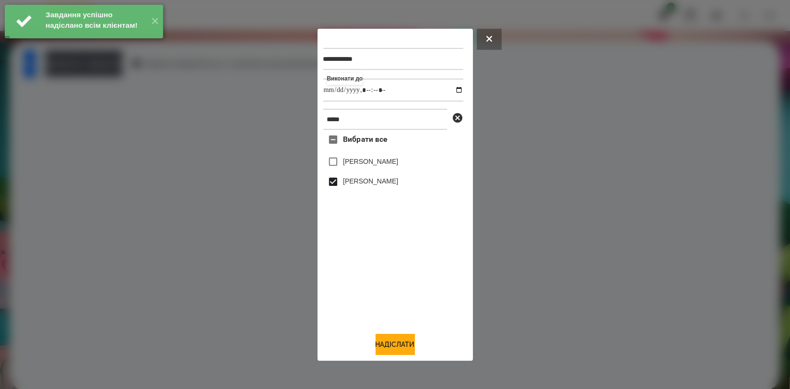
click at [371, 166] on label "[PERSON_NAME]" at bounding box center [370, 162] width 55 height 10
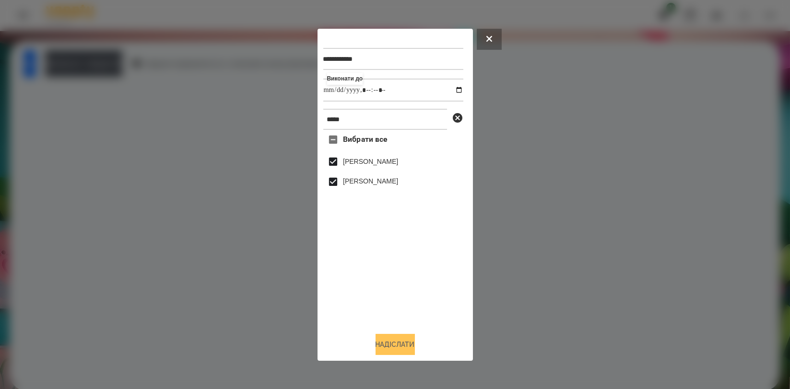
click at [397, 342] on button "Надіслати" at bounding box center [394, 344] width 39 height 21
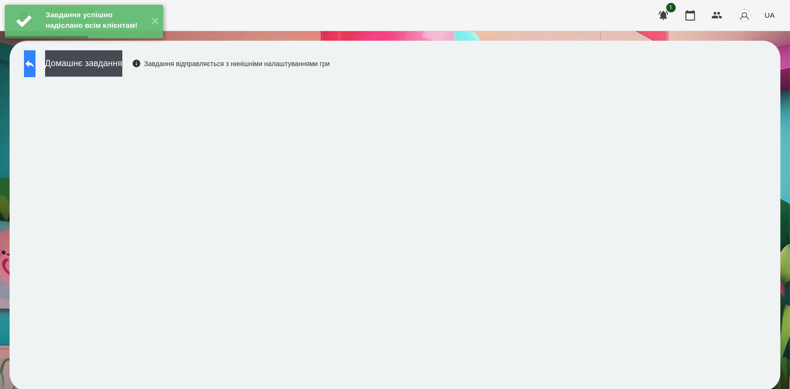
click at [35, 69] on button at bounding box center [30, 63] width 12 height 27
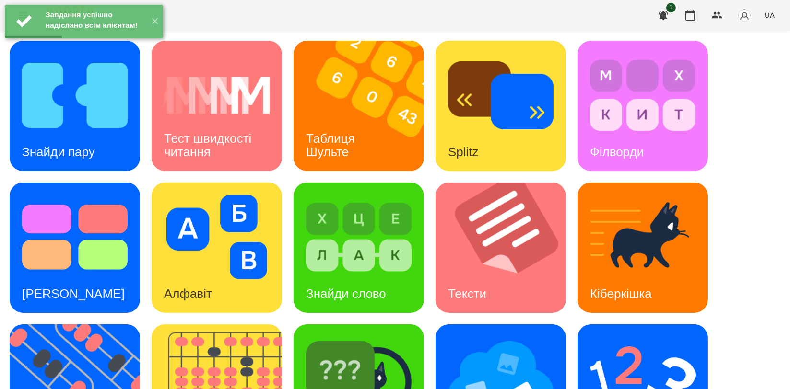
scroll to position [160, 0]
click at [204, 275] on div "Алфавіт" at bounding box center [187, 294] width 73 height 38
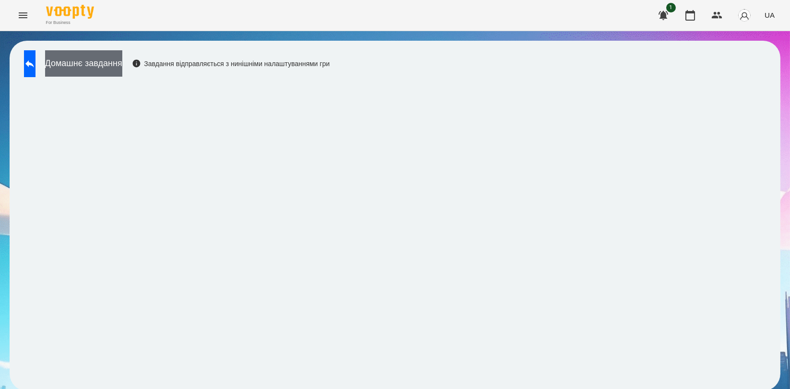
click at [116, 68] on button "Домашнє завдання" at bounding box center [83, 63] width 77 height 26
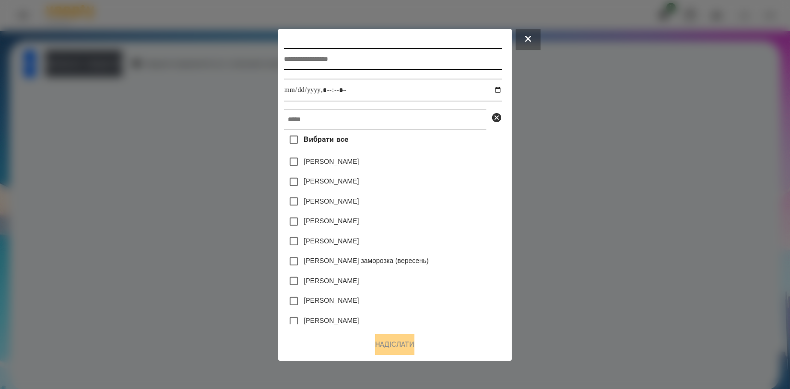
click at [321, 63] on input "text" at bounding box center [393, 59] width 218 height 22
type input "*******"
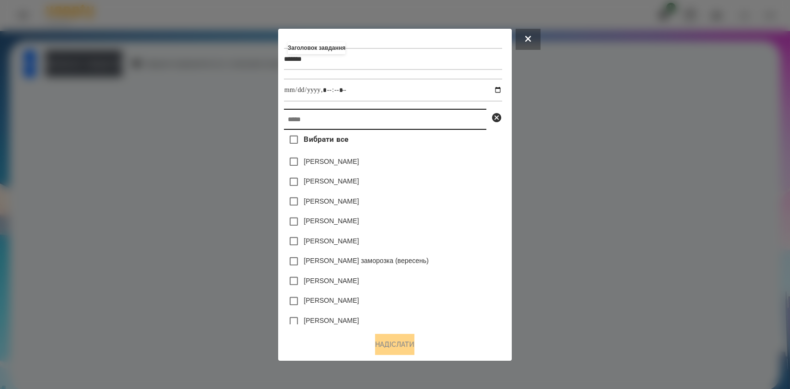
click at [325, 117] on input "text" at bounding box center [385, 119] width 202 height 21
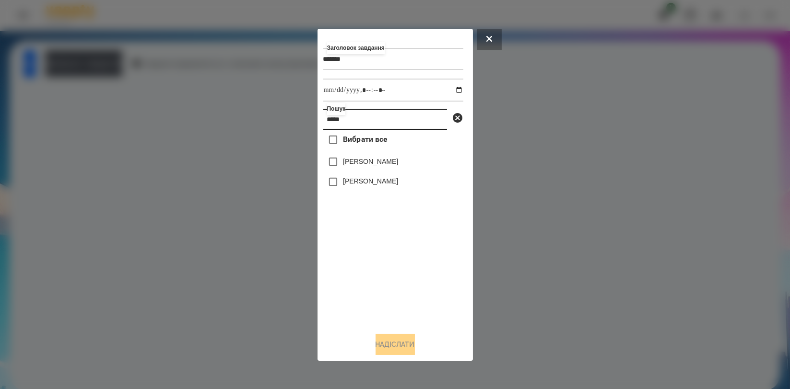
type input "*****"
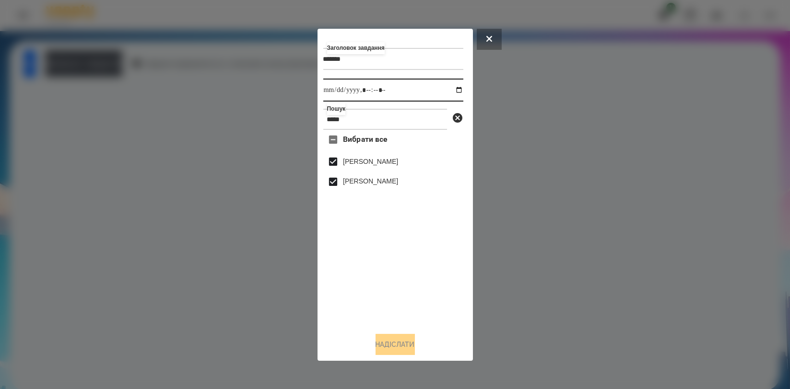
click at [450, 92] on input "datetime-local" at bounding box center [393, 90] width 140 height 23
type input "**********"
drag, startPoint x: 442, startPoint y: 281, endPoint x: 422, endPoint y: 305, distance: 31.0
click at [441, 281] on div "Вибрати все [PERSON_NAME]" at bounding box center [393, 227] width 140 height 195
click at [398, 339] on button "Надіслати" at bounding box center [394, 344] width 39 height 21
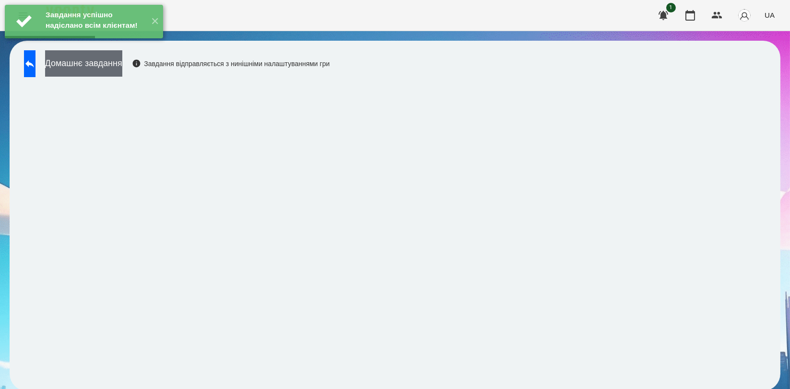
click at [118, 71] on button "Домашнє завдання" at bounding box center [83, 63] width 77 height 26
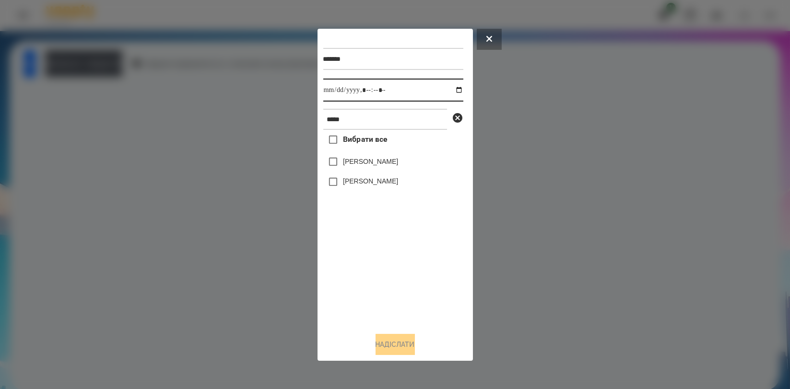
click at [450, 90] on input "datetime-local" at bounding box center [393, 90] width 140 height 23
type input "**********"
click at [379, 271] on div "Вибрати все [PERSON_NAME]" at bounding box center [393, 227] width 140 height 195
click at [372, 184] on label "[PERSON_NAME]" at bounding box center [370, 181] width 55 height 10
click at [372, 163] on label "[PERSON_NAME]" at bounding box center [370, 162] width 55 height 10
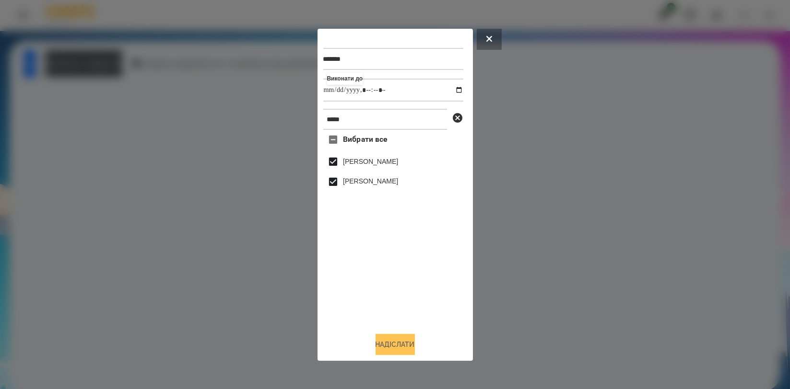
click at [402, 344] on button "Надіслати" at bounding box center [394, 344] width 39 height 21
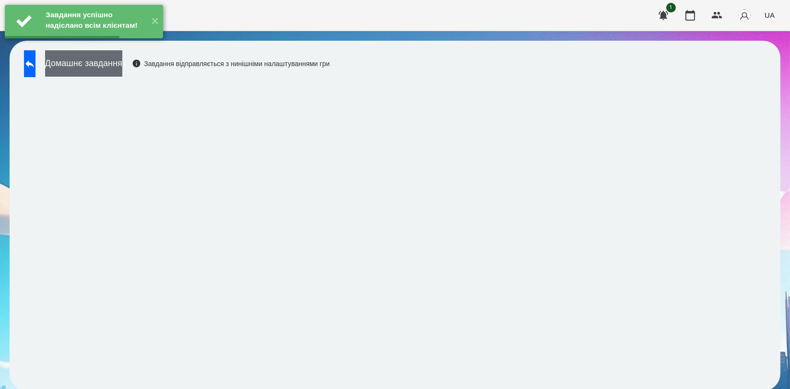
click at [122, 68] on button "Домашнє завдання" at bounding box center [83, 63] width 77 height 26
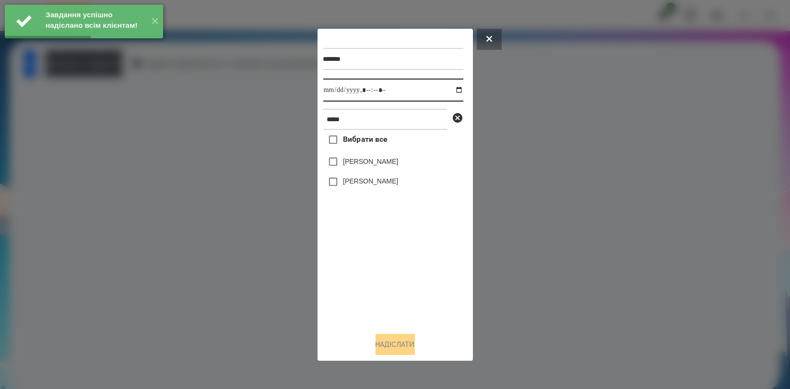
click at [453, 87] on input "datetime-local" at bounding box center [393, 90] width 140 height 23
type input "**********"
click at [406, 262] on div "Вибрати все [PERSON_NAME]" at bounding box center [393, 227] width 140 height 195
click at [384, 179] on label "[PERSON_NAME]" at bounding box center [370, 181] width 55 height 10
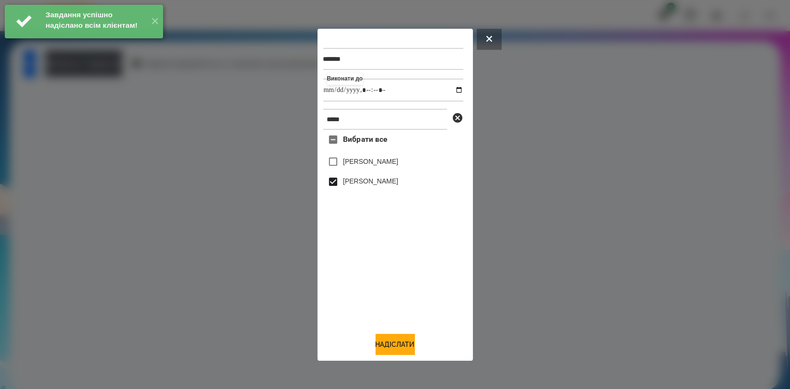
click at [372, 163] on label "[PERSON_NAME]" at bounding box center [370, 162] width 55 height 10
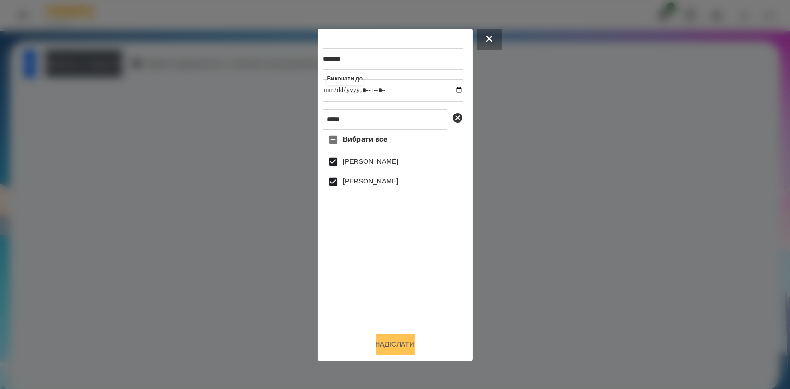
click at [402, 337] on button "Надіслати" at bounding box center [394, 344] width 39 height 21
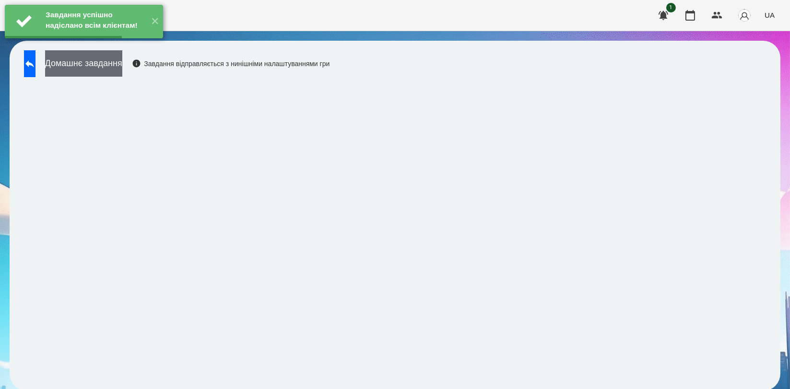
click at [119, 64] on button "Домашнє завдання" at bounding box center [83, 63] width 77 height 26
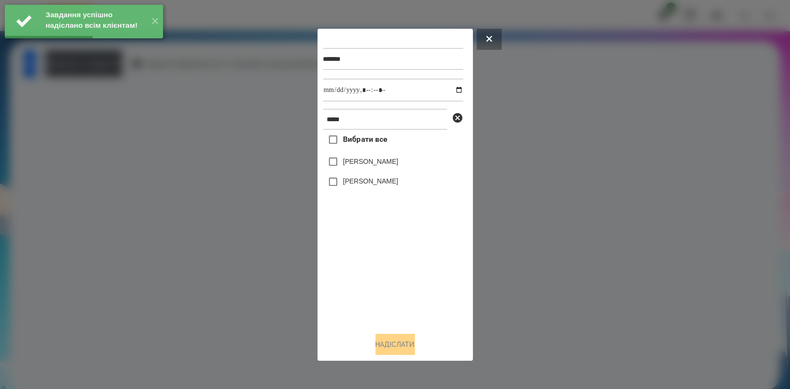
click at [126, 169] on div at bounding box center [395, 194] width 790 height 389
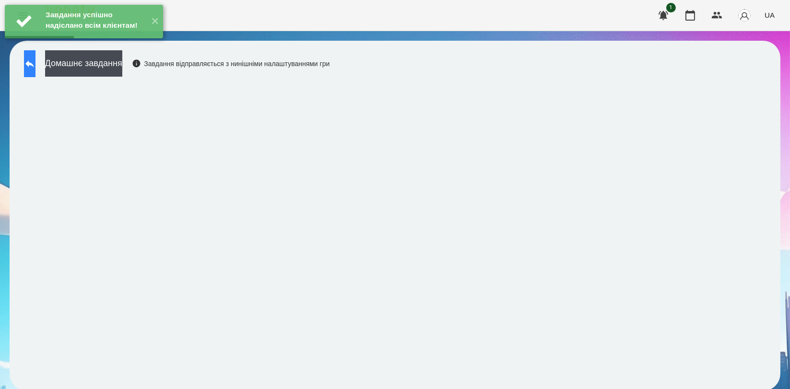
click at [35, 68] on icon at bounding box center [30, 64] width 12 height 12
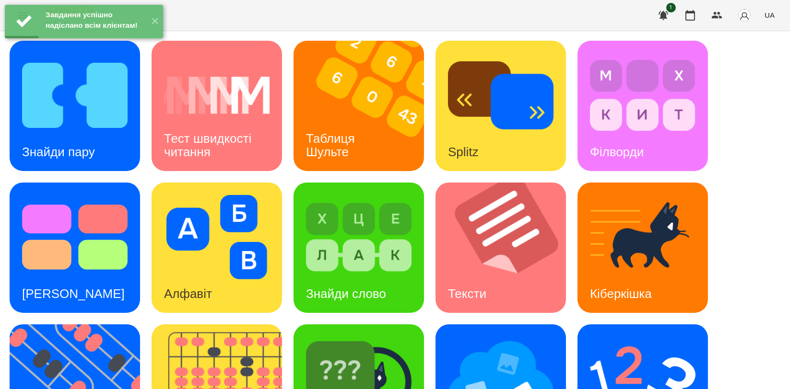
scroll to position [213, 0]
click at [355, 287] on h3 "Знайди слово" at bounding box center [346, 294] width 80 height 14
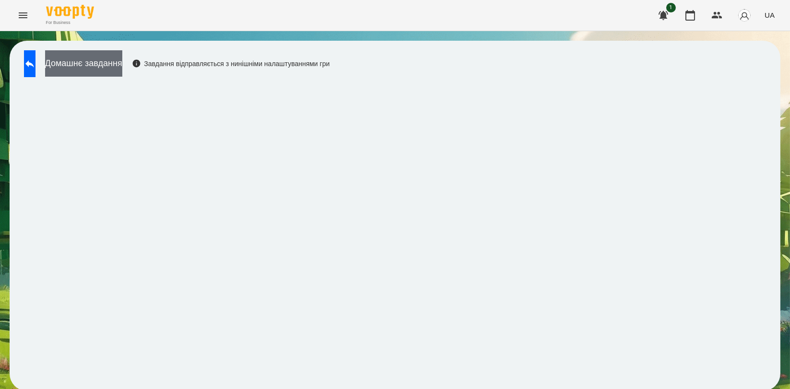
click at [122, 70] on button "Домашнє завдання" at bounding box center [83, 63] width 77 height 26
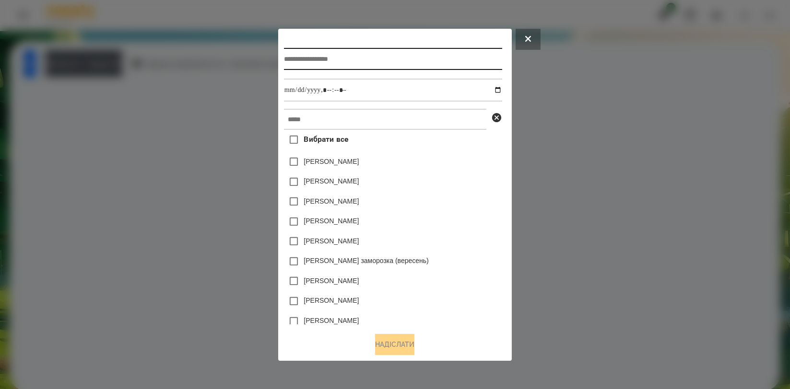
click at [298, 55] on input "text" at bounding box center [393, 59] width 218 height 22
type input "**********"
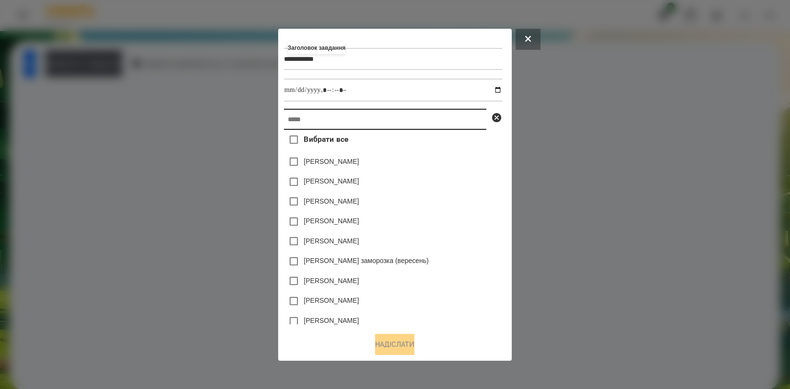
click at [316, 126] on input "text" at bounding box center [385, 119] width 202 height 21
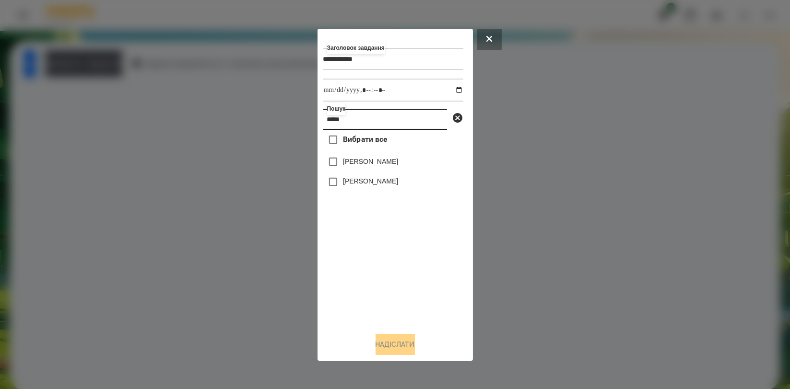
type input "*****"
click at [359, 166] on label "[PERSON_NAME]" at bounding box center [370, 162] width 55 height 10
click at [355, 179] on label "[PERSON_NAME]" at bounding box center [370, 181] width 55 height 10
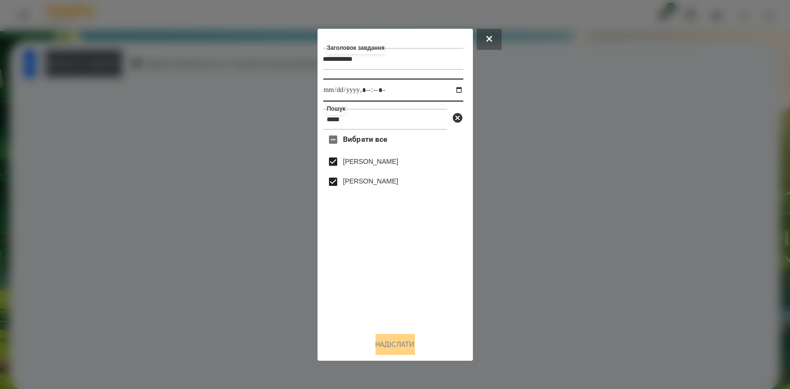
click at [447, 92] on input "datetime-local" at bounding box center [393, 90] width 140 height 23
type input "**********"
drag, startPoint x: 429, startPoint y: 274, endPoint x: 423, endPoint y: 284, distance: 10.9
click at [429, 274] on div "Вибрати все [PERSON_NAME]" at bounding box center [393, 227] width 140 height 195
click at [386, 344] on button "Надіслати" at bounding box center [394, 344] width 39 height 21
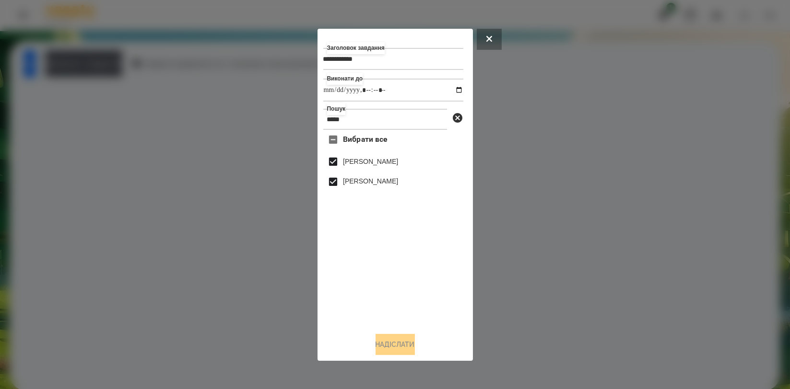
click at [122, 68] on button "Домашнє завдання" at bounding box center [83, 63] width 77 height 26
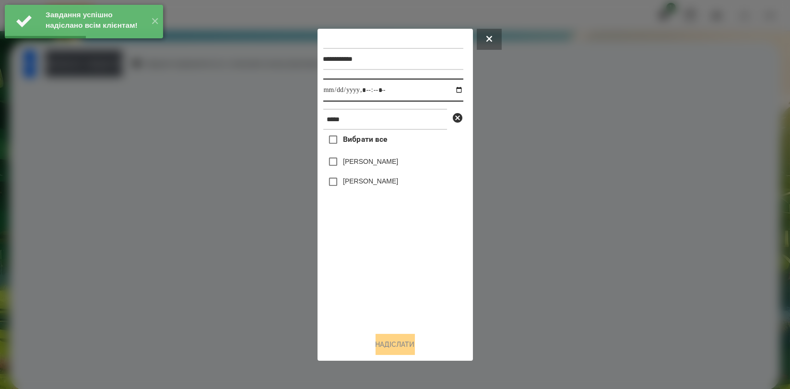
click at [449, 92] on input "datetime-local" at bounding box center [393, 90] width 140 height 23
type input "**********"
click at [362, 250] on div "Вибрати все [PERSON_NAME]" at bounding box center [393, 227] width 140 height 195
click at [367, 184] on label "[PERSON_NAME]" at bounding box center [370, 181] width 55 height 10
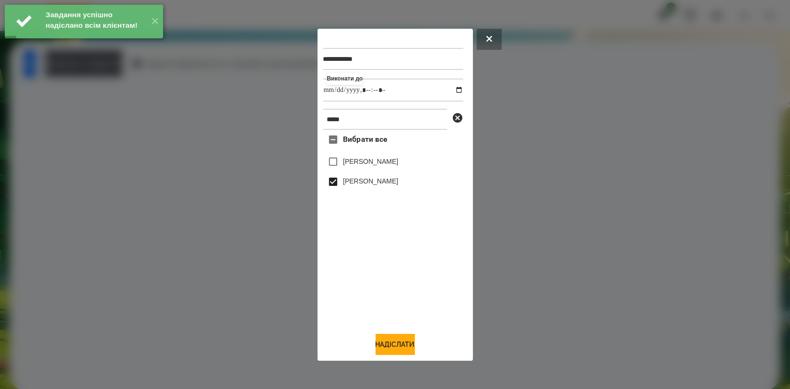
click at [371, 164] on label "[PERSON_NAME]" at bounding box center [370, 162] width 55 height 10
click at [401, 344] on button "Надіслати" at bounding box center [394, 344] width 39 height 21
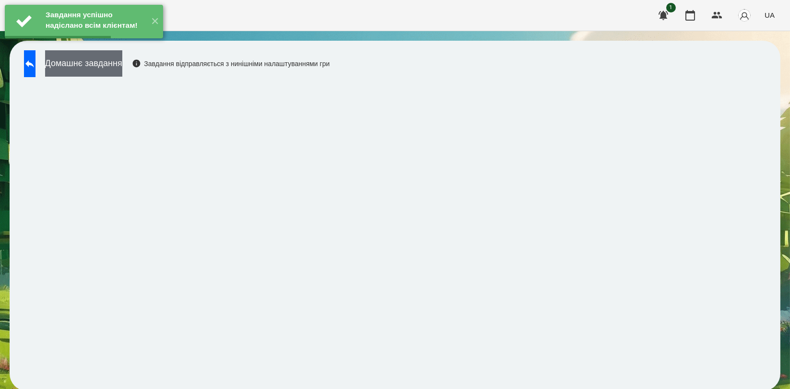
click at [122, 60] on button "Домашнє завдання" at bounding box center [83, 63] width 77 height 26
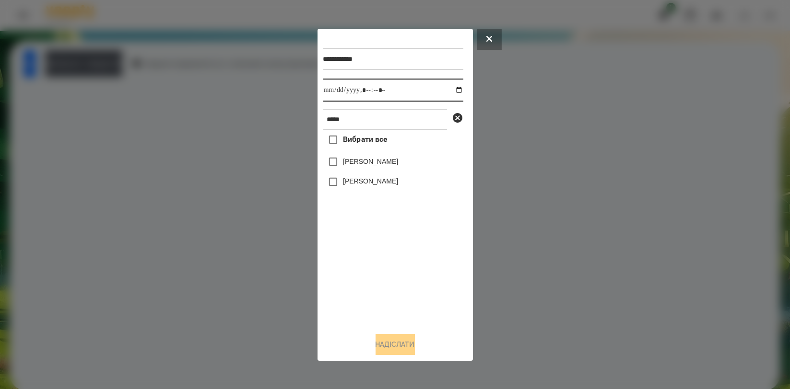
click at [444, 88] on input "datetime-local" at bounding box center [393, 90] width 140 height 23
click at [452, 91] on input "datetime-local" at bounding box center [393, 90] width 140 height 23
type input "**********"
click at [368, 245] on div "Вибрати все [PERSON_NAME]" at bounding box center [393, 227] width 140 height 195
click at [377, 182] on label "[PERSON_NAME]" at bounding box center [370, 181] width 55 height 10
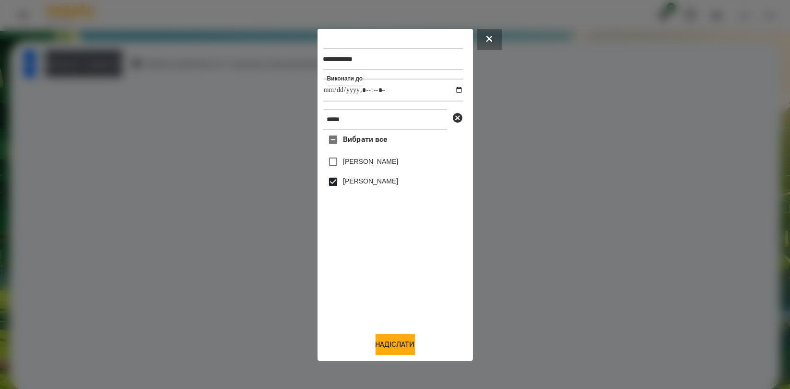
click at [369, 152] on div "Вибрати все [PERSON_NAME]" at bounding box center [393, 227] width 140 height 195
click at [368, 161] on label "[PERSON_NAME]" at bounding box center [370, 162] width 55 height 10
click at [403, 342] on button "Надіслати" at bounding box center [394, 344] width 39 height 21
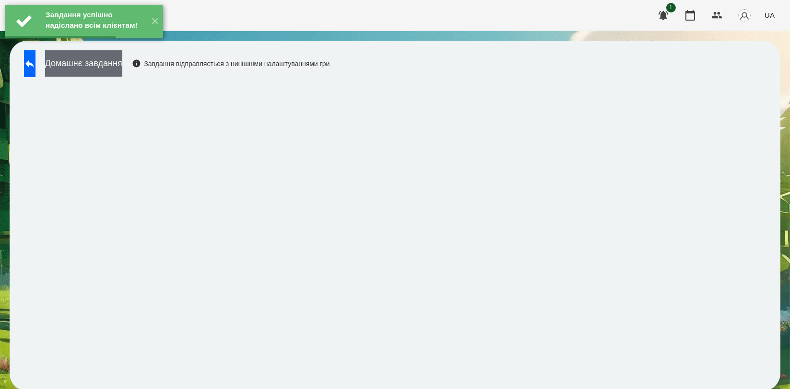
click at [122, 68] on button "Домашнє завдання" at bounding box center [83, 63] width 77 height 26
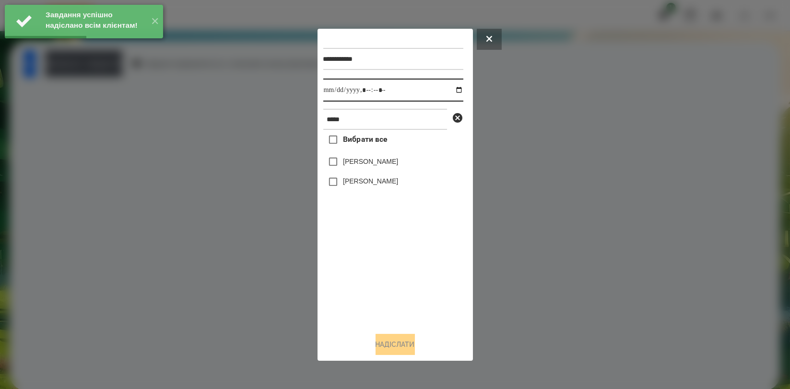
click at [450, 92] on input "datetime-local" at bounding box center [393, 90] width 140 height 23
type input "**********"
drag, startPoint x: 390, startPoint y: 255, endPoint x: 387, endPoint y: 239, distance: 16.6
click at [390, 256] on div "Вибрати все [PERSON_NAME]" at bounding box center [393, 227] width 140 height 195
click at [378, 186] on label "[PERSON_NAME]" at bounding box center [370, 181] width 55 height 10
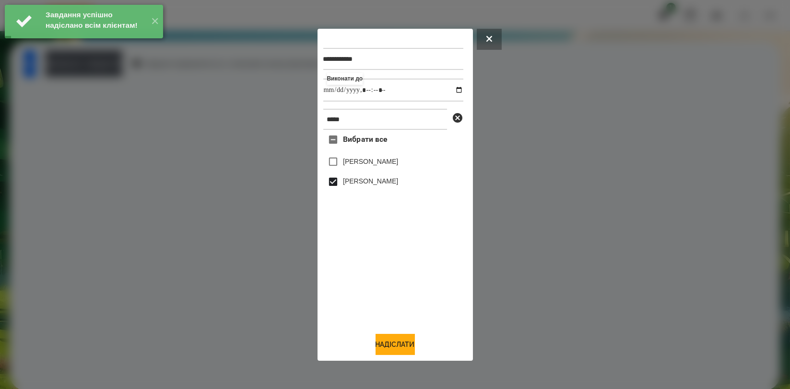
click at [371, 162] on label "[PERSON_NAME]" at bounding box center [370, 162] width 55 height 10
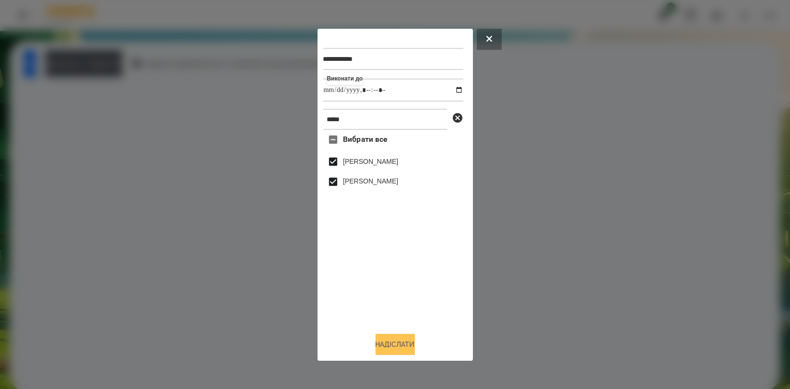
click at [403, 343] on button "Надіслати" at bounding box center [394, 344] width 39 height 21
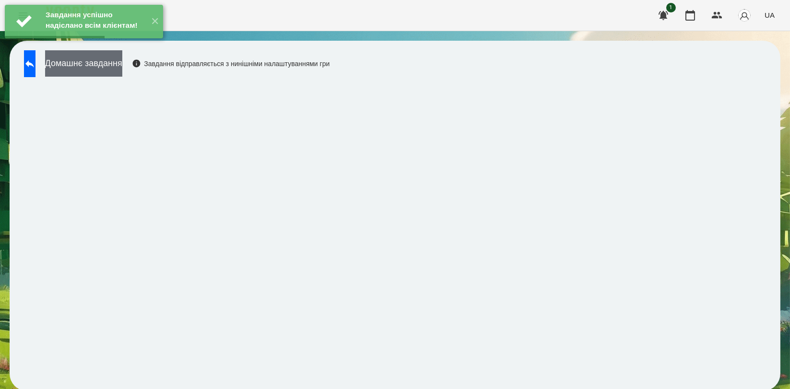
click at [122, 76] on button "Домашнє завдання" at bounding box center [83, 63] width 77 height 26
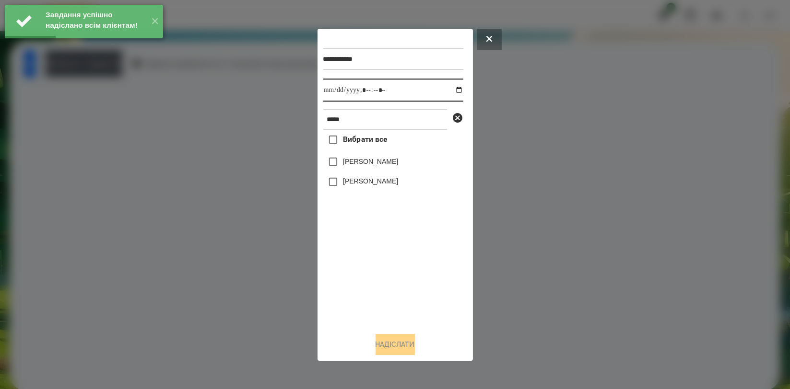
click at [452, 92] on input "datetime-local" at bounding box center [393, 90] width 140 height 23
type input "**********"
drag, startPoint x: 393, startPoint y: 261, endPoint x: 384, endPoint y: 212, distance: 49.7
click at [392, 263] on div "Вибрати все [PERSON_NAME]" at bounding box center [393, 227] width 140 height 195
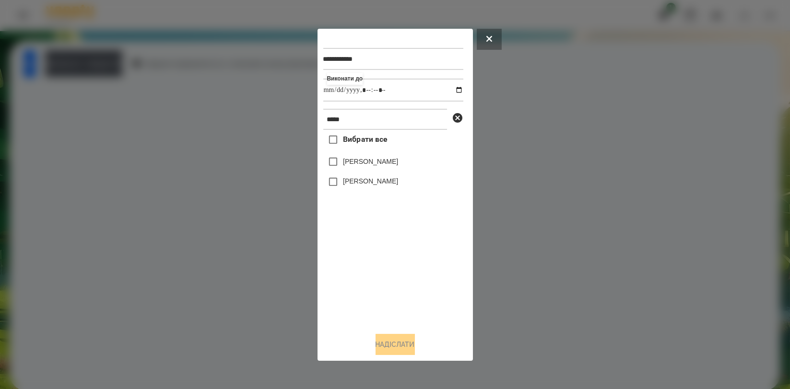
click at [383, 186] on label "[PERSON_NAME]" at bounding box center [370, 181] width 55 height 10
click at [361, 156] on div "[PERSON_NAME]" at bounding box center [393, 162] width 140 height 20
click at [359, 162] on label "[PERSON_NAME]" at bounding box center [370, 162] width 55 height 10
click at [396, 339] on button "Надіслати" at bounding box center [394, 344] width 39 height 21
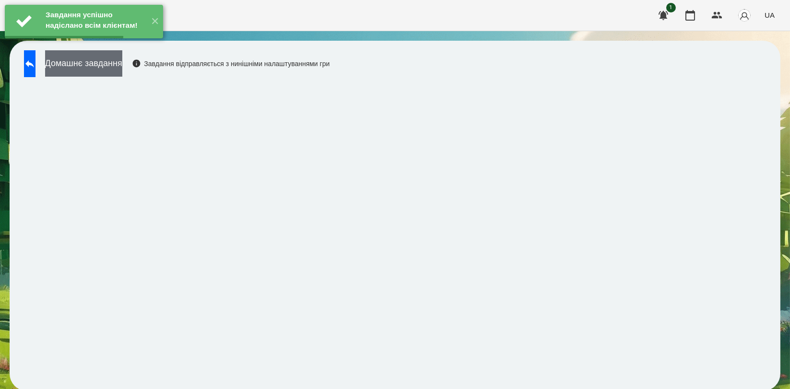
click at [122, 64] on button "Домашнє завдання" at bounding box center [83, 63] width 77 height 26
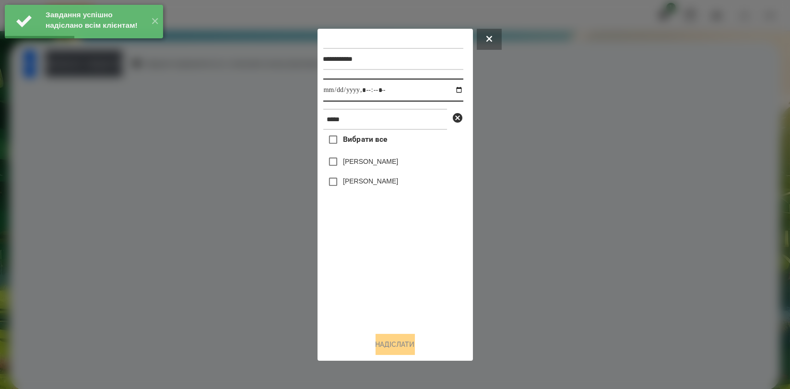
click at [449, 89] on input "datetime-local" at bounding box center [393, 90] width 140 height 23
type input "**********"
drag, startPoint x: 383, startPoint y: 259, endPoint x: 376, endPoint y: 233, distance: 26.3
click at [383, 260] on div "Вибрати все [PERSON_NAME]" at bounding box center [393, 227] width 140 height 195
click at [367, 186] on label "[PERSON_NAME]" at bounding box center [370, 181] width 55 height 10
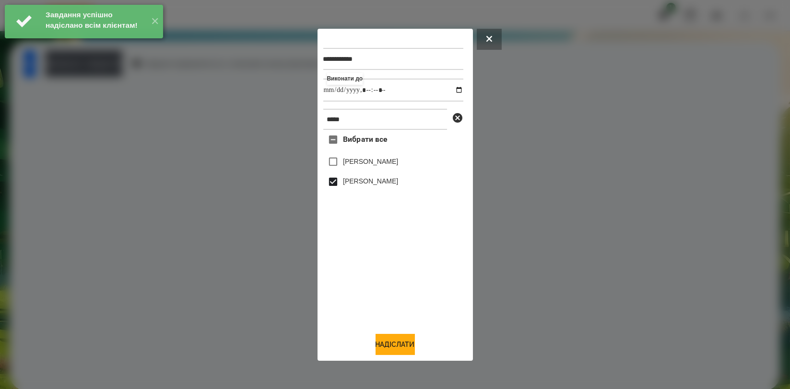
click at [368, 166] on label "[PERSON_NAME]" at bounding box center [370, 162] width 55 height 10
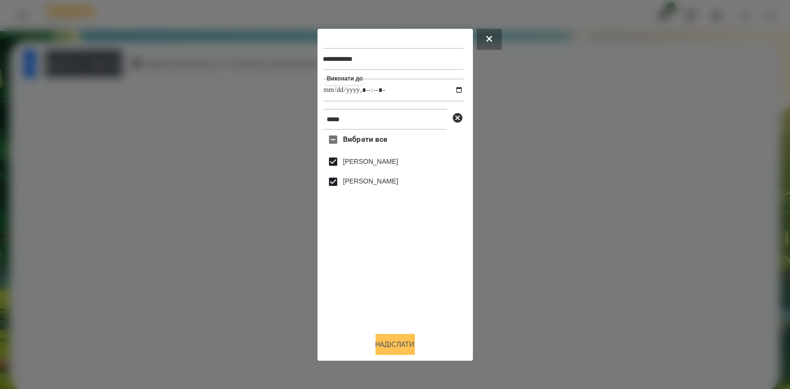
click at [389, 352] on button "Надіслати" at bounding box center [394, 344] width 39 height 21
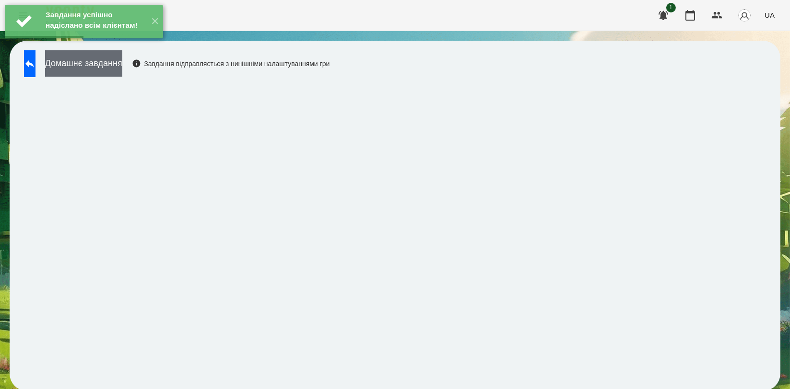
click at [122, 64] on button "Домашнє завдання" at bounding box center [83, 63] width 77 height 26
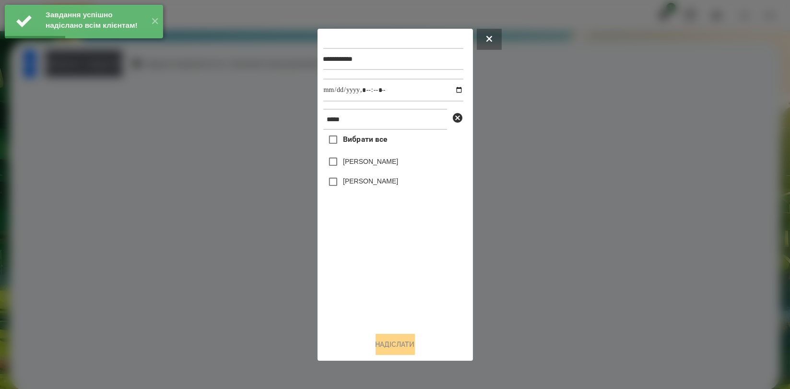
click at [135, 147] on div at bounding box center [395, 194] width 790 height 389
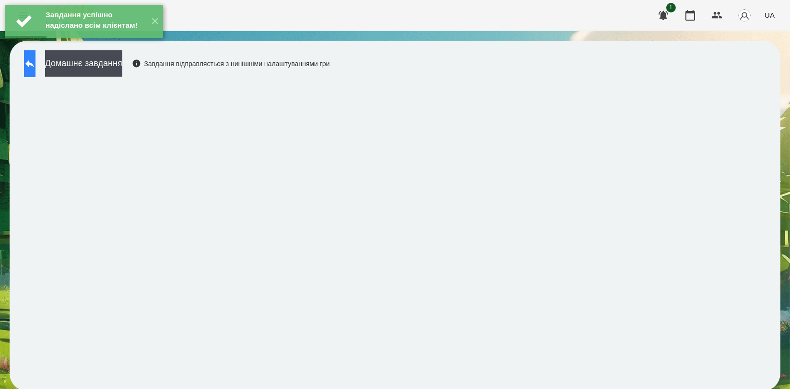
click at [35, 64] on button at bounding box center [30, 63] width 12 height 27
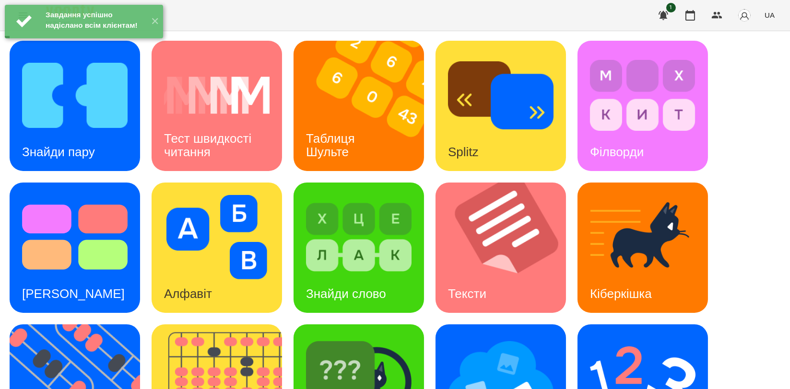
scroll to position [160, 0]
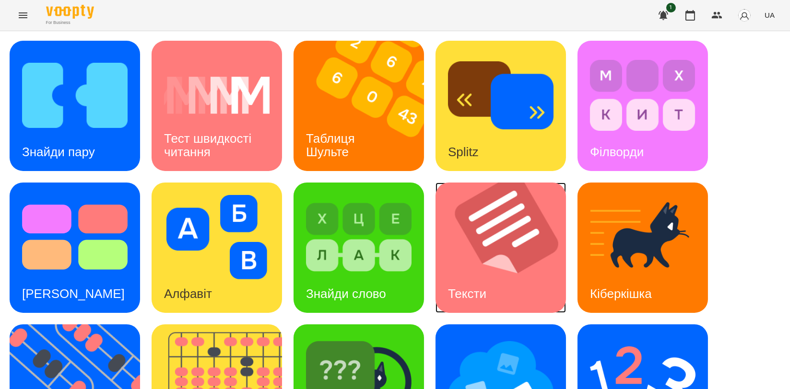
click at [464, 275] on div "Тексти" at bounding box center [466, 294] width 63 height 38
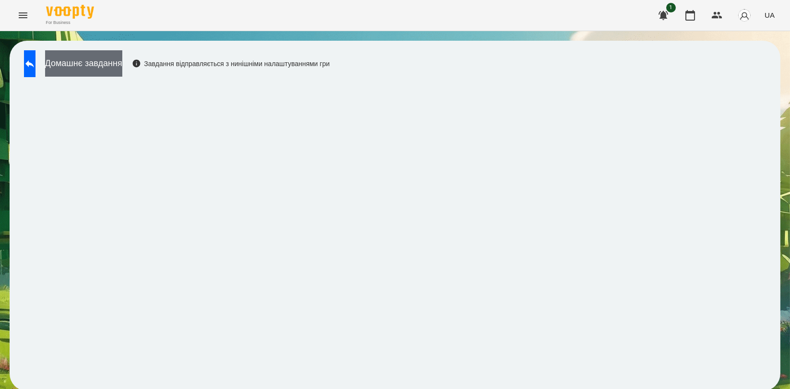
click at [122, 68] on button "Домашнє завдання" at bounding box center [83, 63] width 77 height 26
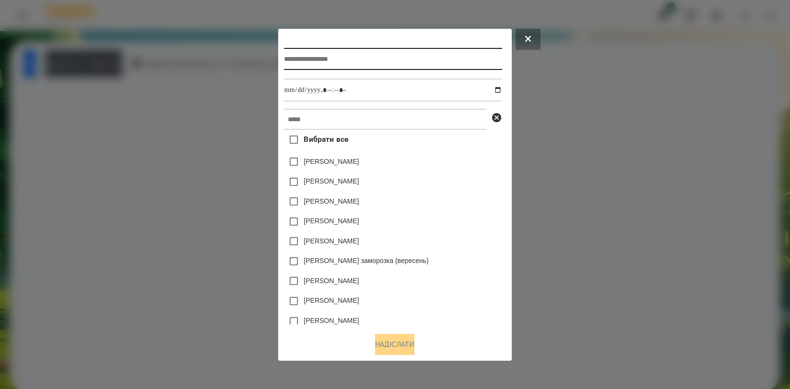
click at [320, 64] on input "text" at bounding box center [393, 59] width 218 height 22
type input "*****"
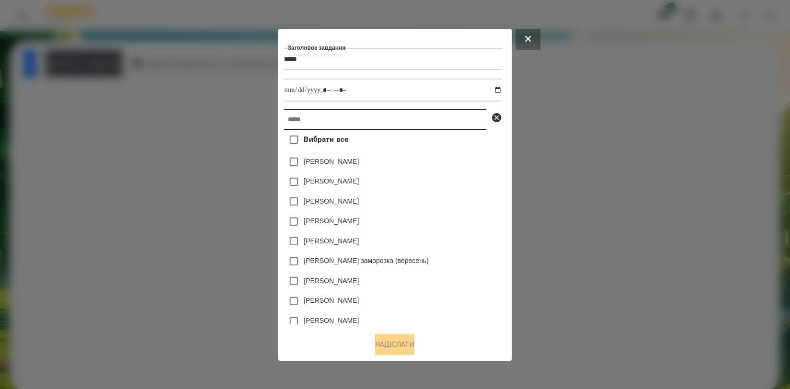
click at [296, 130] on input "text" at bounding box center [385, 119] width 202 height 21
click at [532, 37] on button at bounding box center [527, 39] width 25 height 21
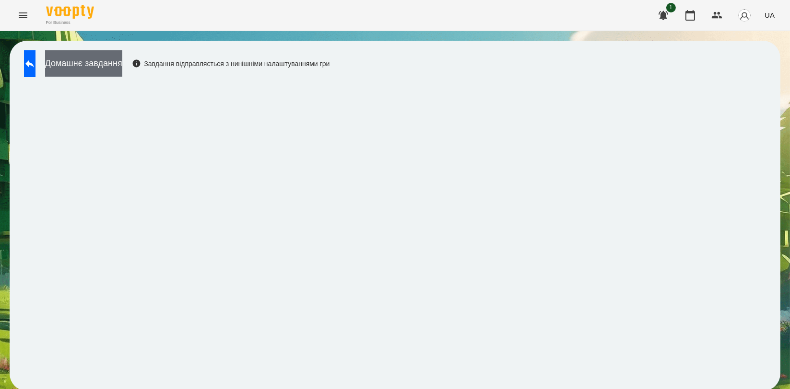
click at [122, 58] on button "Домашнє завдання" at bounding box center [83, 63] width 77 height 26
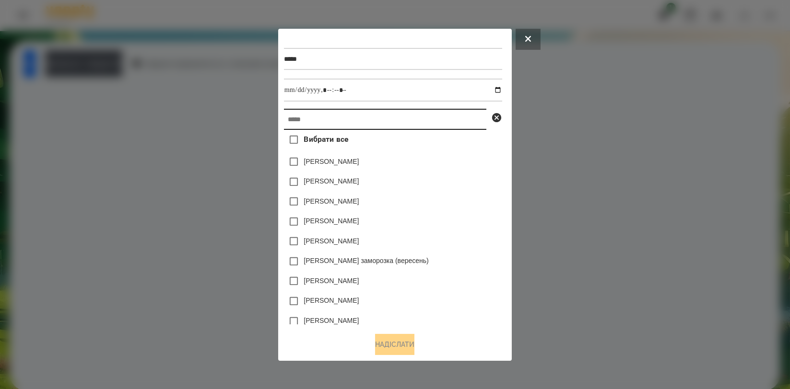
click at [323, 118] on input "text" at bounding box center [385, 119] width 202 height 21
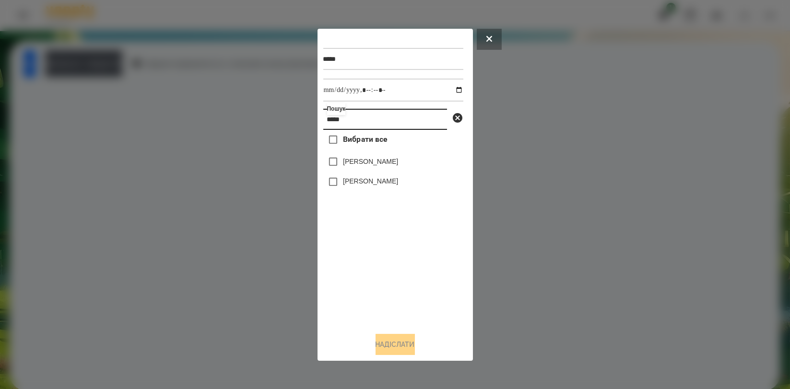
type input "*****"
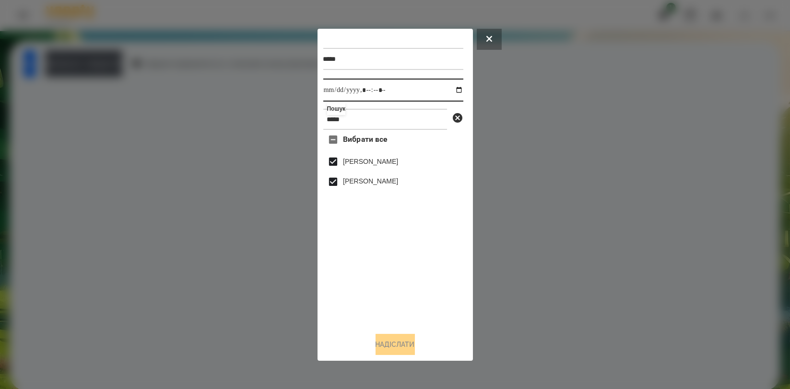
click at [450, 90] on input "datetime-local" at bounding box center [393, 90] width 140 height 23
type input "**********"
click at [445, 246] on div "Вибрати все [PERSON_NAME]" at bounding box center [393, 227] width 140 height 195
click at [412, 335] on div "***** Виконати до Пошук ***** Вибрати все [PERSON_NAME]" at bounding box center [395, 195] width 144 height 321
click at [409, 340] on button "Надіслати" at bounding box center [394, 344] width 39 height 21
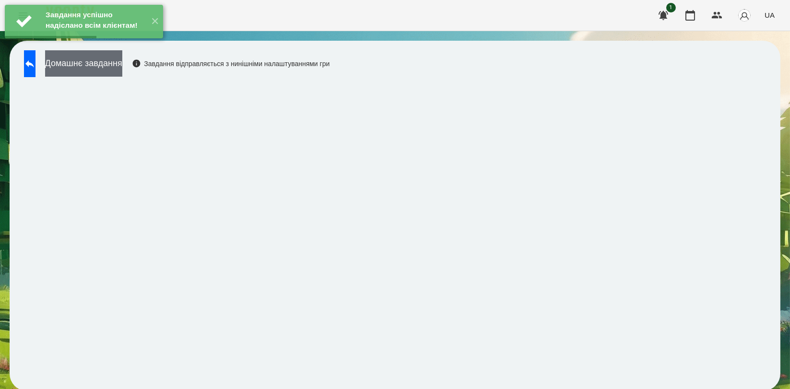
click at [117, 63] on button "Домашнє завдання" at bounding box center [83, 63] width 77 height 26
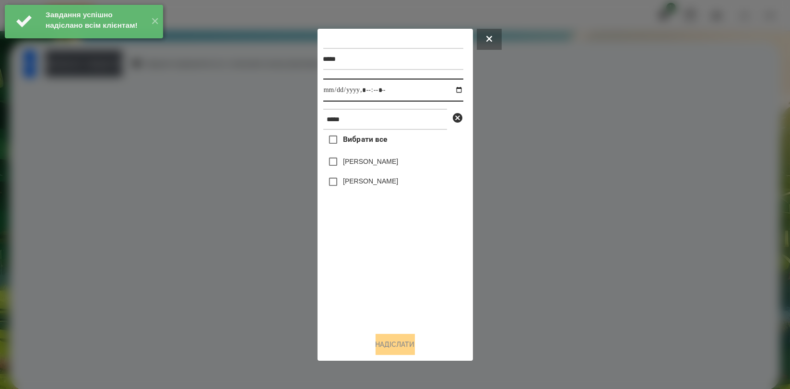
click at [451, 89] on input "datetime-local" at bounding box center [393, 90] width 140 height 23
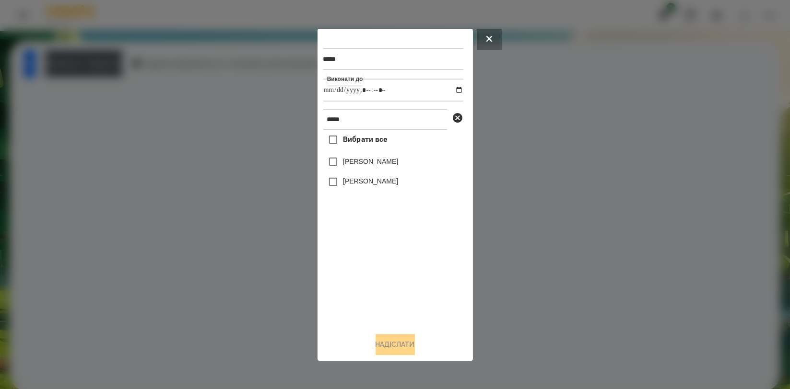
type input "**********"
drag, startPoint x: 378, startPoint y: 269, endPoint x: 378, endPoint y: 262, distance: 7.2
click at [378, 268] on div "Вибрати все [PERSON_NAME]" at bounding box center [393, 227] width 140 height 195
click at [368, 186] on label "[PERSON_NAME]" at bounding box center [370, 181] width 55 height 10
click at [367, 166] on label "[PERSON_NAME]" at bounding box center [370, 162] width 55 height 10
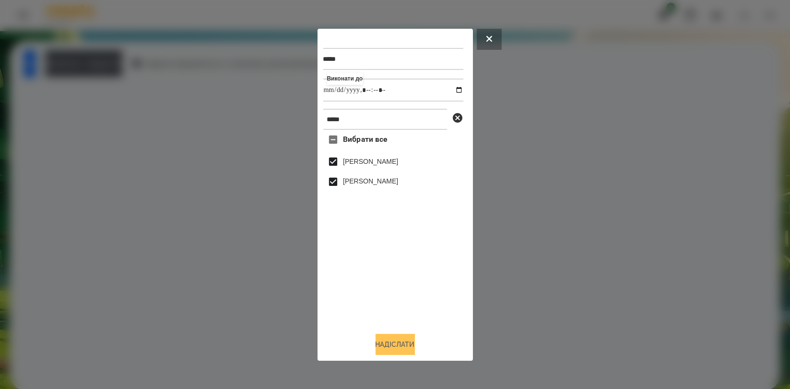
click at [392, 344] on button "Надіслати" at bounding box center [394, 344] width 39 height 21
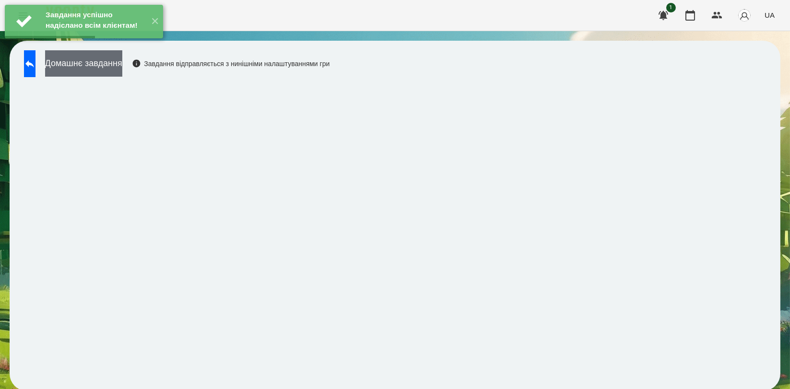
click at [122, 65] on button "Домашнє завдання" at bounding box center [83, 63] width 77 height 26
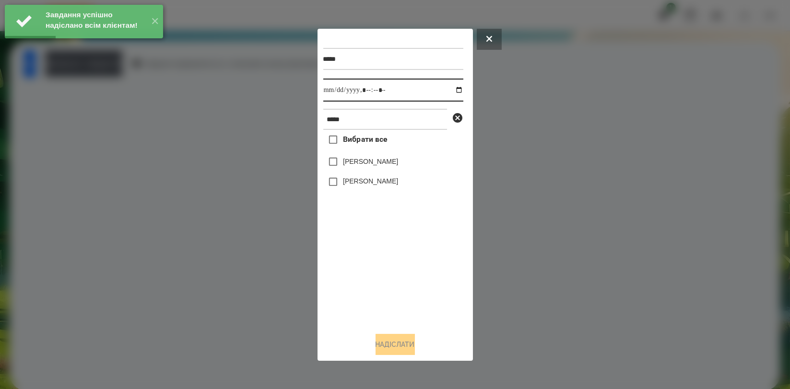
click at [449, 88] on input "datetime-local" at bounding box center [393, 90] width 140 height 23
type input "**********"
click at [364, 241] on div "Вибрати все [PERSON_NAME]" at bounding box center [393, 227] width 140 height 195
click at [363, 184] on label "[PERSON_NAME]" at bounding box center [370, 181] width 55 height 10
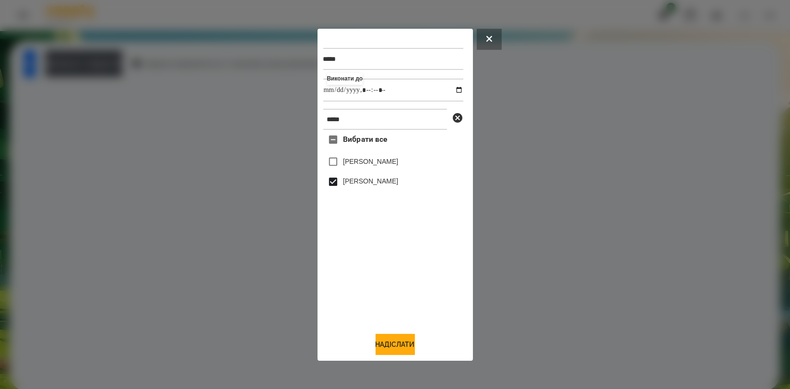
click at [365, 162] on label "[PERSON_NAME]" at bounding box center [370, 162] width 55 height 10
click at [387, 341] on button "Надіслати" at bounding box center [394, 344] width 39 height 21
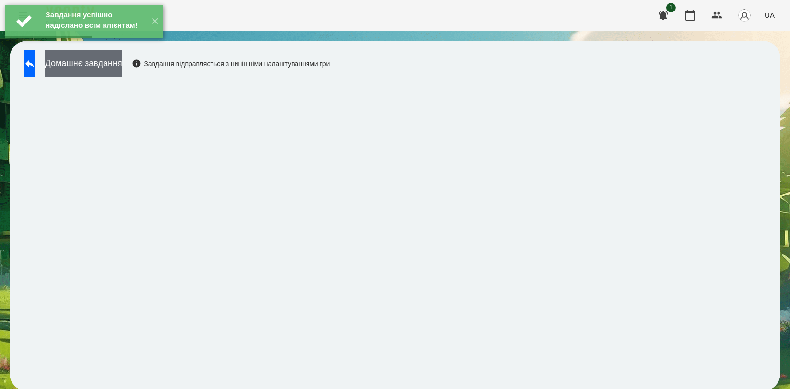
click at [122, 68] on button "Домашнє завдання" at bounding box center [83, 63] width 77 height 26
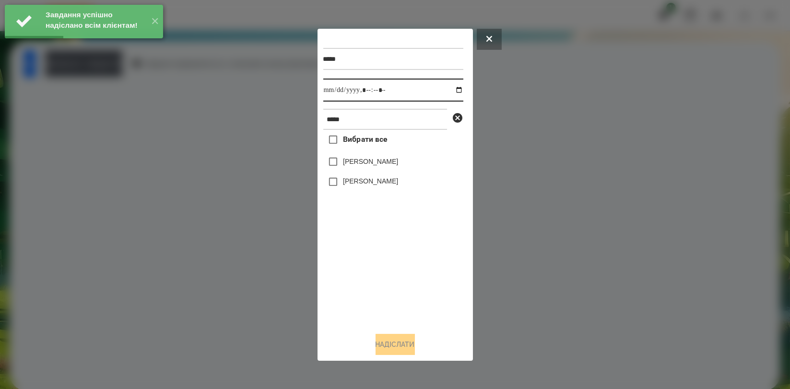
click at [453, 88] on input "datetime-local" at bounding box center [393, 90] width 140 height 23
type input "**********"
click at [392, 248] on div "Вибрати все [PERSON_NAME]" at bounding box center [393, 227] width 140 height 195
click at [378, 186] on label "[PERSON_NAME]" at bounding box center [370, 181] width 55 height 10
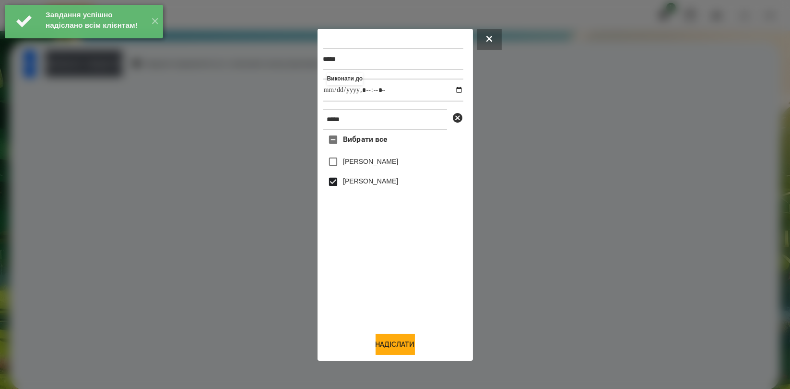
click at [375, 165] on label "[PERSON_NAME]" at bounding box center [370, 162] width 55 height 10
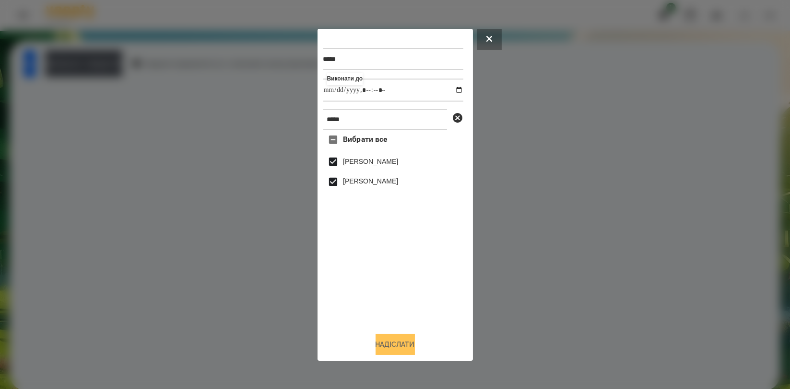
click at [400, 344] on button "Надіслати" at bounding box center [394, 344] width 39 height 21
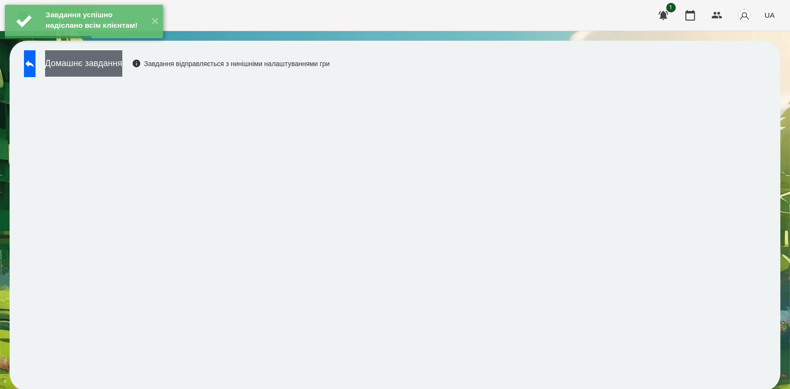
click at [122, 68] on button "Домашнє завдання" at bounding box center [83, 63] width 77 height 26
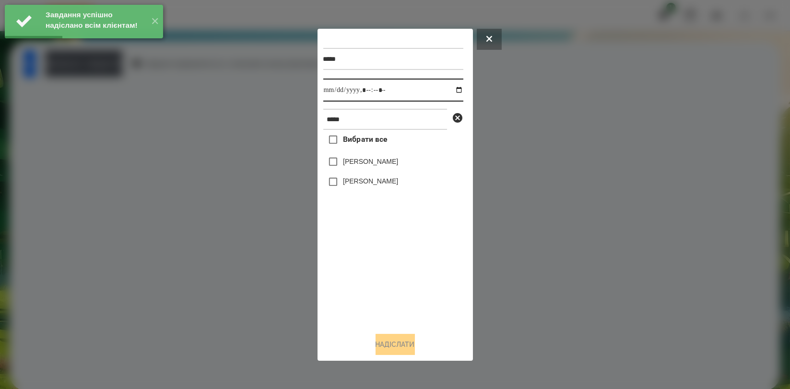
click at [450, 90] on input "datetime-local" at bounding box center [393, 90] width 140 height 23
type input "**********"
click at [385, 256] on div "Вибрати все [PERSON_NAME]" at bounding box center [393, 227] width 140 height 195
click at [371, 183] on label "[PERSON_NAME]" at bounding box center [370, 181] width 55 height 10
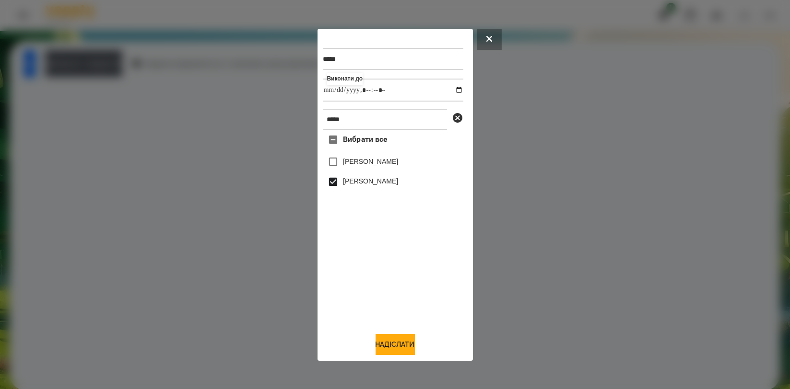
click at [372, 164] on label "[PERSON_NAME]" at bounding box center [370, 162] width 55 height 10
click at [390, 349] on button "Надіслати" at bounding box center [394, 344] width 39 height 21
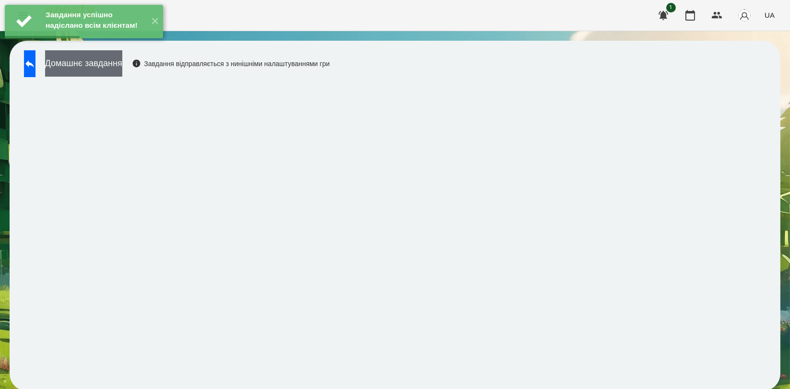
click at [122, 70] on button "Домашнє завдання" at bounding box center [83, 63] width 77 height 26
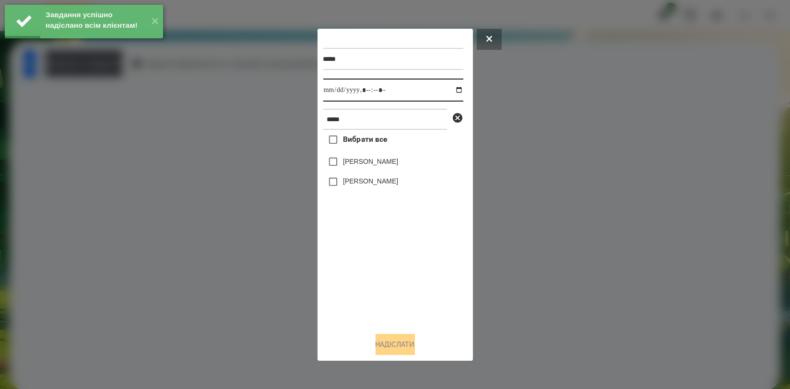
click at [451, 90] on input "datetime-local" at bounding box center [393, 90] width 140 height 23
type input "**********"
drag, startPoint x: 411, startPoint y: 270, endPoint x: 399, endPoint y: 226, distance: 45.8
click at [411, 268] on div "Вибрати все [PERSON_NAME]" at bounding box center [393, 227] width 140 height 195
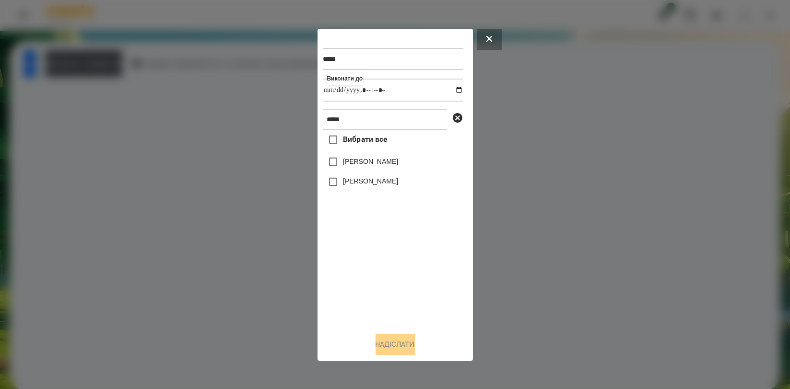
click at [379, 179] on label "[PERSON_NAME]" at bounding box center [370, 181] width 55 height 10
click at [372, 162] on label "[PERSON_NAME]" at bounding box center [370, 162] width 55 height 10
click at [405, 346] on button "Надіслати" at bounding box center [394, 344] width 39 height 21
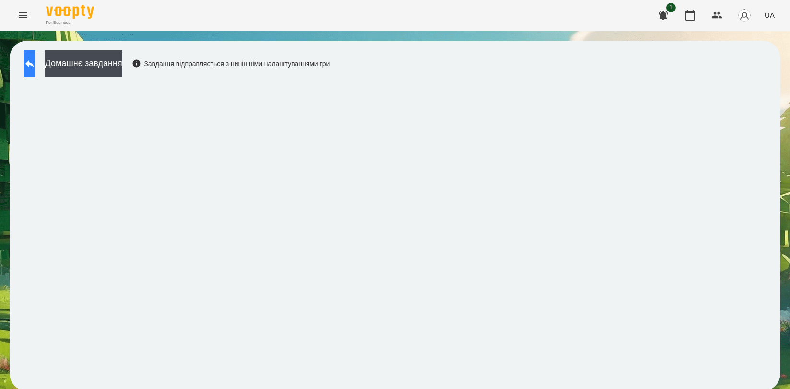
click at [30, 62] on button at bounding box center [30, 63] width 12 height 27
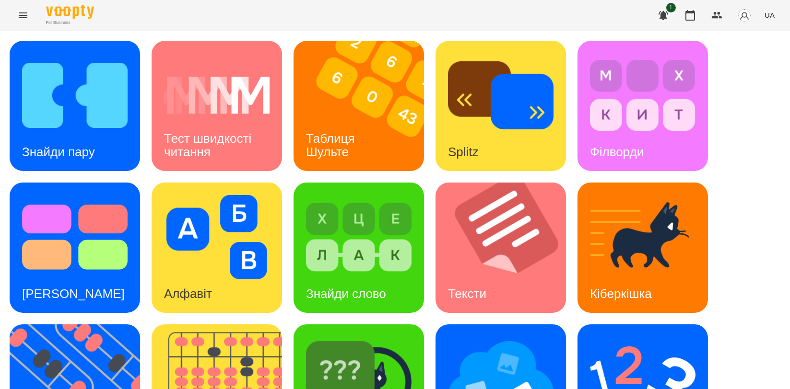
scroll to position [160, 0]
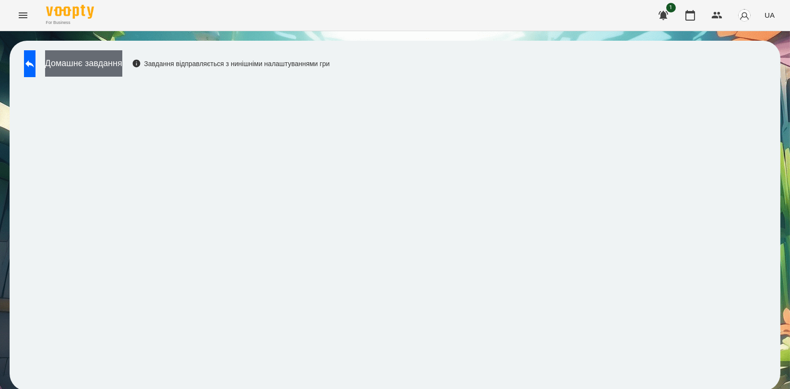
click at [122, 64] on button "Домашнє завдання" at bounding box center [83, 63] width 77 height 26
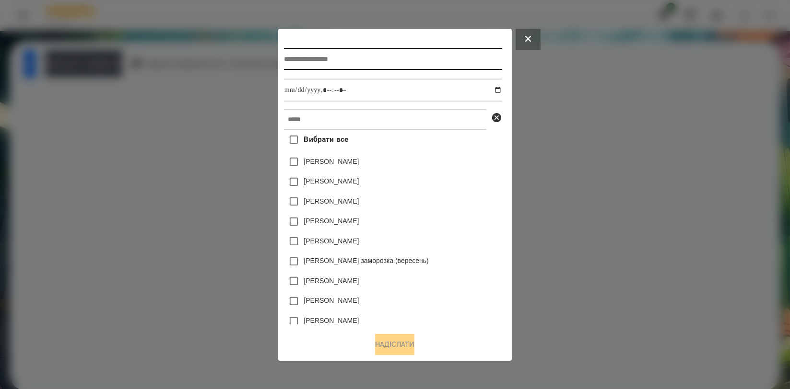
click at [324, 56] on input "text" at bounding box center [393, 59] width 218 height 22
type input "**********"
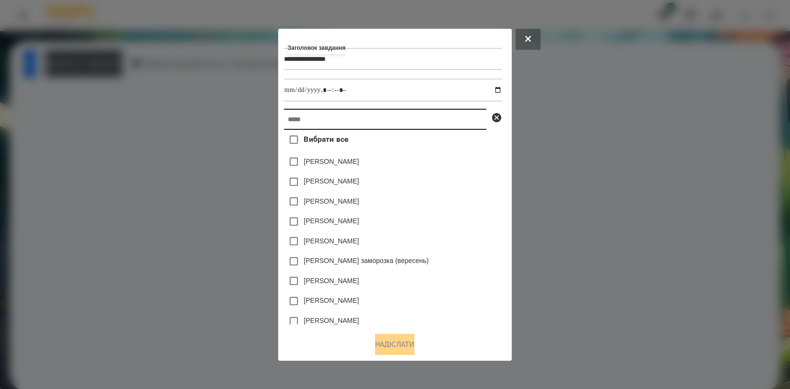
click at [341, 117] on input "text" at bounding box center [385, 119] width 202 height 21
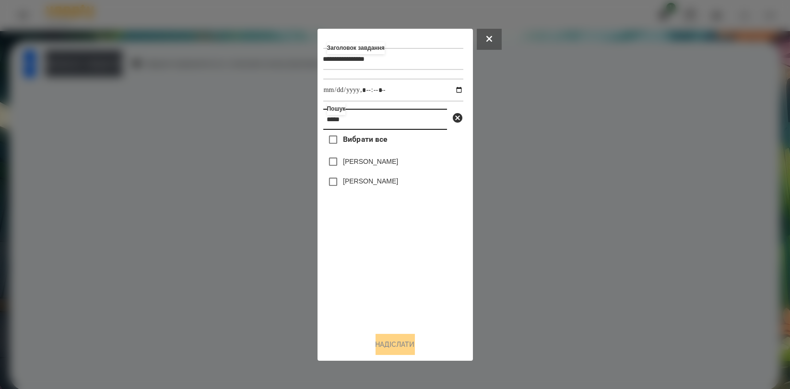
type input "*****"
drag, startPoint x: 383, startPoint y: 182, endPoint x: 368, endPoint y: 169, distance: 19.0
click at [382, 181] on label "[PERSON_NAME]" at bounding box center [370, 181] width 55 height 10
click at [366, 163] on label "[PERSON_NAME]" at bounding box center [370, 162] width 55 height 10
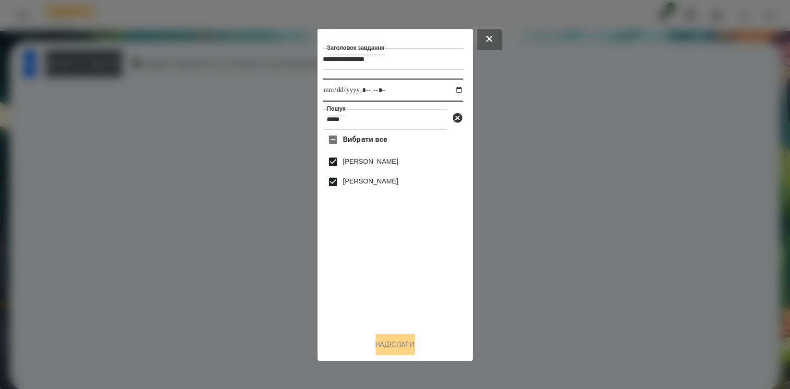
click at [449, 89] on input "datetime-local" at bounding box center [393, 90] width 140 height 23
type input "**********"
click at [438, 296] on div "Вибрати все [PERSON_NAME]" at bounding box center [393, 227] width 140 height 195
drag, startPoint x: 392, startPoint y: 341, endPoint x: 412, endPoint y: 326, distance: 25.0
click at [391, 342] on button "Надіслати" at bounding box center [394, 344] width 39 height 21
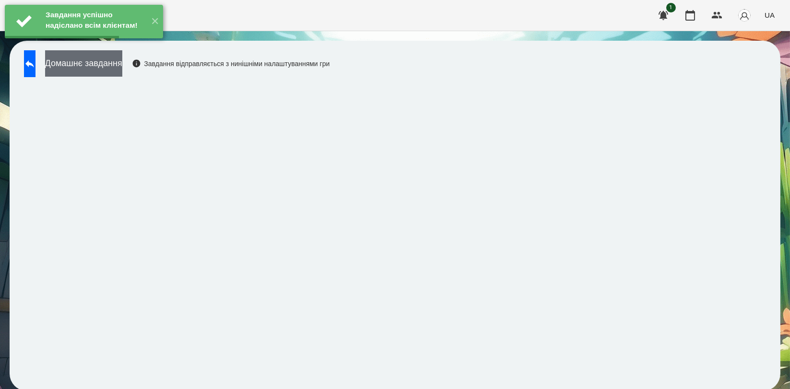
click at [122, 75] on button "Домашнє завдання" at bounding box center [83, 63] width 77 height 26
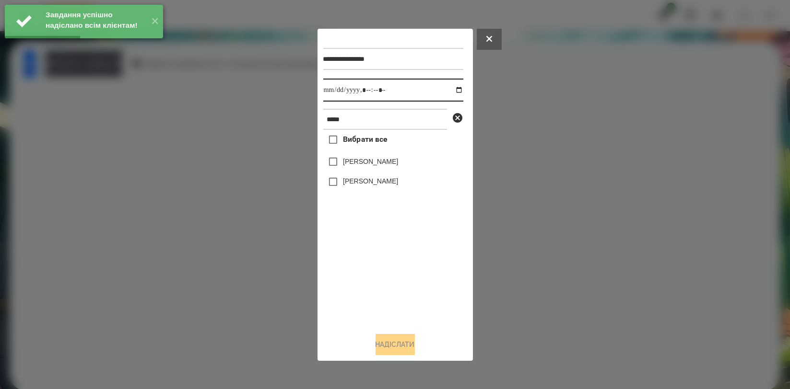
click at [449, 90] on input "datetime-local" at bounding box center [393, 90] width 140 height 23
type input "**********"
drag, startPoint x: 358, startPoint y: 259, endPoint x: 364, endPoint y: 235, distance: 24.2
click at [358, 259] on div "Вибрати все [PERSON_NAME]" at bounding box center [393, 227] width 140 height 195
click at [368, 186] on label "[PERSON_NAME]" at bounding box center [370, 181] width 55 height 10
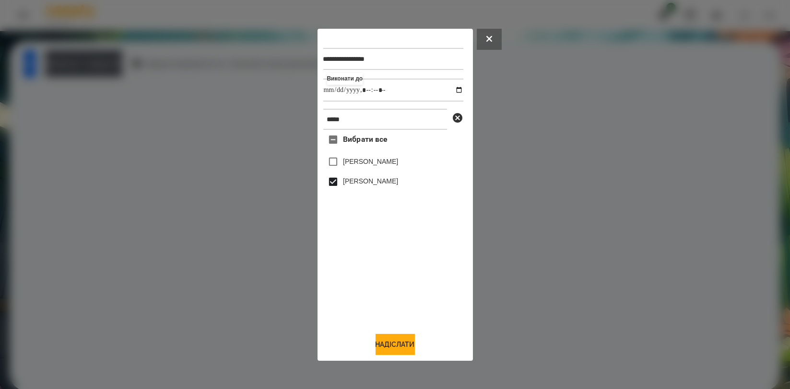
click at [370, 166] on label "[PERSON_NAME]" at bounding box center [370, 162] width 55 height 10
click at [396, 337] on button "Надіслати" at bounding box center [394, 344] width 39 height 21
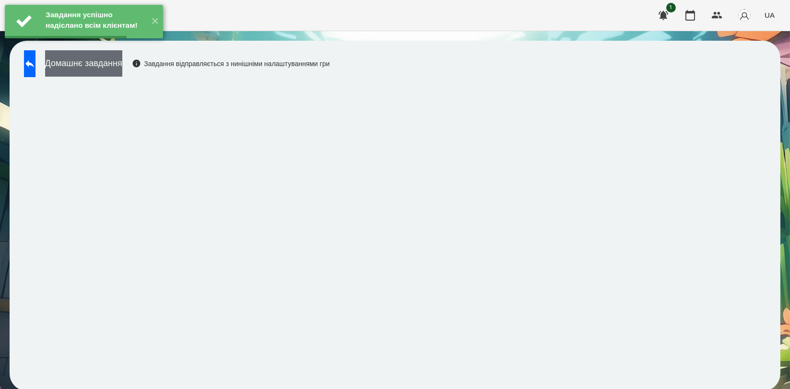
click at [122, 70] on button "Домашнє завдання" at bounding box center [83, 63] width 77 height 26
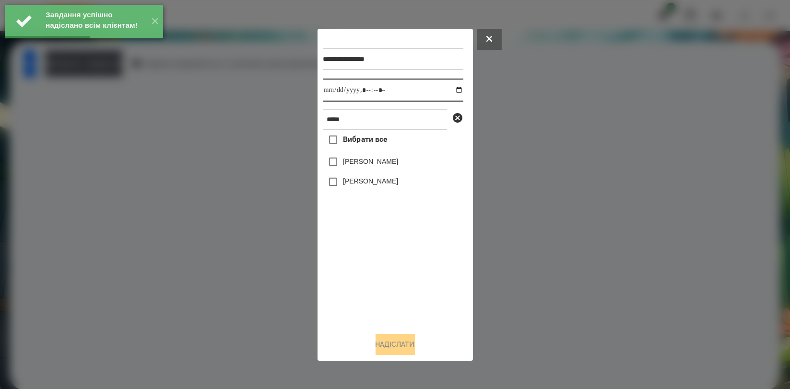
click at [447, 91] on input "datetime-local" at bounding box center [393, 90] width 140 height 23
type input "**********"
click at [372, 245] on div "Вибрати все [PERSON_NAME]" at bounding box center [393, 227] width 140 height 195
click at [373, 190] on div "[PERSON_NAME]" at bounding box center [393, 182] width 140 height 20
click at [373, 186] on label "[PERSON_NAME]" at bounding box center [370, 181] width 55 height 10
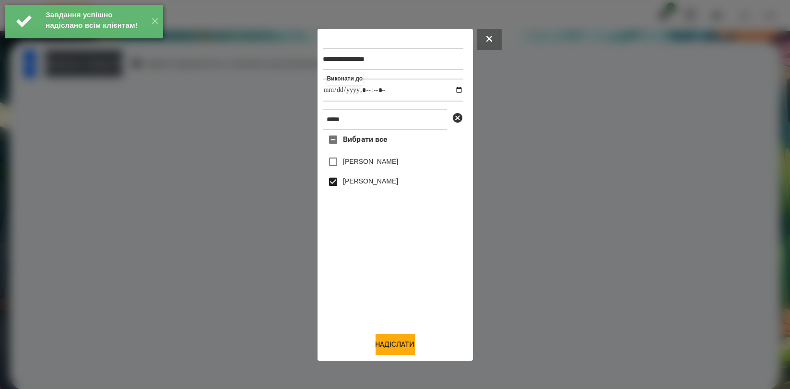
click at [369, 164] on label "[PERSON_NAME]" at bounding box center [370, 162] width 55 height 10
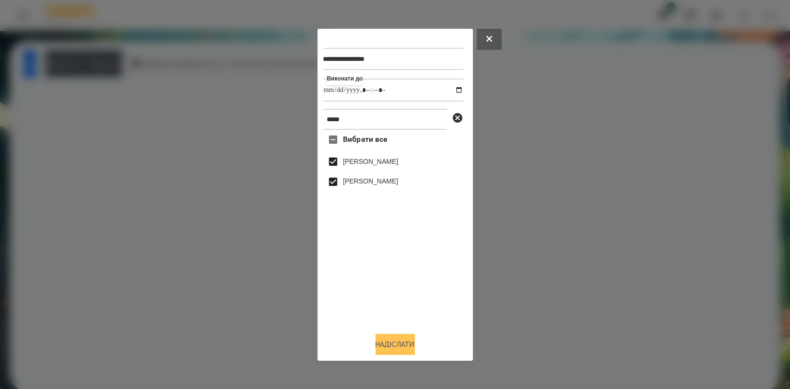
click at [394, 344] on button "Надіслати" at bounding box center [394, 344] width 39 height 21
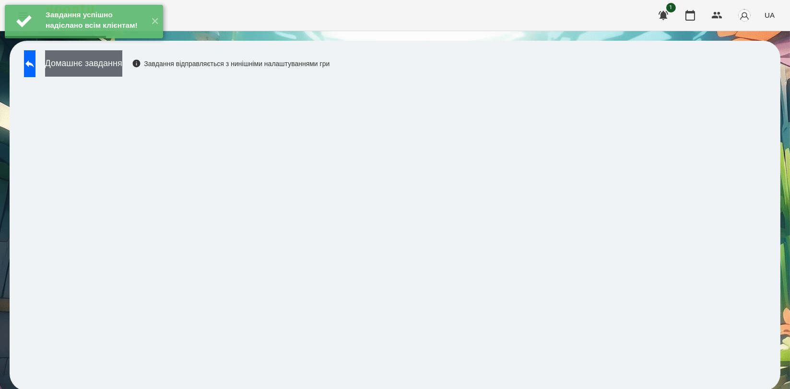
click at [122, 66] on button "Домашнє завдання" at bounding box center [83, 63] width 77 height 26
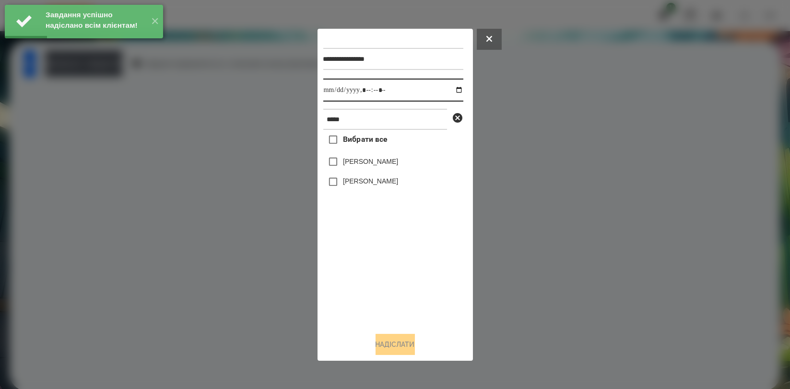
click at [450, 90] on input "datetime-local" at bounding box center [393, 90] width 140 height 23
type input "**********"
drag, startPoint x: 381, startPoint y: 277, endPoint x: 381, endPoint y: 251, distance: 25.4
click at [381, 277] on div "Вибрати все [PERSON_NAME]" at bounding box center [393, 227] width 140 height 195
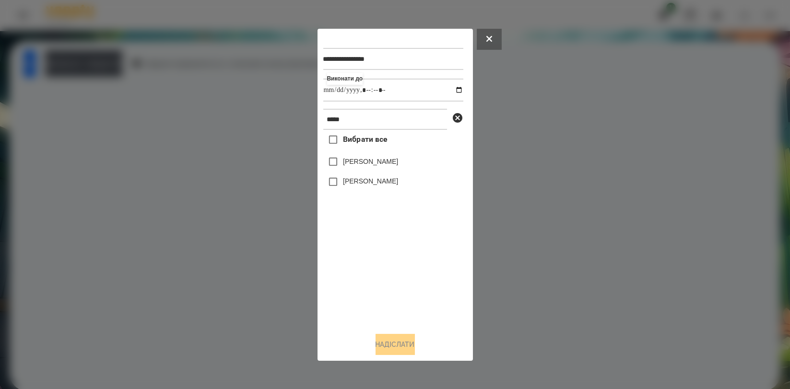
click at [372, 184] on label "[PERSON_NAME]" at bounding box center [370, 181] width 55 height 10
click at [374, 166] on label "[PERSON_NAME]" at bounding box center [370, 162] width 55 height 10
click at [404, 344] on button "Надіслати" at bounding box center [394, 344] width 39 height 21
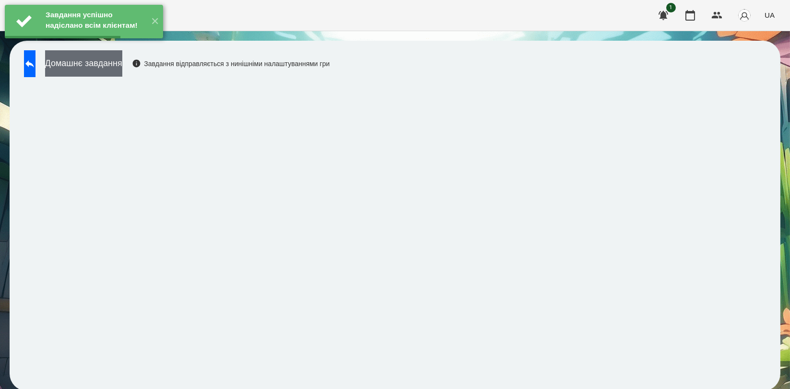
click at [122, 63] on button "Домашнє завдання" at bounding box center [83, 63] width 77 height 26
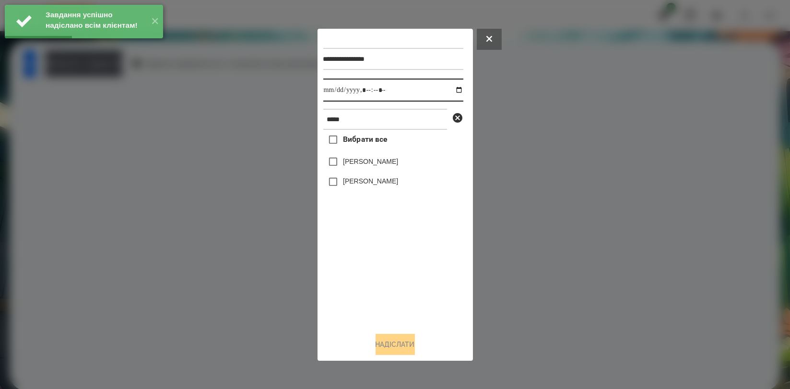
click at [450, 88] on input "datetime-local" at bounding box center [393, 90] width 140 height 23
type input "**********"
drag, startPoint x: 390, startPoint y: 259, endPoint x: 383, endPoint y: 241, distance: 19.1
click at [390, 259] on div "Вибрати все [PERSON_NAME]" at bounding box center [393, 227] width 140 height 195
click at [367, 186] on label "[PERSON_NAME]" at bounding box center [370, 181] width 55 height 10
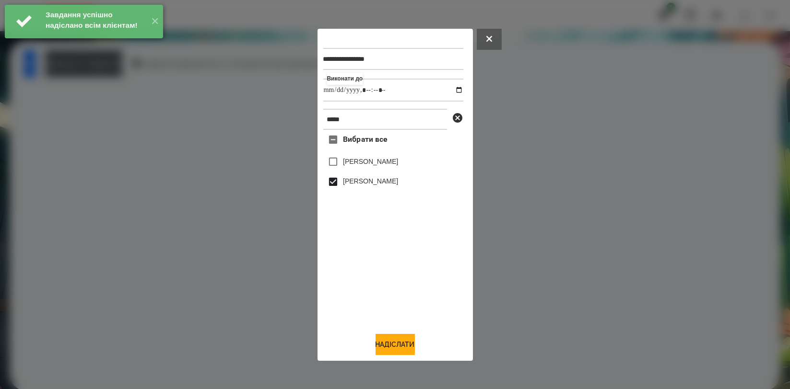
click at [375, 165] on label "[PERSON_NAME]" at bounding box center [370, 162] width 55 height 10
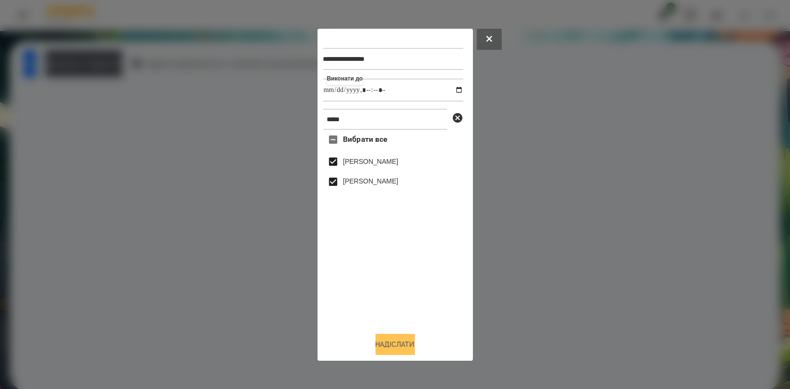
click at [391, 339] on button "Надіслати" at bounding box center [394, 344] width 39 height 21
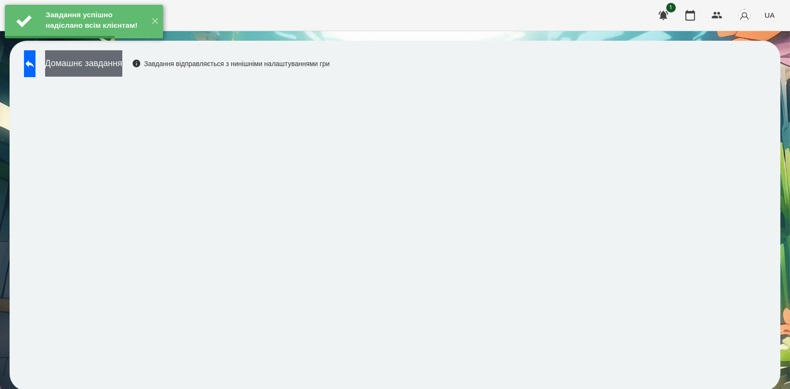
click at [120, 60] on button "Домашнє завдання" at bounding box center [83, 63] width 77 height 26
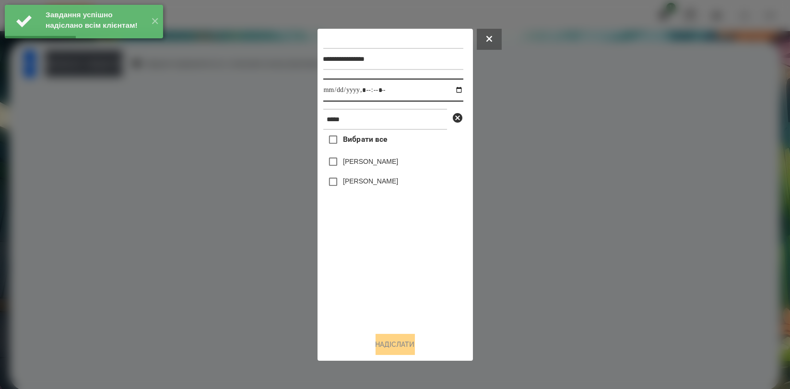
click at [448, 93] on input "datetime-local" at bounding box center [393, 90] width 140 height 23
type input "**********"
click at [393, 252] on div "Вибрати все [PERSON_NAME]" at bounding box center [393, 227] width 140 height 195
click at [371, 180] on label "[PERSON_NAME]" at bounding box center [370, 181] width 55 height 10
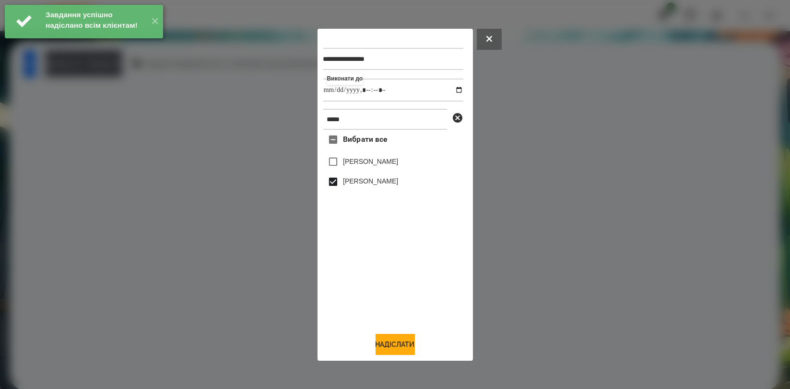
click at [367, 155] on div "[PERSON_NAME]" at bounding box center [393, 162] width 140 height 20
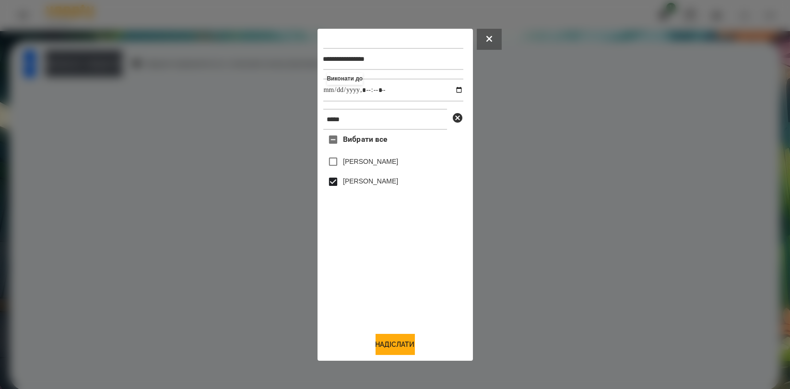
click at [371, 158] on label "[PERSON_NAME]" at bounding box center [370, 162] width 55 height 10
click at [406, 340] on button "Надіслати" at bounding box center [394, 344] width 39 height 21
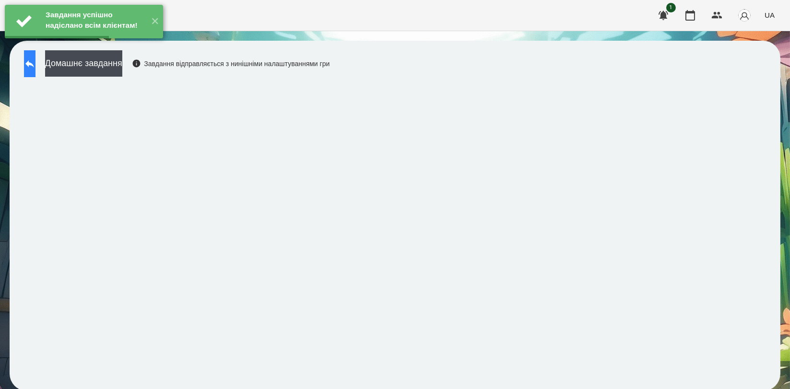
click at [32, 67] on button at bounding box center [30, 63] width 12 height 27
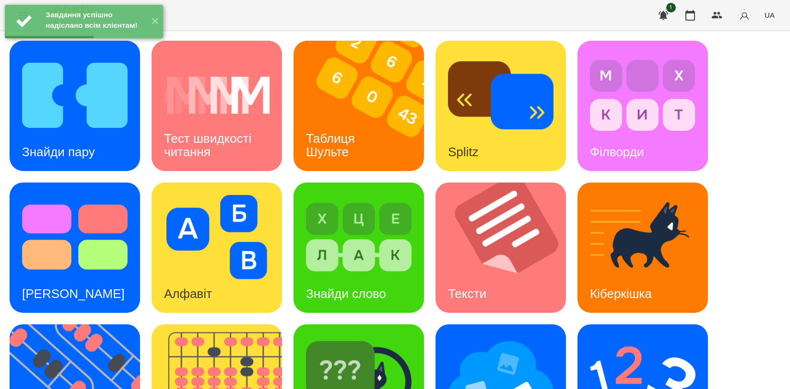
scroll to position [213, 0]
click at [519, 337] on img at bounding box center [500, 379] width 105 height 84
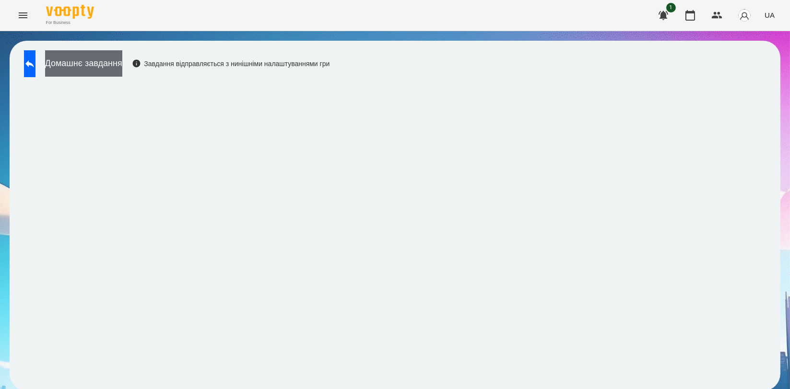
click at [83, 62] on button "Домашнє завдання" at bounding box center [83, 63] width 77 height 26
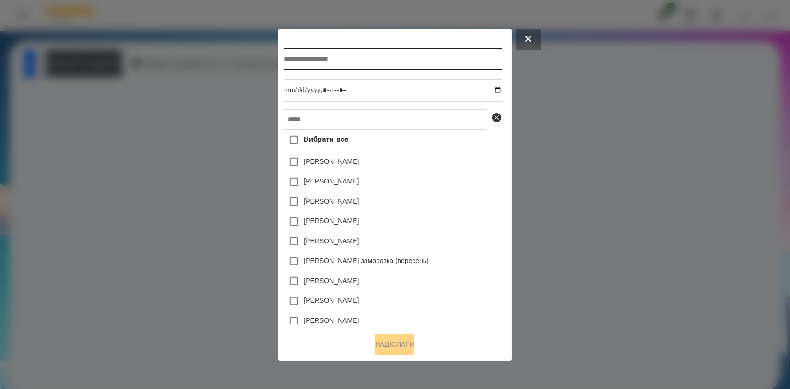
click at [336, 64] on input "text" at bounding box center [393, 59] width 218 height 22
type input "**********"
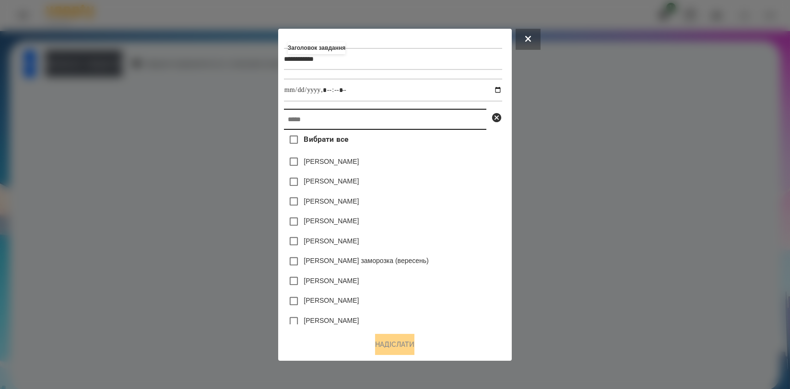
click at [338, 113] on input "text" at bounding box center [385, 119] width 202 height 21
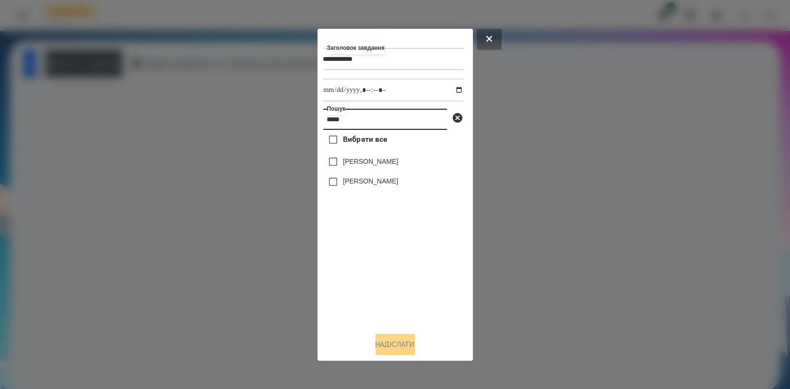
type input "*****"
click at [360, 161] on label "[PERSON_NAME]" at bounding box center [370, 162] width 55 height 10
click at [356, 183] on label "[PERSON_NAME]" at bounding box center [370, 181] width 55 height 10
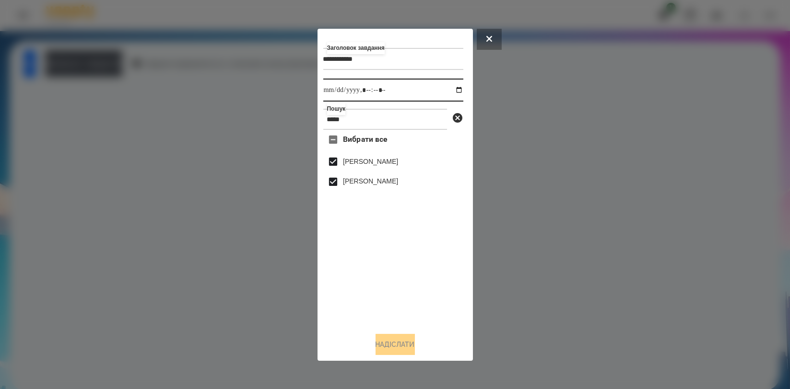
click at [452, 87] on input "datetime-local" at bounding box center [393, 90] width 140 height 23
type input "**********"
click at [440, 271] on div "Вибрати все [PERSON_NAME]" at bounding box center [393, 227] width 140 height 195
click at [403, 350] on button "Надіслати" at bounding box center [394, 344] width 39 height 21
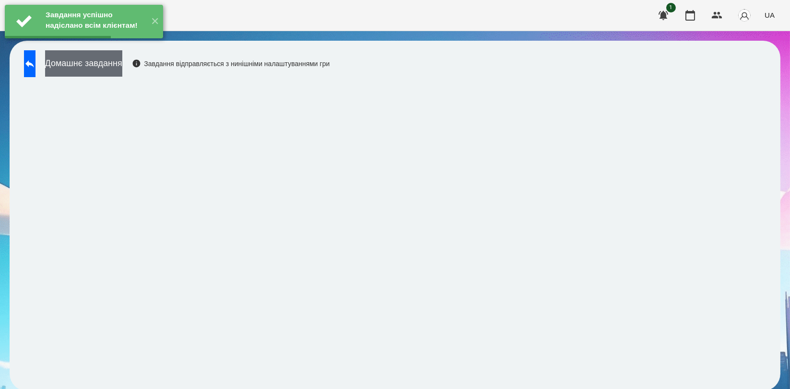
click at [122, 67] on button "Домашнє завдання" at bounding box center [83, 63] width 77 height 26
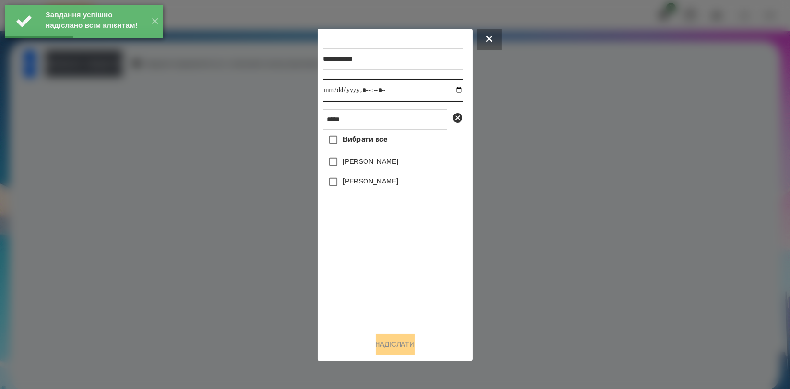
click at [447, 89] on input "datetime-local" at bounding box center [393, 90] width 140 height 23
type input "**********"
click at [369, 251] on div "Вибрати все [PERSON_NAME]" at bounding box center [393, 227] width 140 height 195
click at [367, 186] on label "[PERSON_NAME]" at bounding box center [370, 181] width 55 height 10
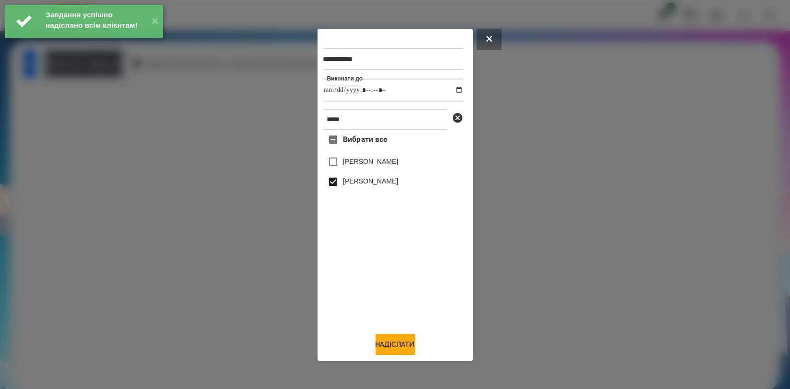
click at [367, 165] on label "[PERSON_NAME]" at bounding box center [370, 162] width 55 height 10
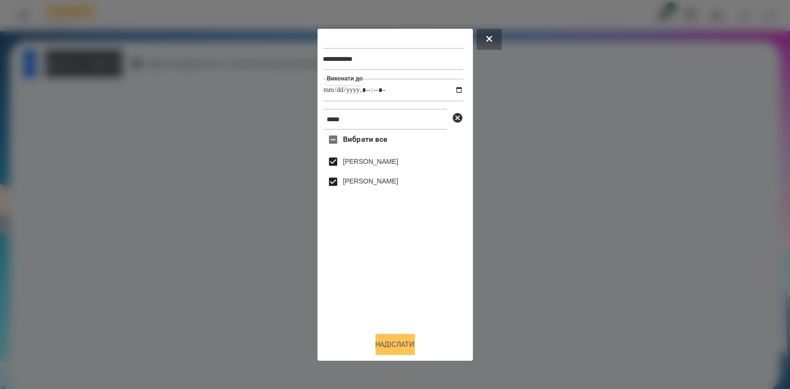
click at [399, 340] on button "Надіслати" at bounding box center [394, 344] width 39 height 21
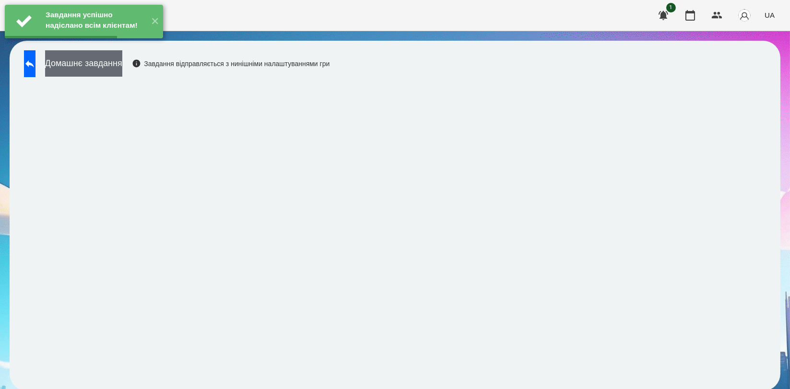
click at [122, 71] on button "Домашнє завдання" at bounding box center [83, 63] width 77 height 26
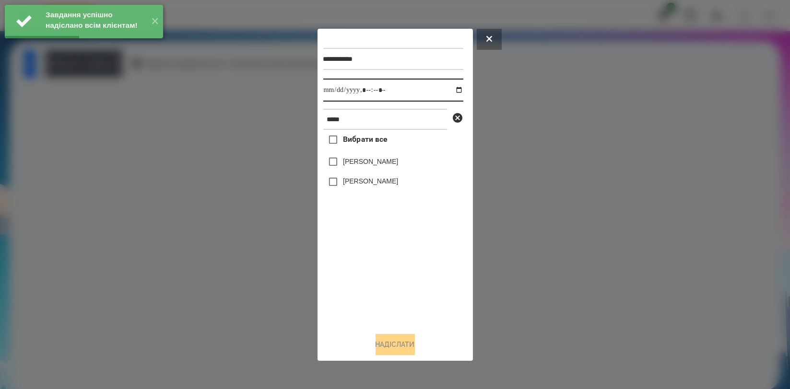
click at [452, 91] on input "datetime-local" at bounding box center [393, 90] width 140 height 23
type input "**********"
drag, startPoint x: 389, startPoint y: 260, endPoint x: 388, endPoint y: 218, distance: 42.2
click at [389, 260] on div "Вибрати все [PERSON_NAME]" at bounding box center [393, 227] width 140 height 195
click at [380, 186] on label "[PERSON_NAME]" at bounding box center [370, 181] width 55 height 10
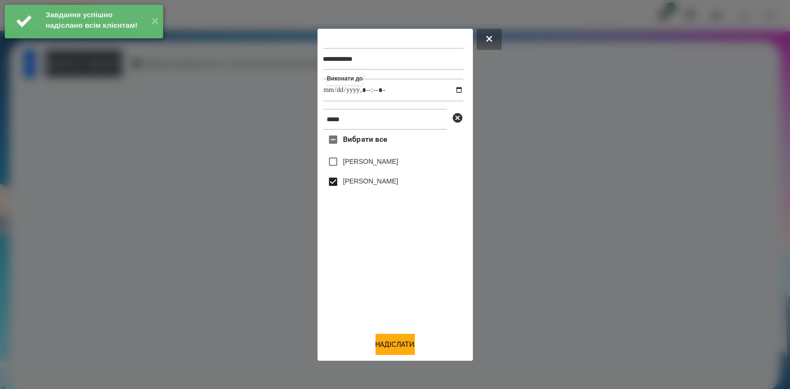
click at [372, 164] on label "[PERSON_NAME]" at bounding box center [370, 162] width 55 height 10
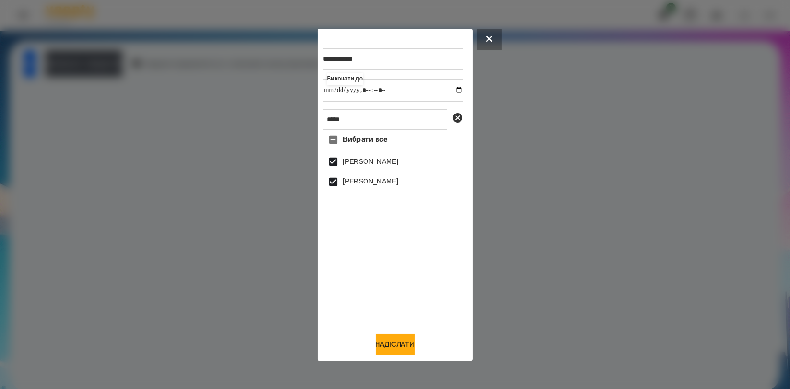
click at [410, 333] on div "**********" at bounding box center [395, 195] width 144 height 321
click at [408, 345] on button "Надіслати" at bounding box center [394, 344] width 39 height 21
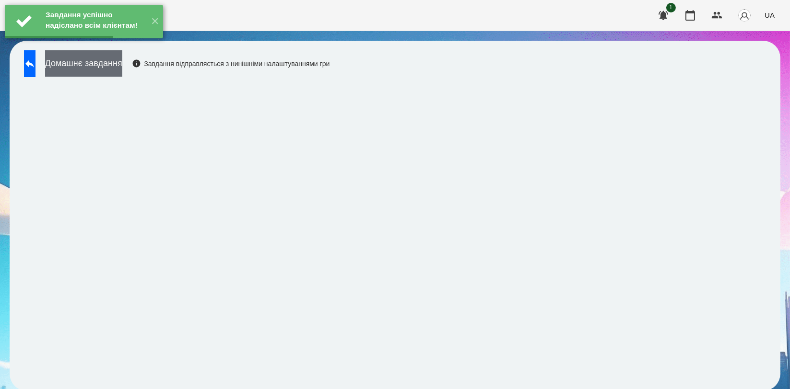
click at [122, 64] on button "Домашнє завдання" at bounding box center [83, 63] width 77 height 26
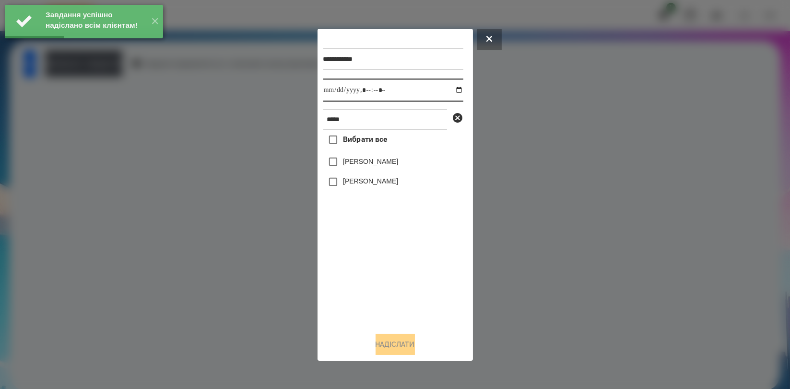
click at [450, 91] on input "datetime-local" at bounding box center [393, 90] width 140 height 23
type input "**********"
click at [403, 259] on div "Вибрати все [PERSON_NAME]" at bounding box center [393, 227] width 140 height 195
click at [377, 186] on label "[PERSON_NAME]" at bounding box center [370, 181] width 55 height 10
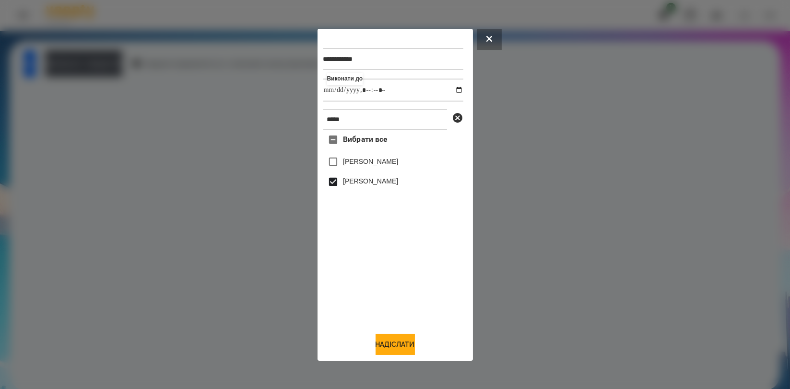
click at [370, 165] on label "[PERSON_NAME]" at bounding box center [370, 162] width 55 height 10
click at [401, 340] on button "Надіслати" at bounding box center [394, 344] width 39 height 21
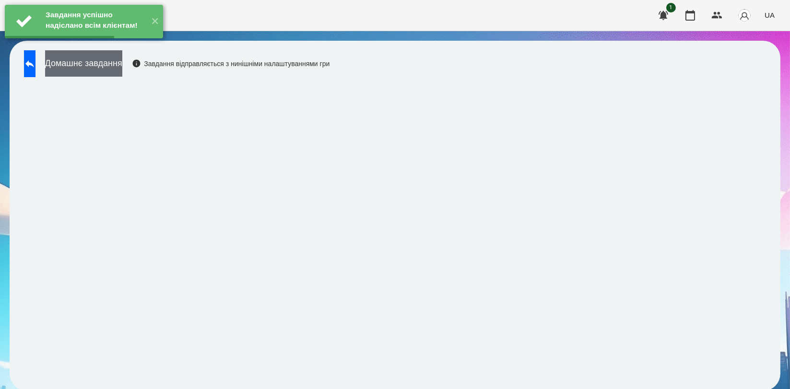
click at [122, 72] on button "Домашнє завдання" at bounding box center [83, 63] width 77 height 26
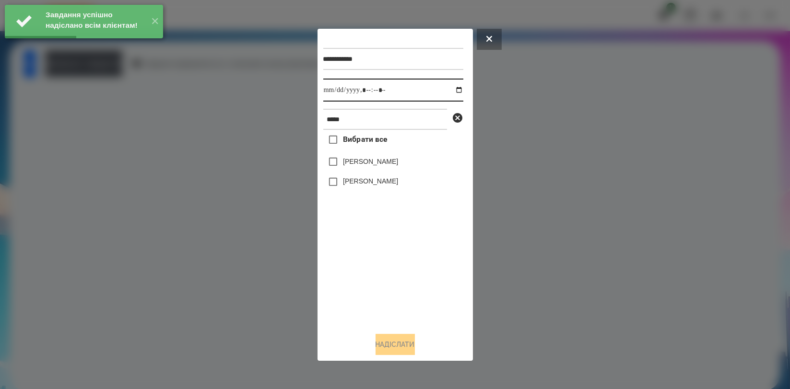
click at [456, 89] on input "datetime-local" at bounding box center [393, 90] width 140 height 23
click at [451, 89] on input "datetime-local" at bounding box center [393, 90] width 140 height 23
type input "**********"
click at [391, 250] on div "Вибрати все [PERSON_NAME]" at bounding box center [393, 227] width 140 height 195
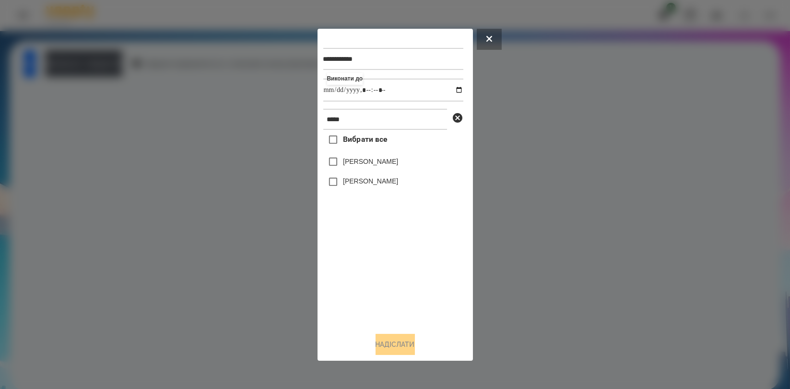
click at [377, 176] on div "[PERSON_NAME]" at bounding box center [393, 182] width 140 height 20
click at [375, 182] on label "[PERSON_NAME]" at bounding box center [370, 181] width 55 height 10
click at [373, 166] on label "[PERSON_NAME]" at bounding box center [370, 162] width 55 height 10
drag, startPoint x: 389, startPoint y: 340, endPoint x: 361, endPoint y: 317, distance: 36.4
click at [388, 340] on button "Надіслати" at bounding box center [394, 344] width 39 height 21
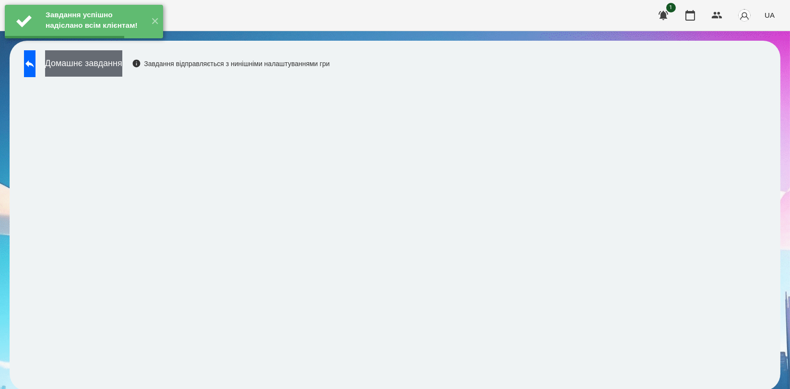
click at [122, 74] on button "Домашнє завдання" at bounding box center [83, 63] width 77 height 26
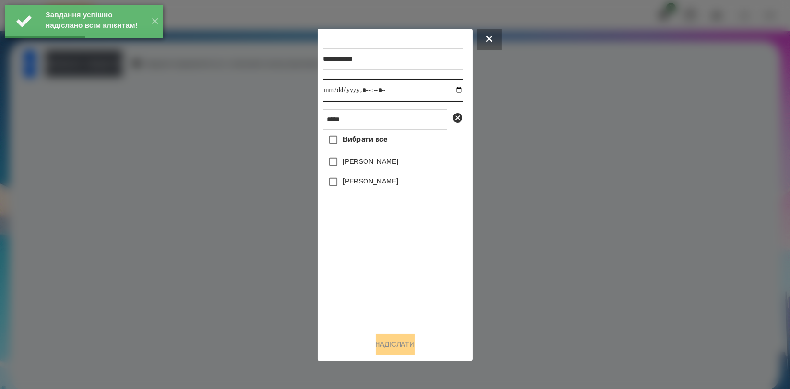
click at [455, 90] on input "datetime-local" at bounding box center [393, 90] width 140 height 23
type input "**********"
drag, startPoint x: 407, startPoint y: 256, endPoint x: 394, endPoint y: 218, distance: 39.7
click at [407, 256] on div "Вибрати все [PERSON_NAME]" at bounding box center [393, 227] width 140 height 195
click at [379, 183] on label "[PERSON_NAME]" at bounding box center [370, 181] width 55 height 10
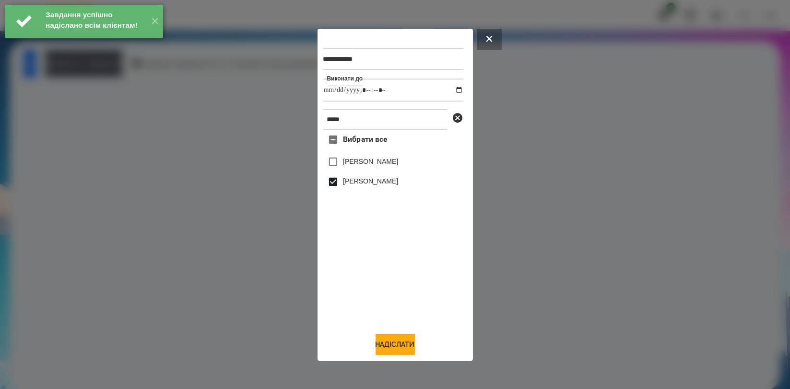
click at [367, 166] on label "[PERSON_NAME]" at bounding box center [370, 162] width 55 height 10
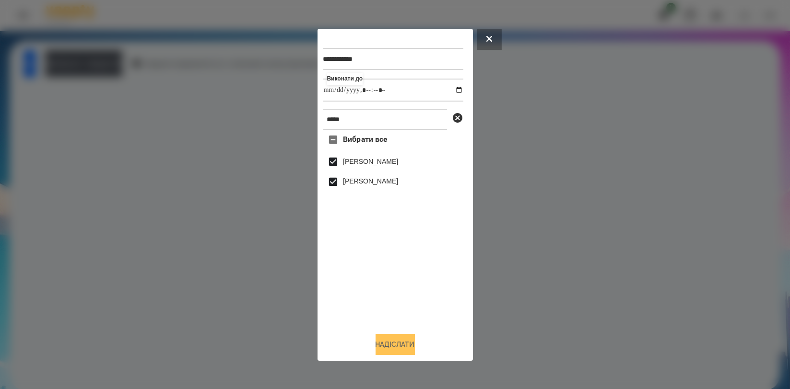
click at [400, 340] on button "Надіслати" at bounding box center [394, 344] width 39 height 21
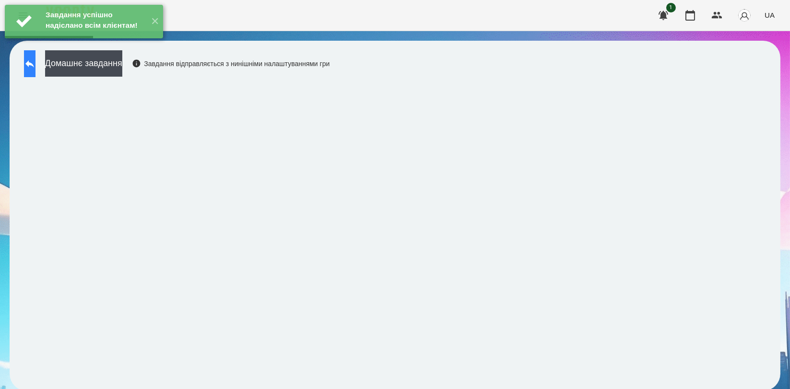
click at [35, 67] on icon at bounding box center [30, 64] width 12 height 12
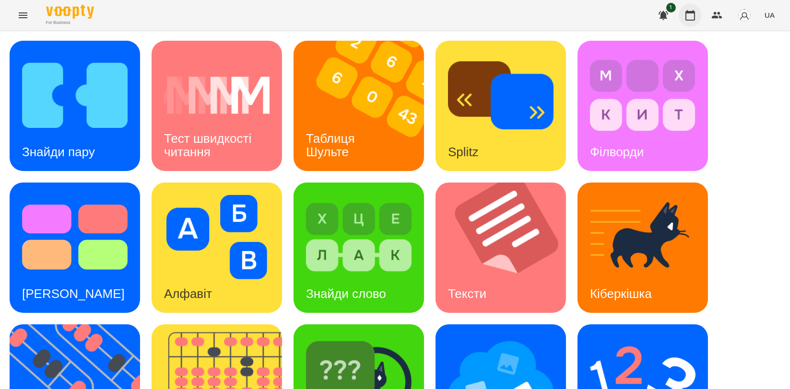
click at [685, 12] on icon "button" at bounding box center [690, 16] width 12 height 12
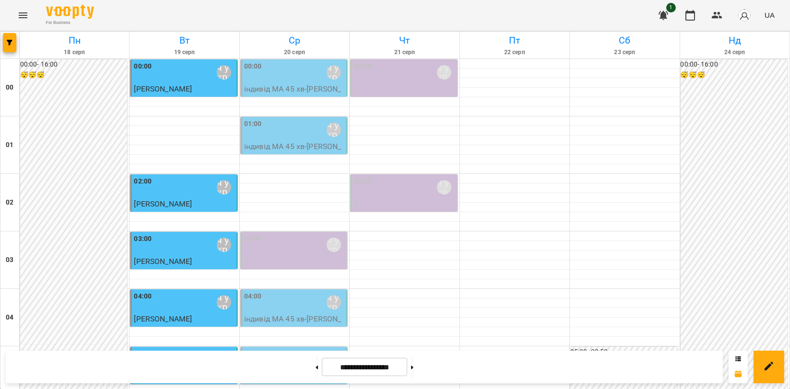
scroll to position [1094, 0]
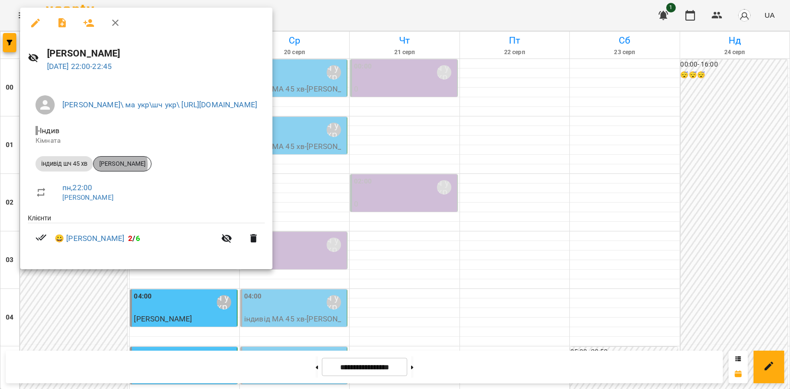
click at [117, 165] on span "[PERSON_NAME]" at bounding box center [122, 164] width 58 height 9
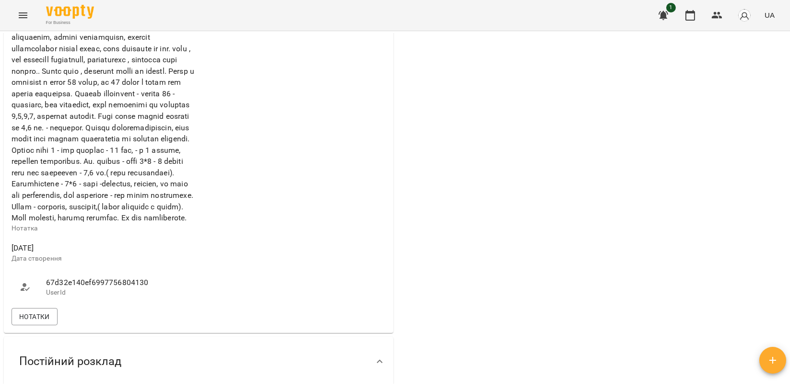
scroll to position [586, 0]
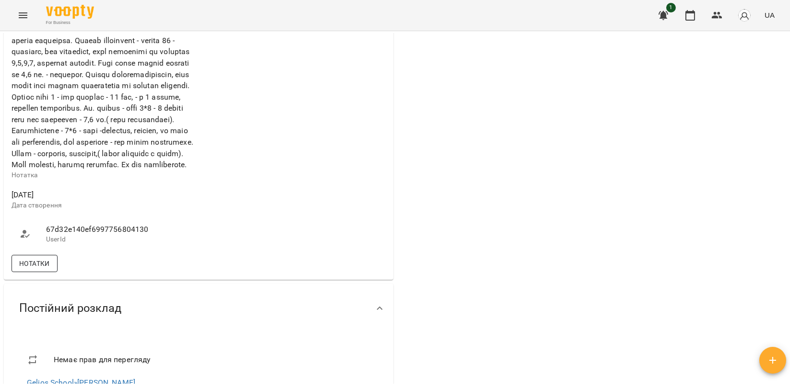
click at [28, 269] on span "Нотатки" at bounding box center [34, 264] width 31 height 12
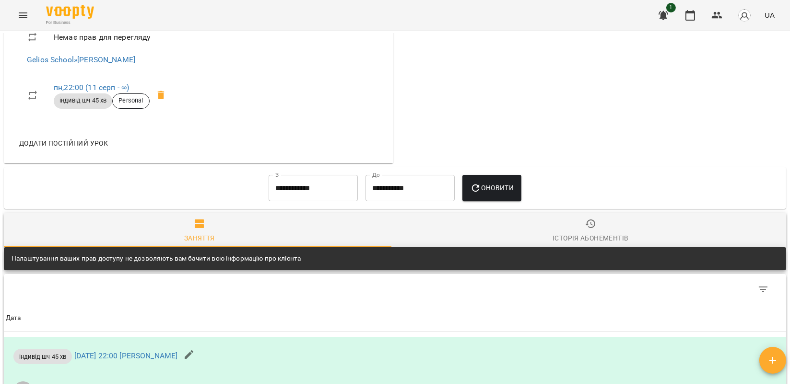
scroll to position [1384, 0]
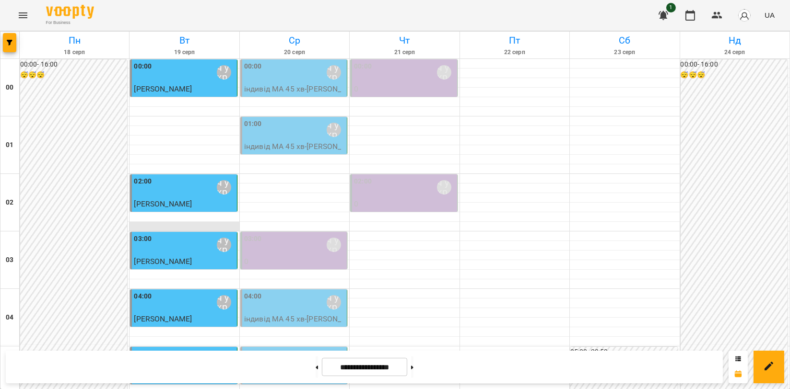
scroll to position [1094, 0]
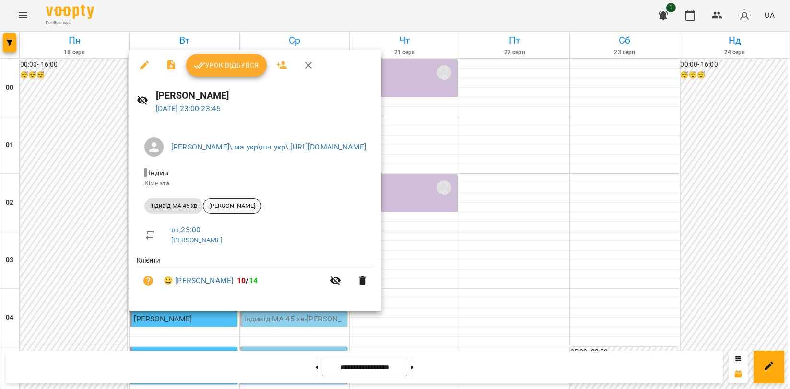
click at [250, 211] on div "[PERSON_NAME]" at bounding box center [232, 205] width 58 height 15
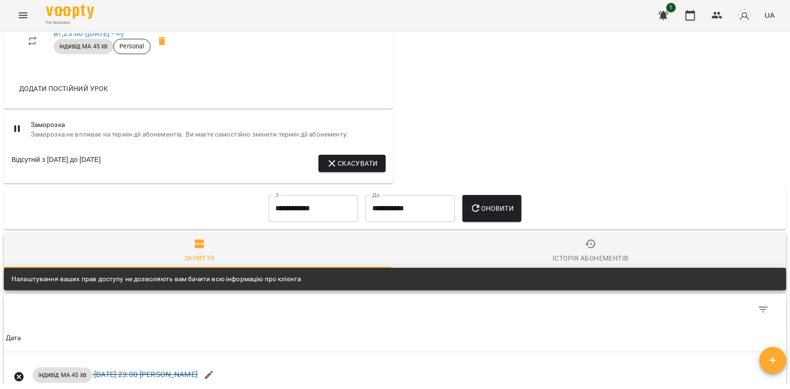
scroll to position [319, 0]
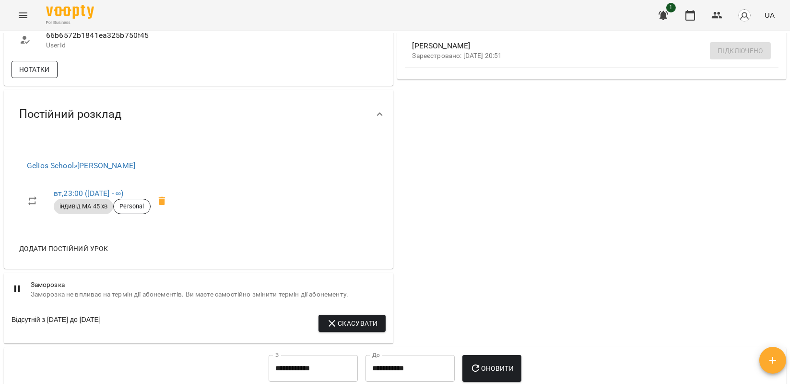
click at [45, 75] on span "Нотатки" at bounding box center [34, 70] width 31 height 12
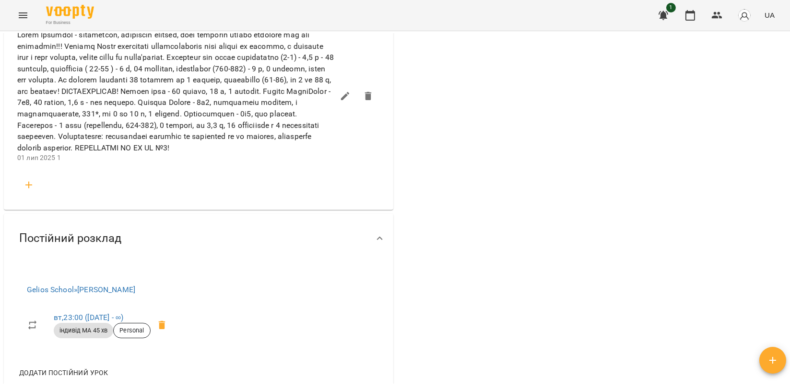
scroll to position [1491, 0]
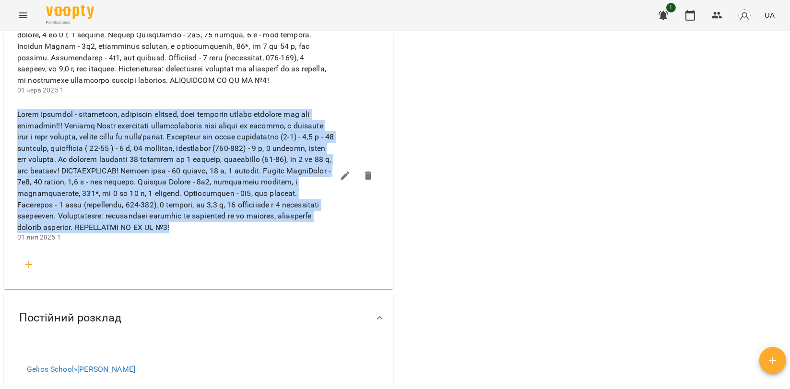
drag, startPoint x: 17, startPoint y: 121, endPoint x: 286, endPoint y: 244, distance: 295.6
click at [286, 233] on span at bounding box center [175, 171] width 316 height 124
copy span "Lorem Ipsumdol - sitametcon, adipiscin elitsed, doei temporin utlabo etdolore m…"
click at [34, 270] on icon "button" at bounding box center [29, 265] width 12 height 12
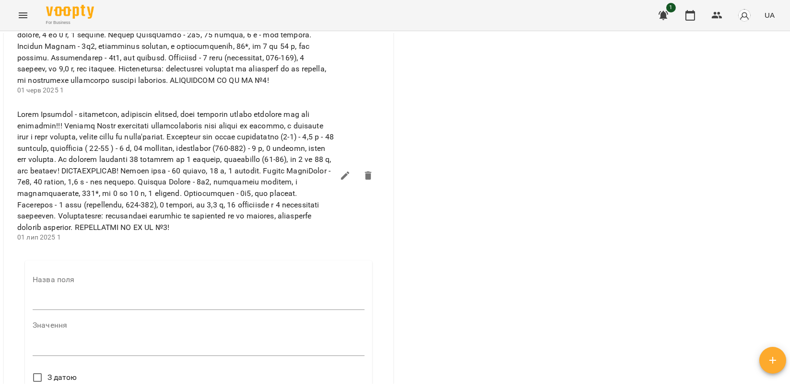
click at [50, 310] on div "Назва поля" at bounding box center [199, 295] width 332 height 38
click at [51, 311] on input "text" at bounding box center [199, 302] width 332 height 15
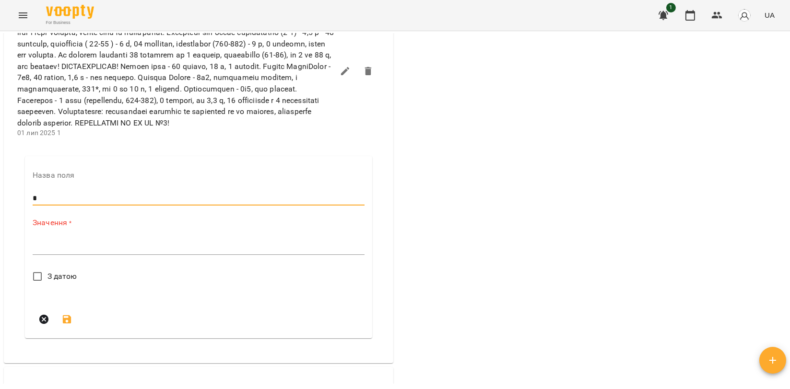
scroll to position [1598, 0]
type input "*"
click at [66, 250] on textarea at bounding box center [199, 245] width 332 height 9
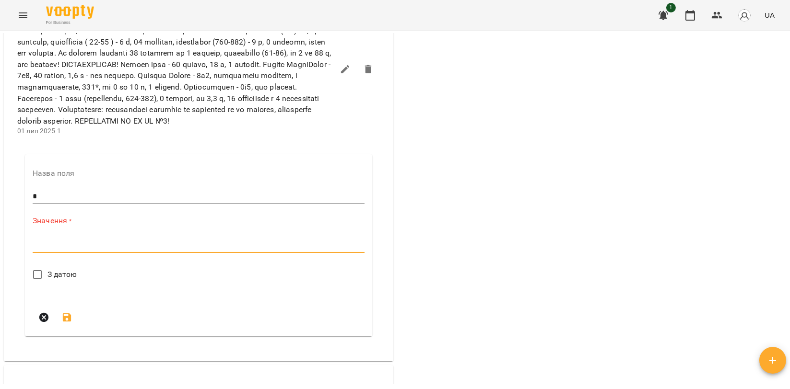
paste textarea "**********"
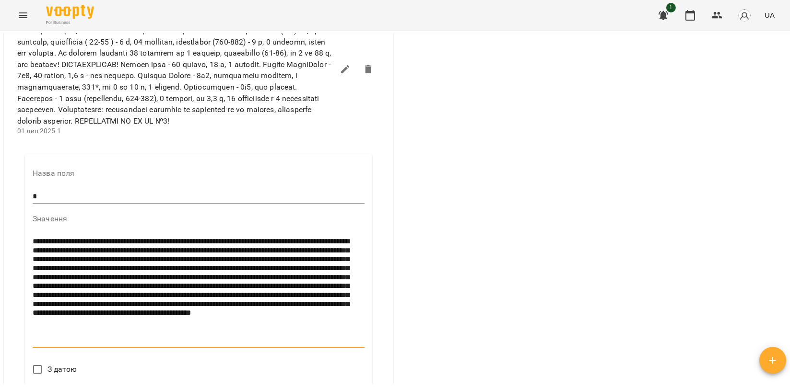
drag, startPoint x: 255, startPoint y: 279, endPoint x: 96, endPoint y: 253, distance: 160.4
click at [96, 253] on div "**********" at bounding box center [199, 291] width 332 height 114
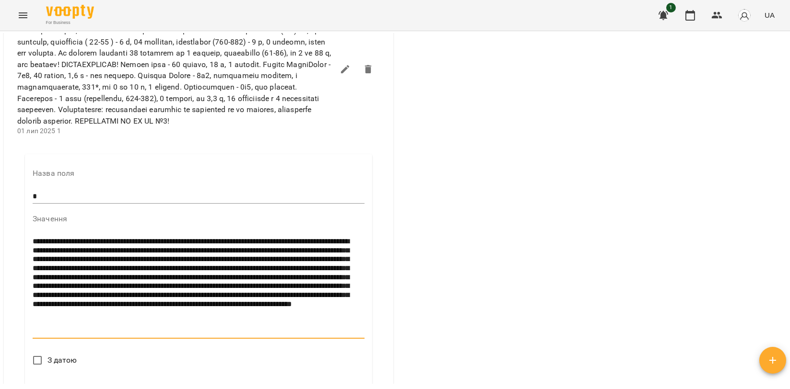
type textarea "**********"
click at [59, 366] on span "З датою" at bounding box center [62, 361] width 30 height 12
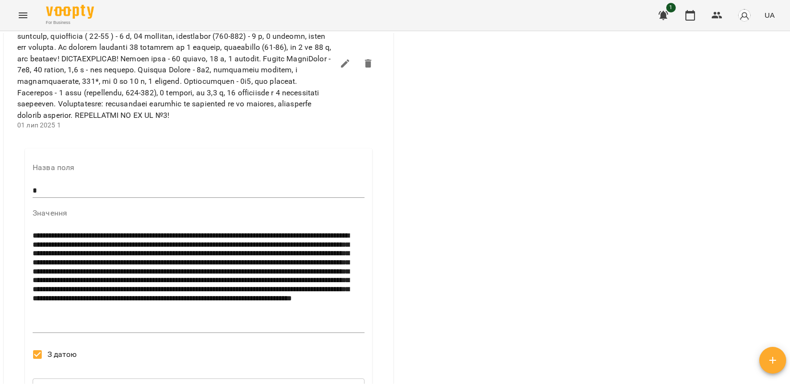
scroll to position [1764, 0]
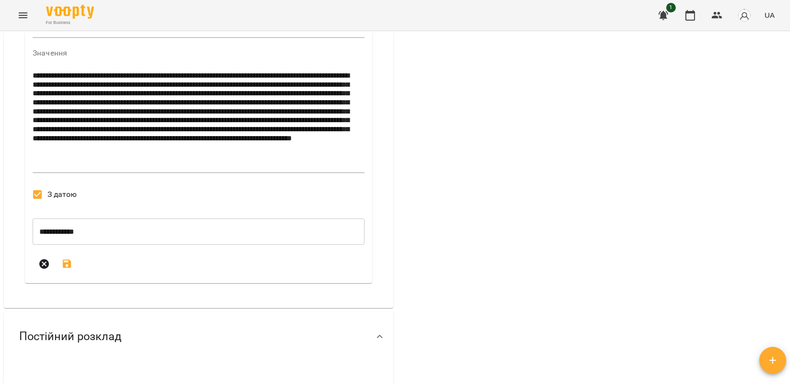
click at [80, 245] on input "**********" at bounding box center [199, 232] width 332 height 27
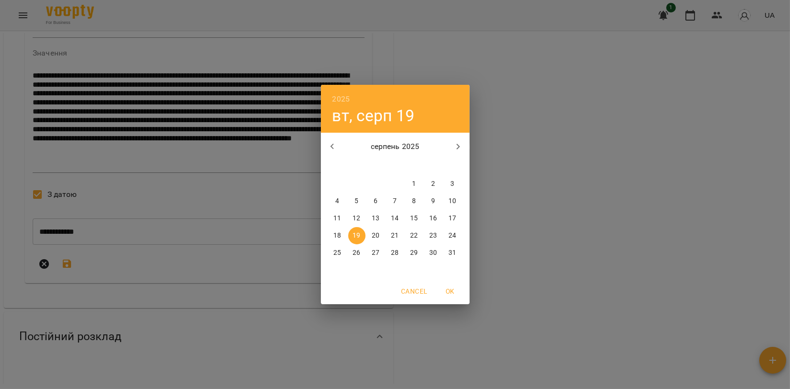
click at [417, 184] on span "1" at bounding box center [414, 184] width 17 height 10
type input "**********"
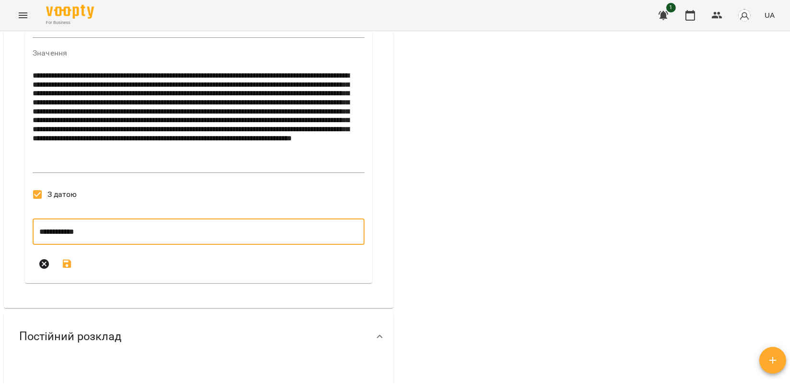
click at [65, 268] on icon "submit" at bounding box center [67, 264] width 9 height 9
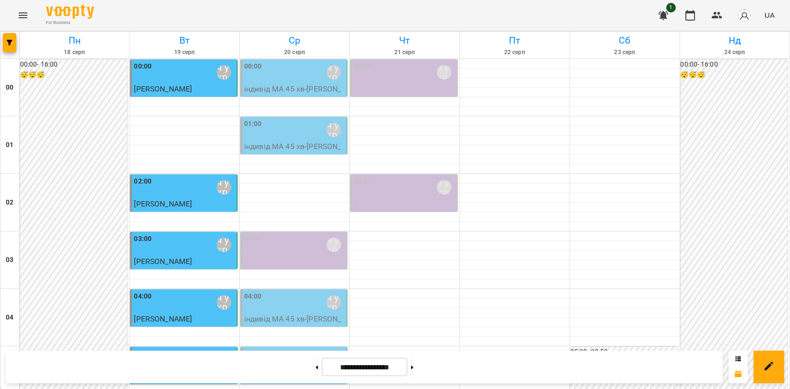
scroll to position [1094, 0]
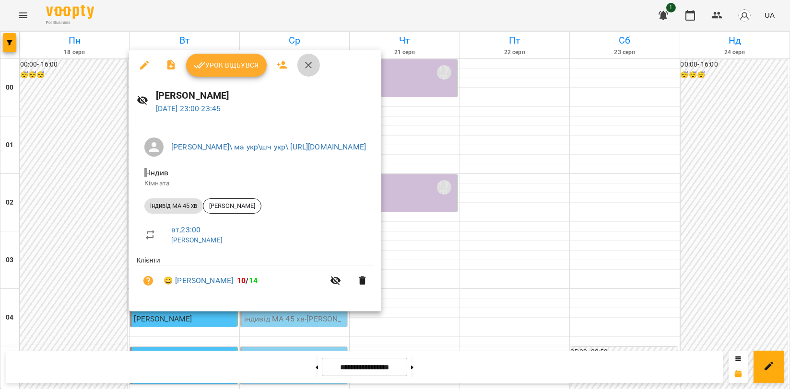
click at [310, 72] on button "button" at bounding box center [308, 65] width 23 height 23
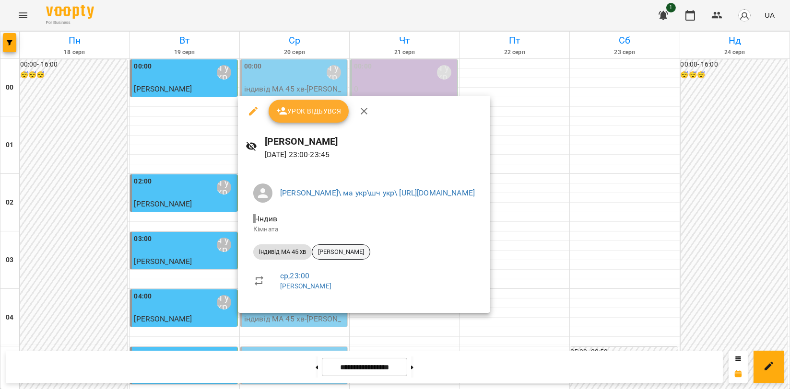
click at [329, 253] on span "[PERSON_NAME]" at bounding box center [341, 252] width 58 height 9
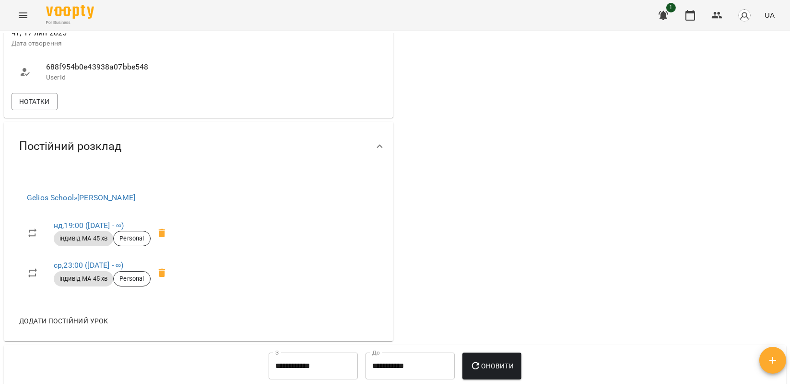
scroll to position [372, 0]
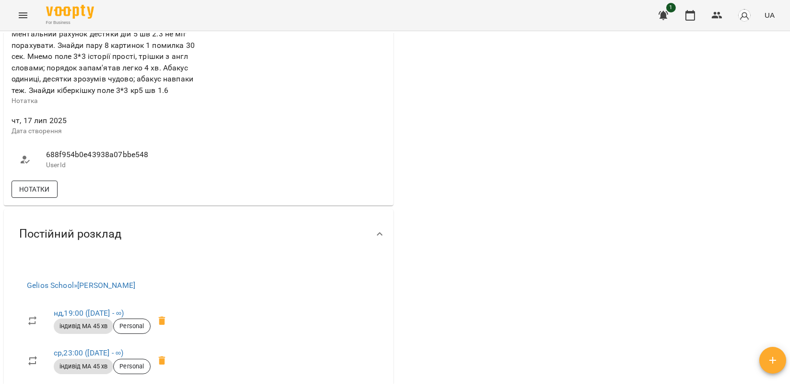
click at [36, 184] on span "Нотатки" at bounding box center [34, 190] width 31 height 12
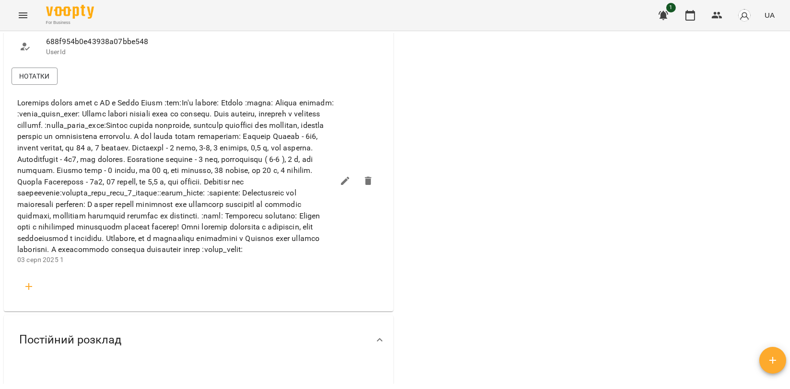
scroll to position [479, 0]
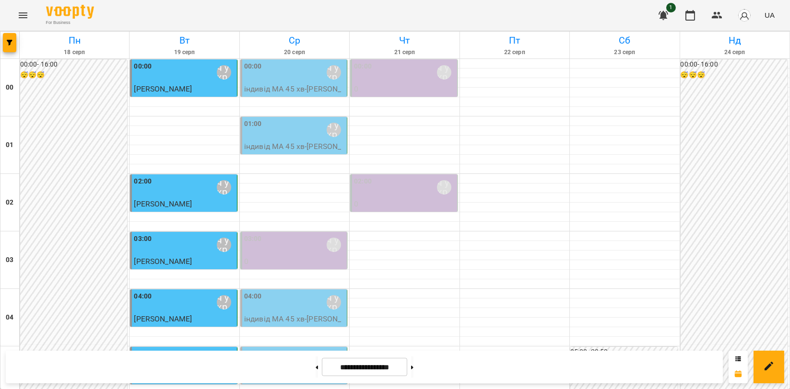
scroll to position [213, 0]
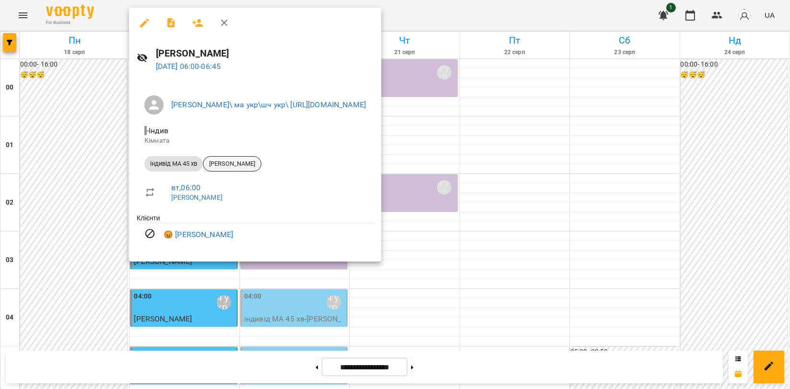
click at [237, 168] on div "[PERSON_NAME]" at bounding box center [232, 163] width 58 height 15
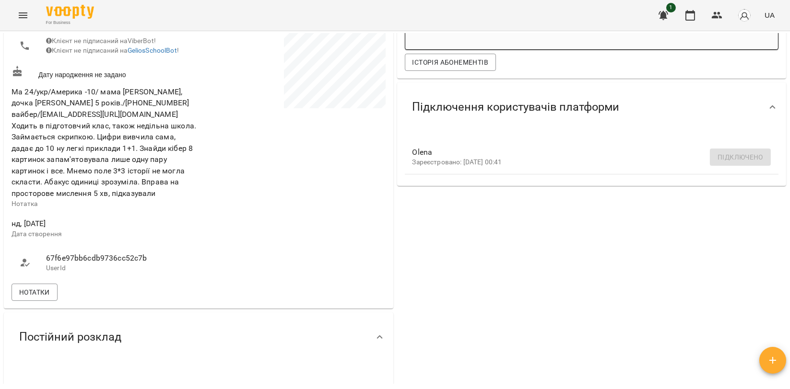
scroll to position [319, 0]
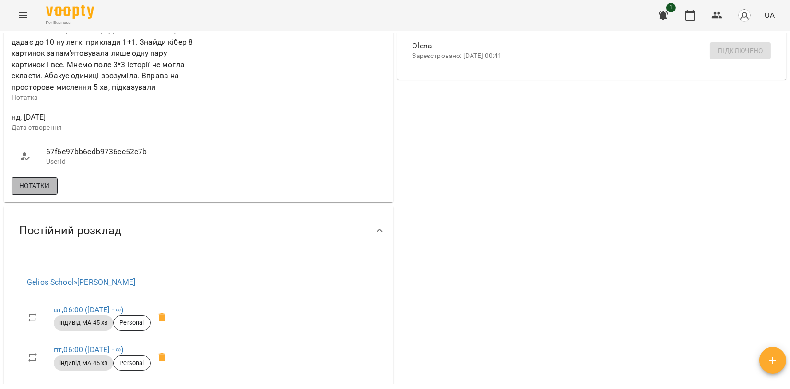
click at [30, 191] on span "Нотатки" at bounding box center [34, 186] width 31 height 12
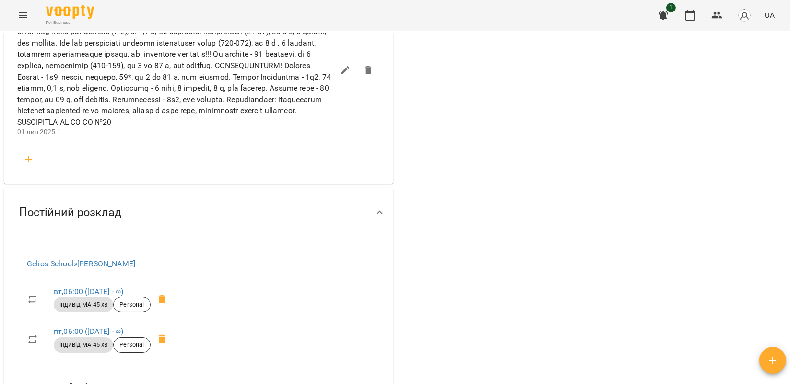
scroll to position [745, 0]
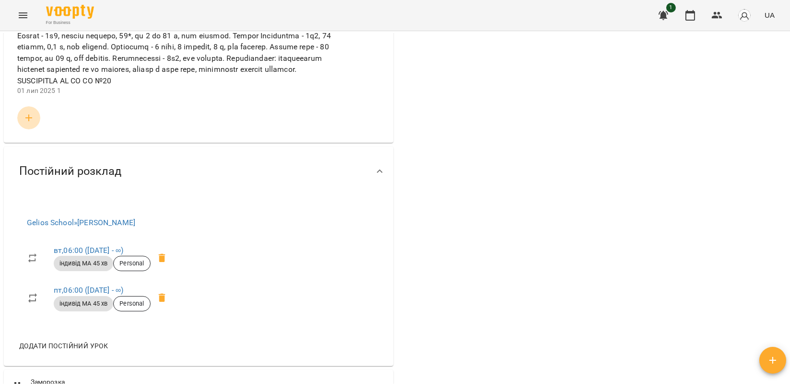
click at [31, 124] on icon "button" at bounding box center [29, 118] width 12 height 12
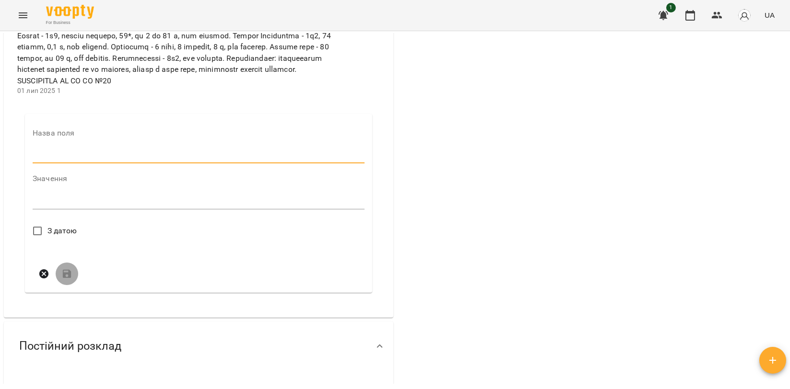
click at [43, 164] on input "text" at bounding box center [199, 156] width 332 height 15
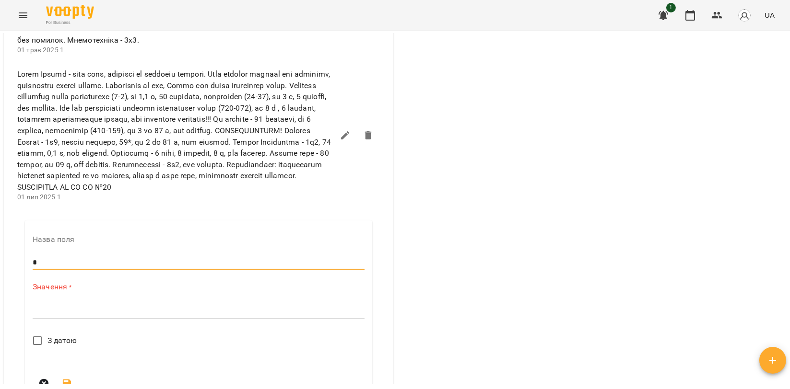
type input "*"
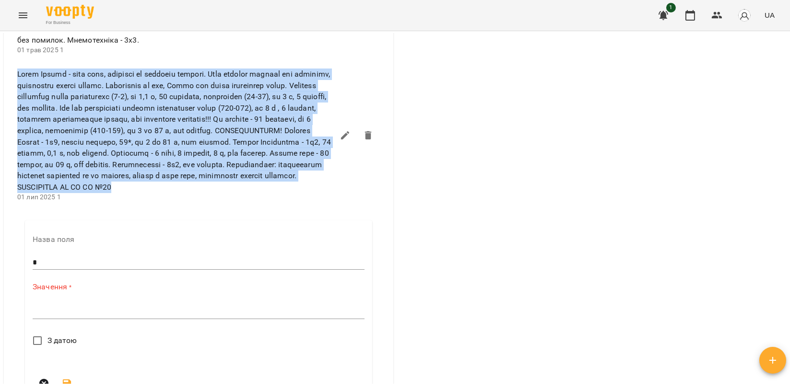
drag, startPoint x: 17, startPoint y: 93, endPoint x: 132, endPoint y: 212, distance: 165.8
click at [132, 193] on span at bounding box center [175, 131] width 316 height 124
copy span "Lorem Ipsumd - sita cons, adipisci el seddoeiu tempori. Utla etdolor magnaal en…"
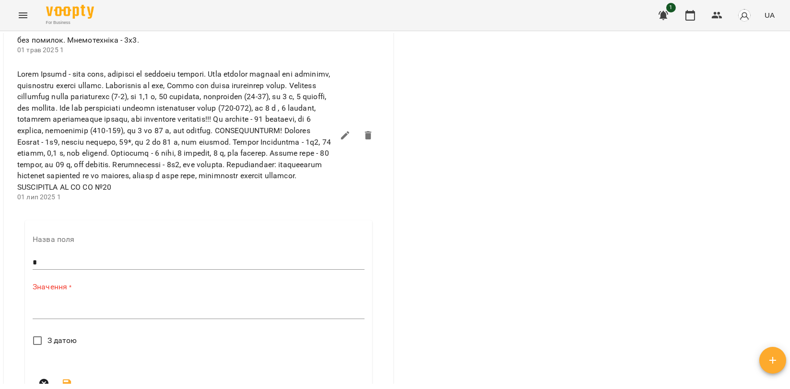
click at [61, 319] on div "*" at bounding box center [199, 311] width 332 height 15
paste textarea "**********"
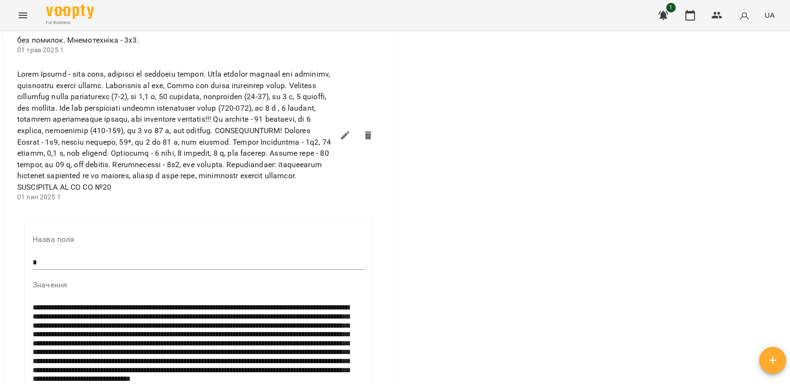
scroll to position [686, 0]
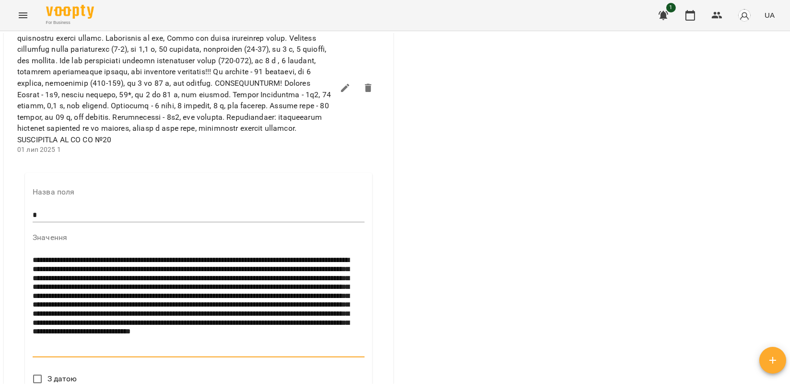
click at [205, 294] on textarea "**********" at bounding box center [197, 305] width 328 height 98
drag, startPoint x: 327, startPoint y: 299, endPoint x: 177, endPoint y: 285, distance: 150.7
click at [177, 285] on textarea "**********" at bounding box center [197, 305] width 328 height 98
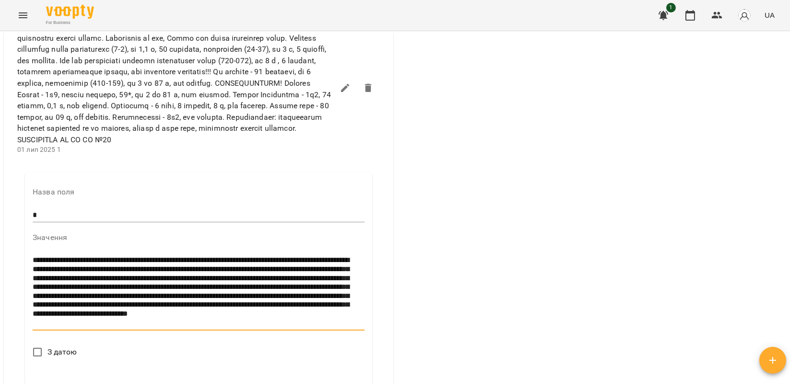
click at [158, 289] on textarea "**********" at bounding box center [197, 291] width 328 height 71
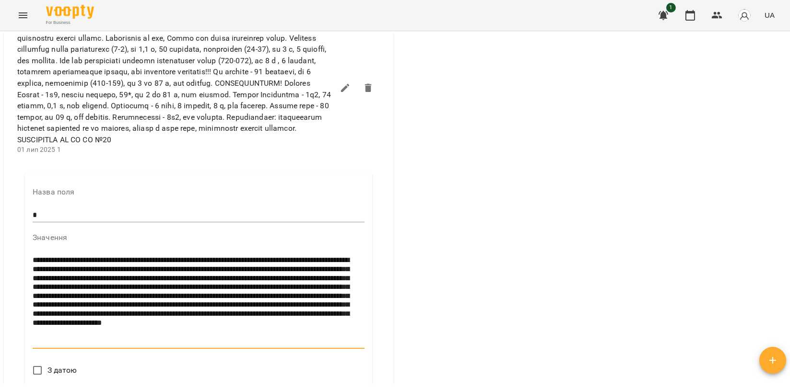
click at [229, 318] on textarea "**********" at bounding box center [197, 301] width 328 height 90
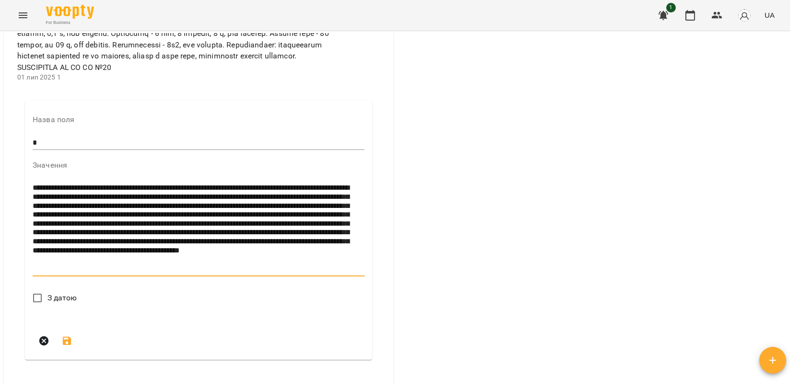
scroll to position [793, 0]
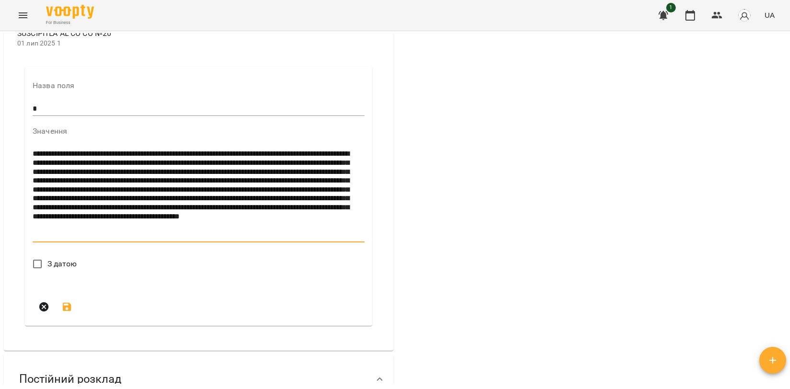
type textarea "**********"
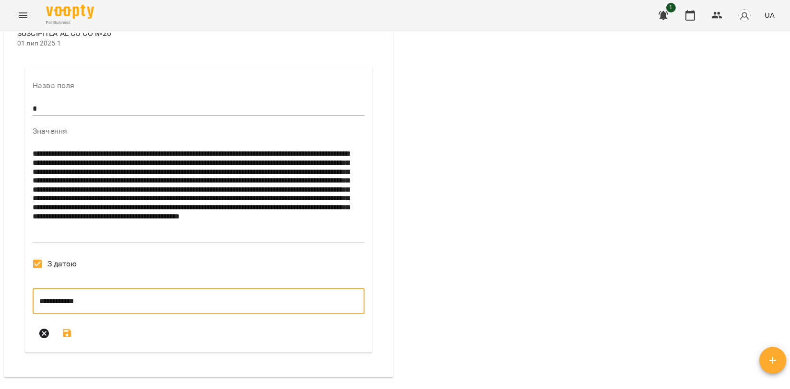
click at [68, 315] on input "**********" at bounding box center [199, 301] width 332 height 27
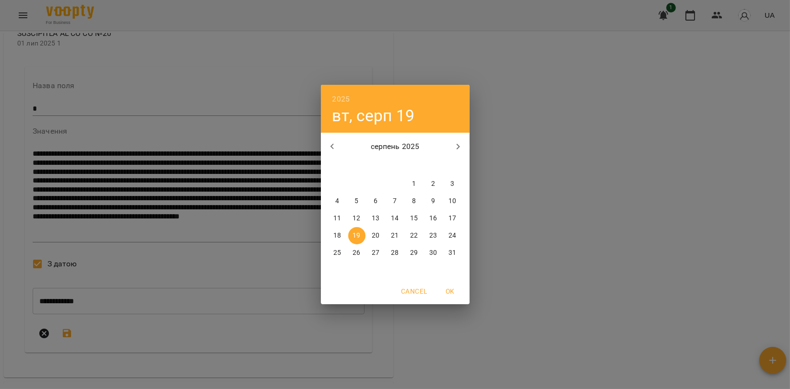
click at [413, 199] on p "8" at bounding box center [414, 202] width 4 height 10
type input "**********"
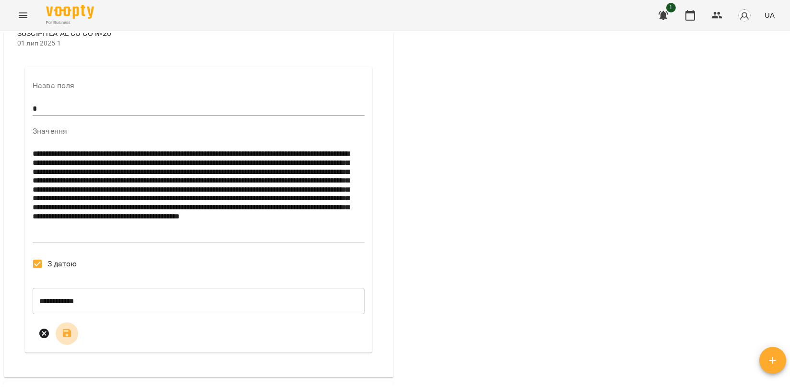
click at [66, 339] on icon "submit" at bounding box center [67, 334] width 12 height 12
